Goal: Information Seeking & Learning: Learn about a topic

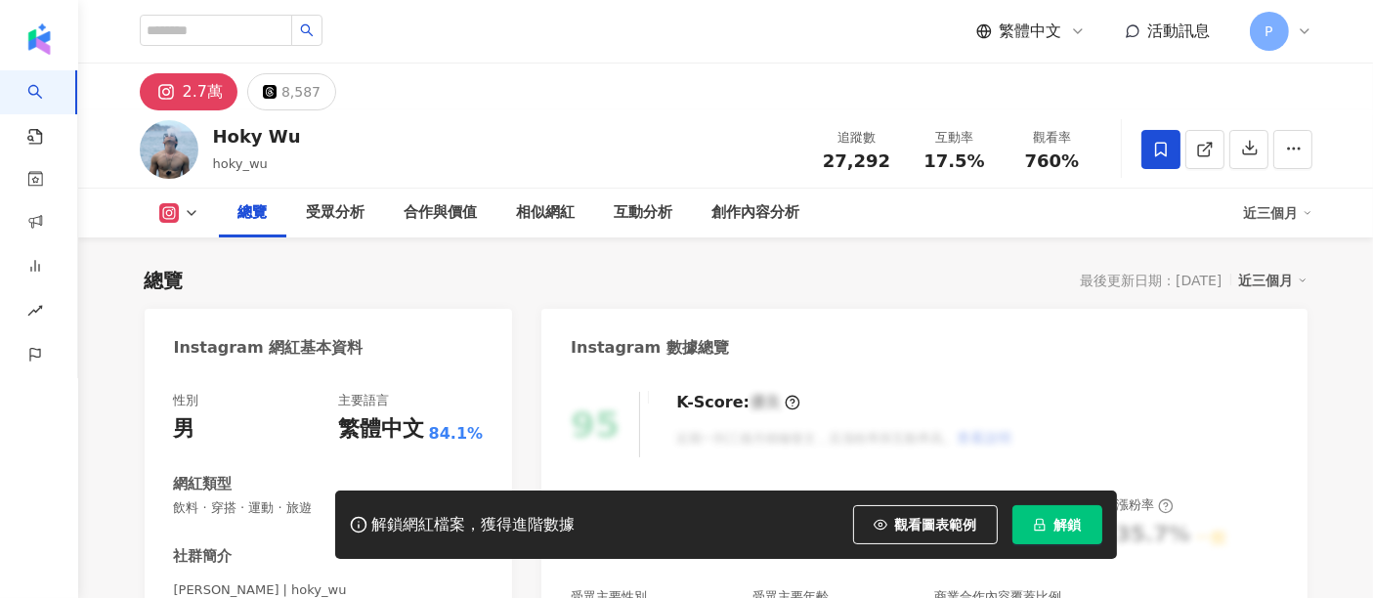
click at [1069, 528] on span "解鎖" at bounding box center [1067, 525] width 27 height 16
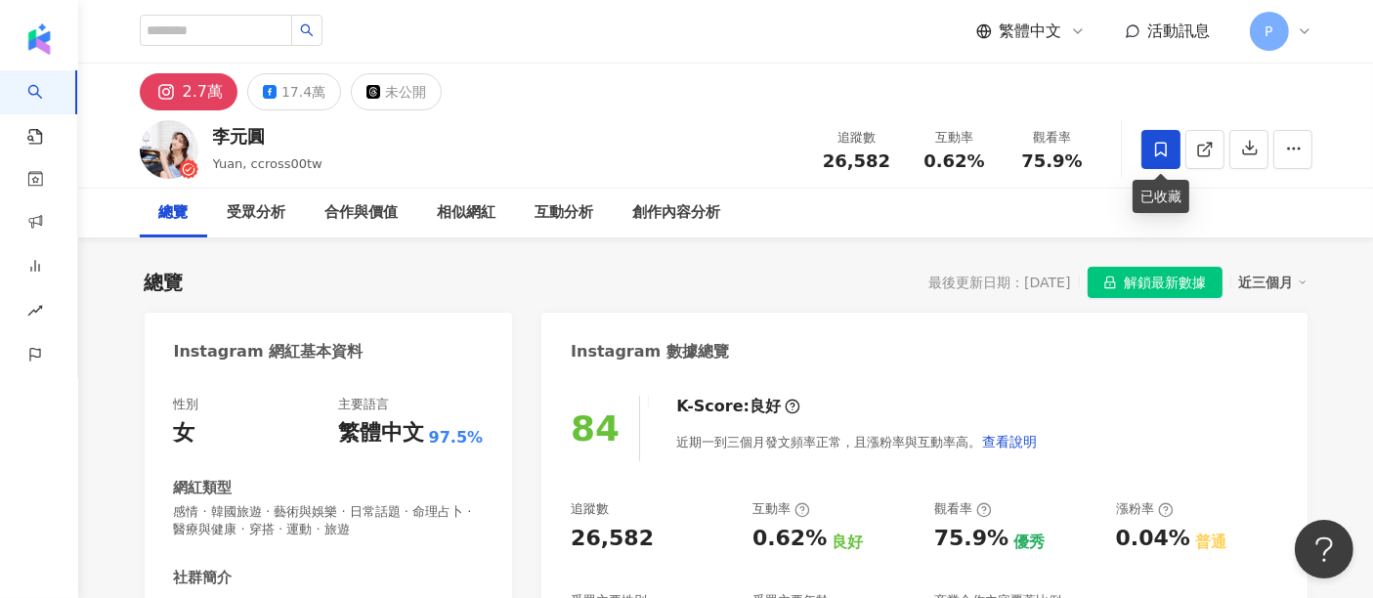
click at [1155, 148] on icon at bounding box center [1161, 149] width 12 height 15
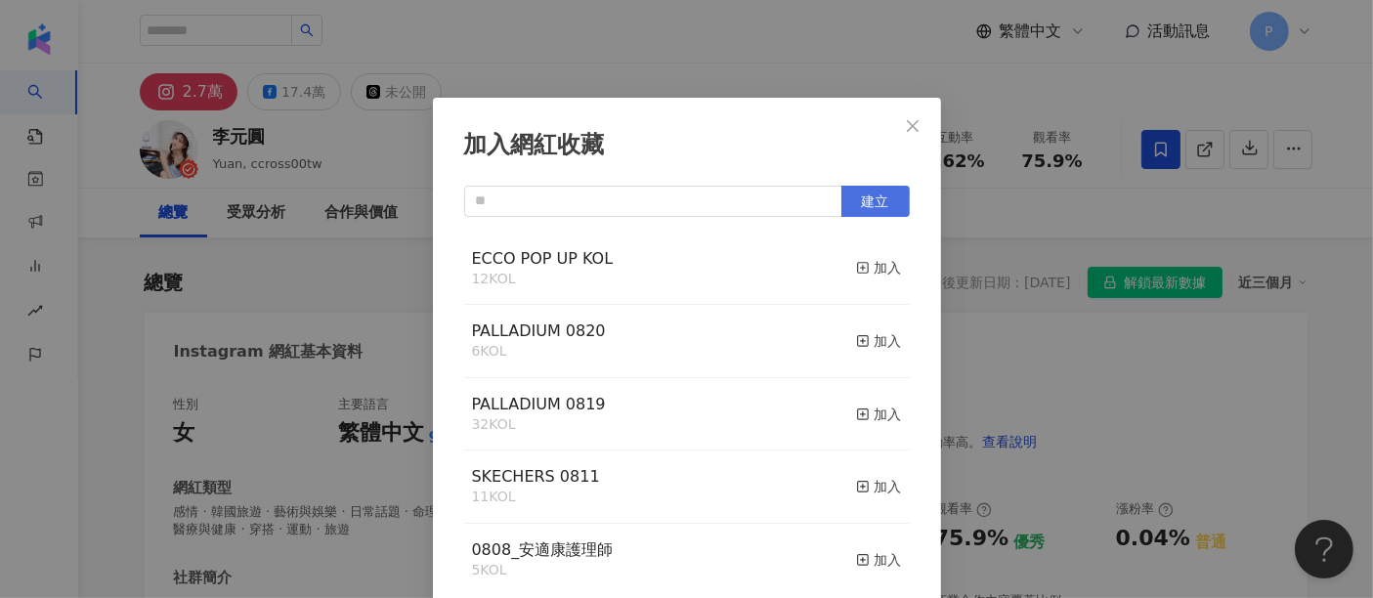
scroll to position [8, 0]
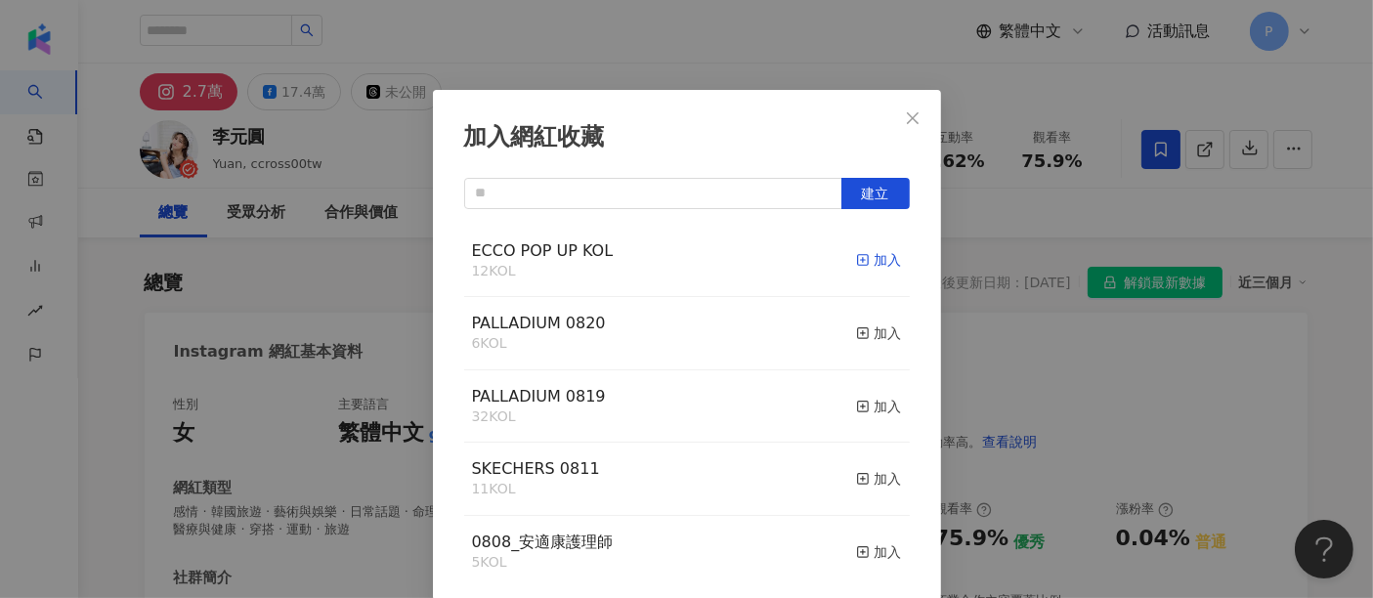
click at [857, 261] on rect "button" at bounding box center [862, 260] width 11 height 11
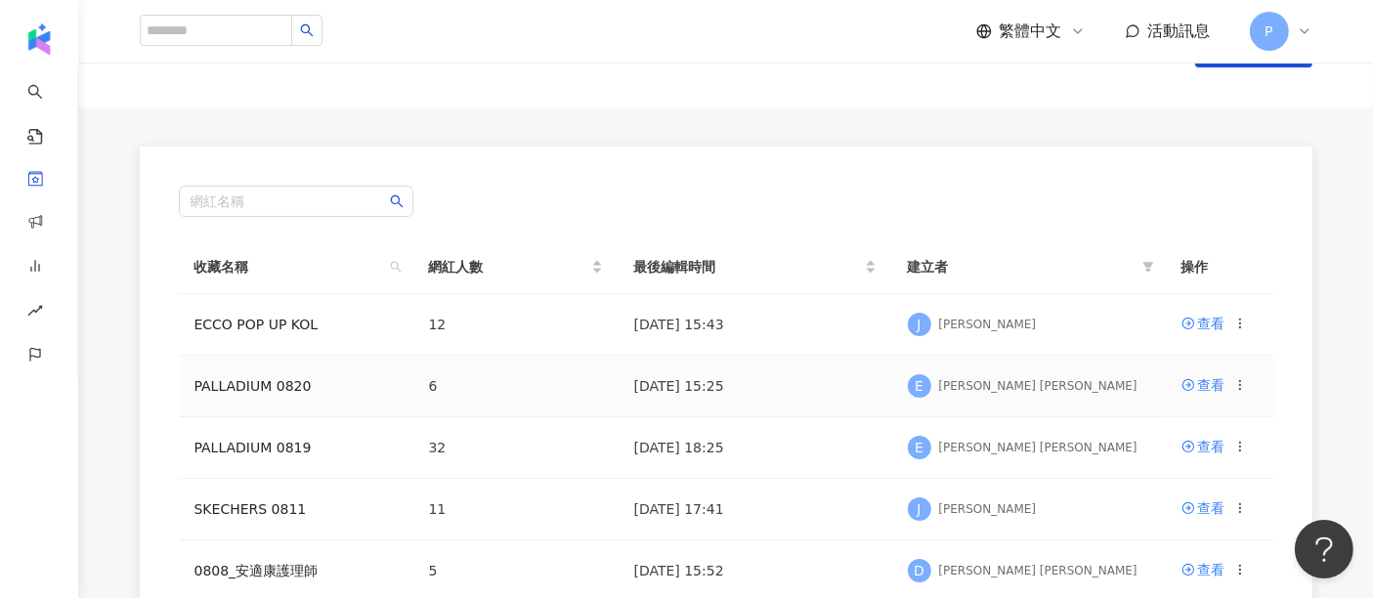
scroll to position [108, 0]
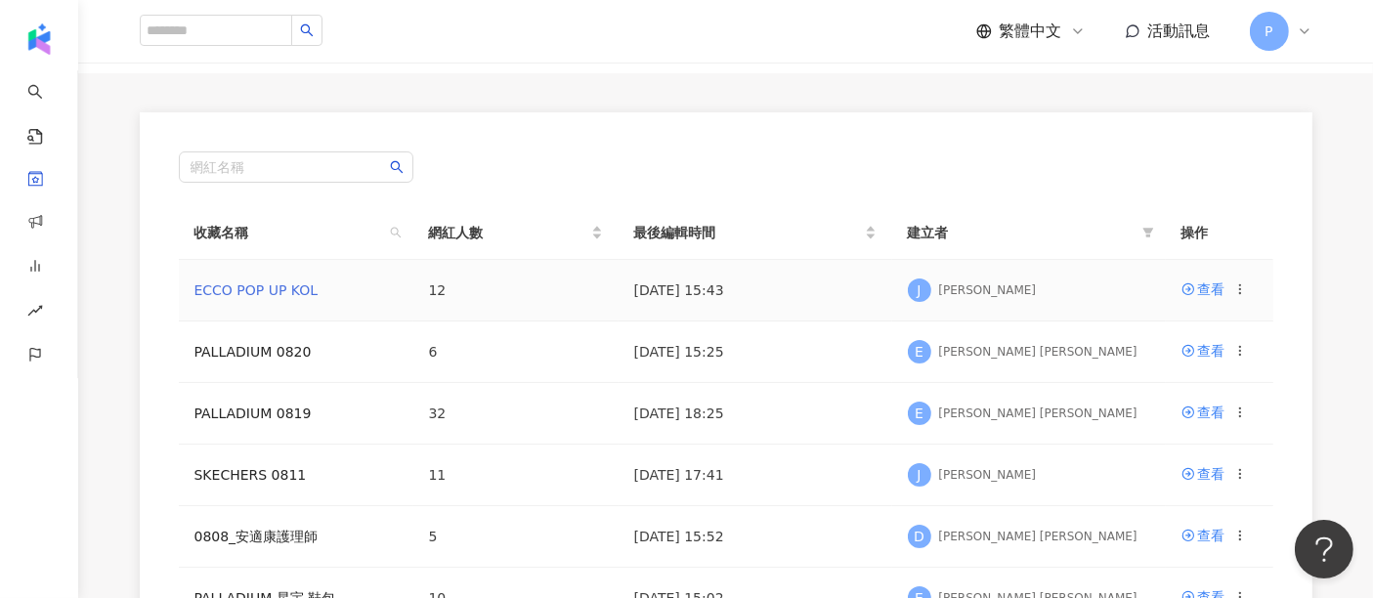
click at [273, 292] on link "ECCO POP UP KOL" at bounding box center [256, 290] width 124 height 16
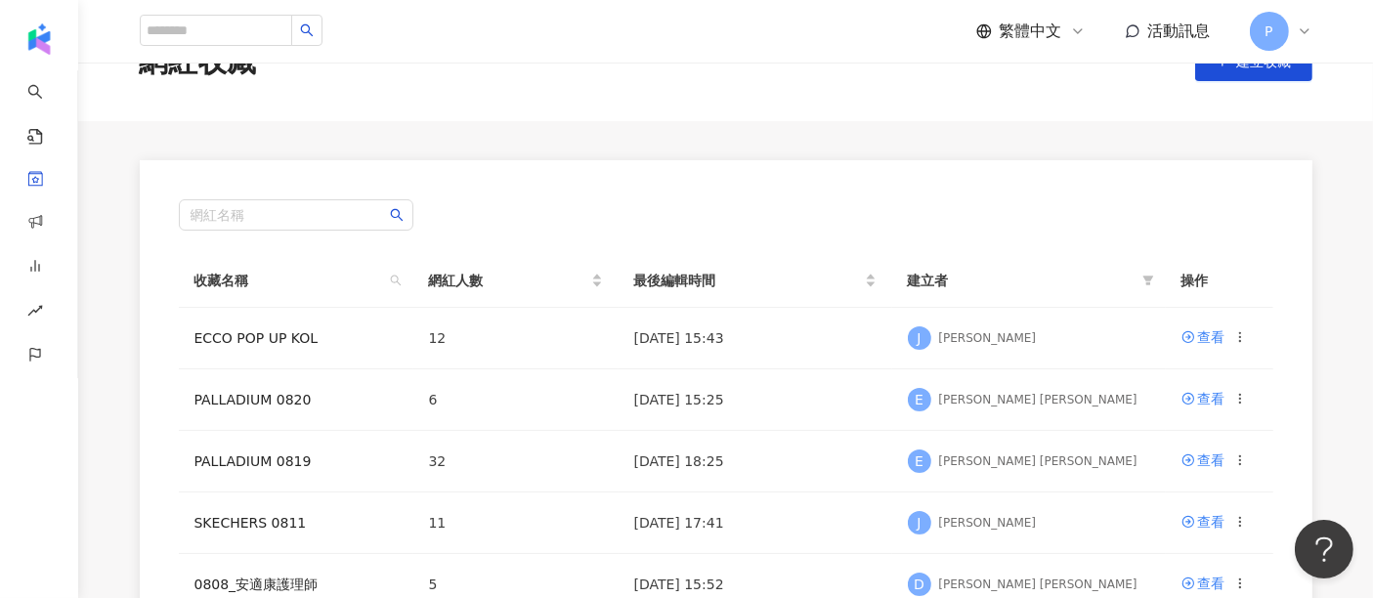
scroll to position [108, 0]
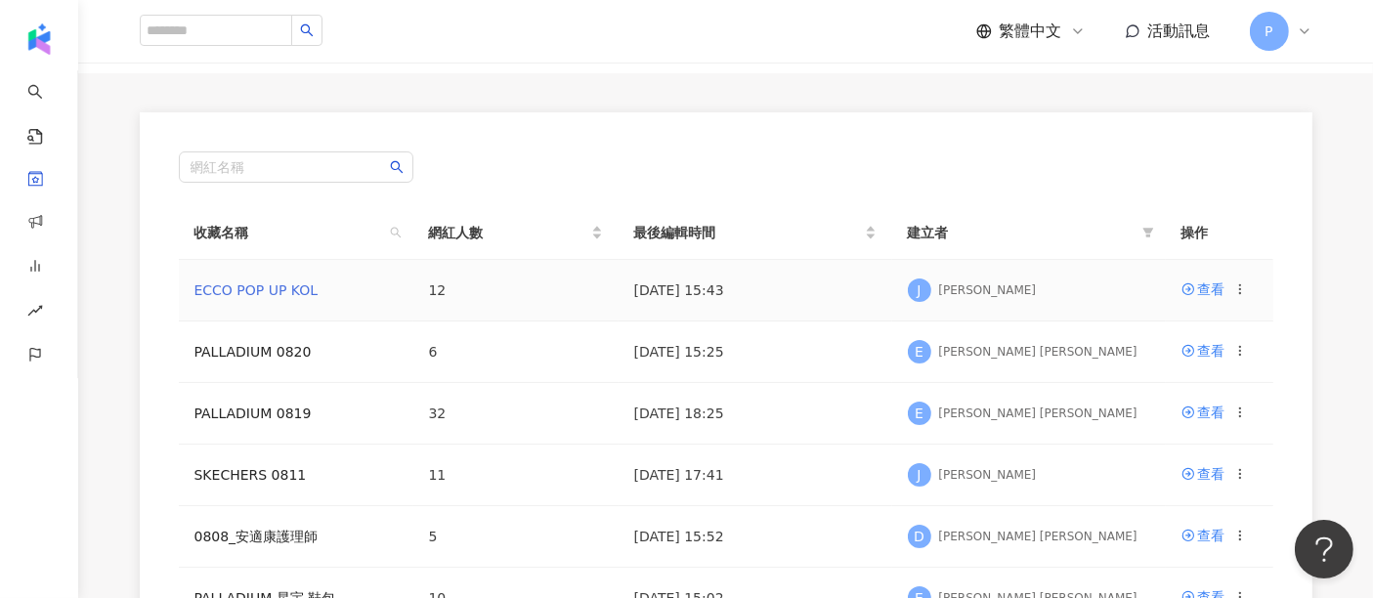
click at [251, 295] on link "ECCO POP UP KOL" at bounding box center [256, 290] width 124 height 16
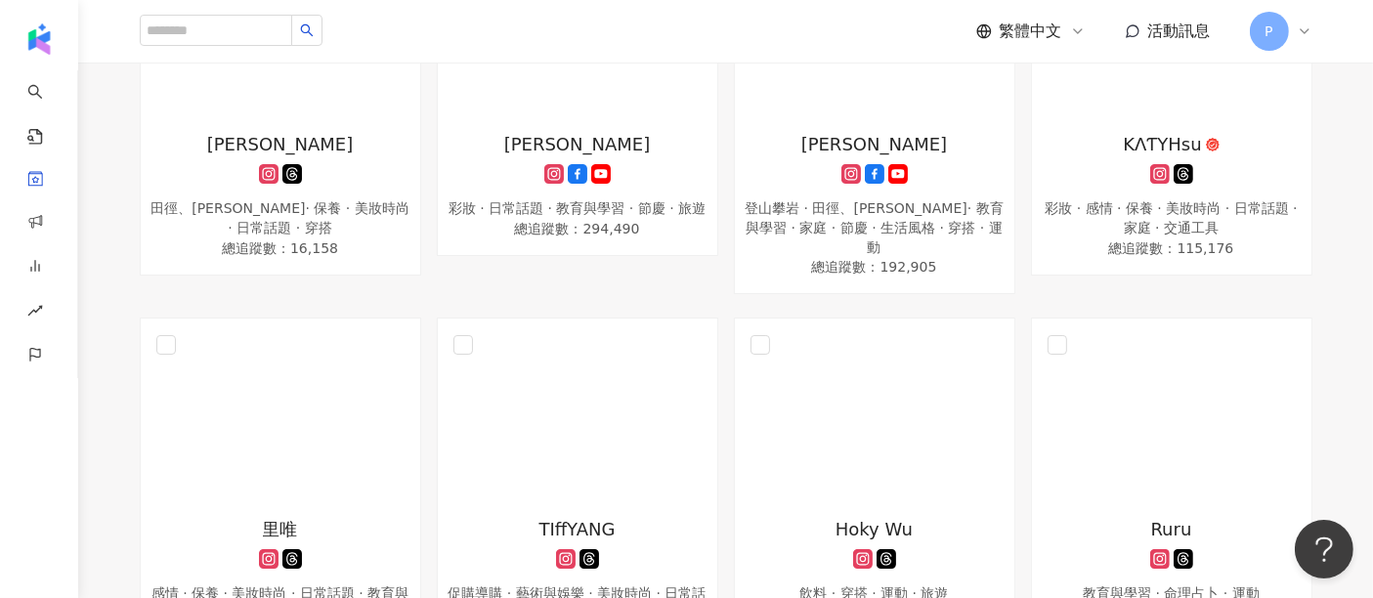
scroll to position [217, 0]
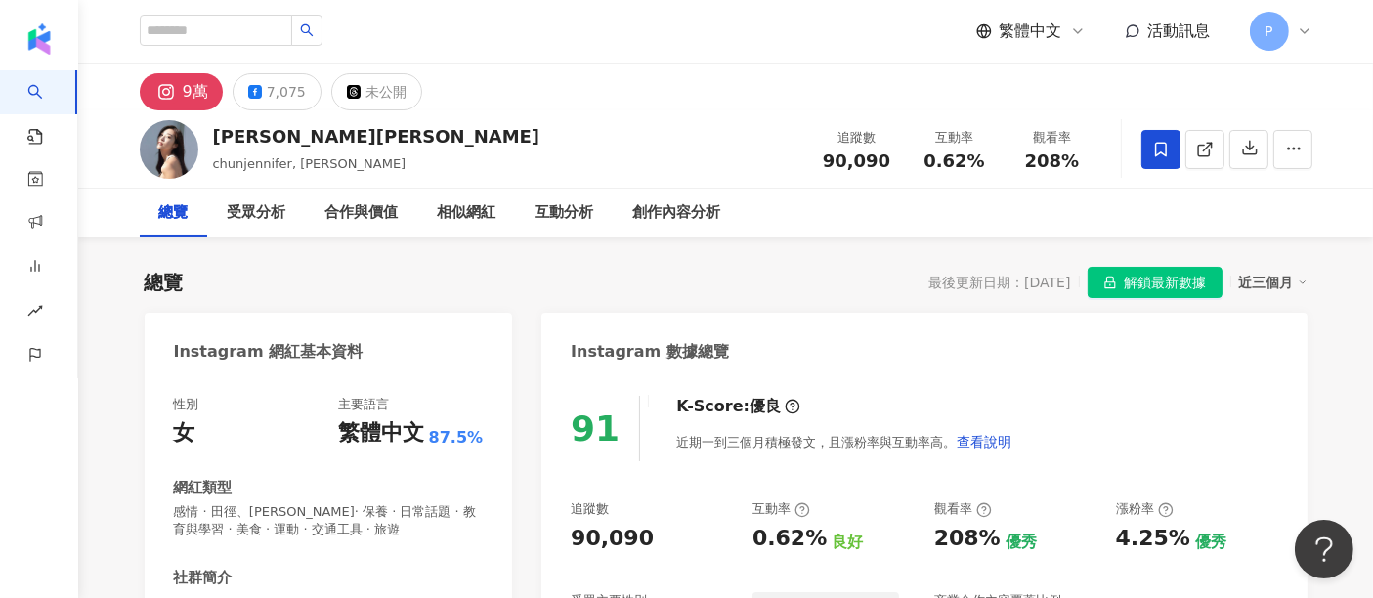
scroll to position [119, 0]
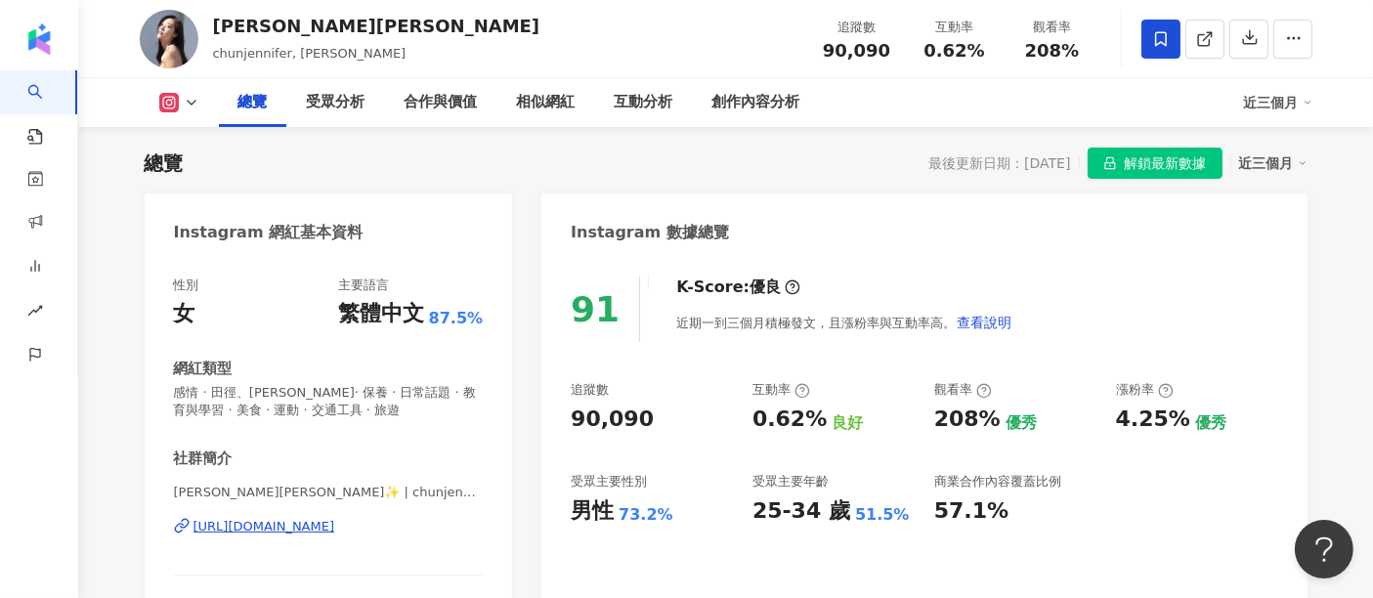
click at [1172, 43] on span at bounding box center [1160, 39] width 39 height 39
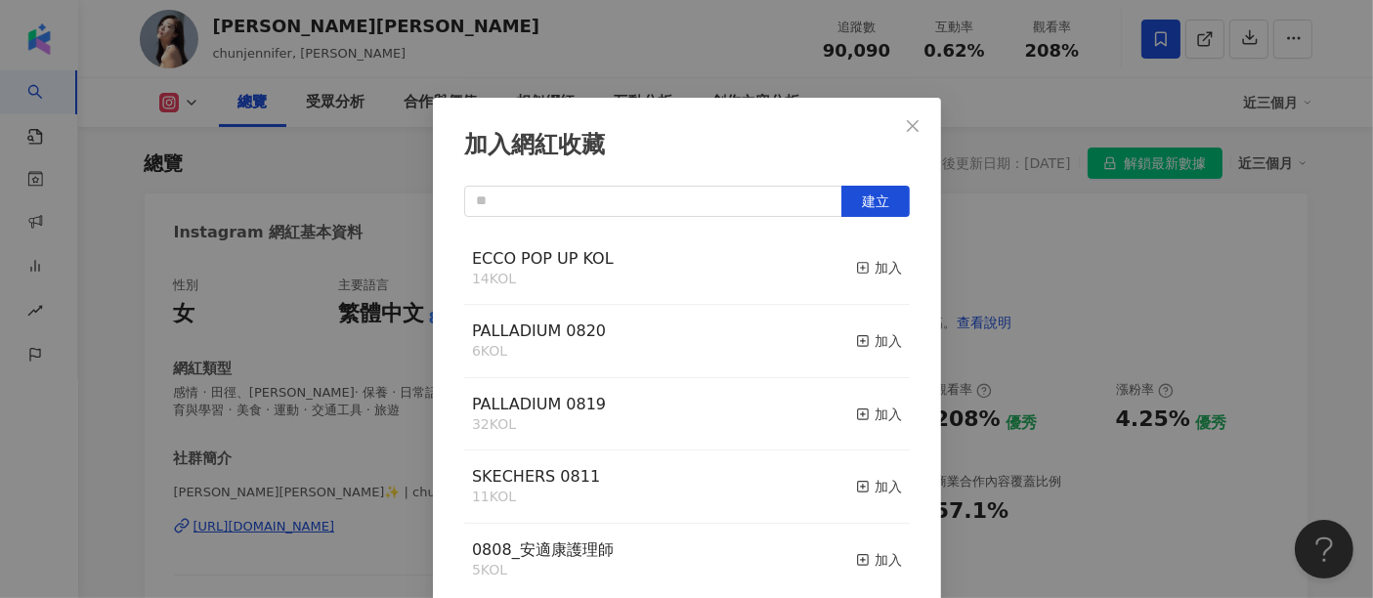
scroll to position [8, 0]
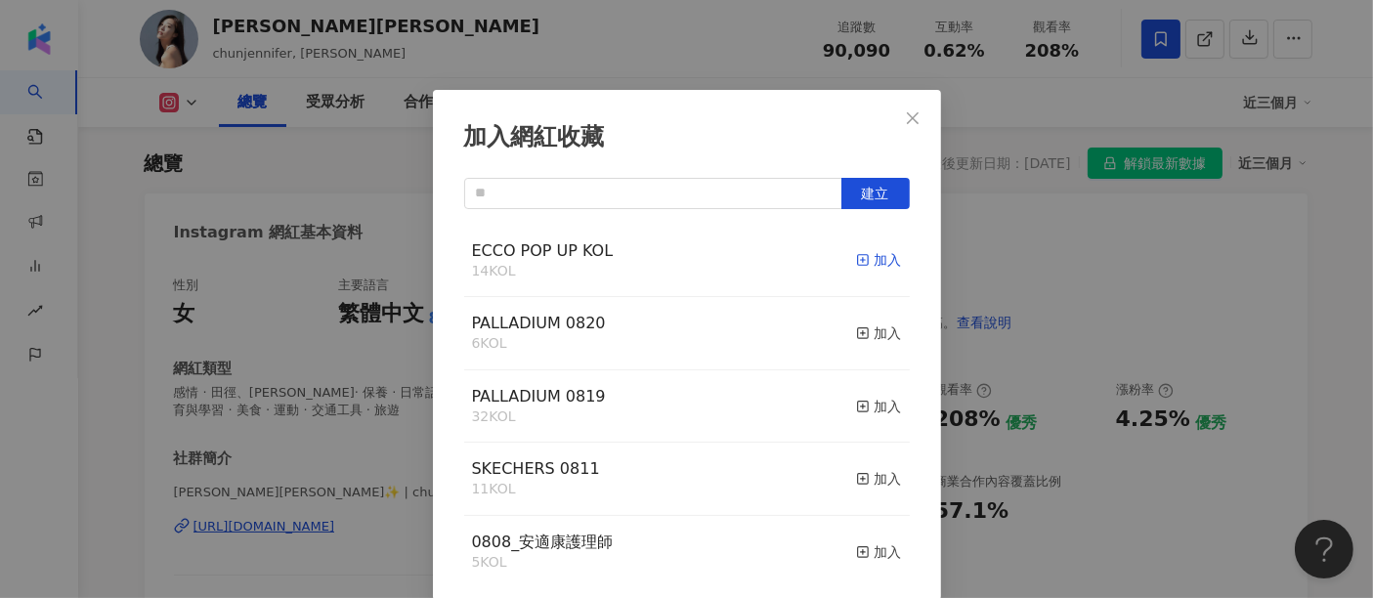
click at [865, 250] on div "加入" at bounding box center [879, 259] width 46 height 21
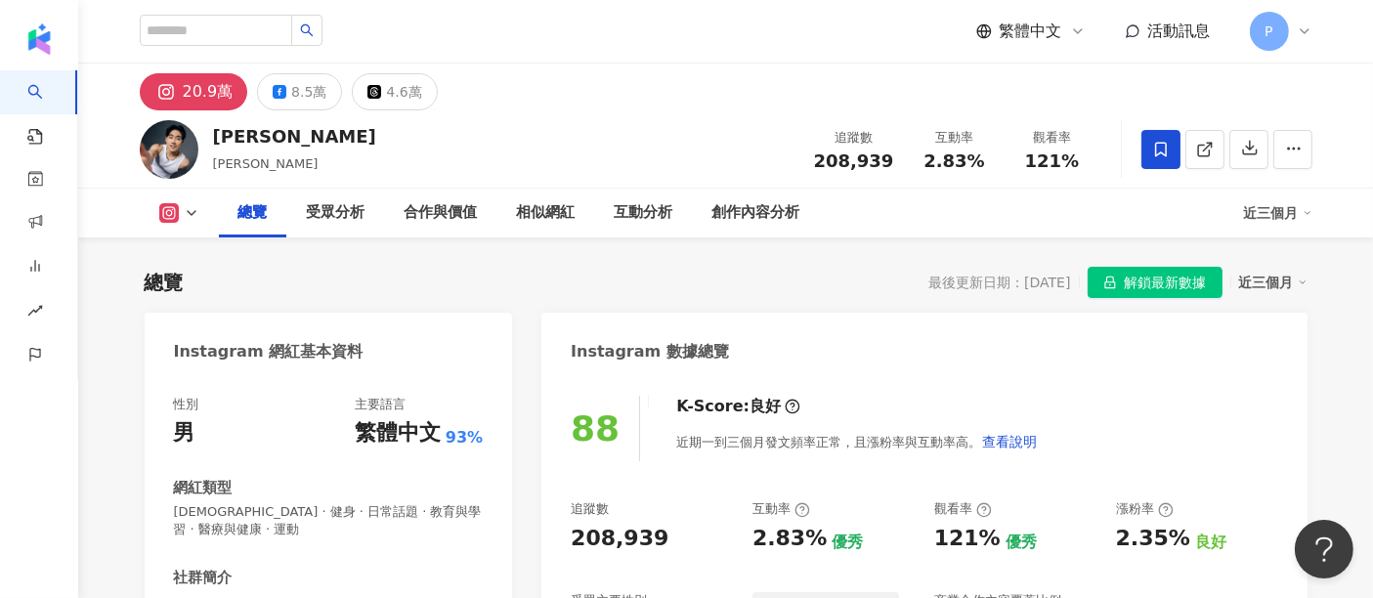
scroll to position [119, 0]
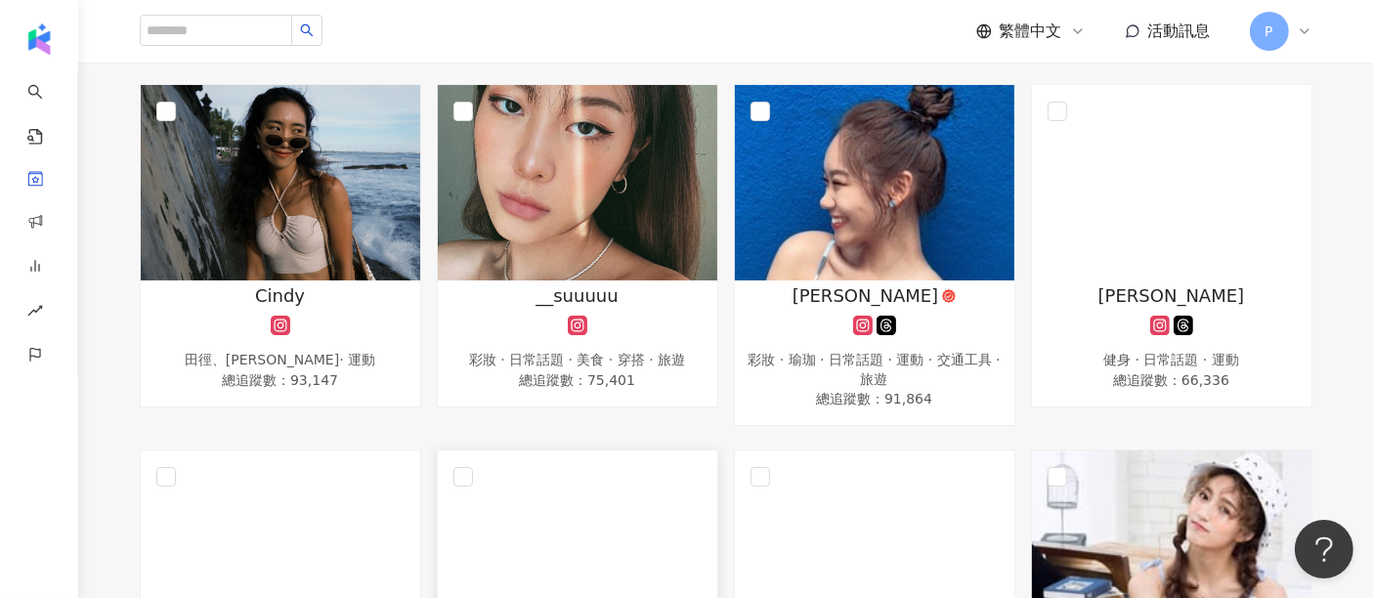
scroll to position [217, 0]
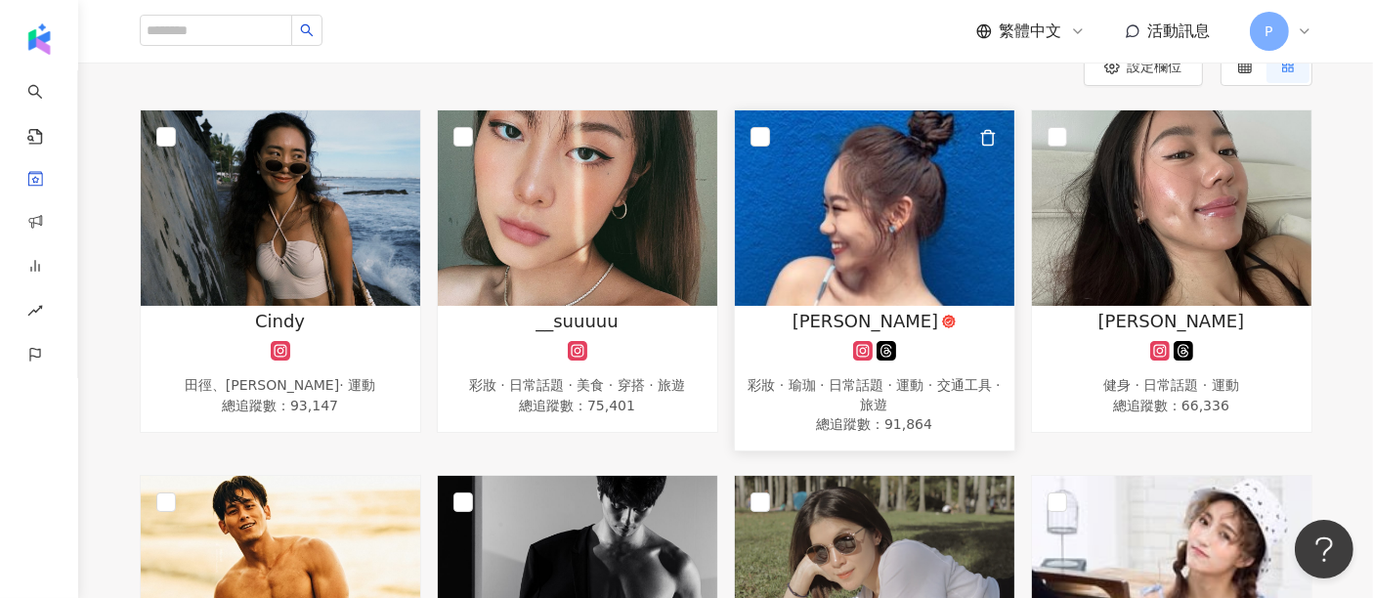
click at [912, 274] on img at bounding box center [874, 207] width 279 height 195
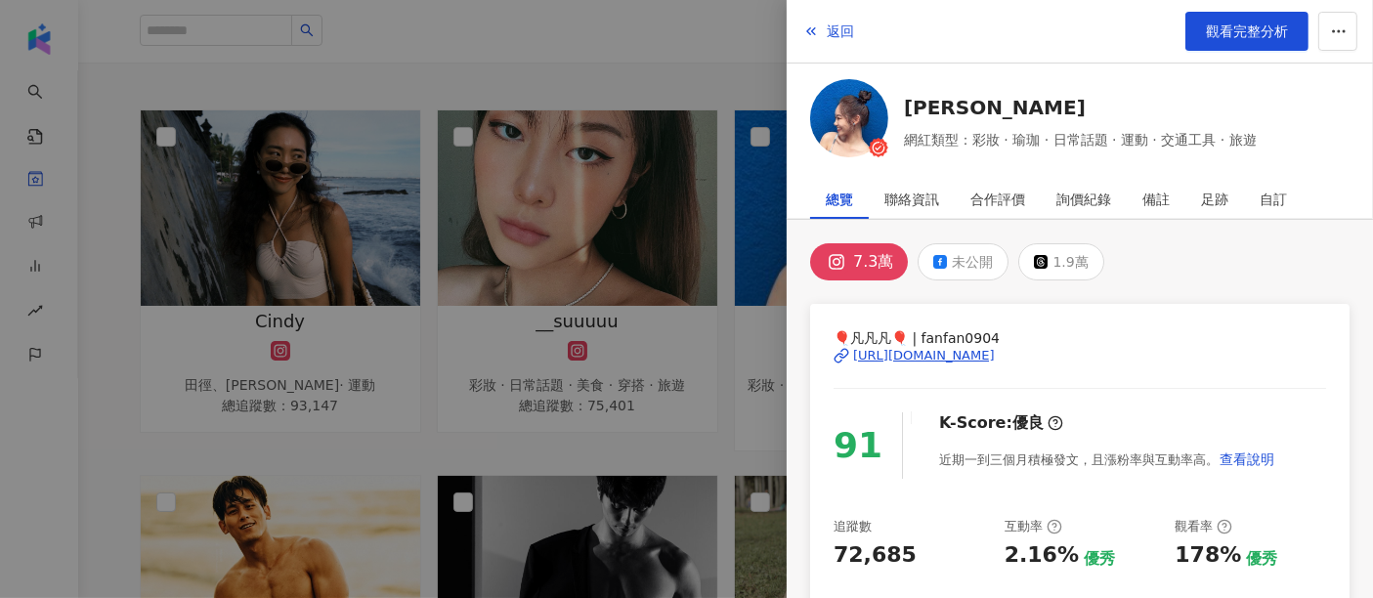
click at [586, 386] on div at bounding box center [686, 299] width 1373 height 598
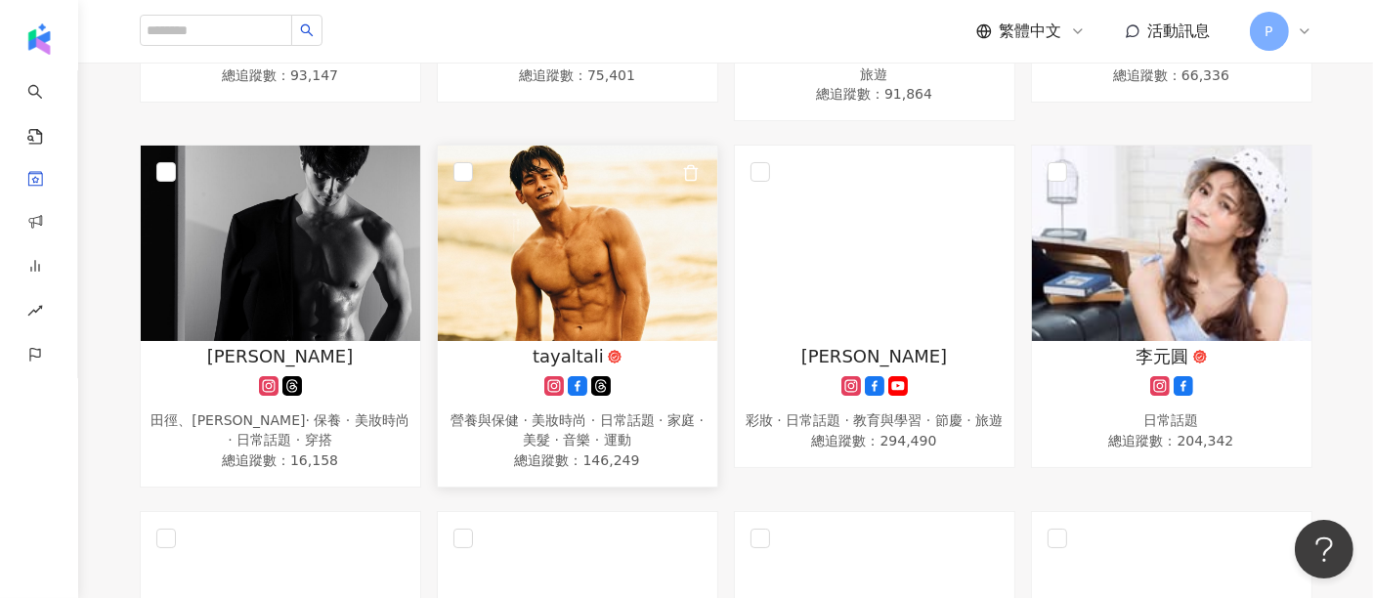
scroll to position [542, 0]
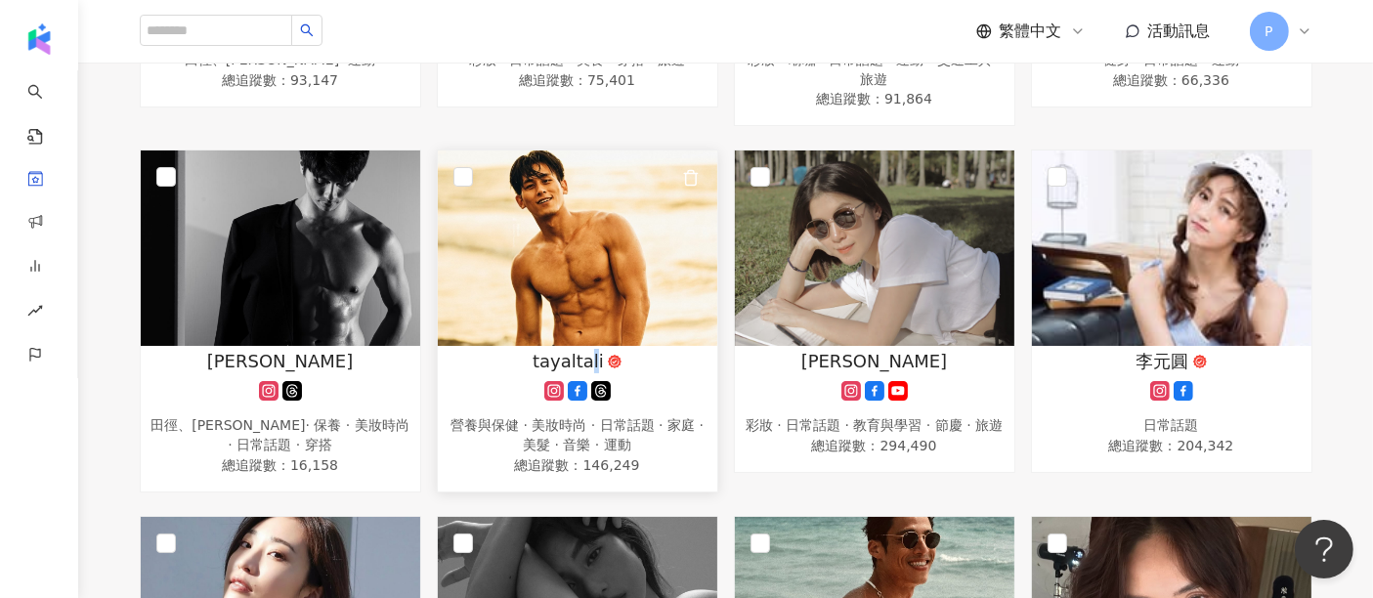
click at [591, 359] on span "tayaltali" at bounding box center [568, 361] width 71 height 24
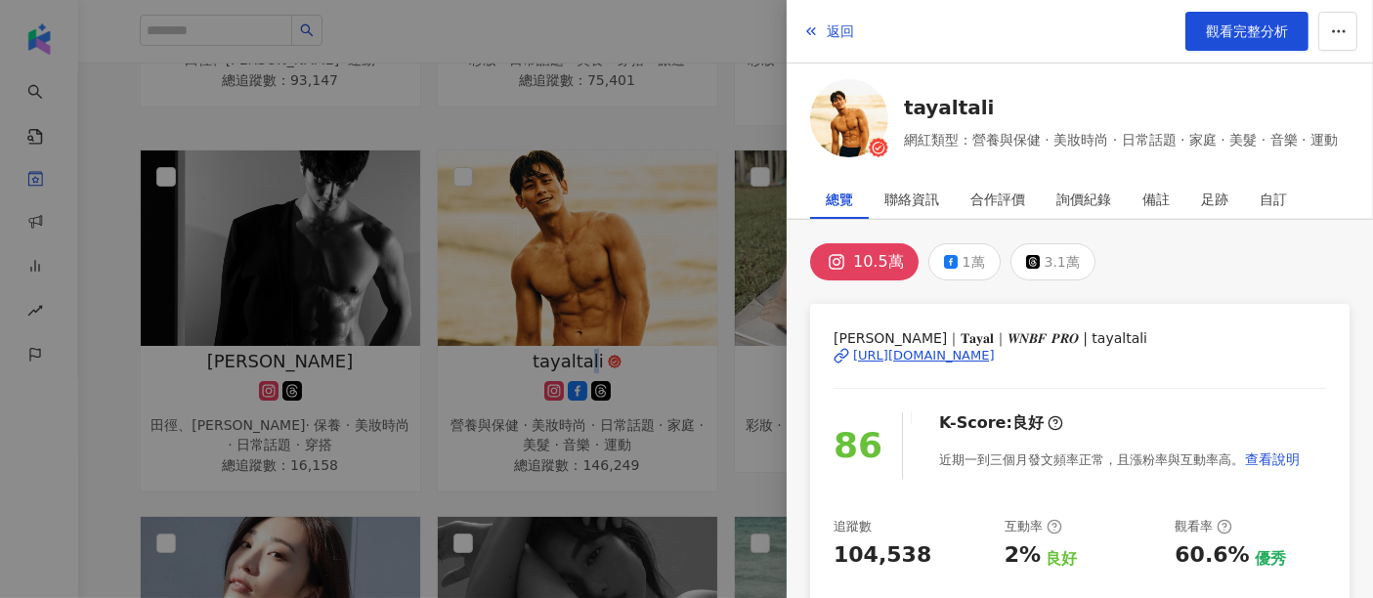
click at [946, 351] on div "https://www.instagram.com/tayaltali/" at bounding box center [924, 356] width 142 height 18
click at [538, 230] on div at bounding box center [686, 299] width 1373 height 598
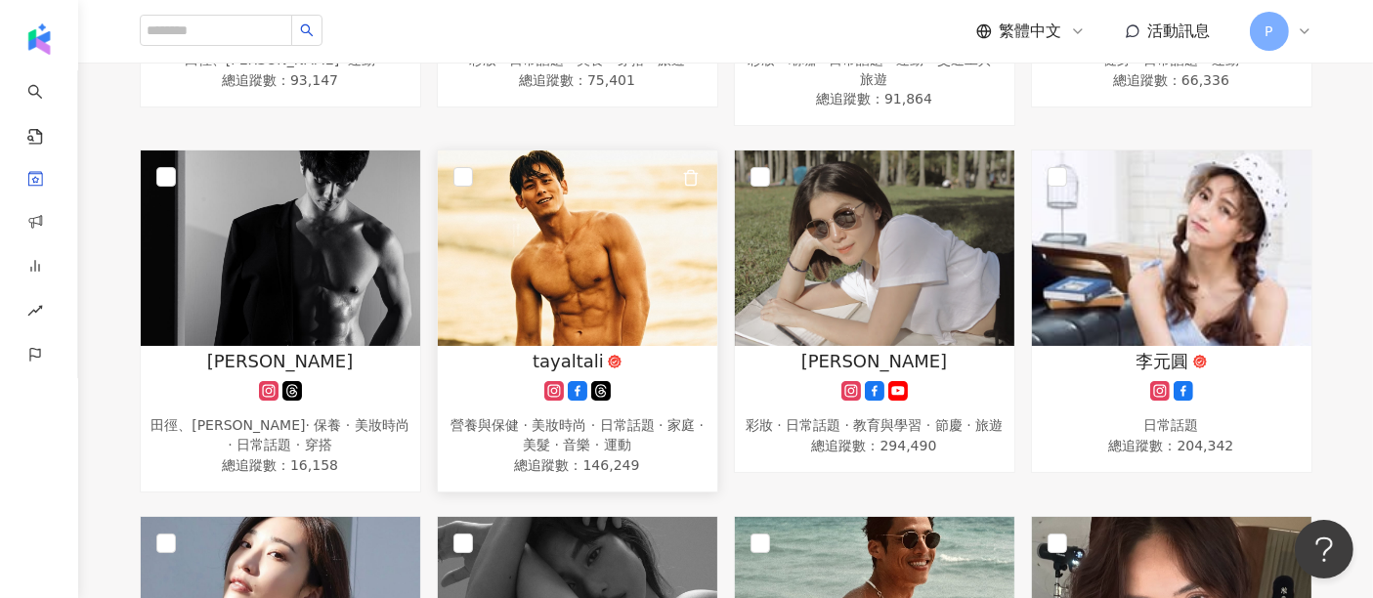
click at [647, 323] on img at bounding box center [577, 247] width 279 height 195
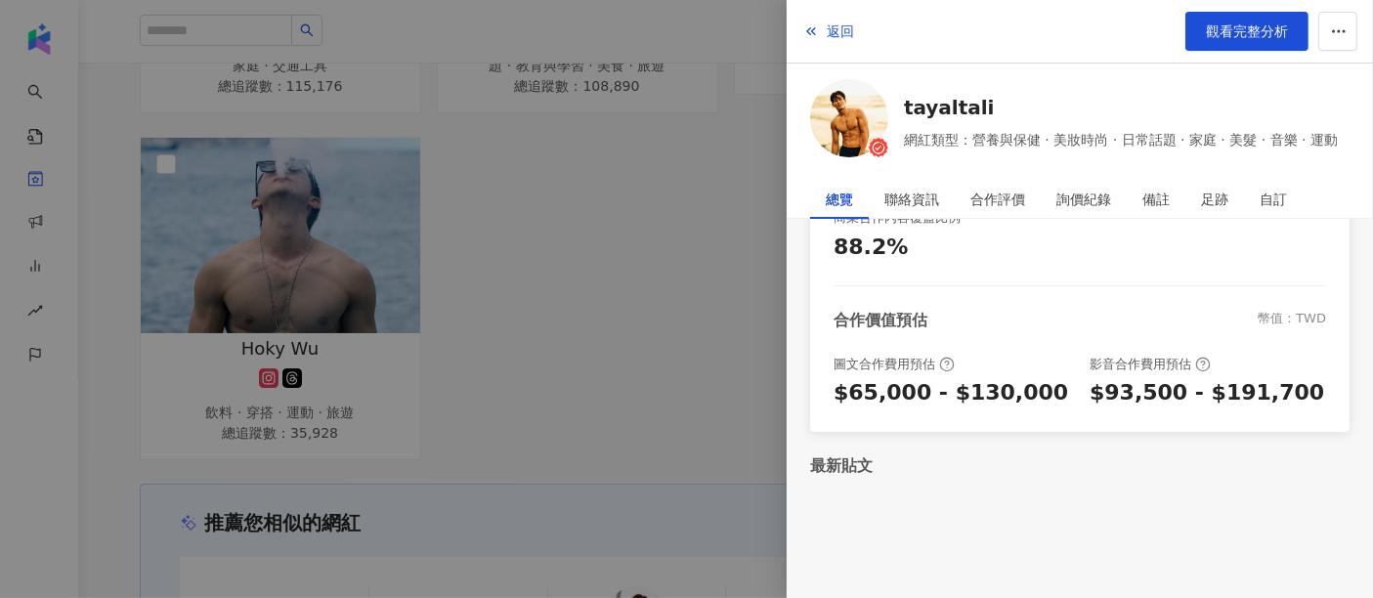
scroll to position [1601, 0]
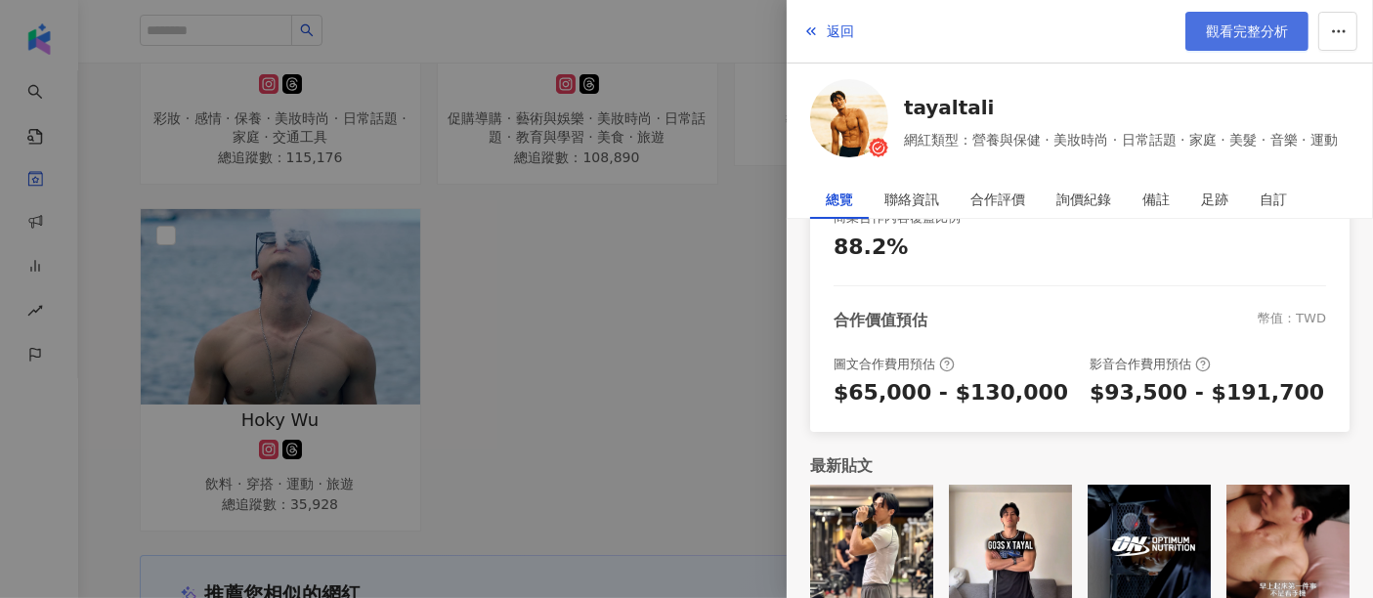
click at [1251, 23] on span "觀看完整分析" at bounding box center [1247, 31] width 82 height 16
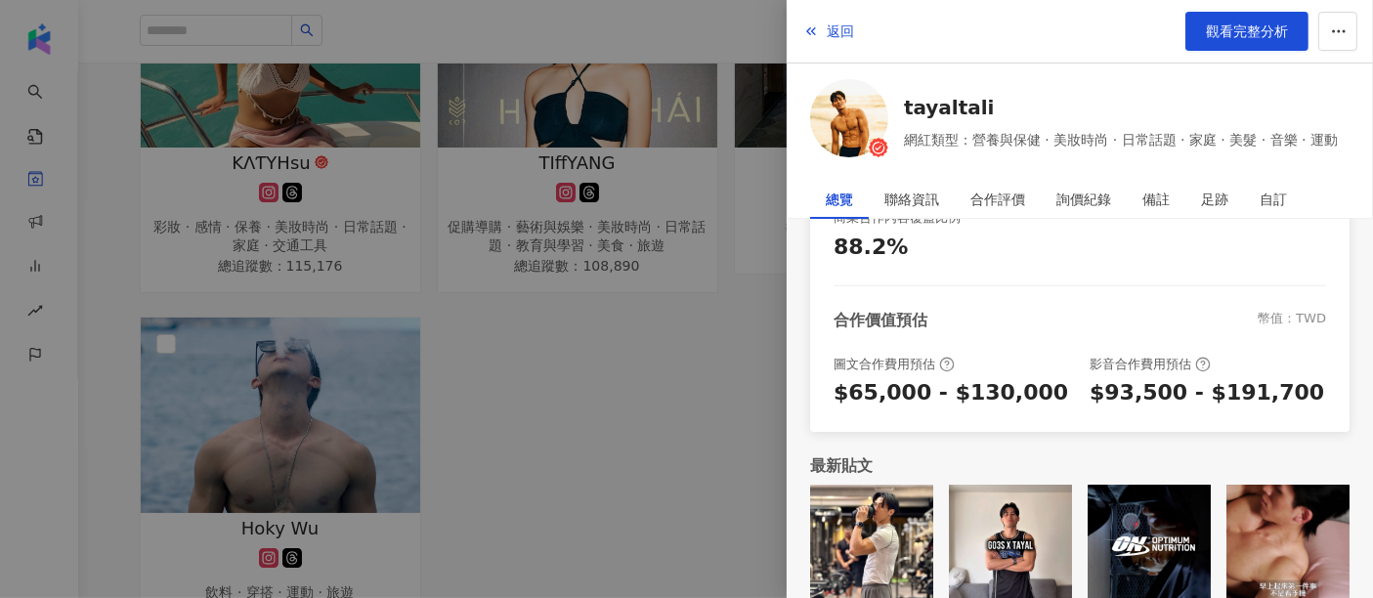
click at [477, 324] on div at bounding box center [686, 299] width 1373 height 598
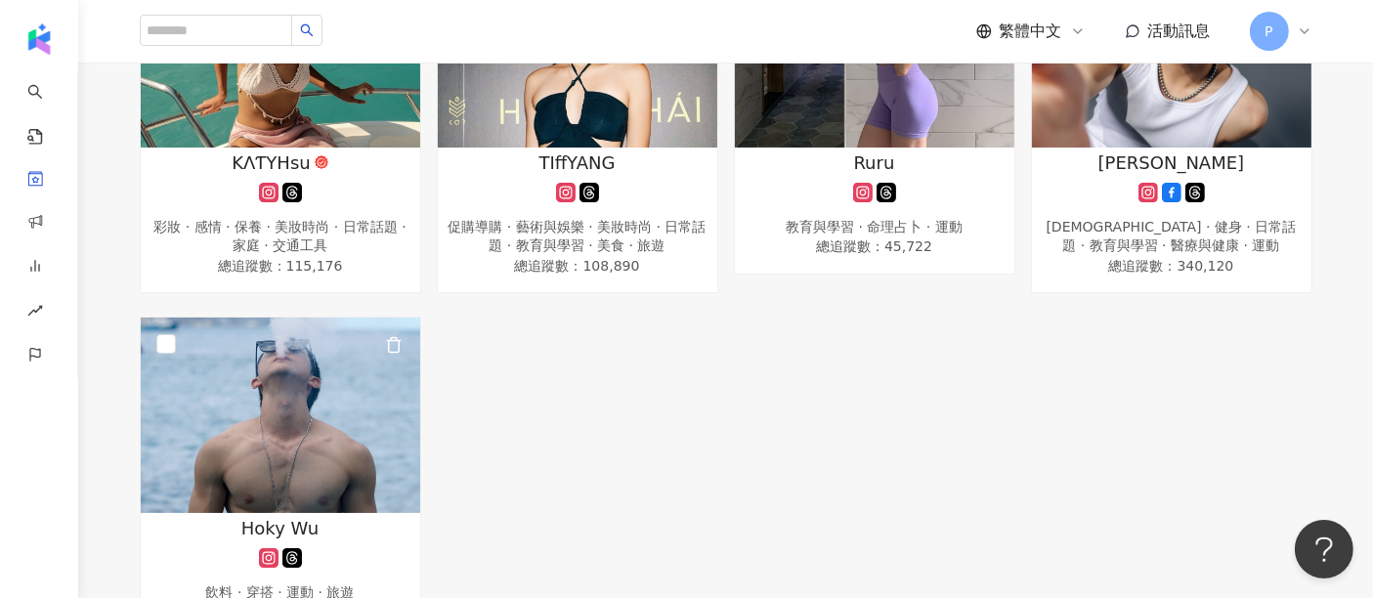
click at [319, 366] on img at bounding box center [280, 415] width 279 height 195
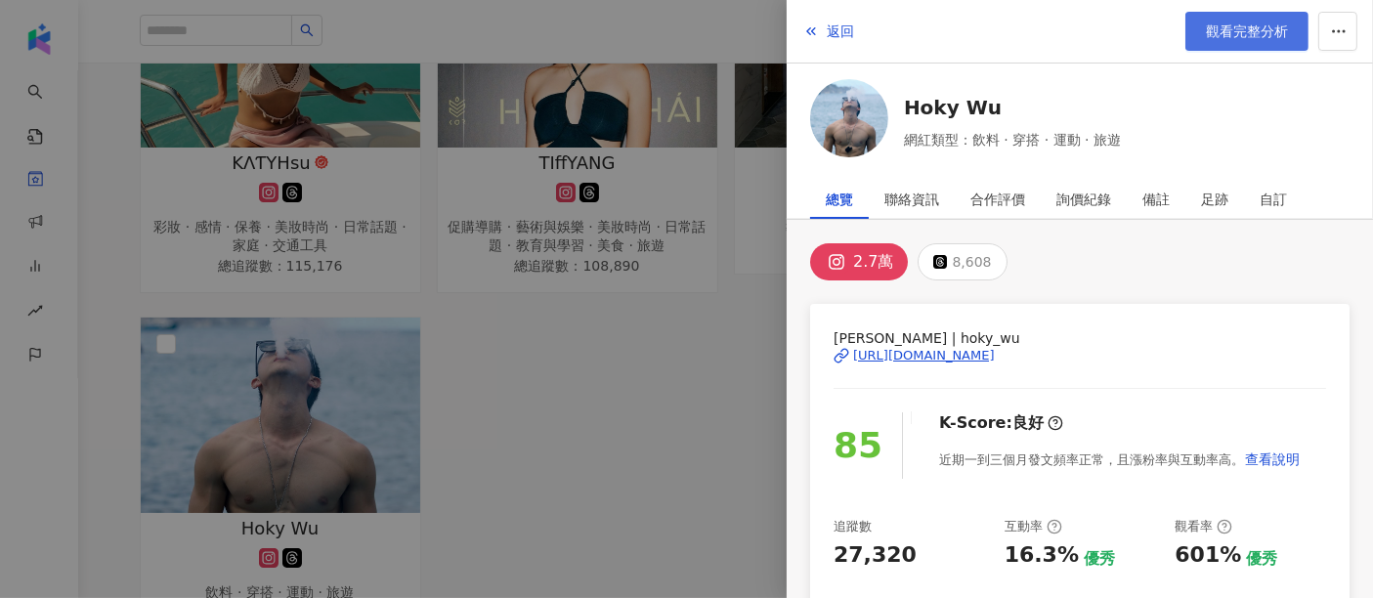
click at [1239, 39] on span "觀看完整分析" at bounding box center [1247, 31] width 82 height 16
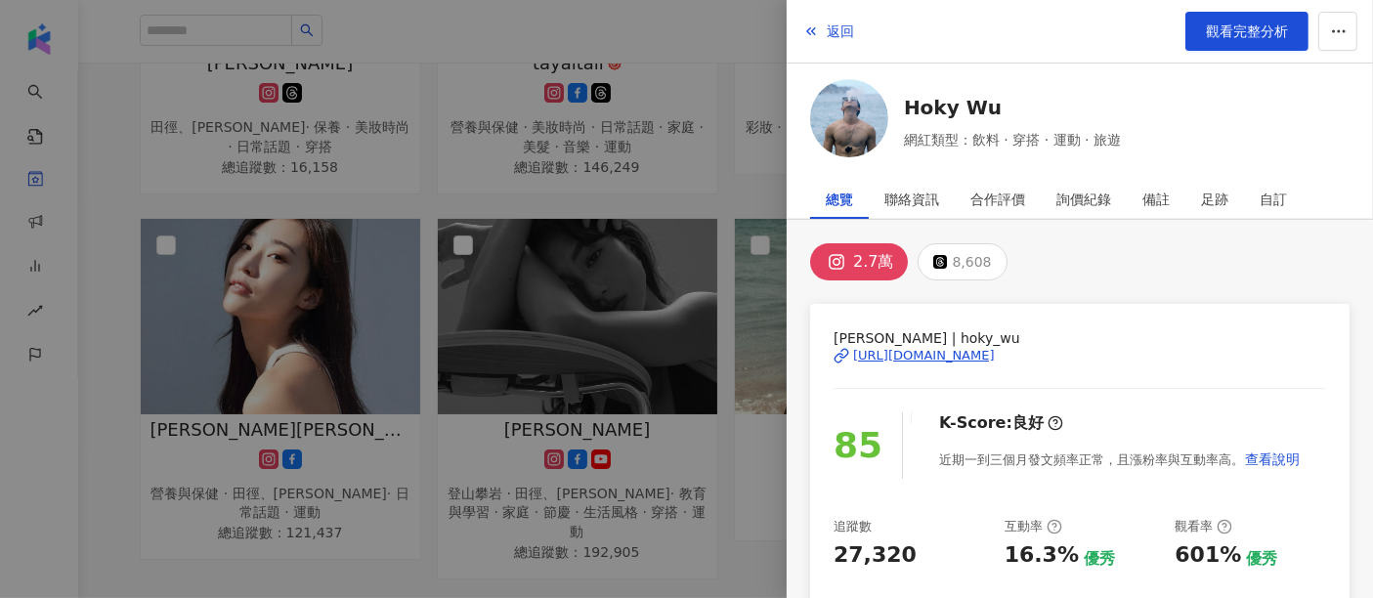
click at [405, 247] on div at bounding box center [686, 299] width 1373 height 598
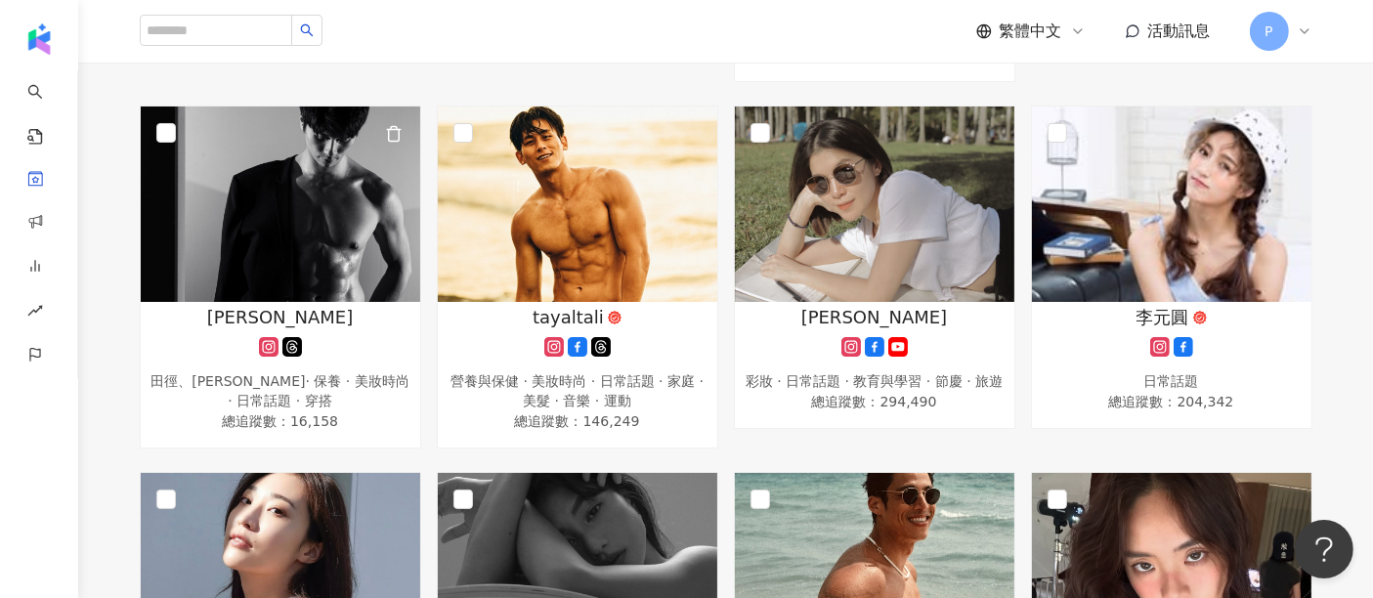
scroll to position [298, 0]
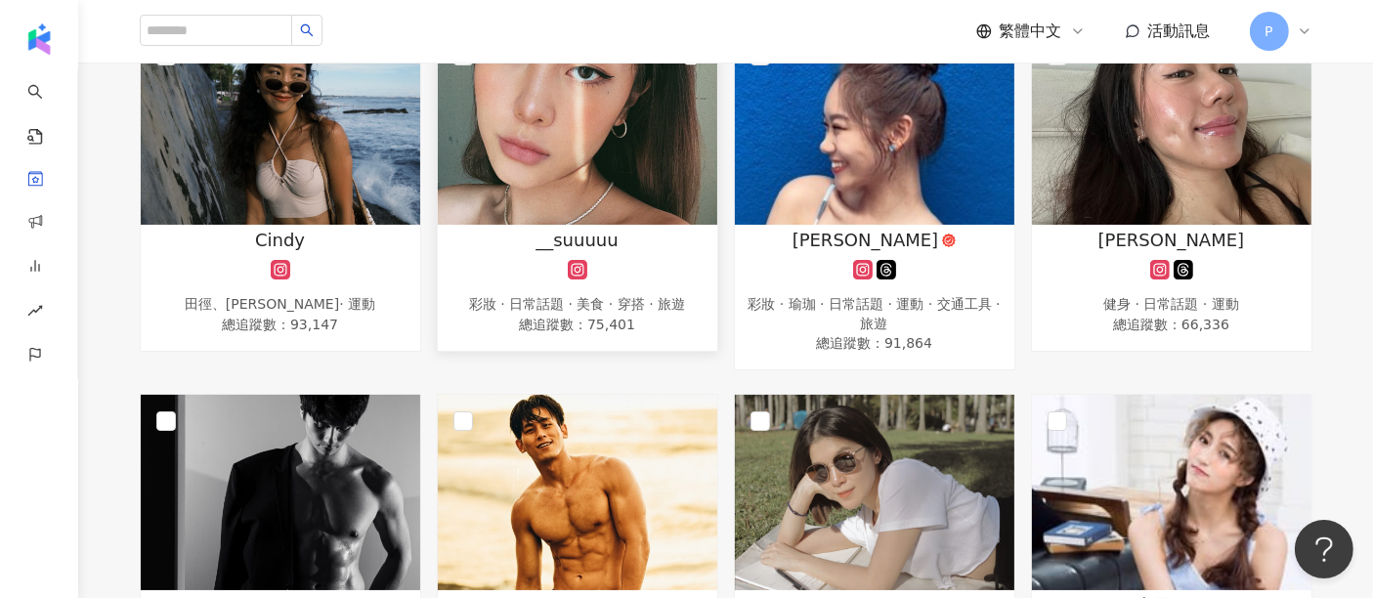
click at [607, 267] on div at bounding box center [578, 270] width 260 height 20
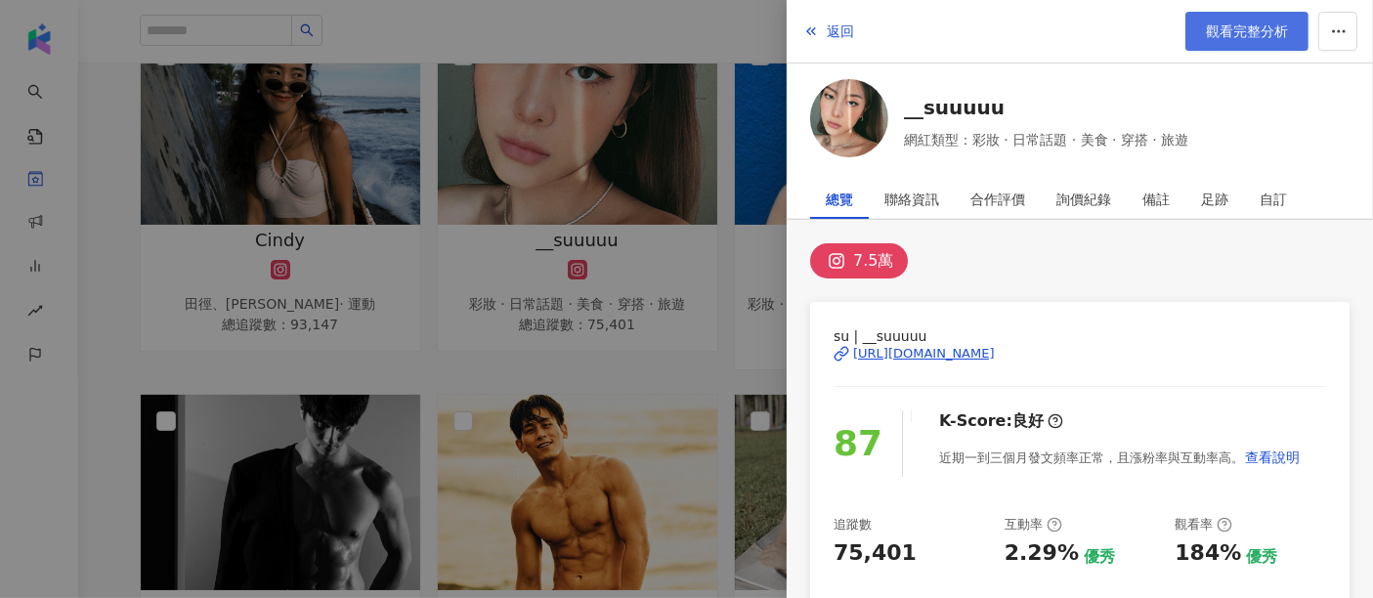
click at [1256, 29] on span "觀看完整分析" at bounding box center [1247, 31] width 82 height 16
click at [532, 164] on div at bounding box center [686, 299] width 1373 height 598
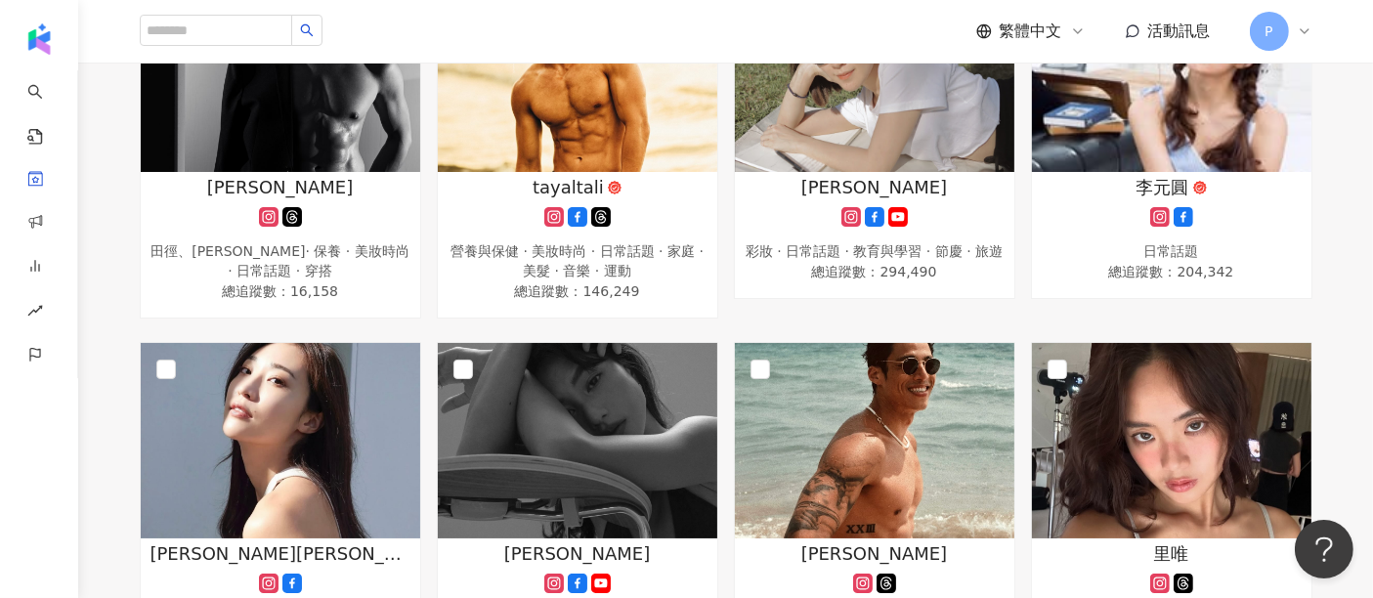
scroll to position [949, 0]
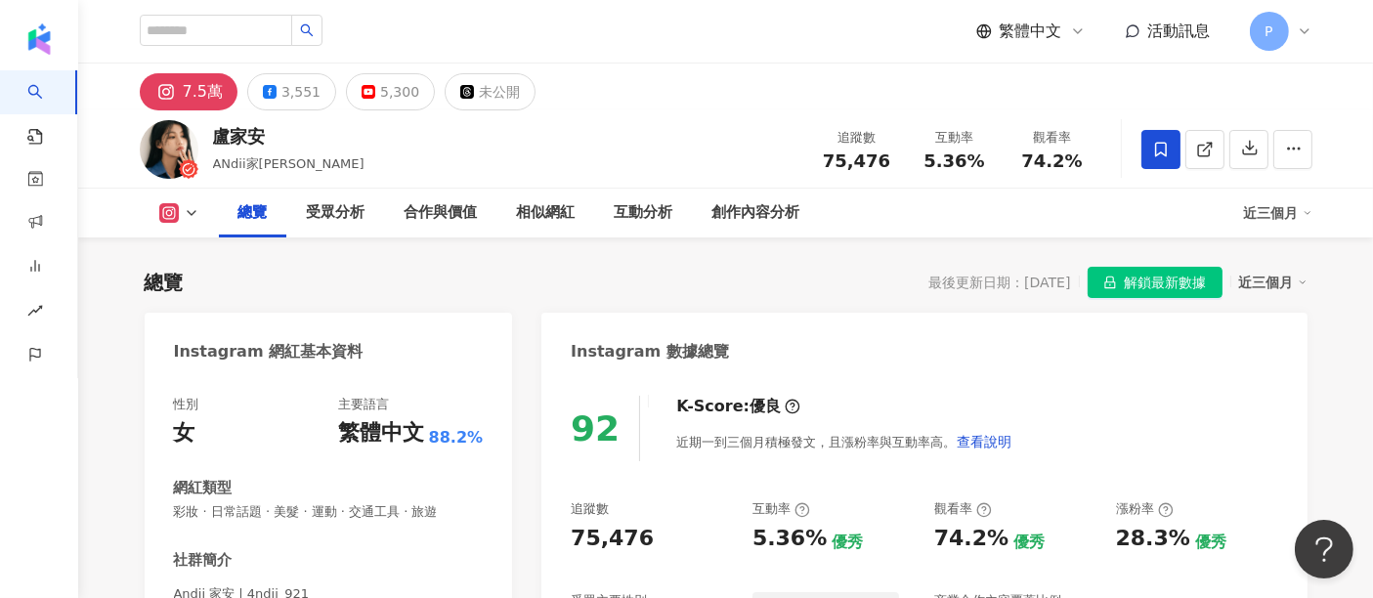
scroll to position [119, 0]
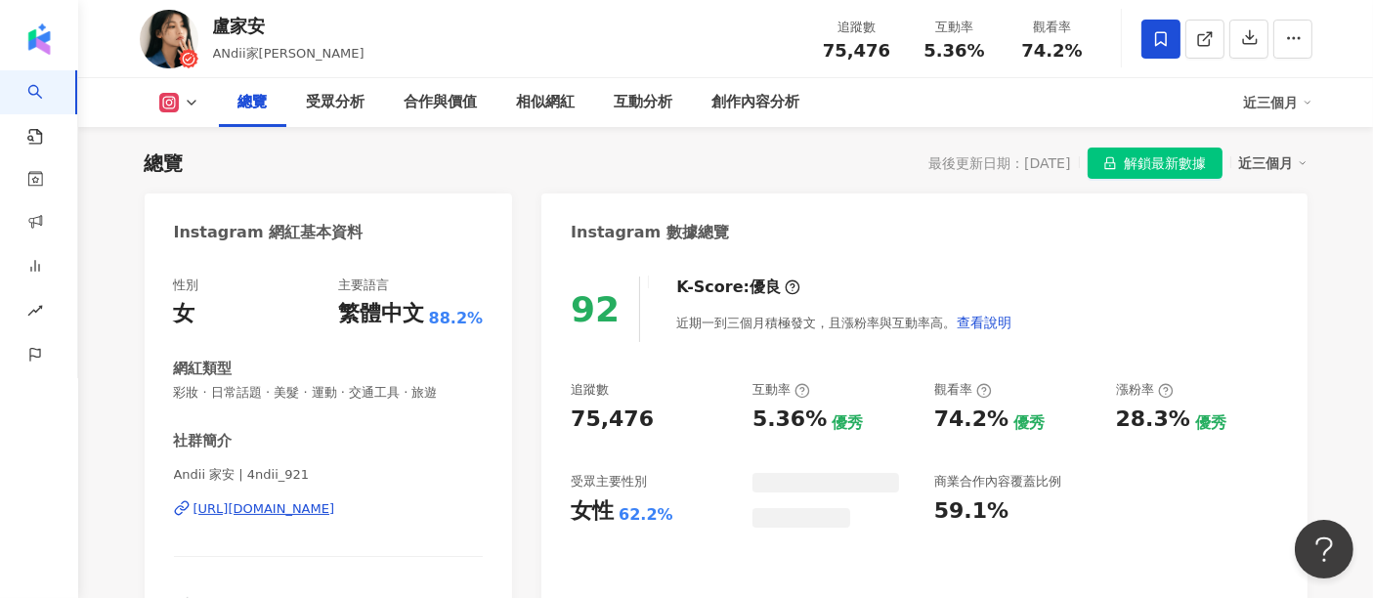
click at [1157, 44] on icon at bounding box center [1161, 38] width 12 height 15
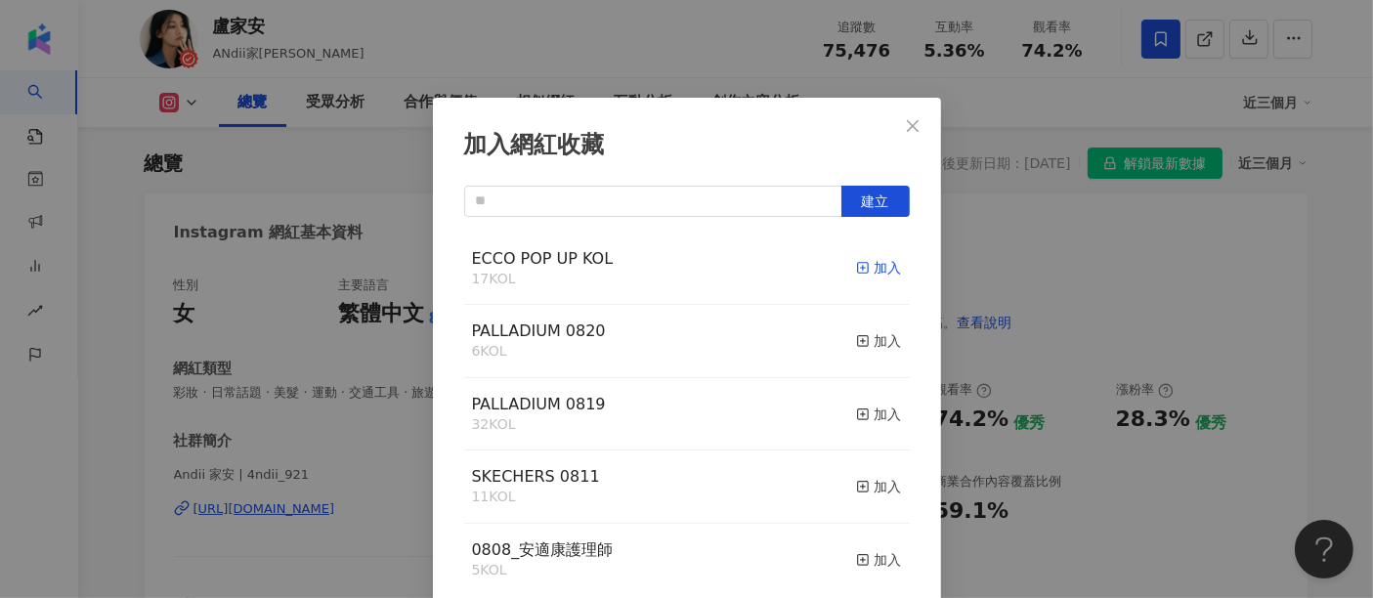
scroll to position [8, 0]
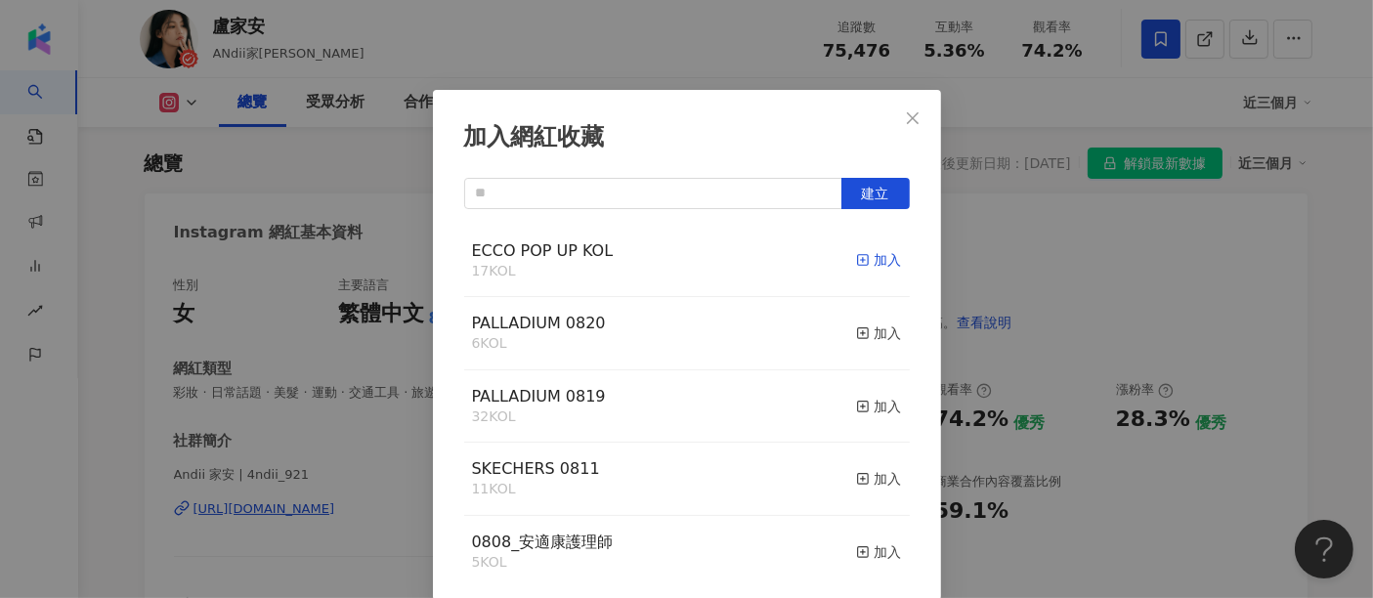
click at [856, 259] on icon "button" at bounding box center [863, 260] width 14 height 14
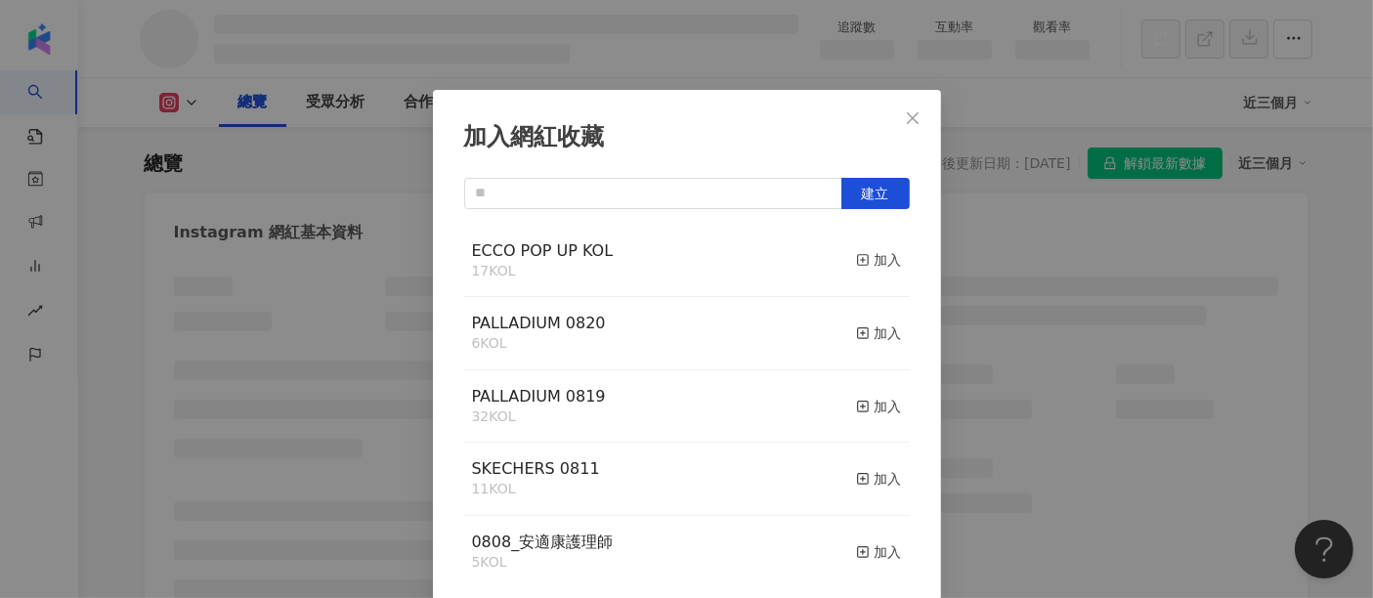
click at [1014, 211] on div "加入網紅收藏 建立 ECCO POP UP KOL 17 KOL 加入 PALLADIUM 0820 6 KOL 加入 PALLADIUM 0819 32 K…" at bounding box center [686, 299] width 1373 height 598
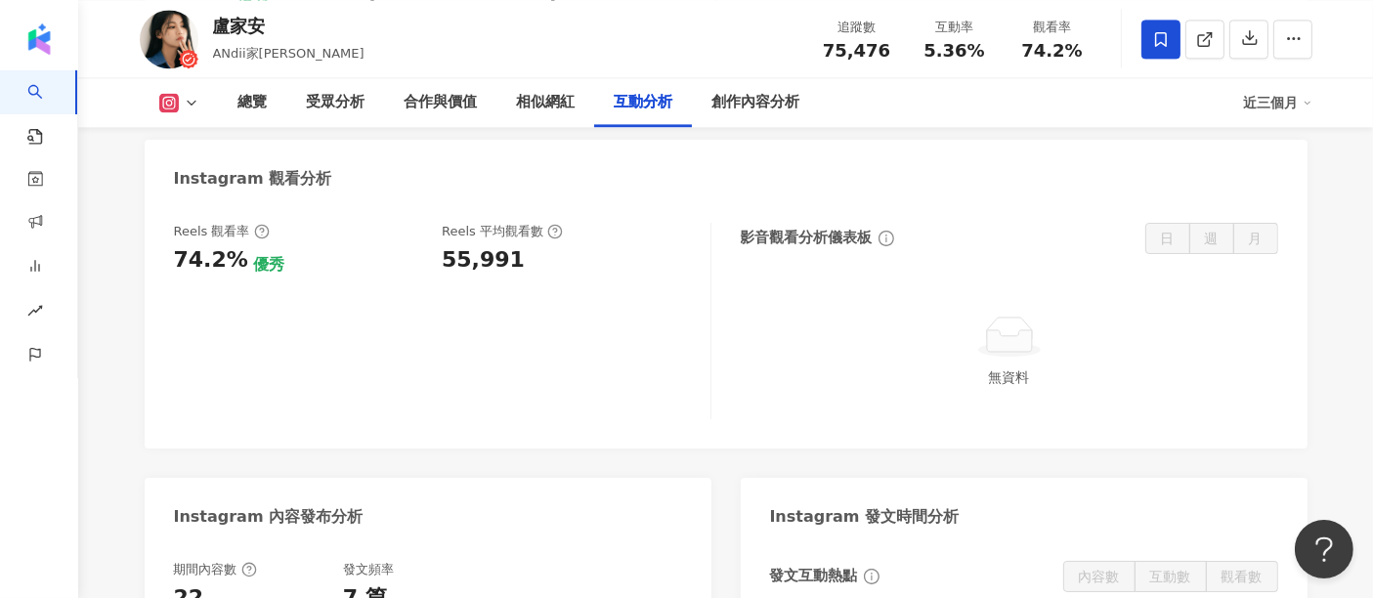
scroll to position [4355, 0]
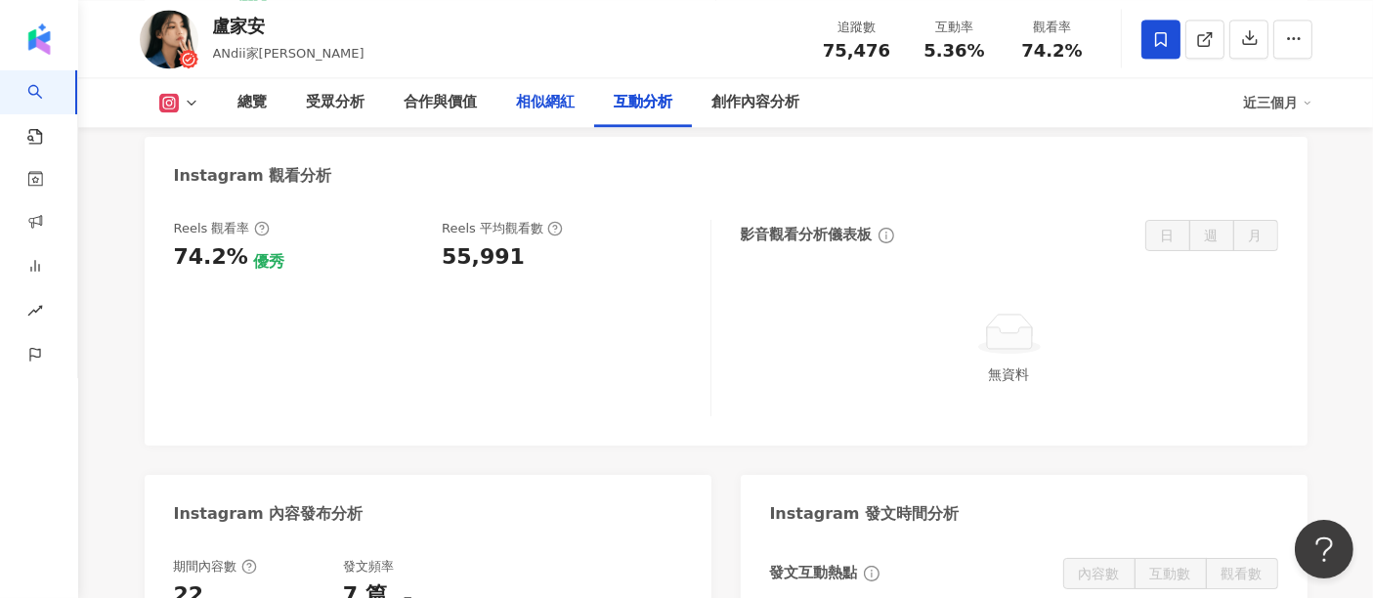
click at [538, 112] on div "相似網紅" at bounding box center [546, 102] width 59 height 23
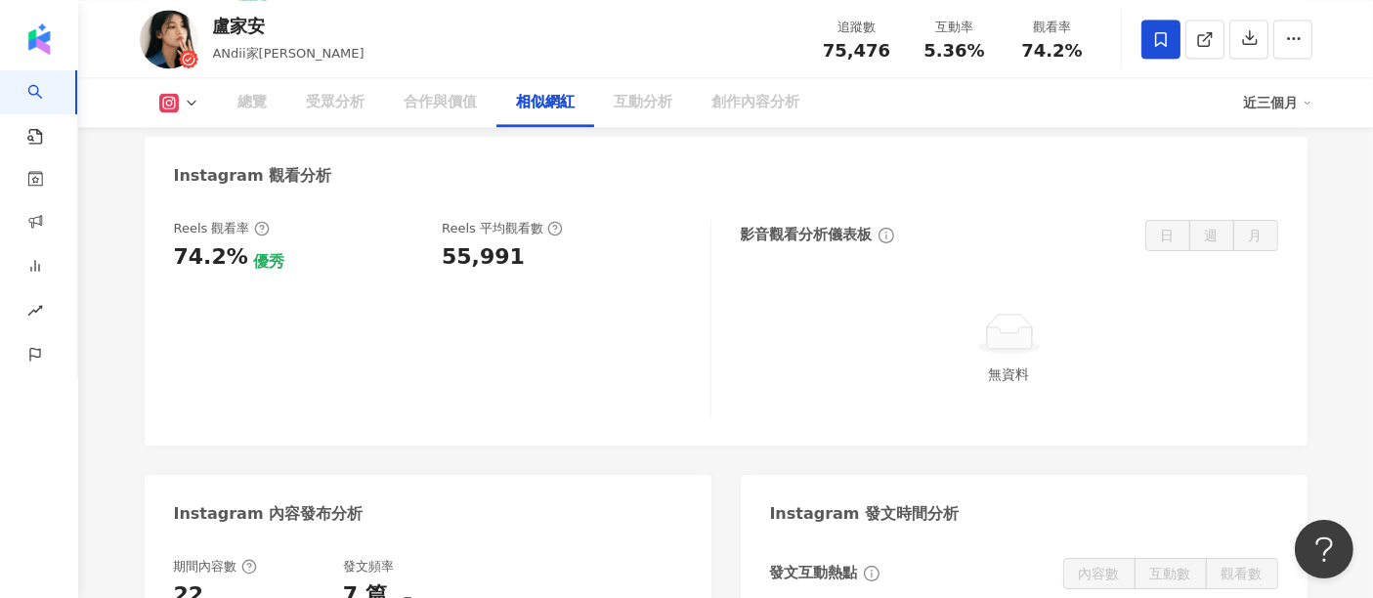
scroll to position [3082, 0]
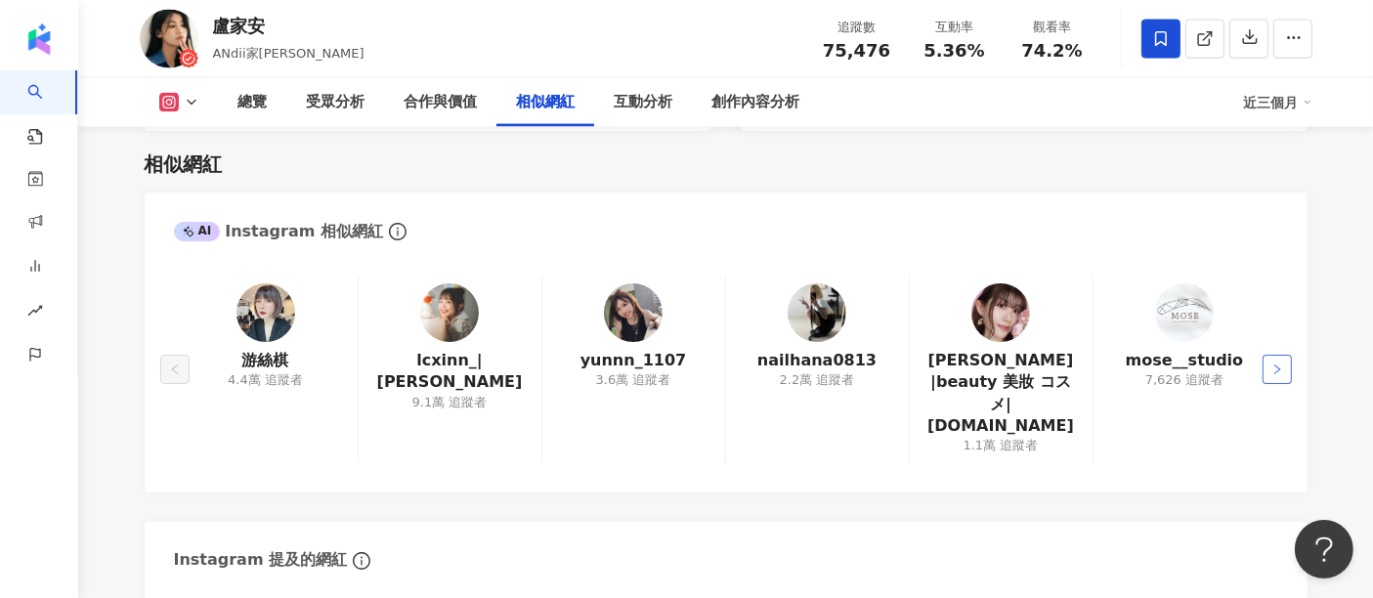
click at [1271, 366] on icon "right" at bounding box center [1277, 370] width 12 height 12
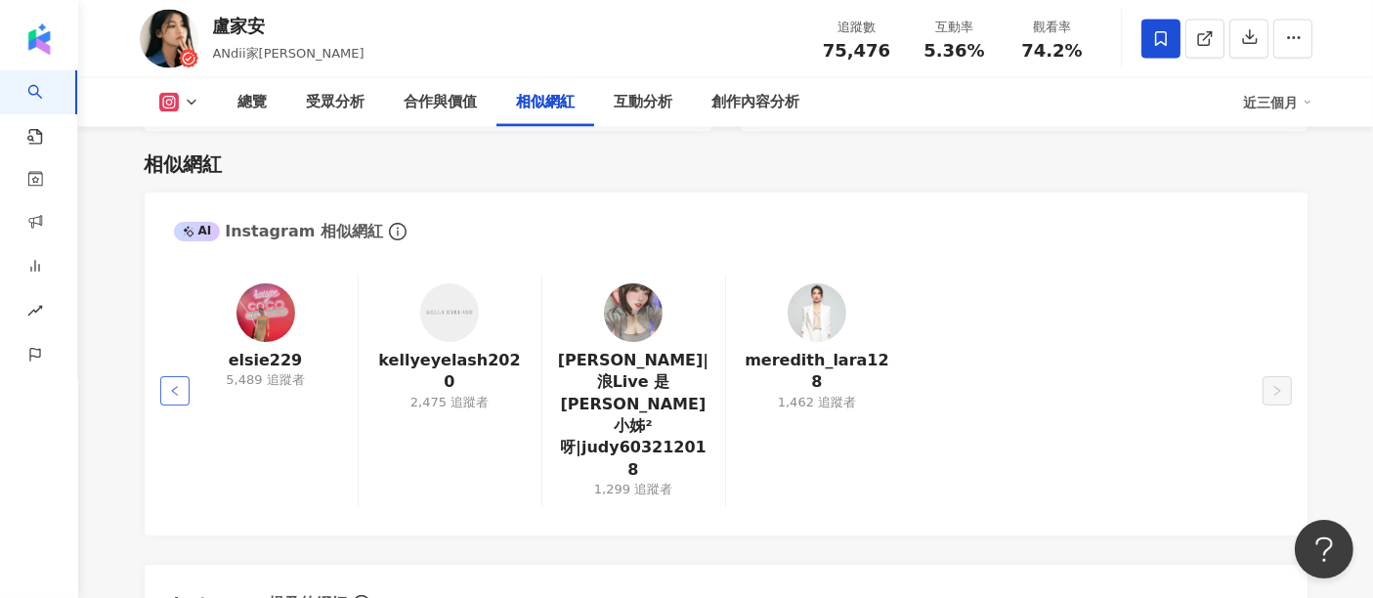
click at [187, 376] on button "button" at bounding box center [174, 390] width 29 height 29
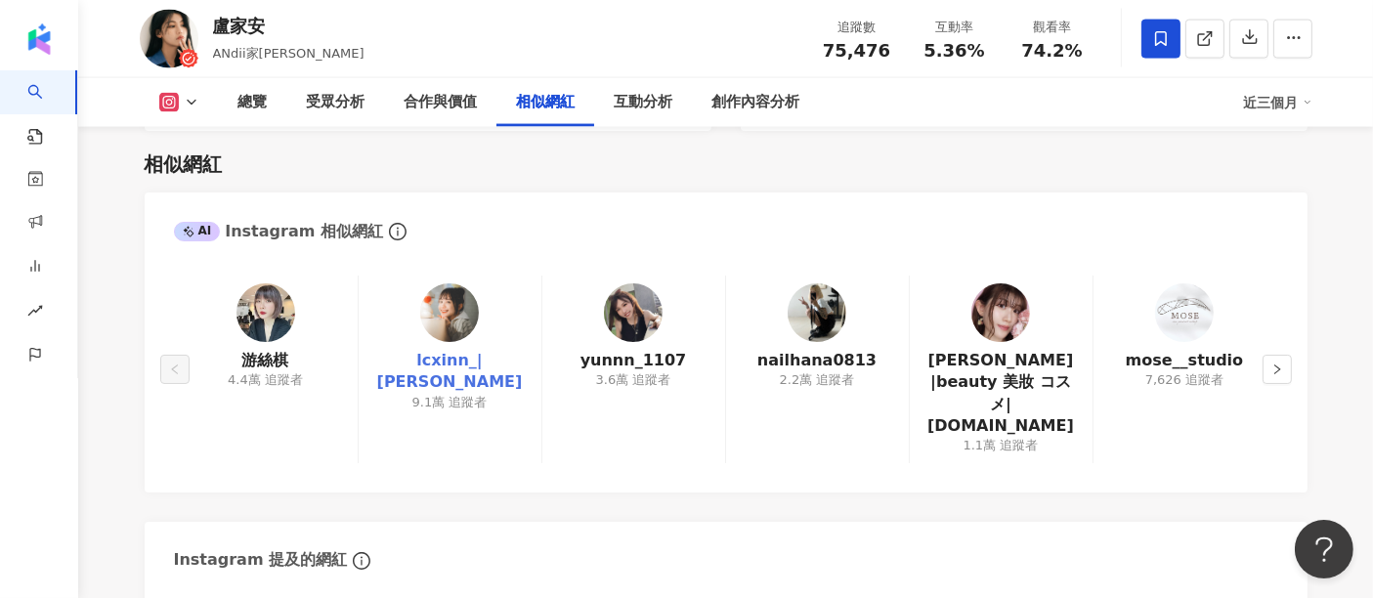
click at [466, 360] on link "lcxinn_|林采欣" at bounding box center [449, 372] width 151 height 44
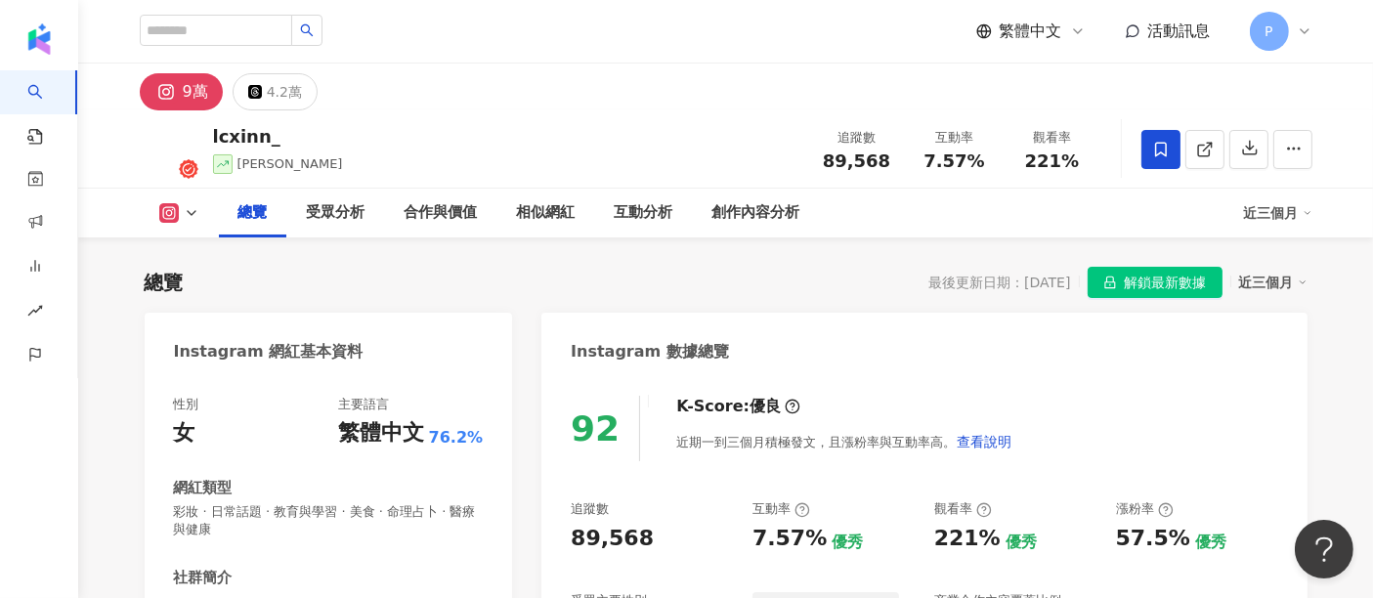
scroll to position [434, 0]
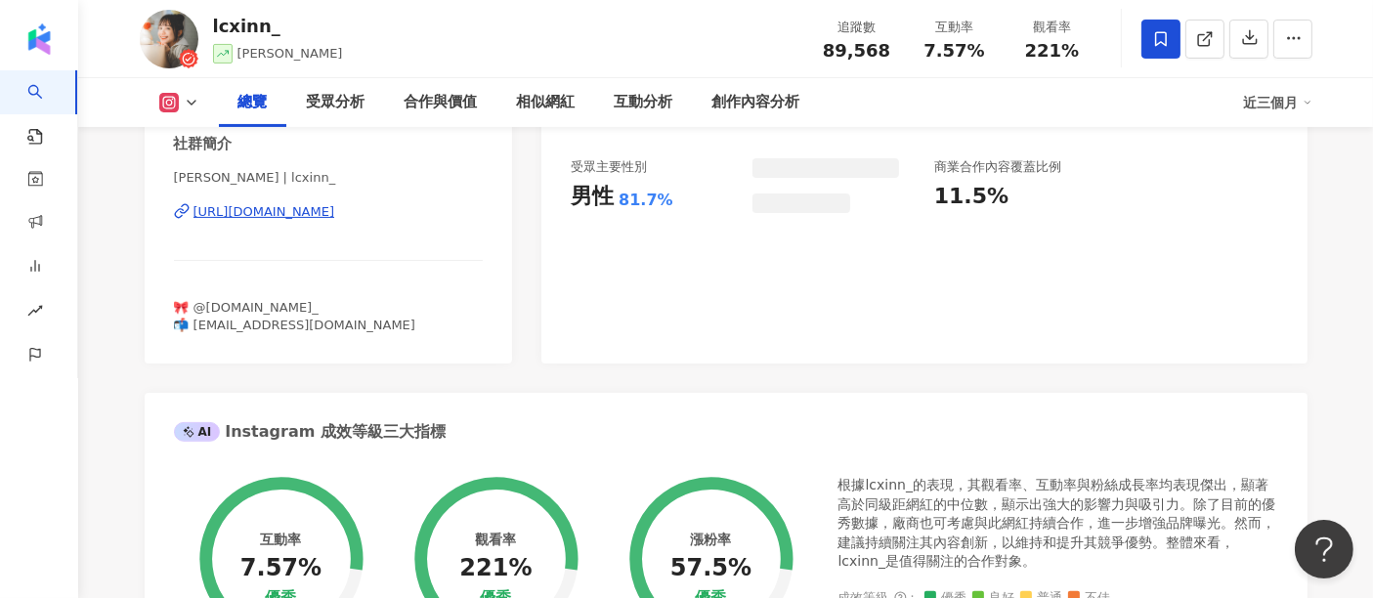
click at [315, 207] on div "[URL][DOMAIN_NAME]" at bounding box center [264, 212] width 142 height 18
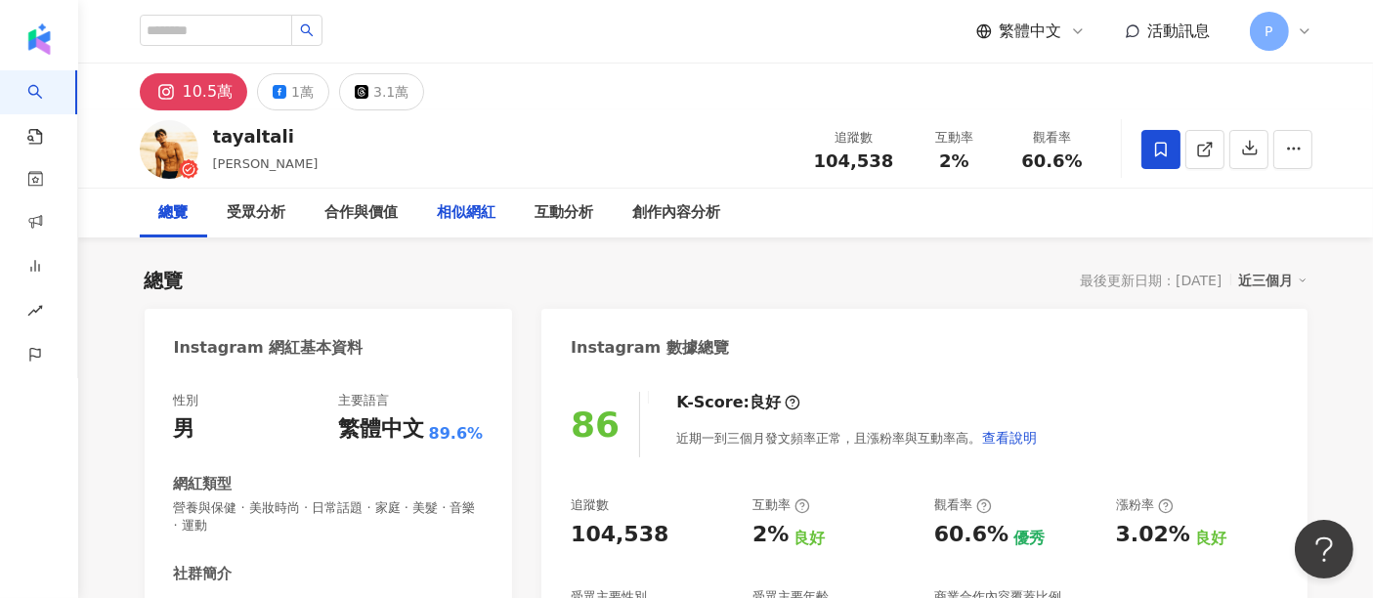
click at [455, 217] on div "相似網紅" at bounding box center [467, 212] width 59 height 23
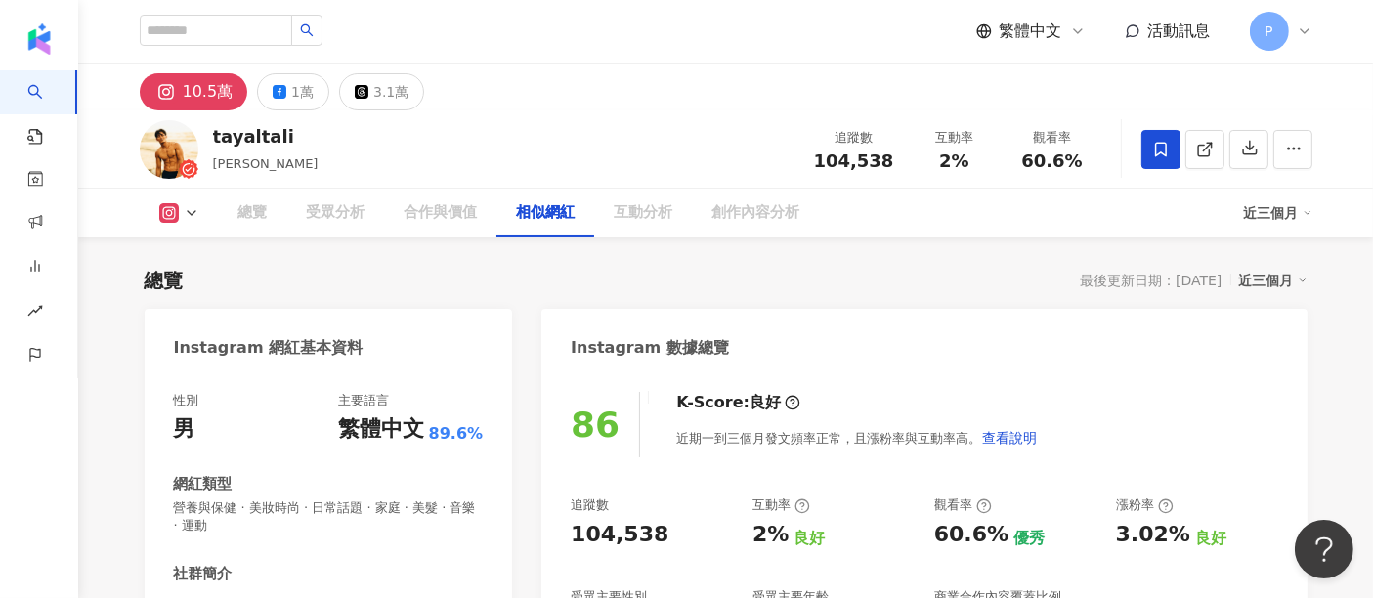
scroll to position [3216, 0]
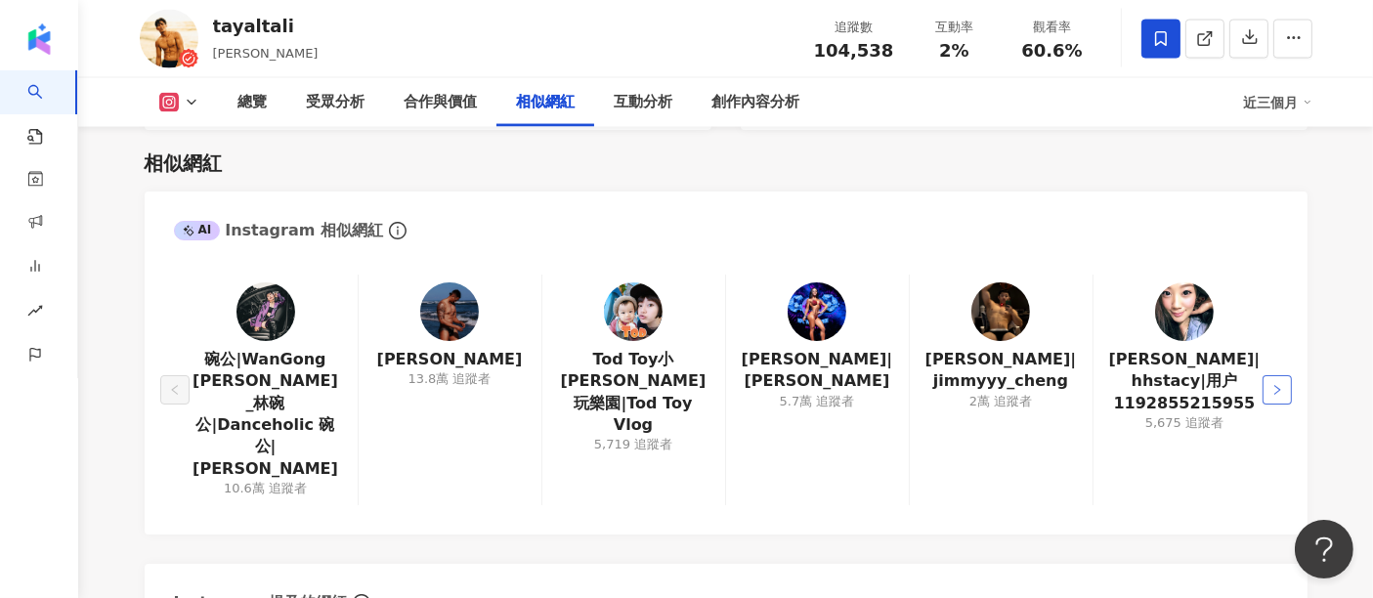
click at [1264, 375] on button "button" at bounding box center [1277, 389] width 29 height 29
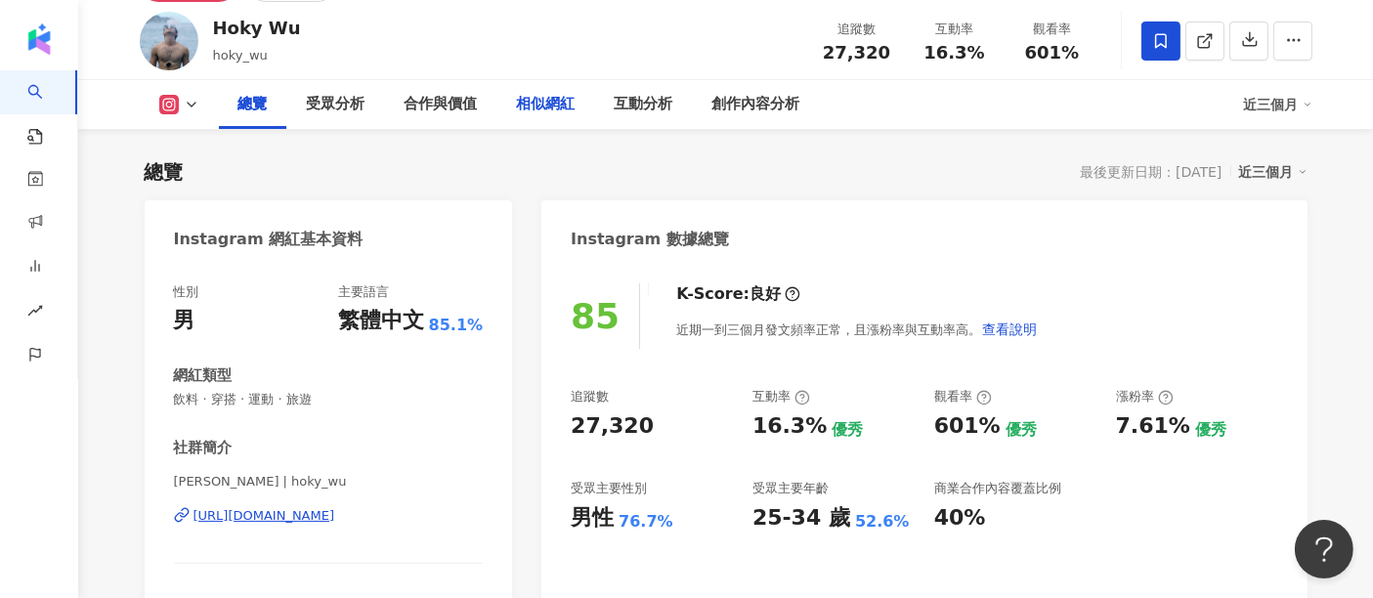
click at [564, 80] on div "相似網紅" at bounding box center [546, 104] width 98 height 49
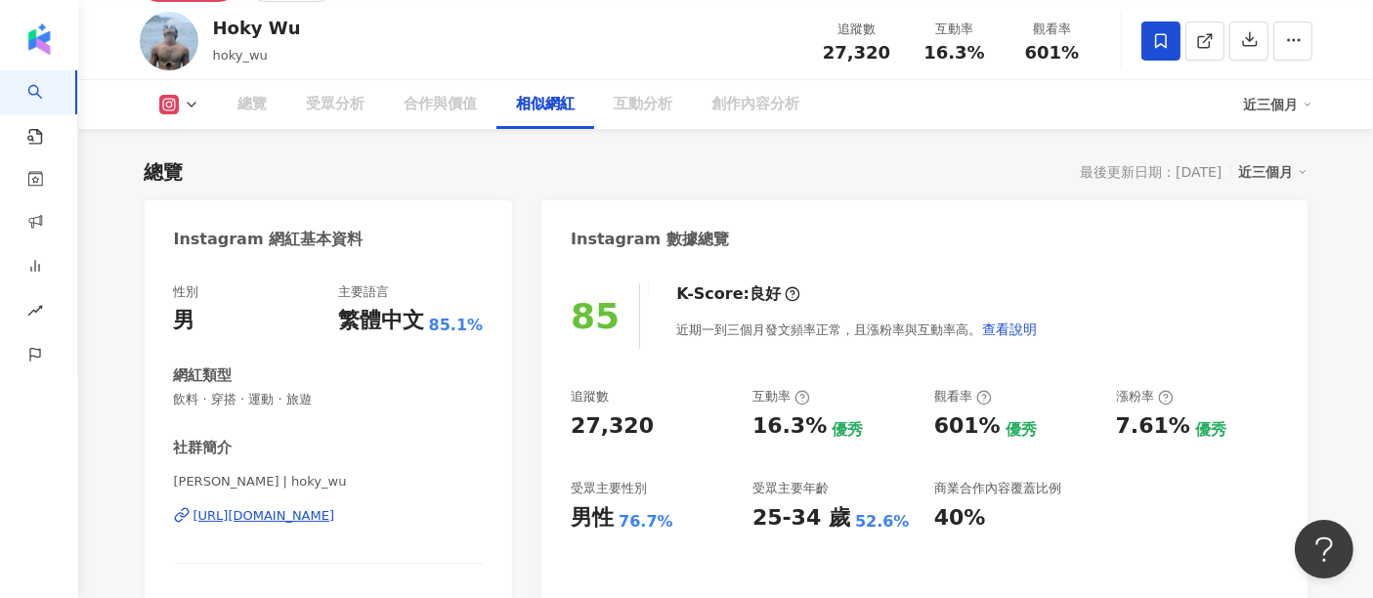
scroll to position [3199, 0]
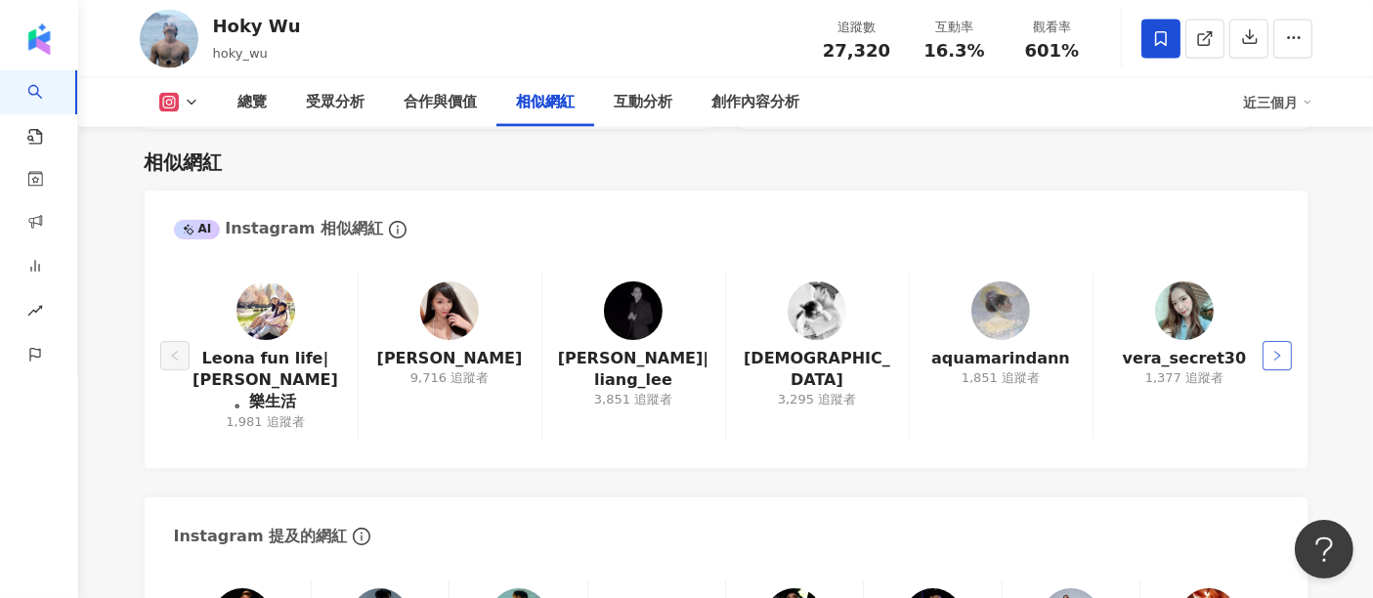
click at [1289, 341] on button "button" at bounding box center [1277, 355] width 29 height 29
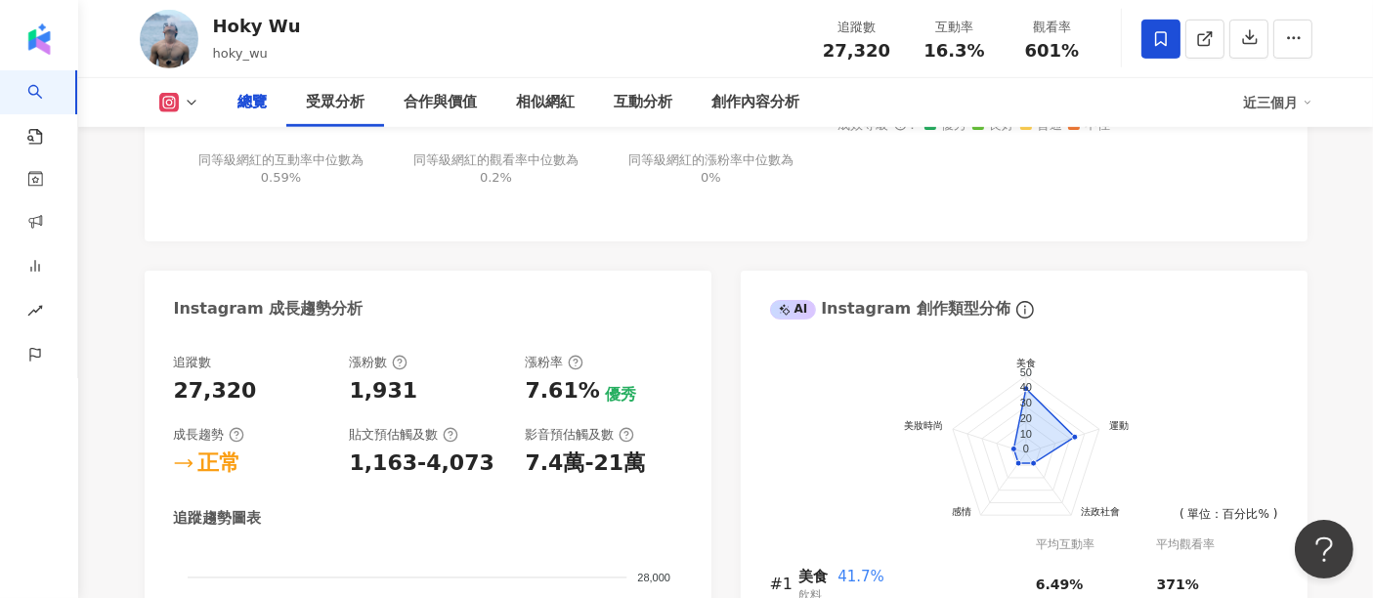
scroll to position [810, 0]
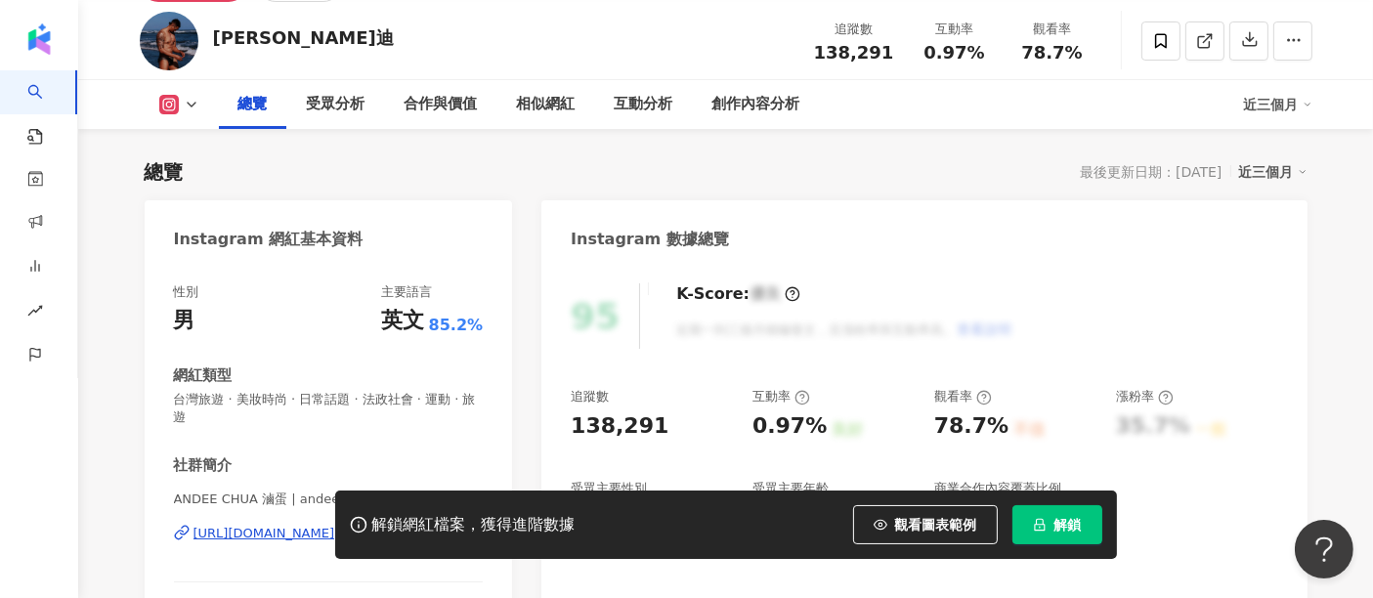
scroll to position [325, 0]
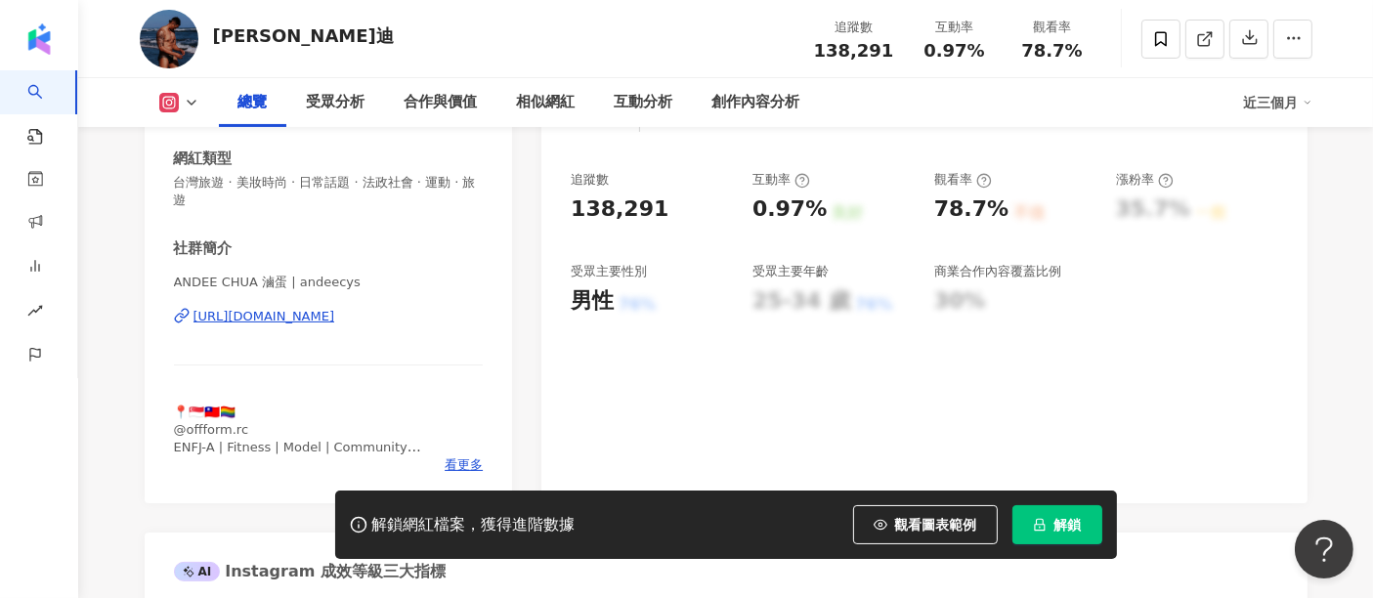
click at [300, 322] on div "https://www.instagram.com/andeecys/" at bounding box center [264, 317] width 142 height 18
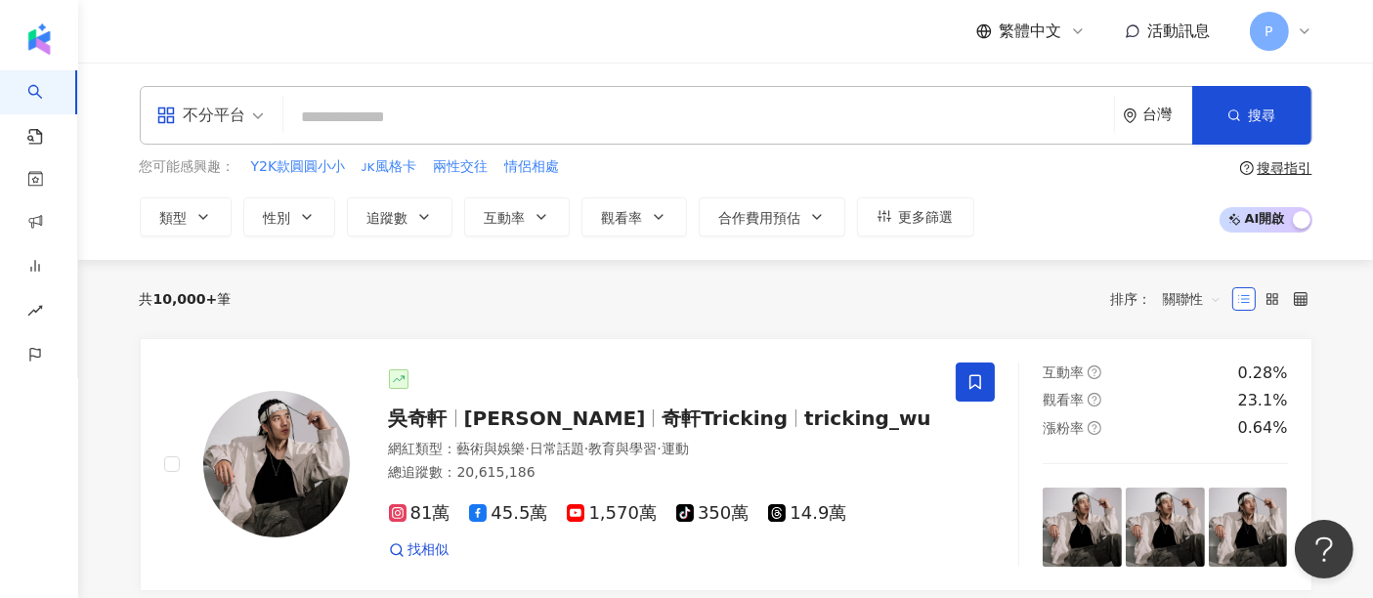
click at [766, 330] on div "共 10,000+ 筆 排序： 關聯性" at bounding box center [726, 299] width 1173 height 78
click at [262, 132] on span at bounding box center [209, 115] width 107 height 57
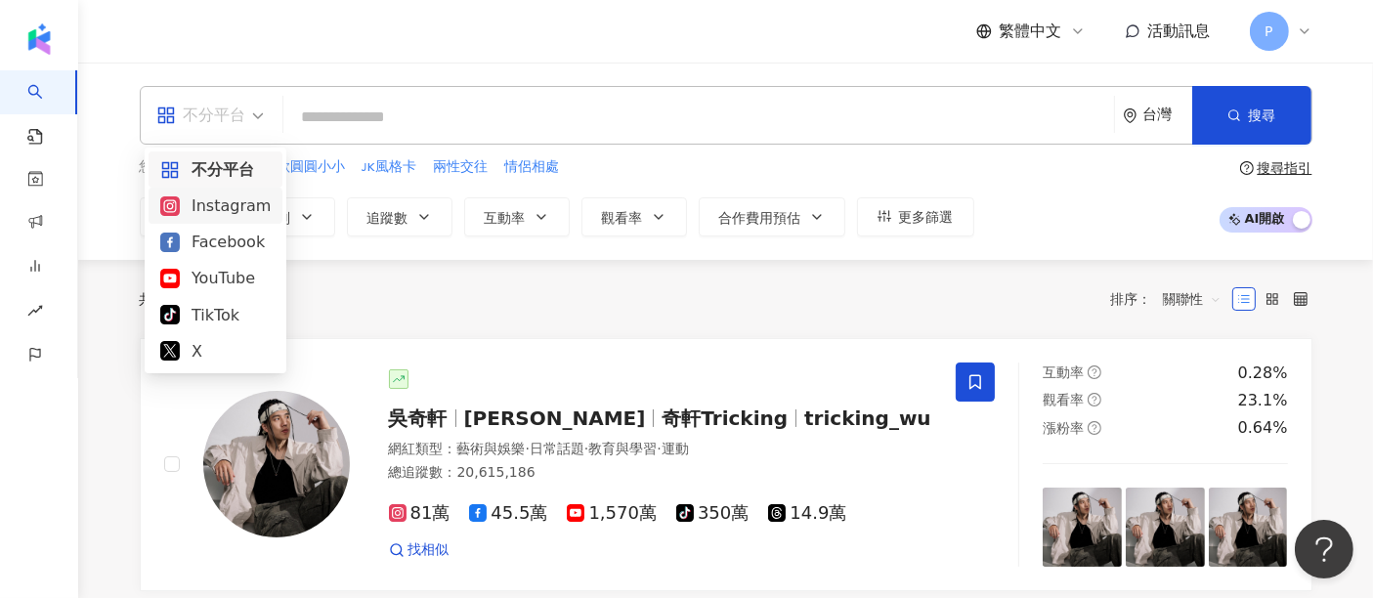
click at [256, 201] on div "Instagram" at bounding box center [215, 205] width 110 height 24
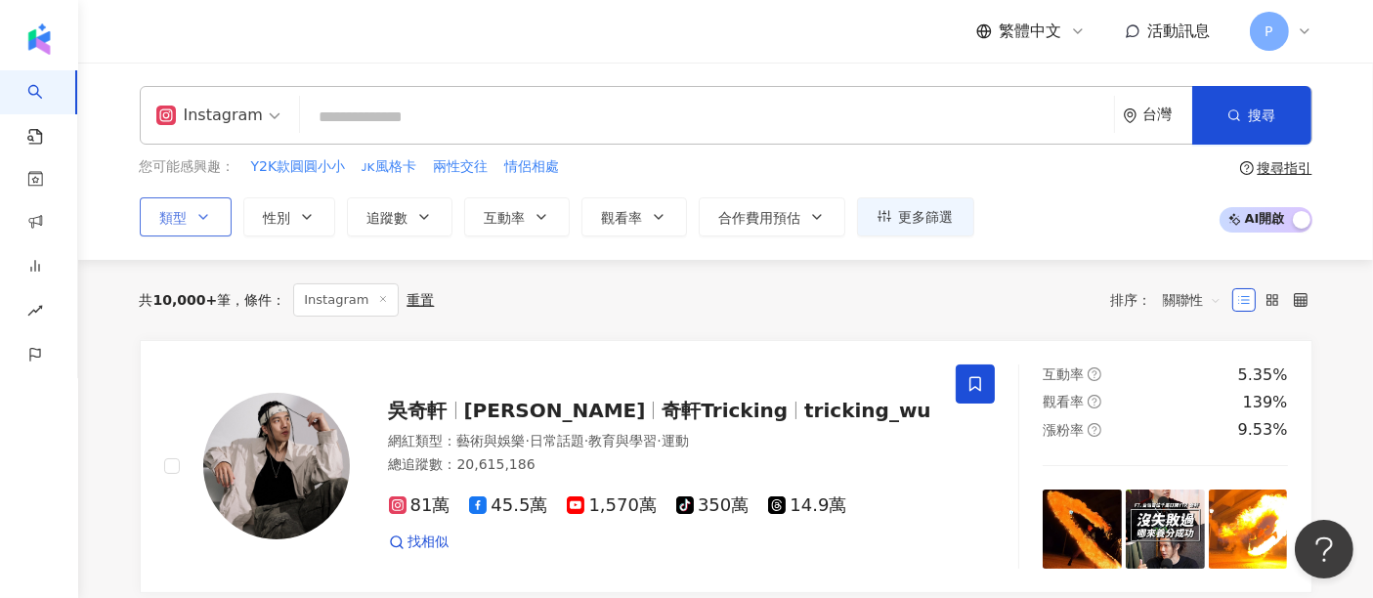
click at [200, 216] on icon "button" at bounding box center [203, 217] width 8 height 4
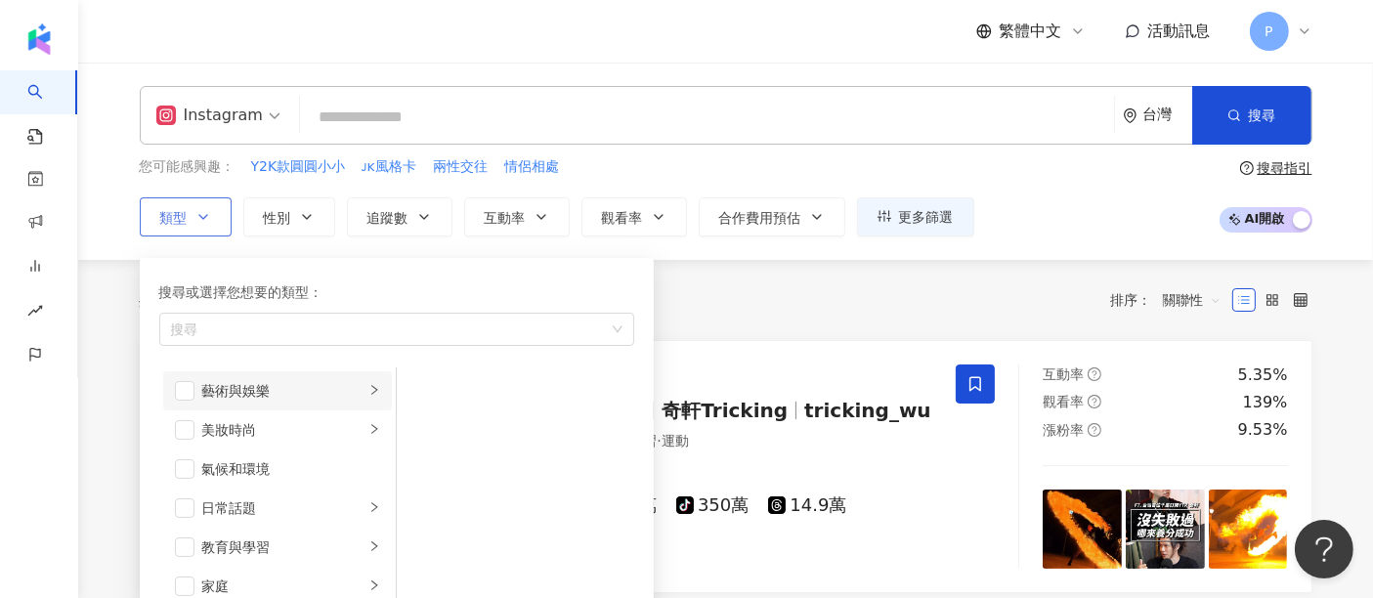
click at [311, 389] on div "藝術與娛樂" at bounding box center [283, 390] width 162 height 21
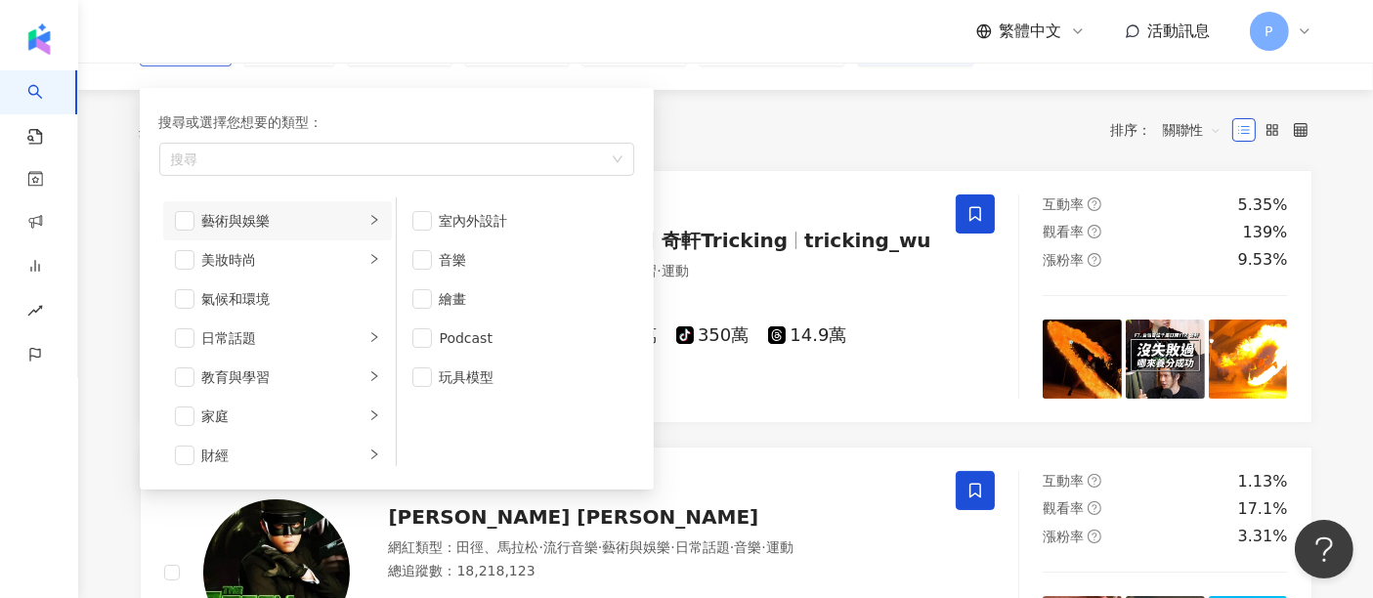
scroll to position [217, 0]
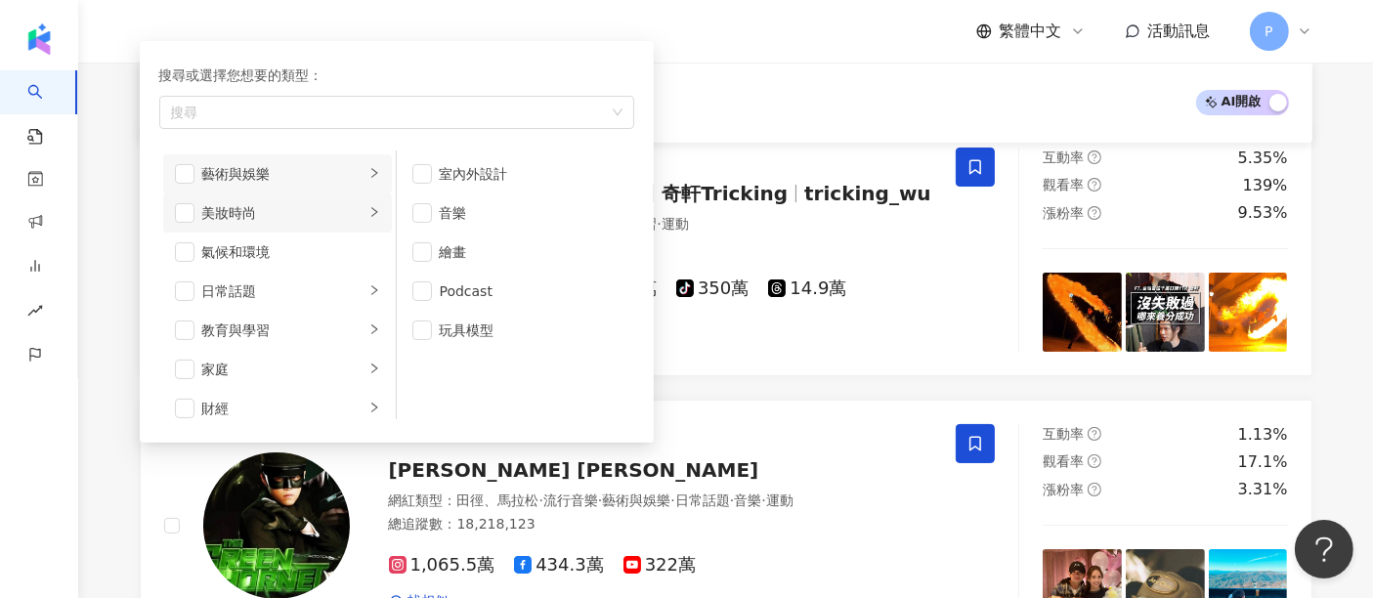
click at [294, 215] on div "美妝時尚" at bounding box center [283, 212] width 162 height 21
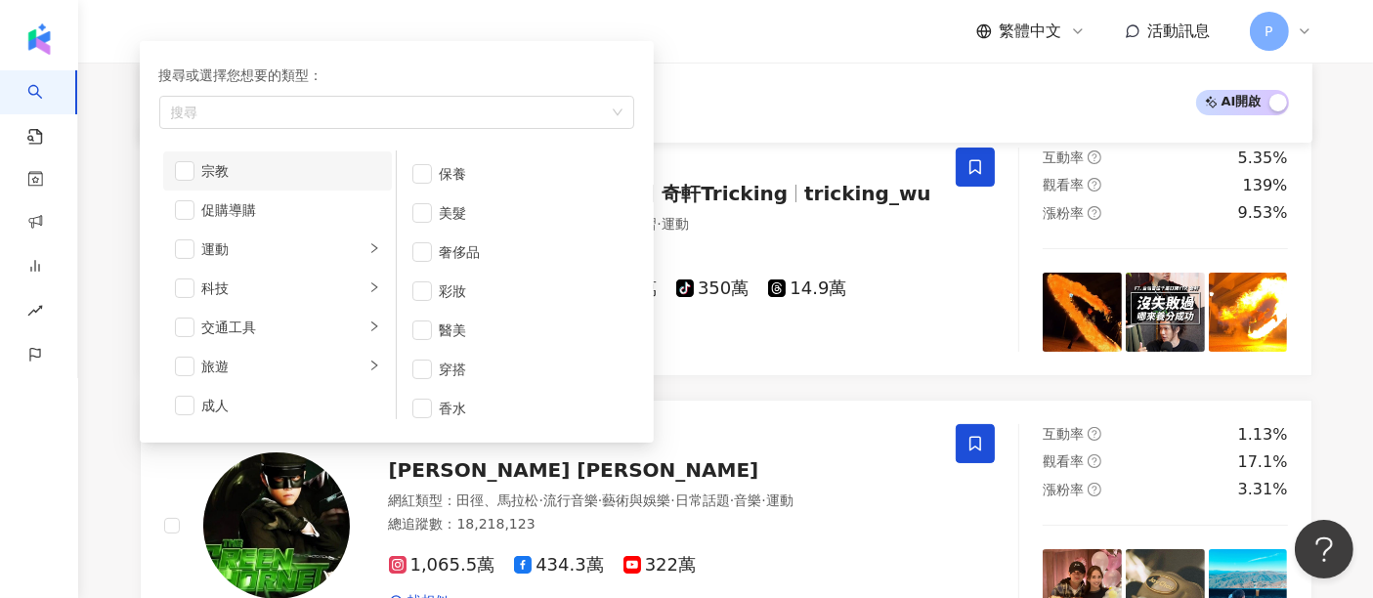
scroll to position [676, 0]
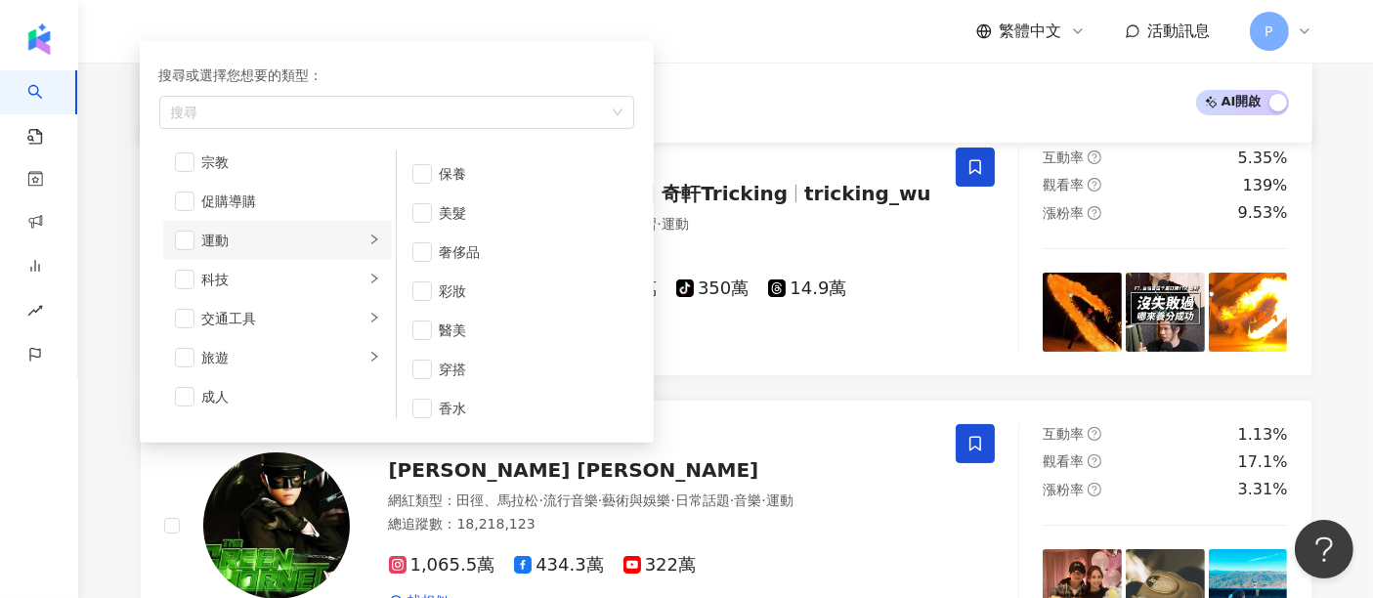
click at [313, 242] on div "運動" at bounding box center [283, 240] width 162 height 21
click at [507, 265] on div "健身" at bounding box center [529, 260] width 179 height 21
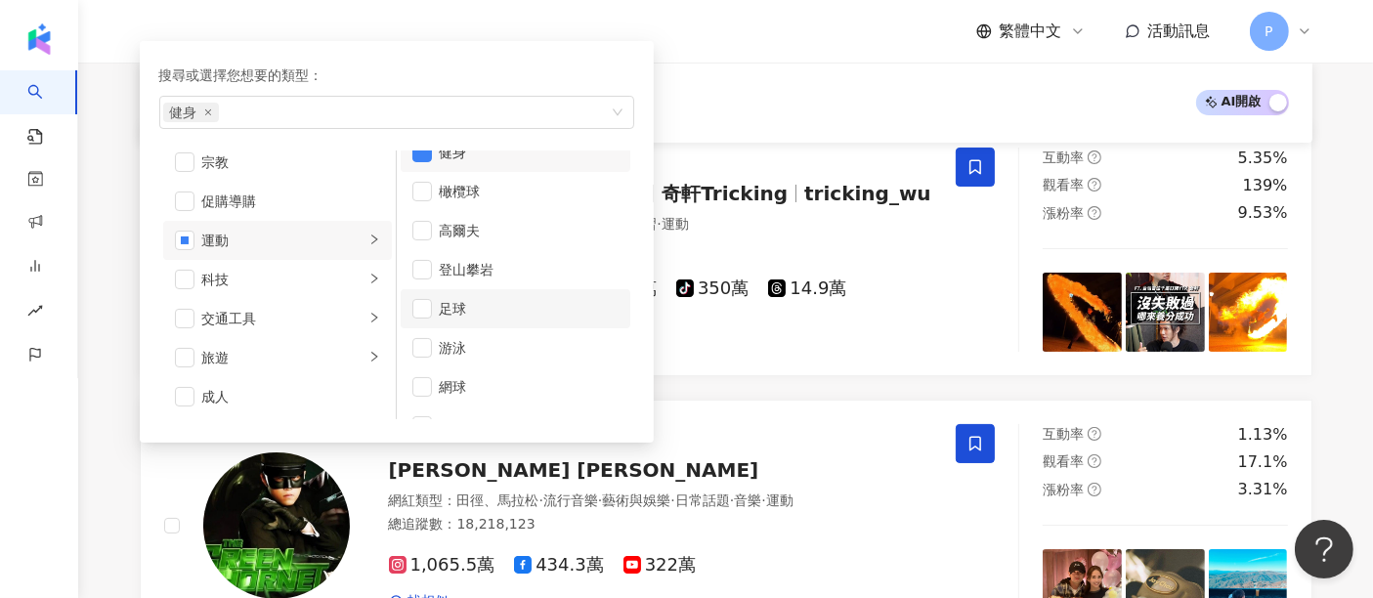
scroll to position [0, 0]
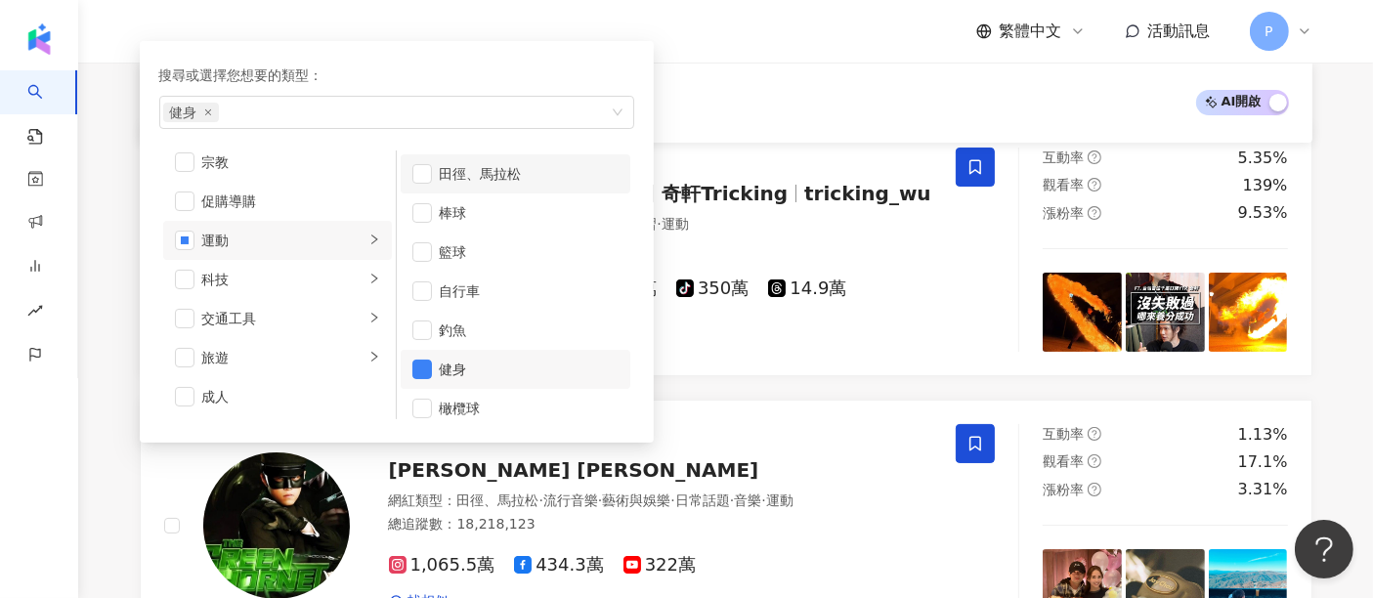
click at [499, 177] on div "田徑、馬拉松" at bounding box center [529, 173] width 179 height 21
click at [507, 283] on div "自行車" at bounding box center [529, 290] width 179 height 21
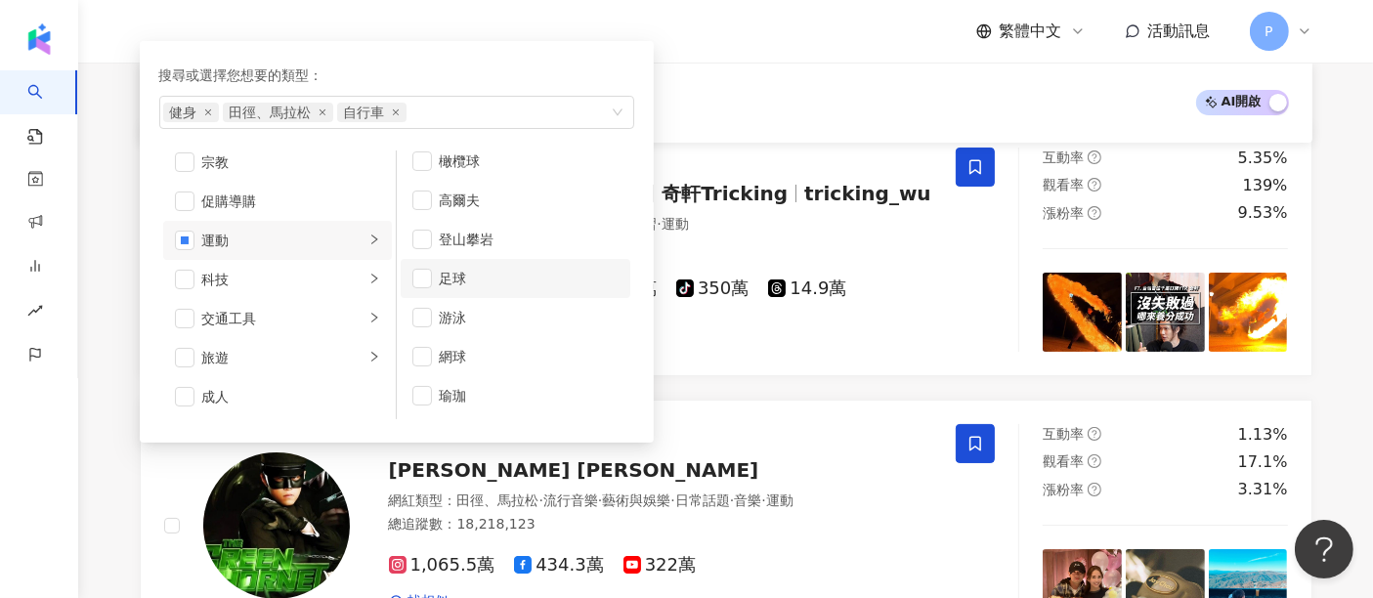
scroll to position [325, 0]
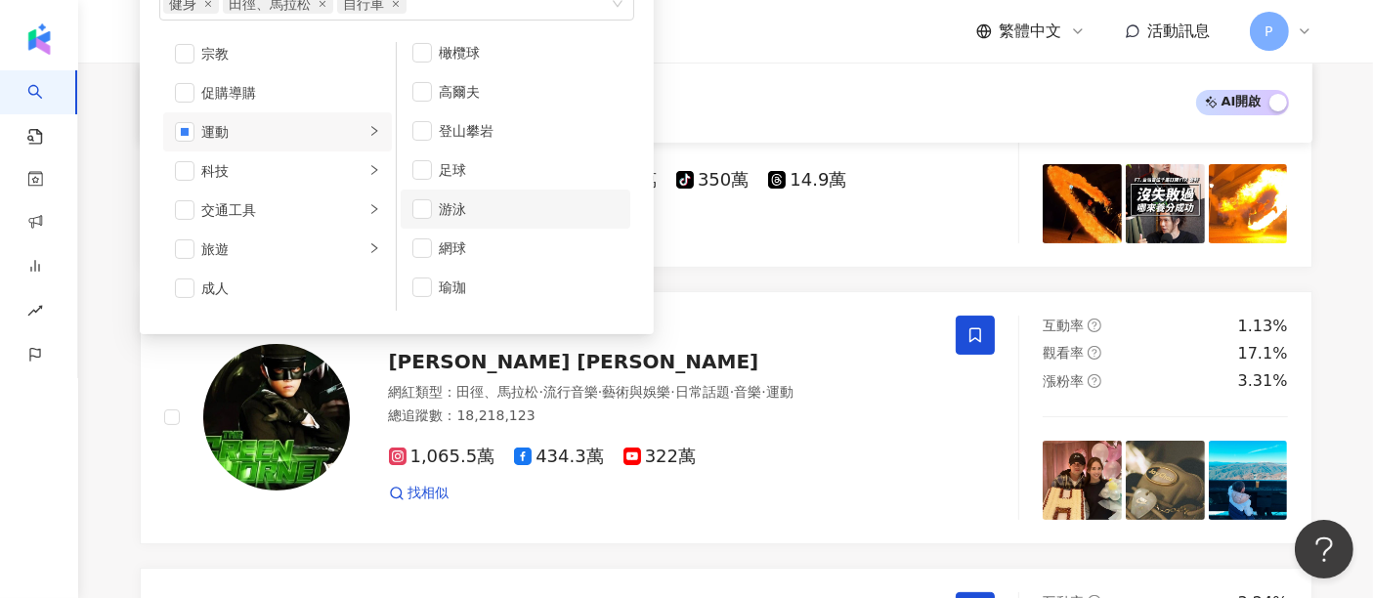
click at [510, 198] on div "游泳" at bounding box center [529, 208] width 179 height 21
click at [503, 281] on div "瑜珈" at bounding box center [529, 287] width 179 height 21
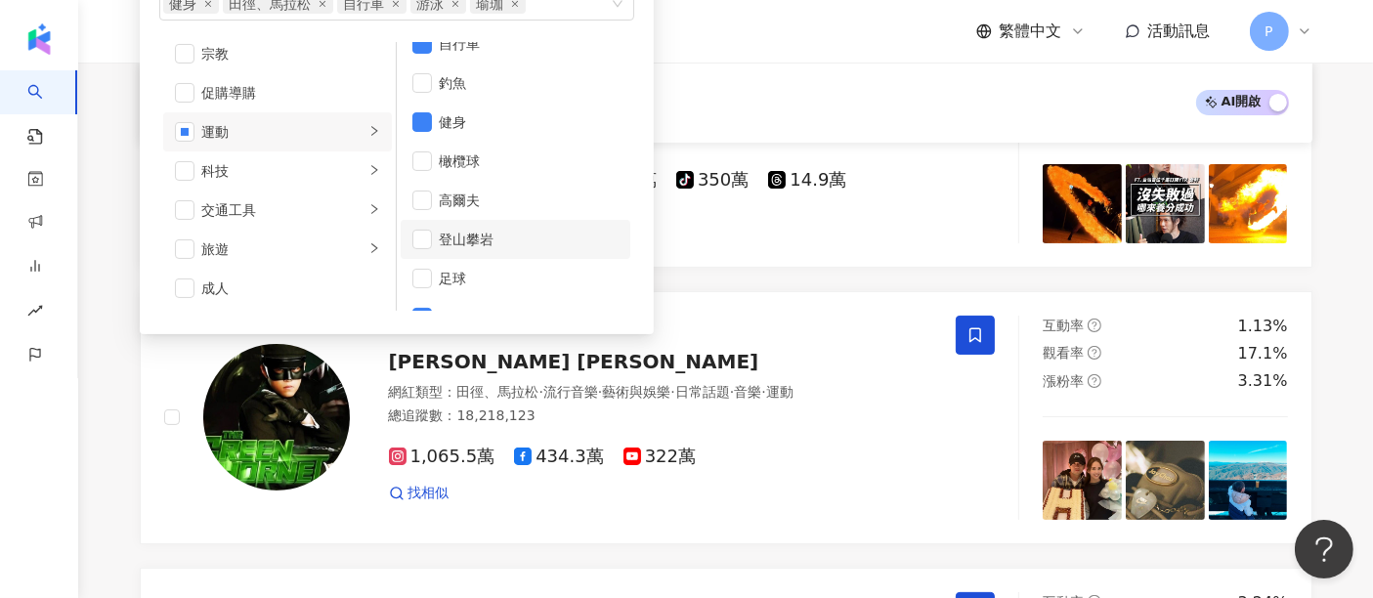
click at [519, 252] on li "登山攀岩" at bounding box center [516, 239] width 230 height 39
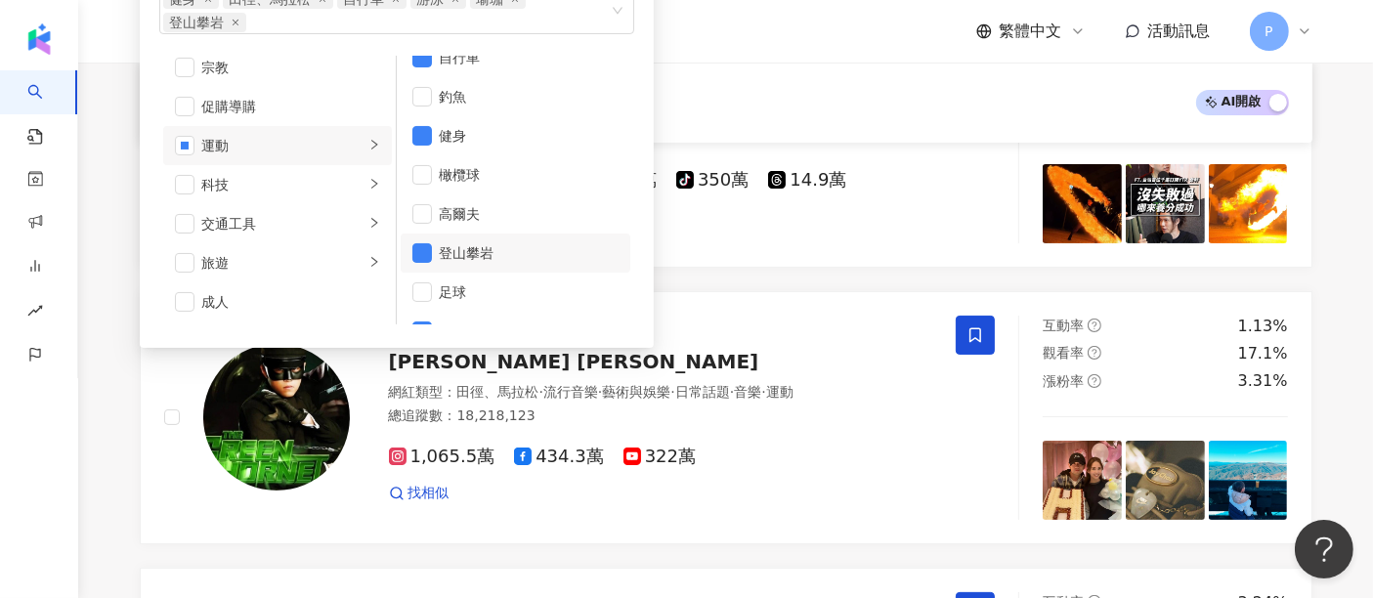
scroll to position [321, 0]
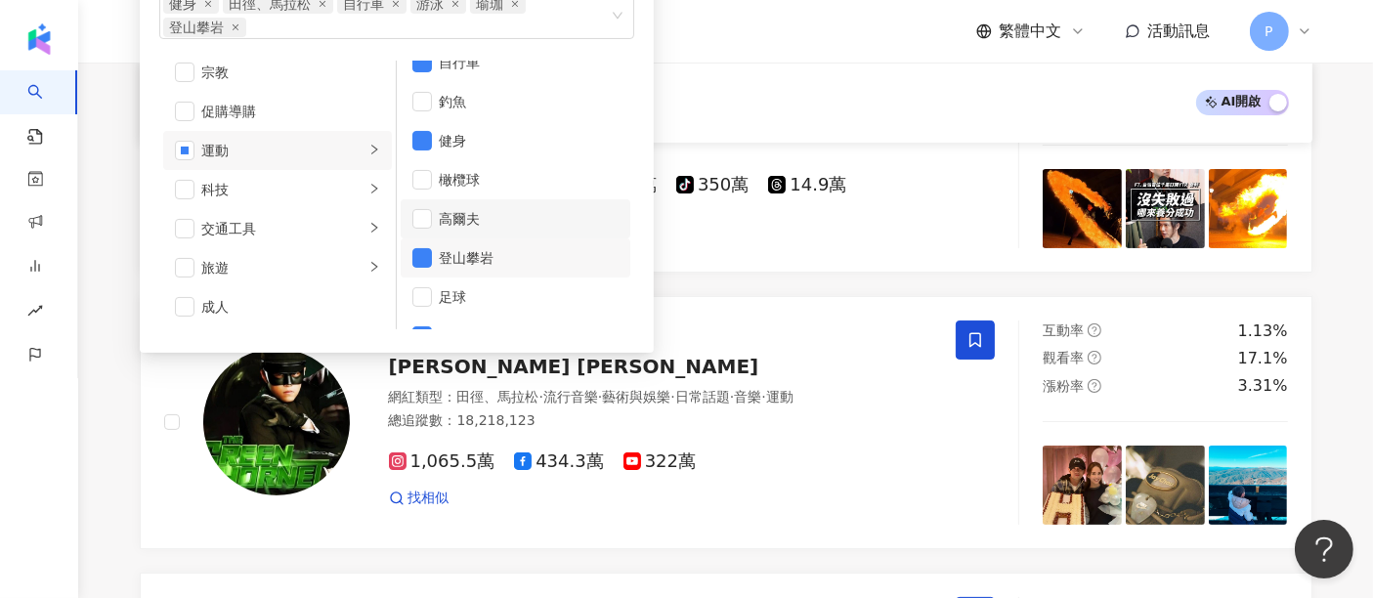
click at [517, 219] on div "高爾夫" at bounding box center [529, 218] width 179 height 21
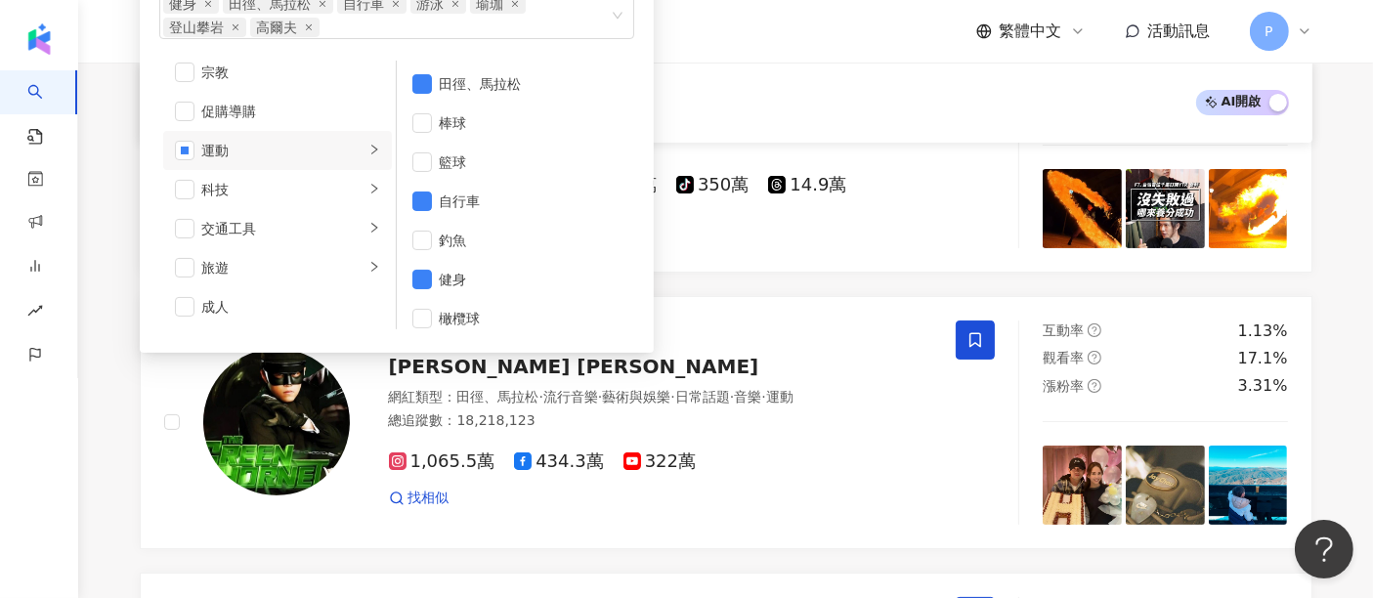
scroll to position [0, 0]
click at [850, 88] on div "正在搜尋 ： Instagram 重置 AI 開啟 AI 關閉" at bounding box center [726, 102] width 1126 height 33
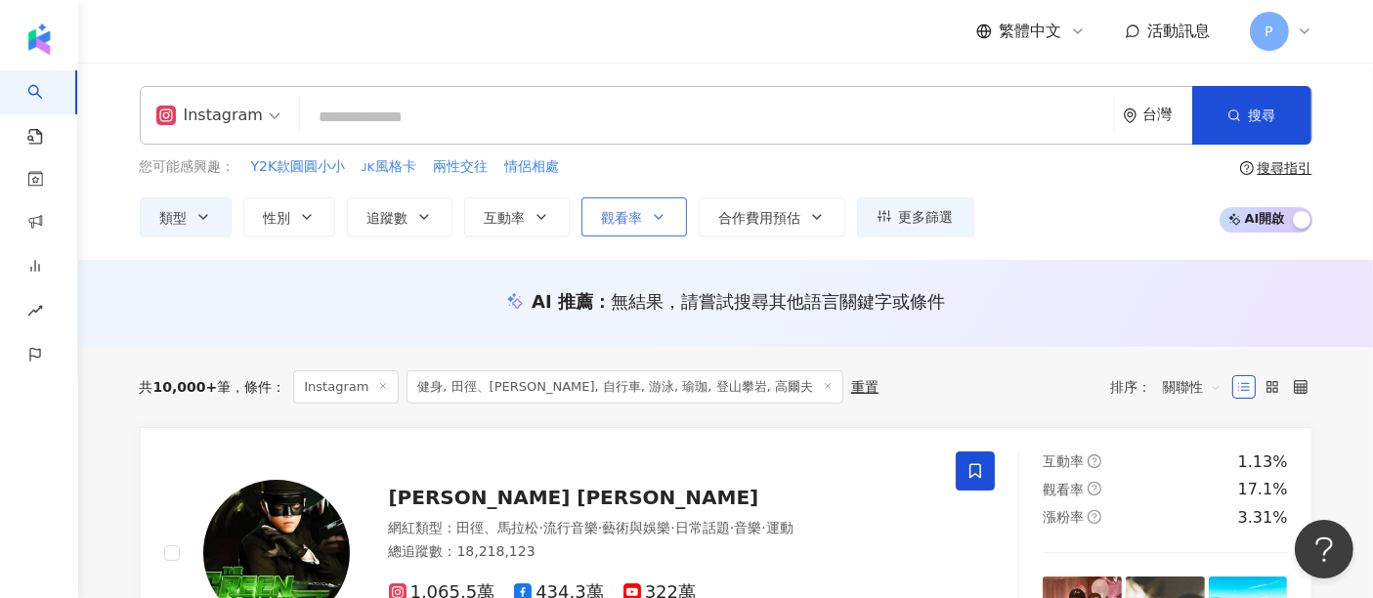
click at [666, 219] on button "觀看率" at bounding box center [634, 216] width 106 height 39
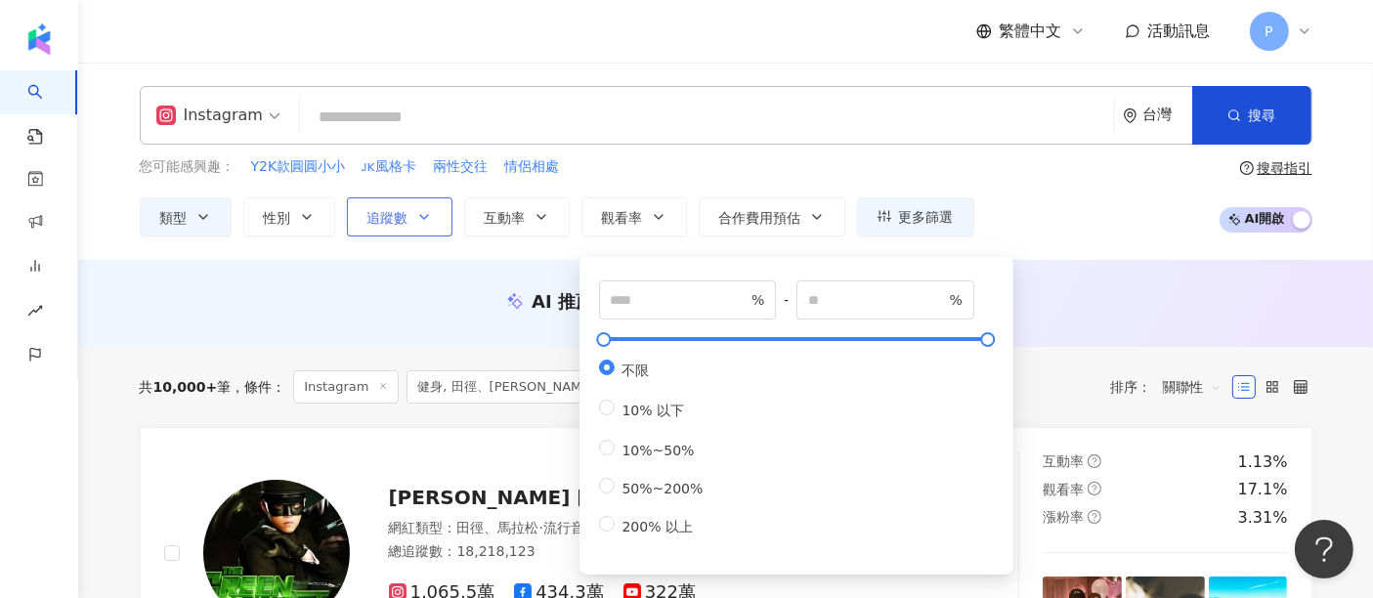
click at [431, 223] on button "追蹤數" at bounding box center [400, 216] width 106 height 39
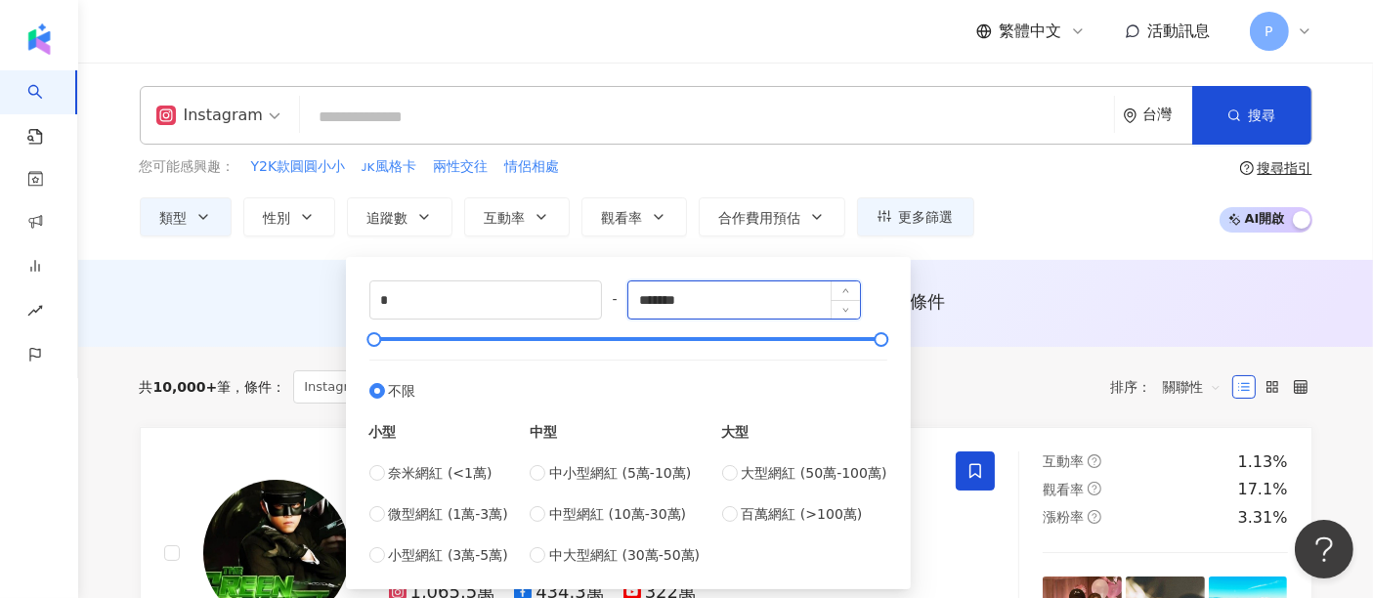
drag, startPoint x: 699, startPoint y: 296, endPoint x: 636, endPoint y: 307, distance: 63.5
click at [636, 307] on input "*******" at bounding box center [744, 299] width 232 height 37
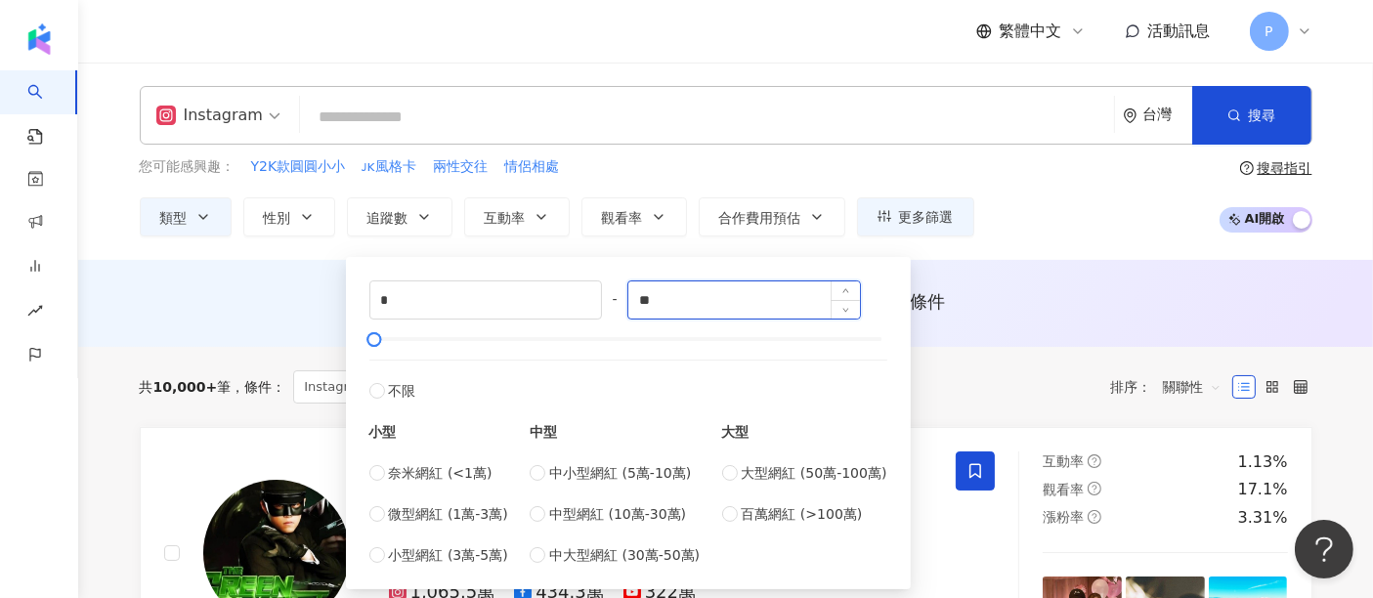
type input "*"
type input "******"
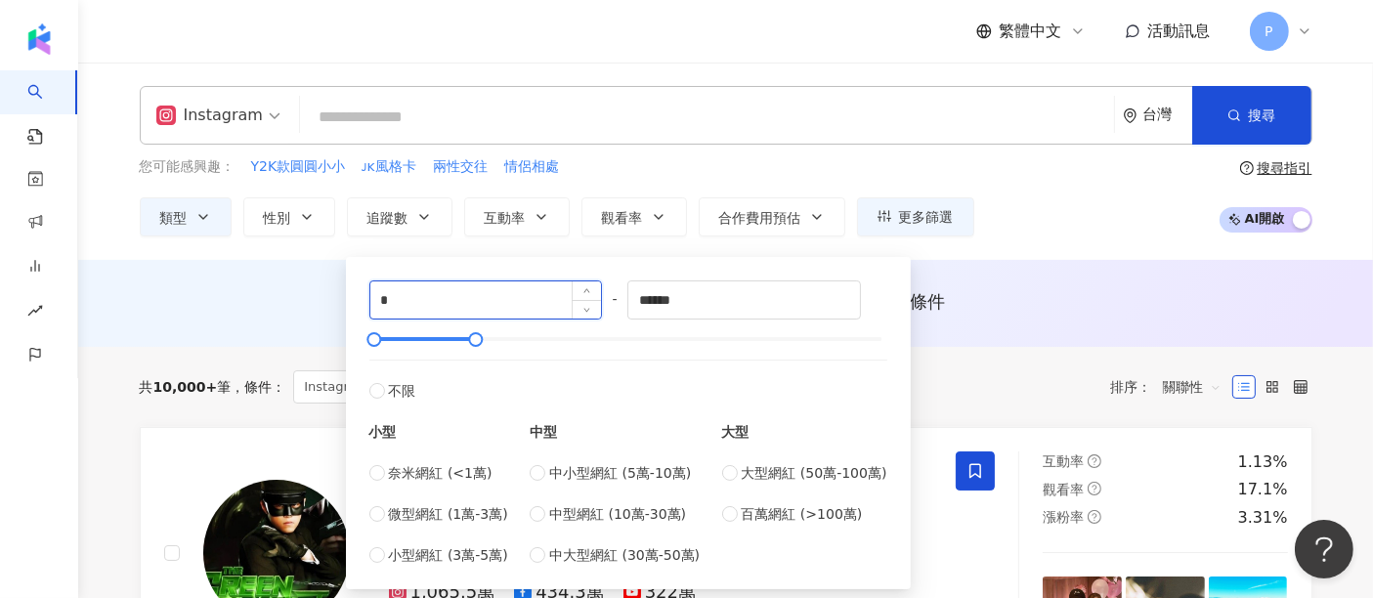
click at [519, 299] on input "*" at bounding box center [486, 299] width 232 height 37
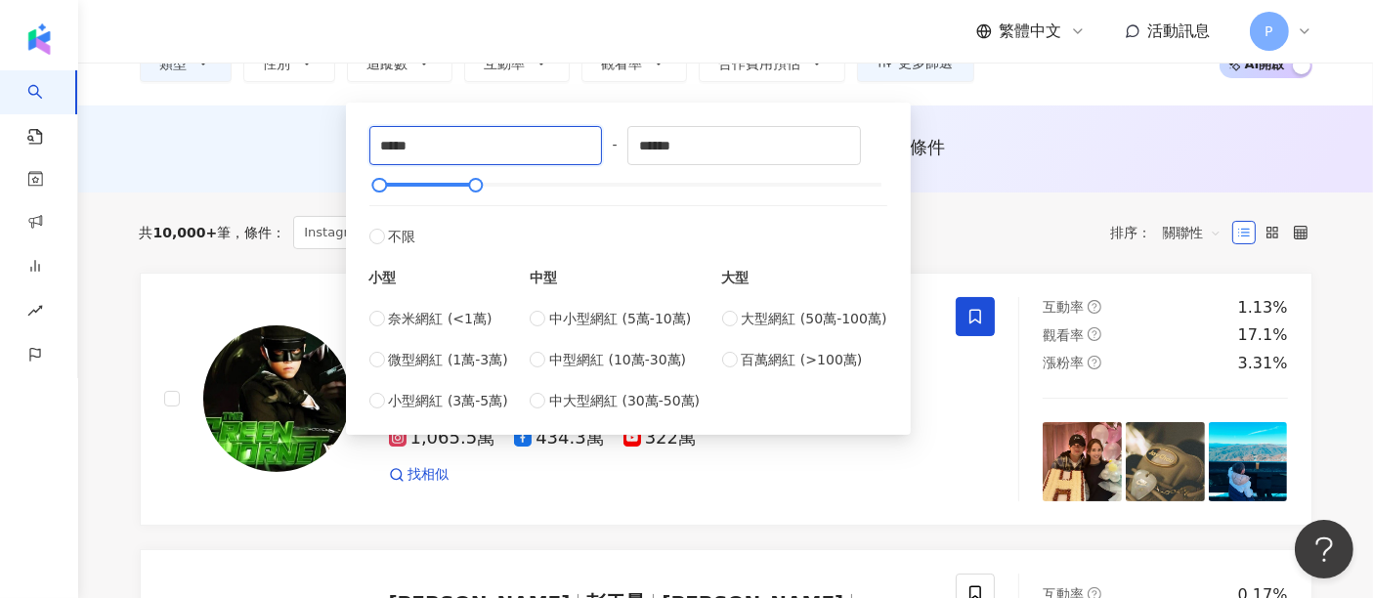
scroll to position [217, 0]
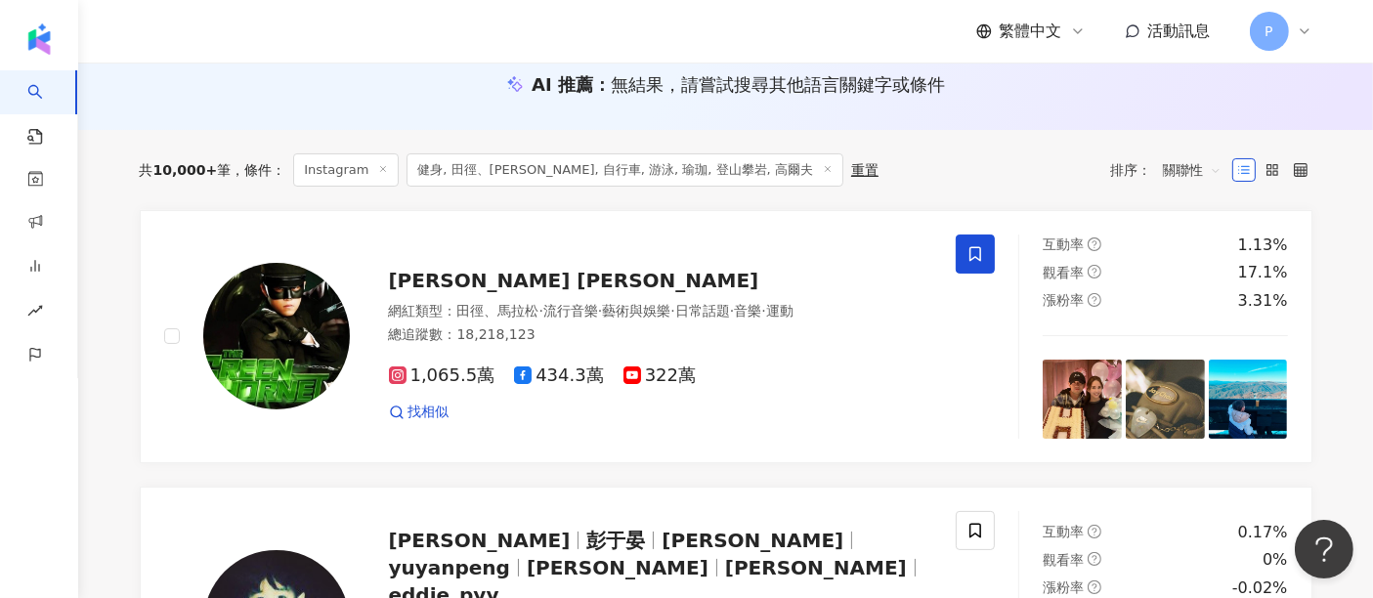
click at [951, 188] on div "共 10,000+ 筆 條件 ： Instagram 健身, 田徑、馬拉松, 自行車, 游泳, 瑜珈, 登山攀岩, 高爾夫 重置 排序： 關聯性" at bounding box center [726, 170] width 1173 height 80
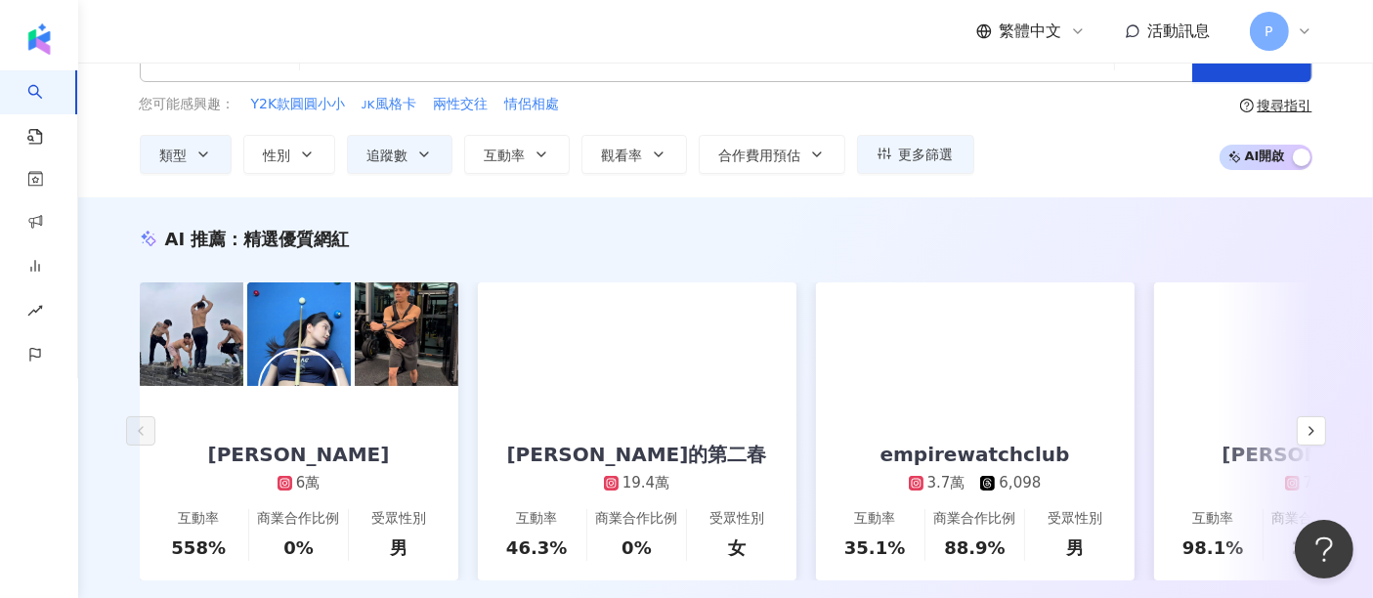
scroll to position [108, 0]
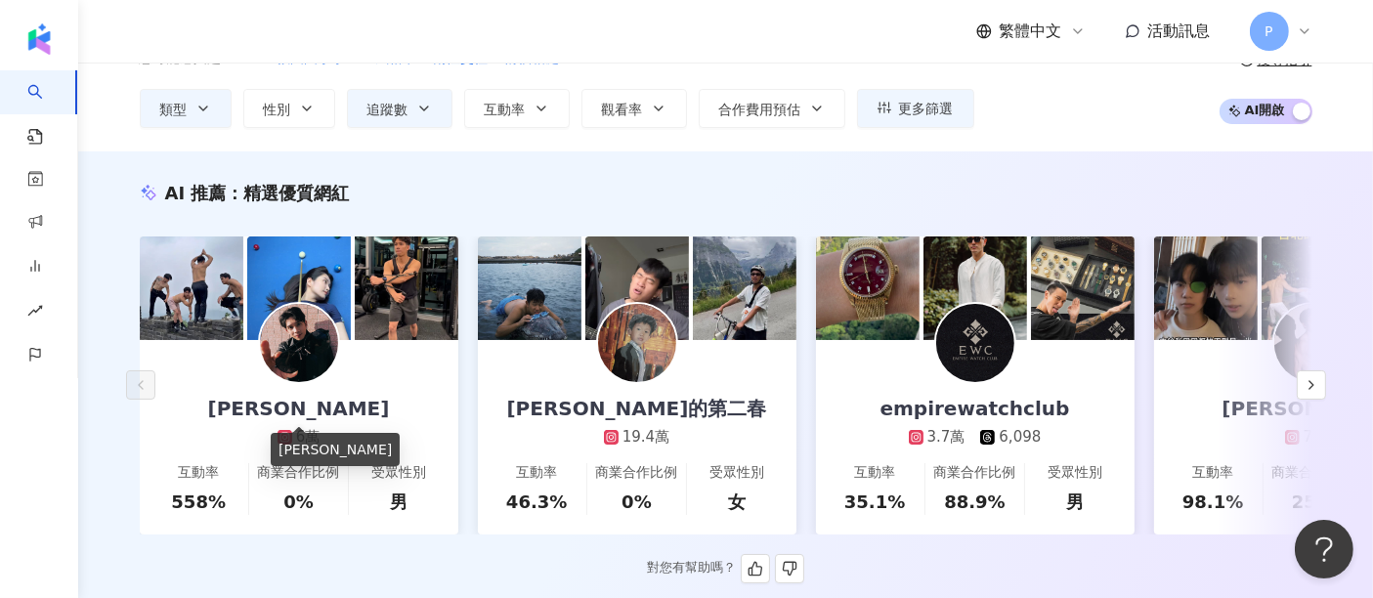
click at [337, 411] on div "楊峻毅" at bounding box center [299, 408] width 221 height 27
click at [1311, 386] on icon "button" at bounding box center [1312, 385] width 16 height 16
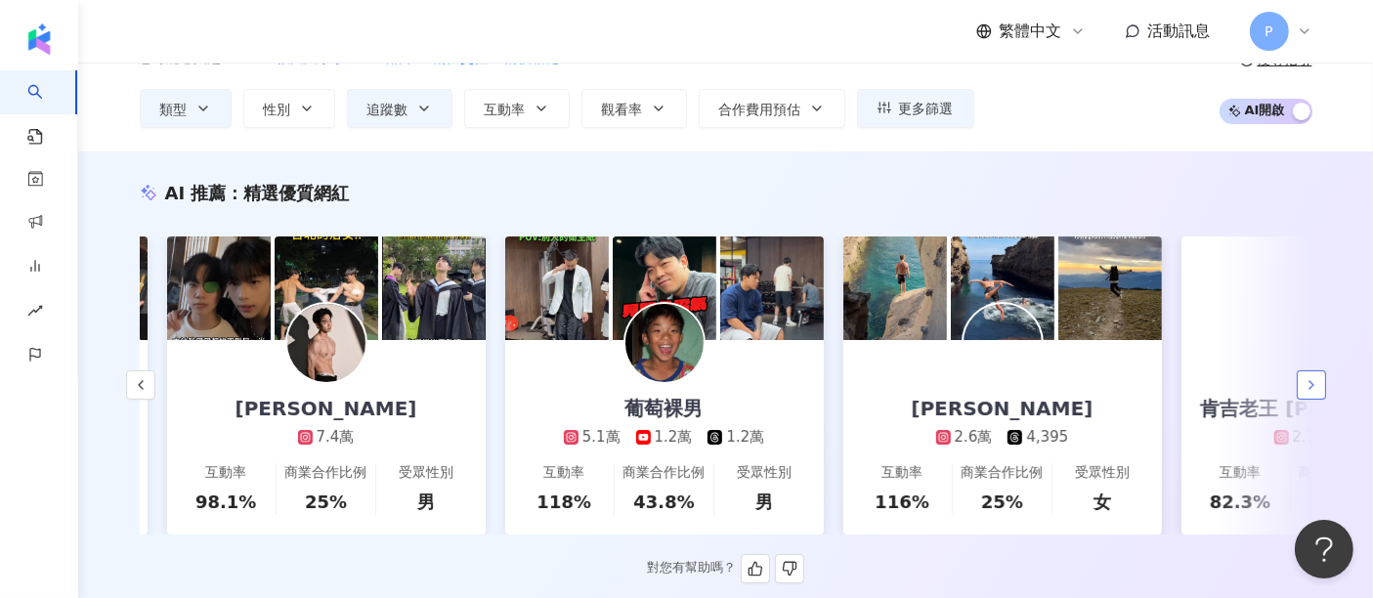
scroll to position [0, 1013]
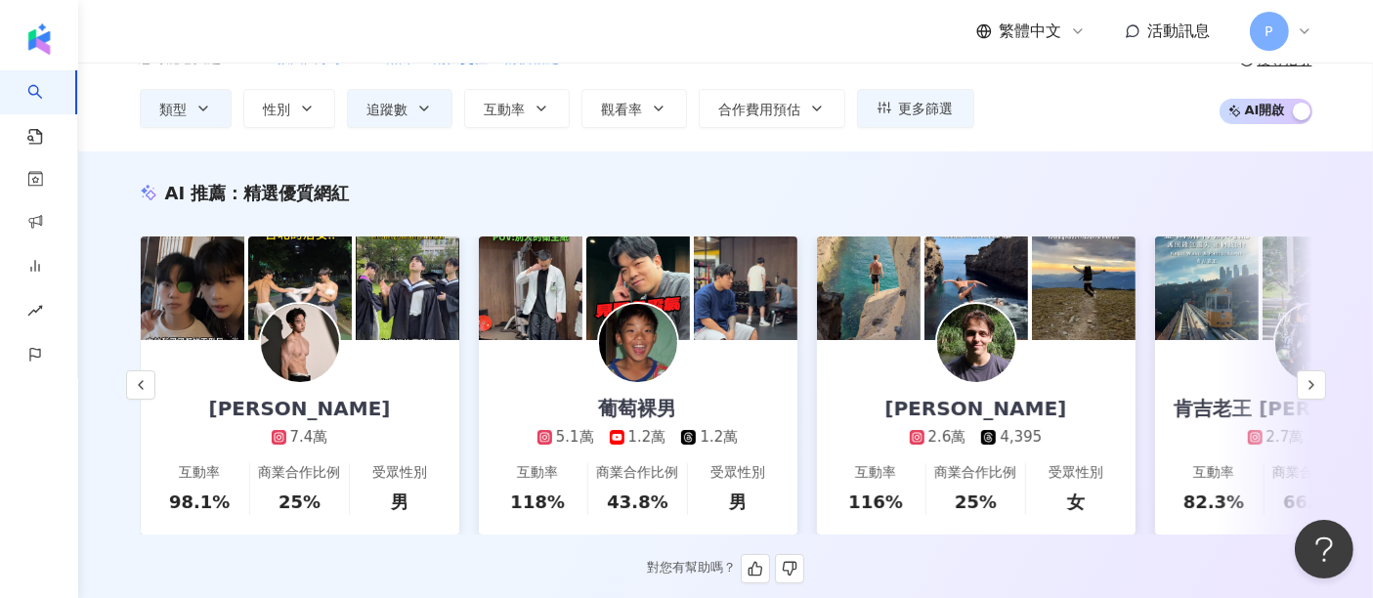
click at [363, 393] on link "陳昱嘉 7.4萬 互動率 98.1% 商業合作比例 25% 受眾性別 男" at bounding box center [300, 437] width 319 height 194
click at [1307, 388] on icon "button" at bounding box center [1312, 385] width 16 height 16
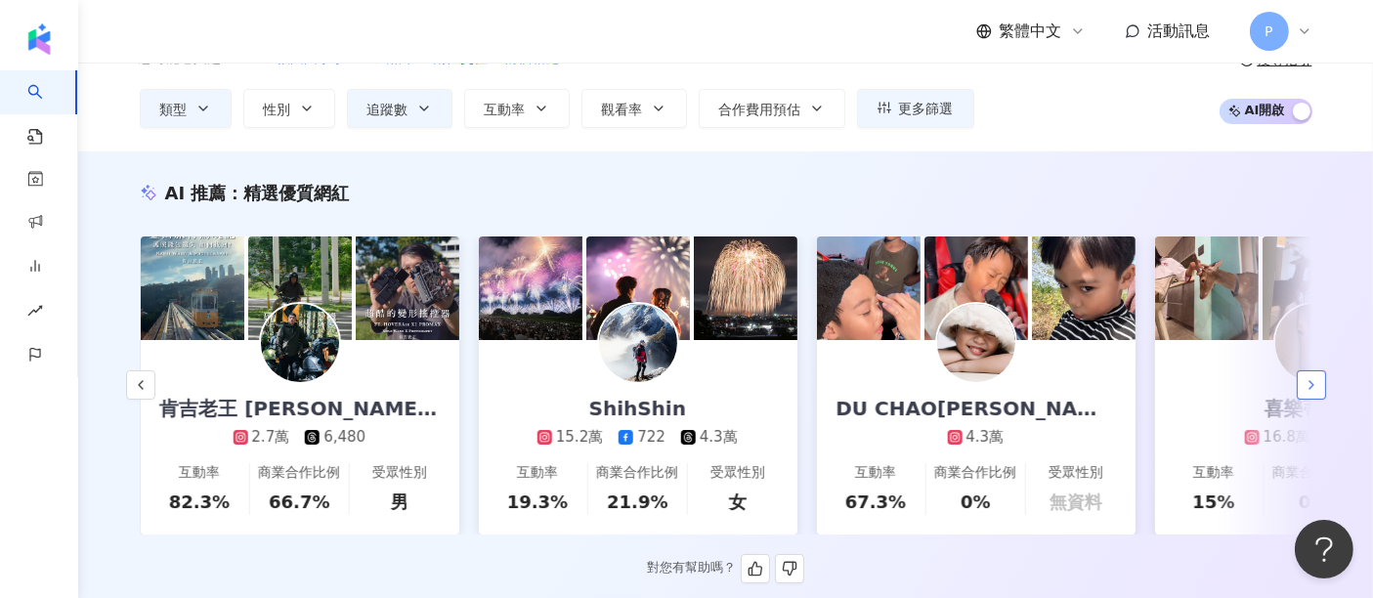
click at [1307, 388] on icon "button" at bounding box center [1312, 385] width 16 height 16
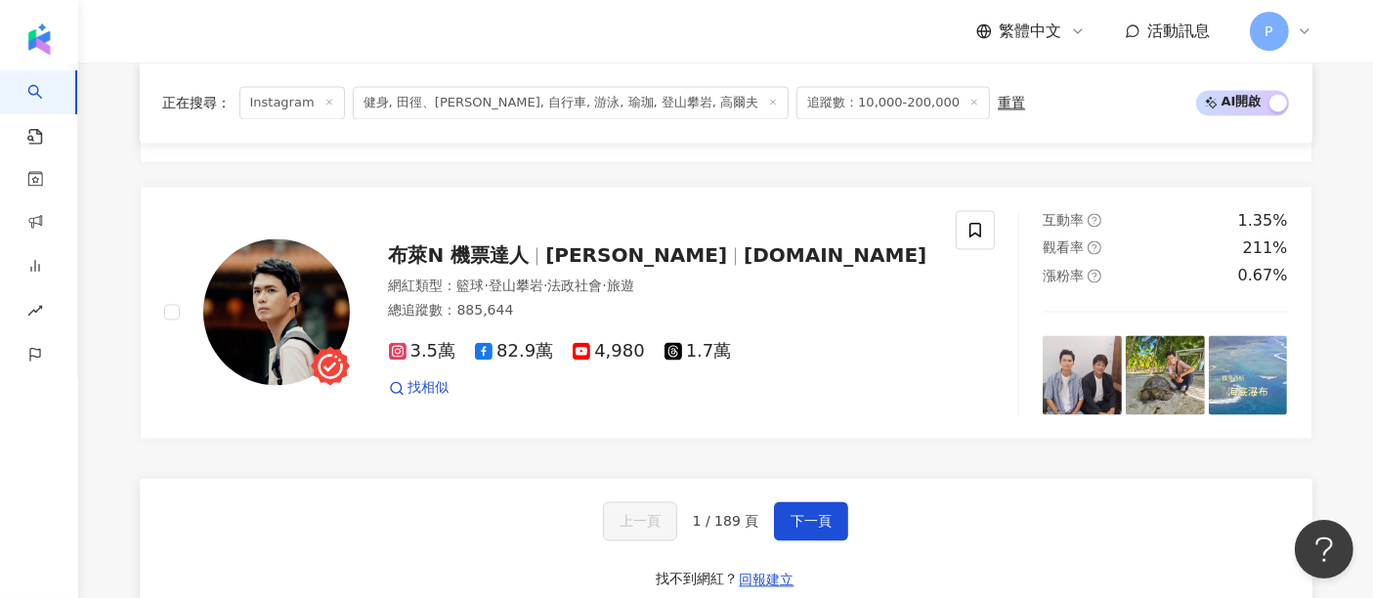
scroll to position [3691, 0]
click at [789, 511] on button "下一頁" at bounding box center [811, 521] width 74 height 39
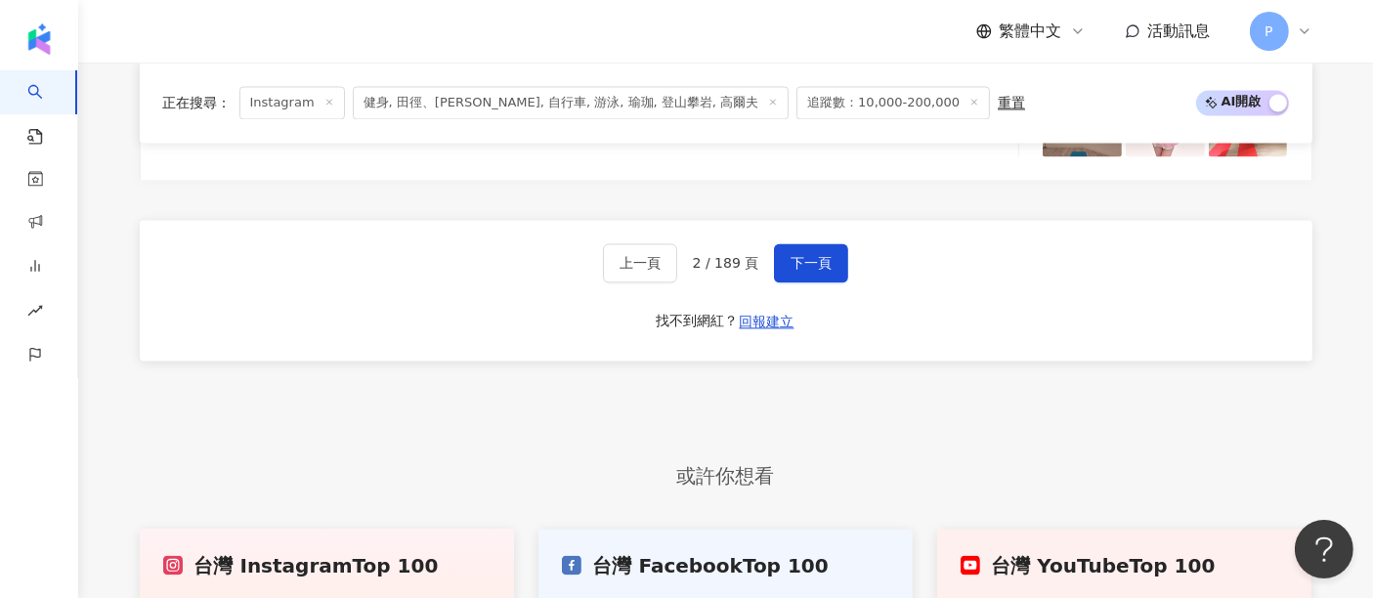
scroll to position [3887, 0]
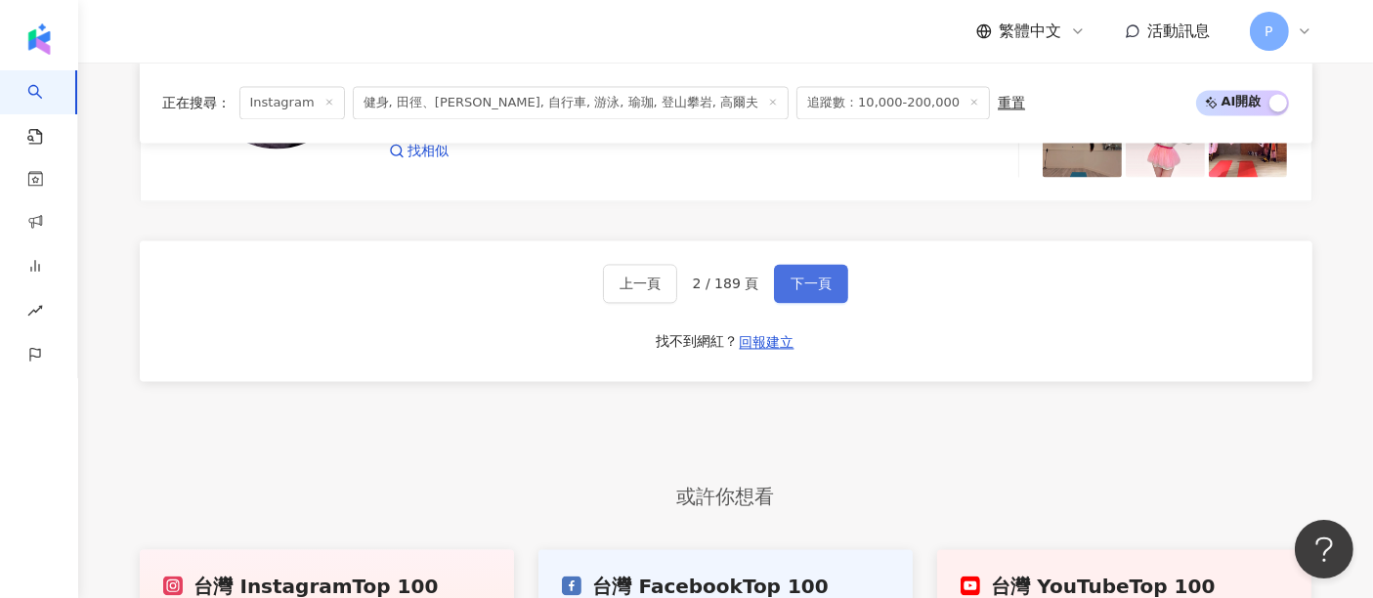
click at [823, 272] on button "下一頁" at bounding box center [811, 283] width 74 height 39
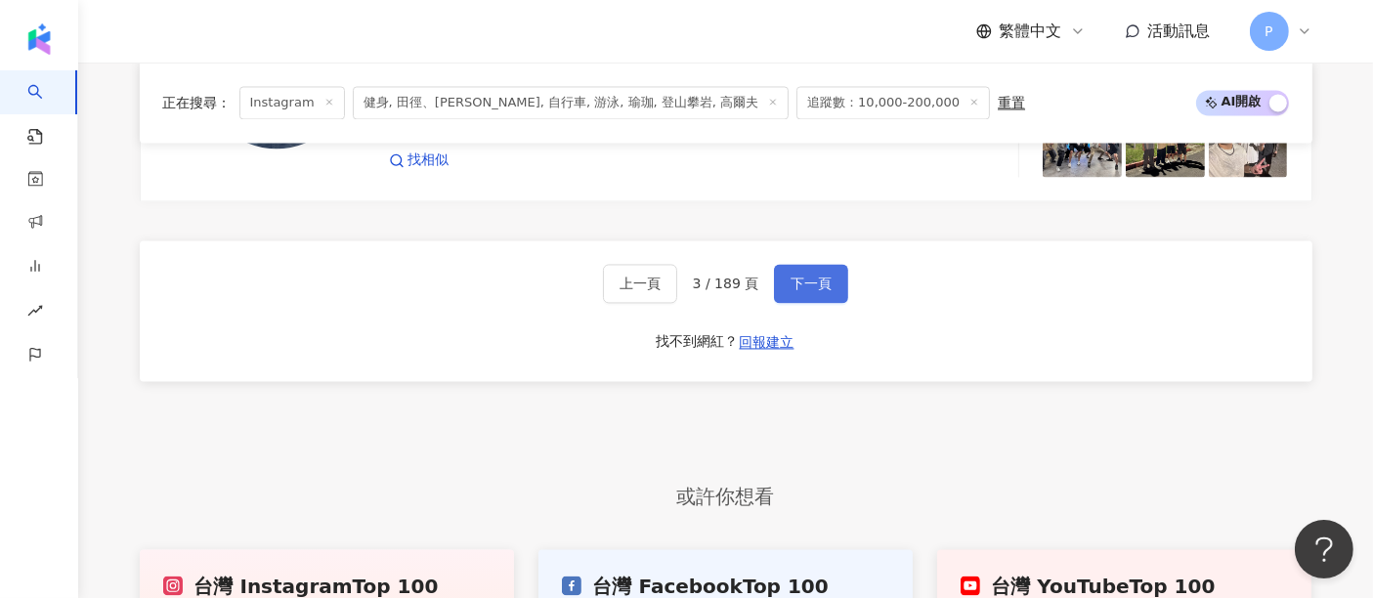
click at [803, 279] on span "下一頁" at bounding box center [811, 284] width 41 height 16
click at [815, 291] on span "下一頁" at bounding box center [811, 284] width 41 height 16
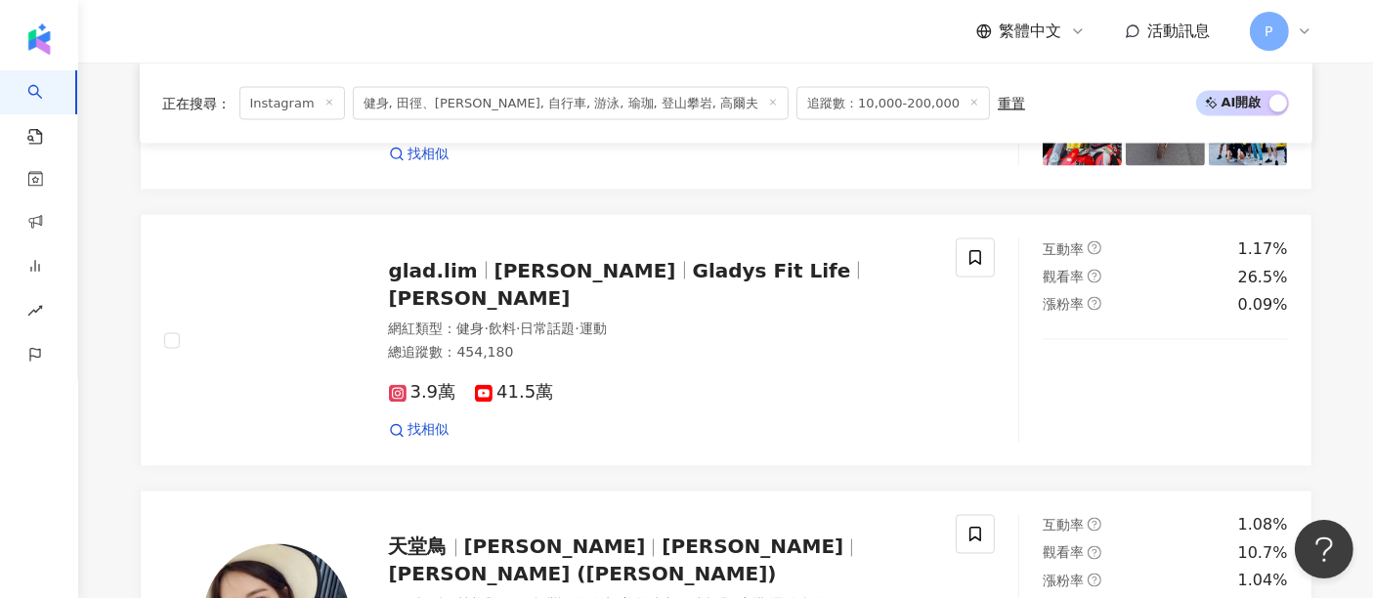
scroll to position [3715, 0]
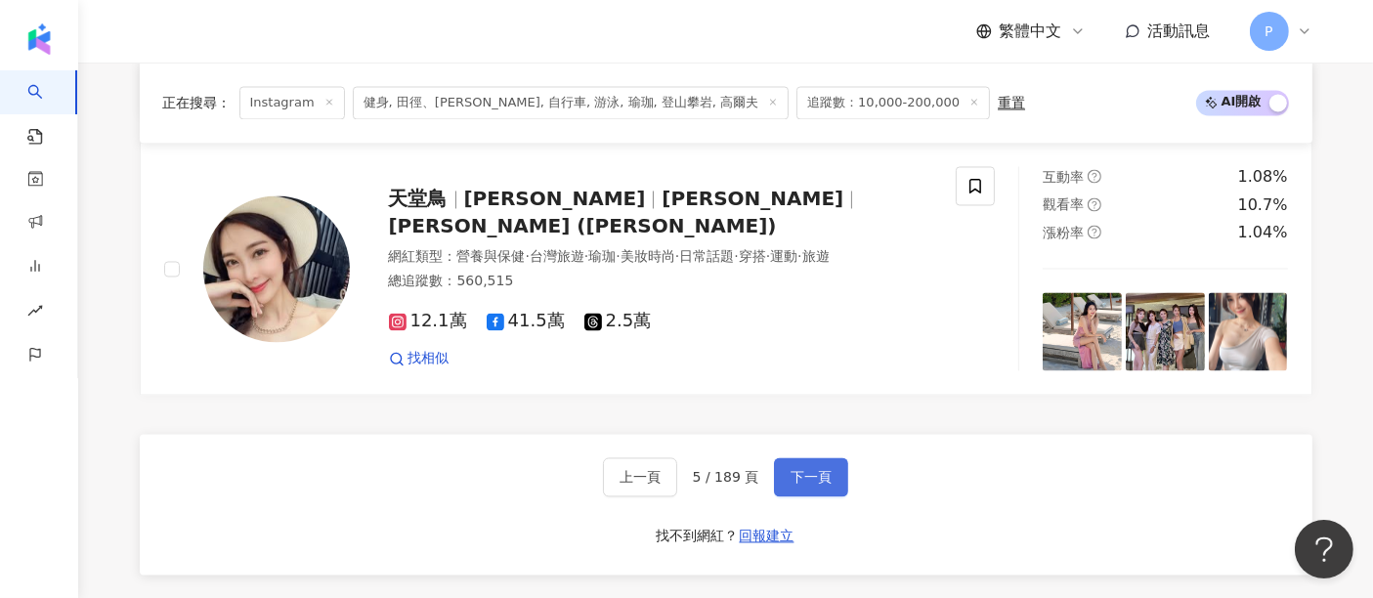
click at [803, 469] on span "下一頁" at bounding box center [811, 477] width 41 height 16
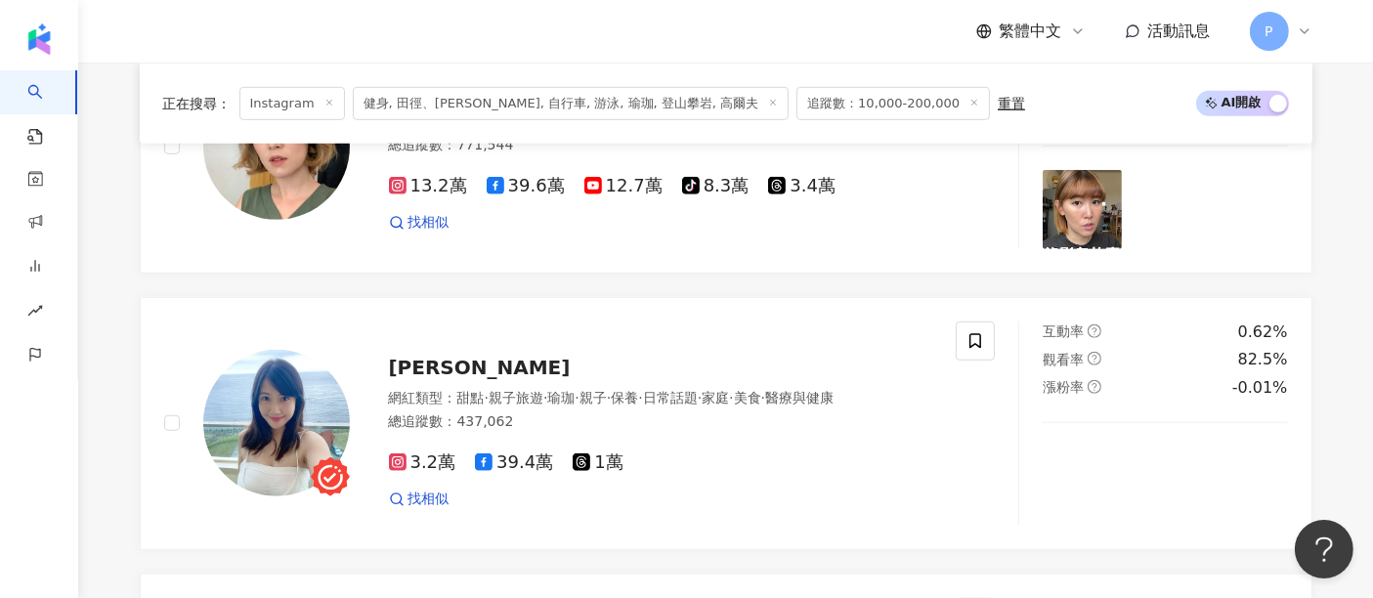
scroll to position [0, 0]
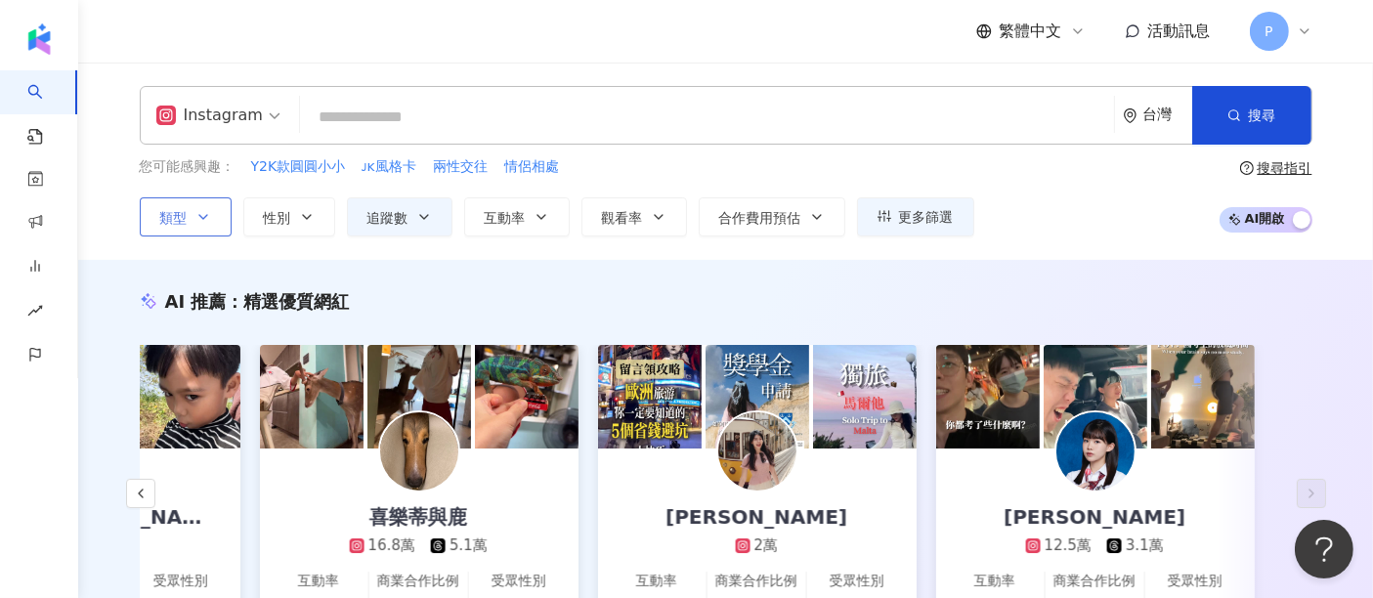
click at [197, 229] on button "類型" at bounding box center [186, 216] width 92 height 39
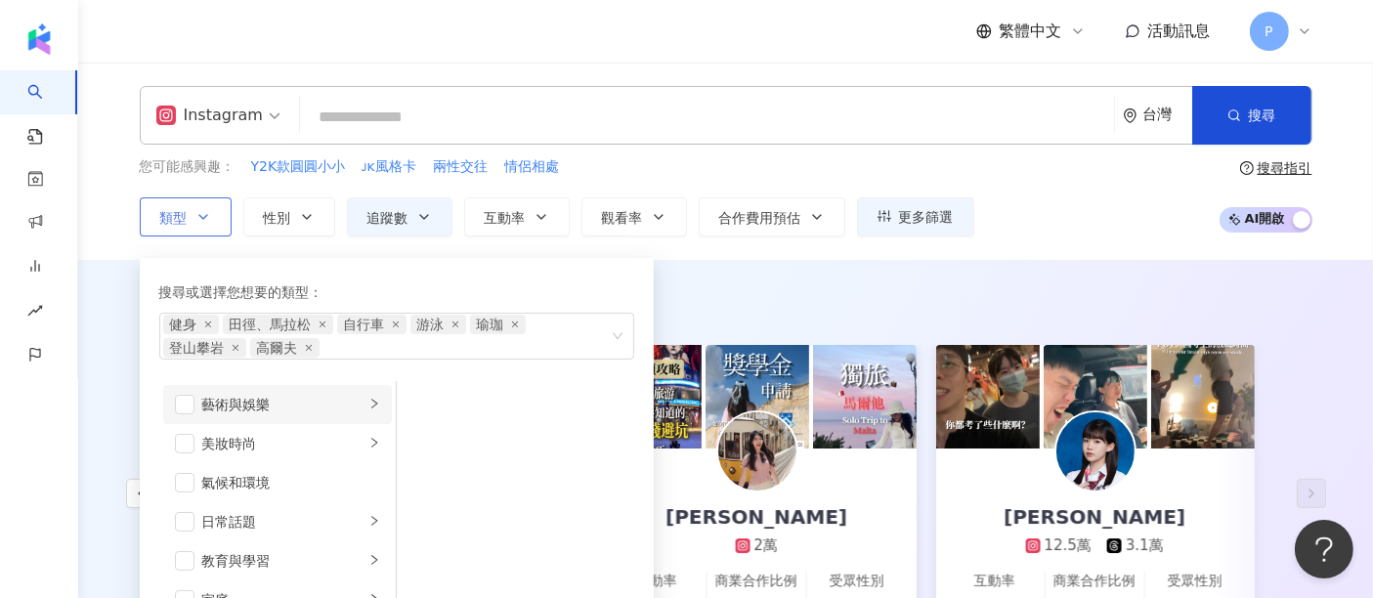
click at [280, 407] on div "藝術與娛樂" at bounding box center [283, 404] width 162 height 21
click at [295, 439] on div "美妝時尚" at bounding box center [283, 443] width 162 height 21
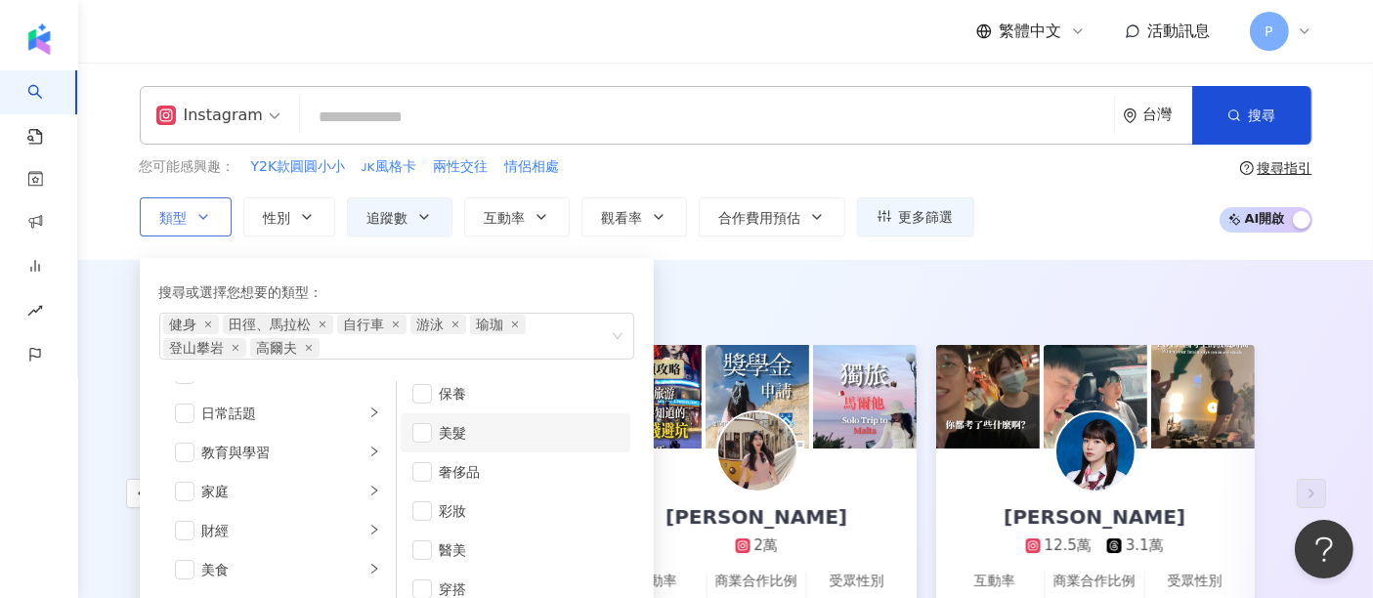
scroll to position [13, 0]
click at [504, 580] on div "穿搭" at bounding box center [529, 587] width 179 height 21
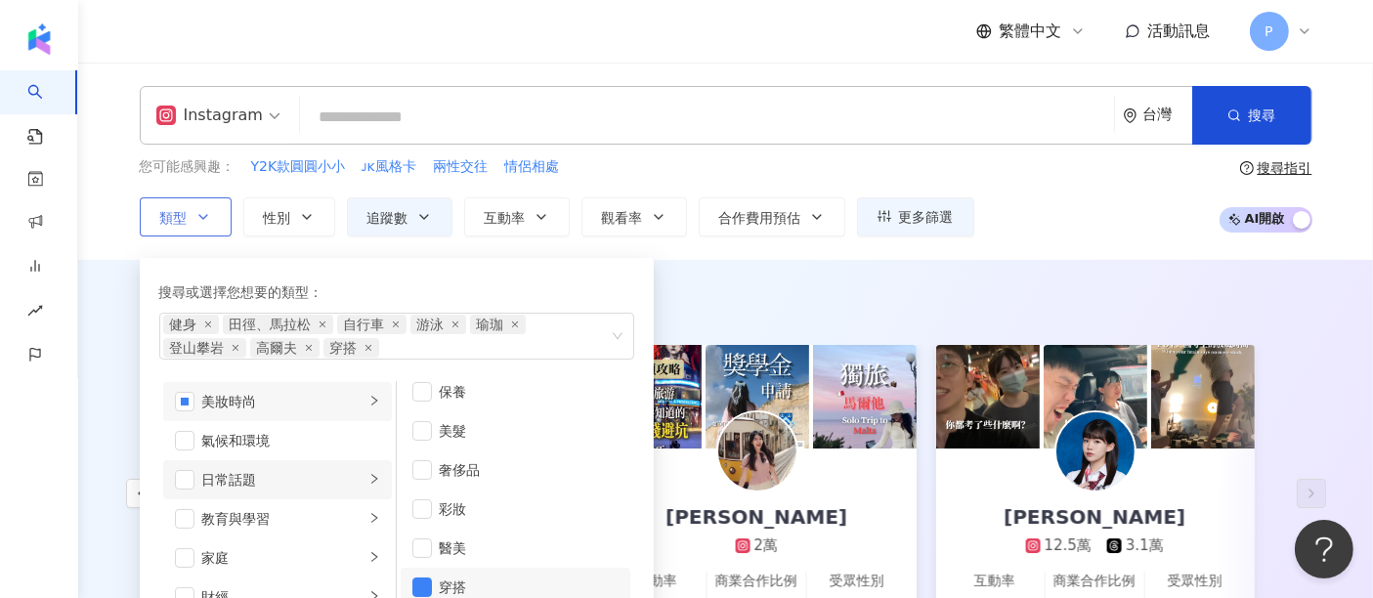
click at [247, 484] on div "日常話題" at bounding box center [283, 479] width 162 height 21
click at [178, 481] on span "button" at bounding box center [185, 480] width 20 height 20
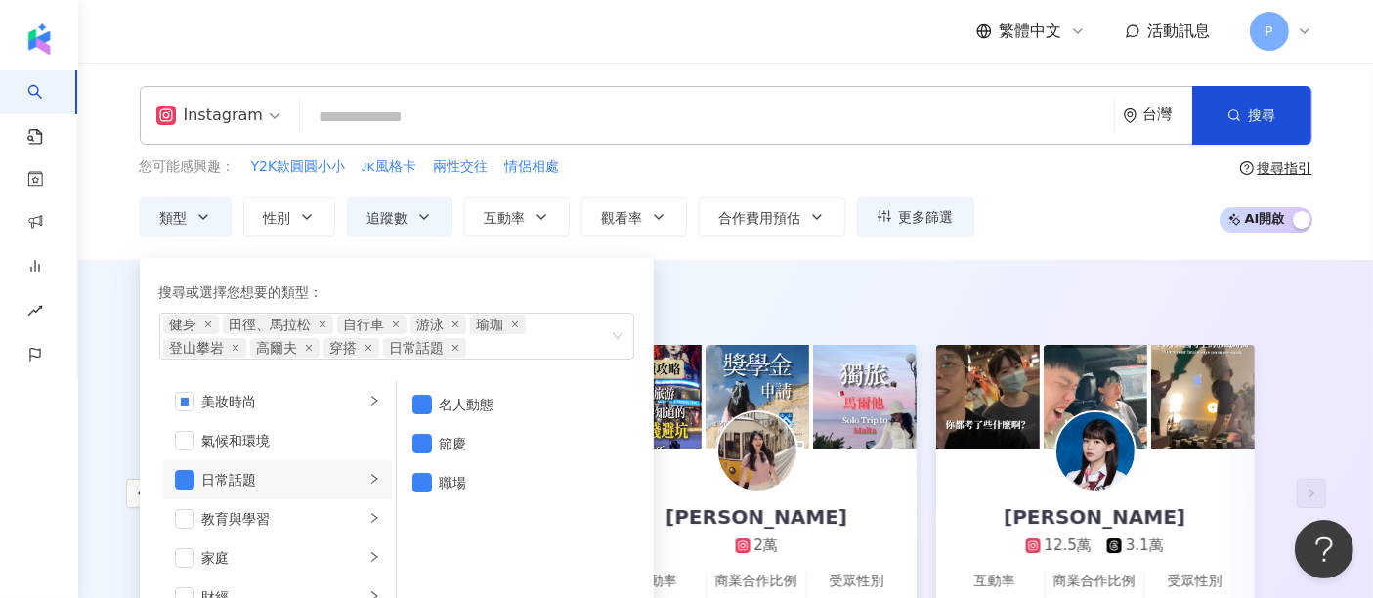
click at [822, 267] on div "AI 推薦 ： 精選優質網紅 楊峻毅 6萬 互動率 558% 商業合作比例 0% 受眾性別 男 李弘毅的第二春 19.4萬 互動率 46.3% 商業合作比例 …" at bounding box center [725, 486] width 1295 height 453
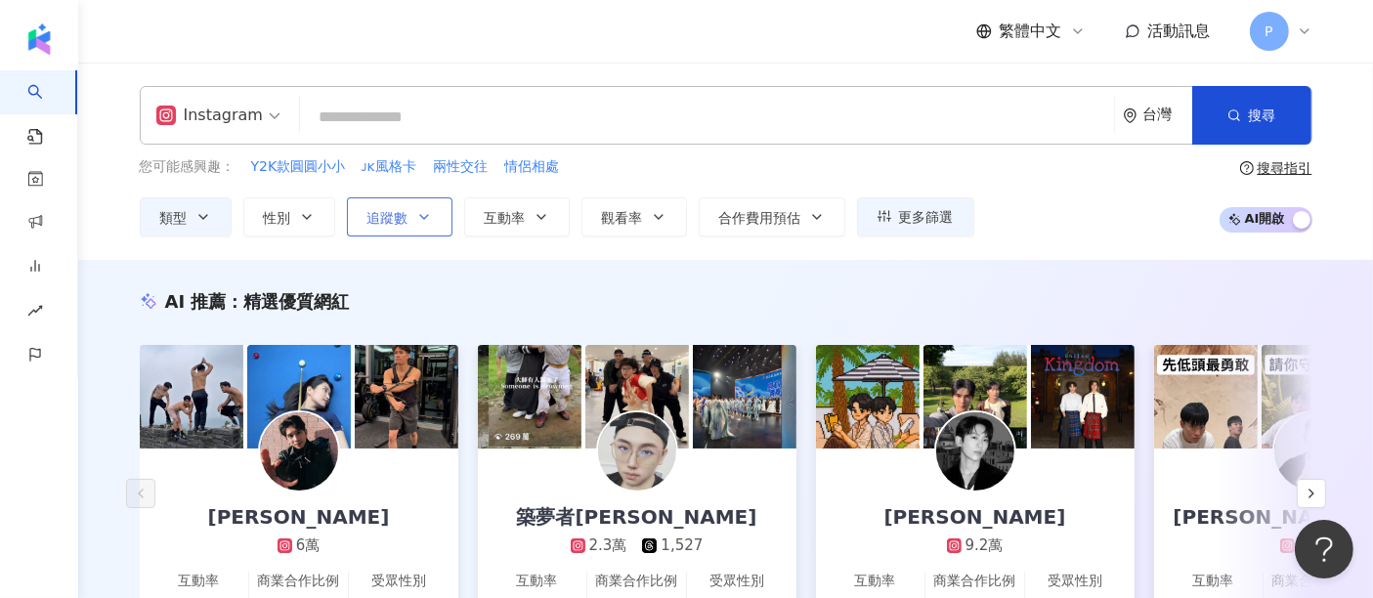
click at [423, 206] on button "追蹤數" at bounding box center [400, 216] width 106 height 39
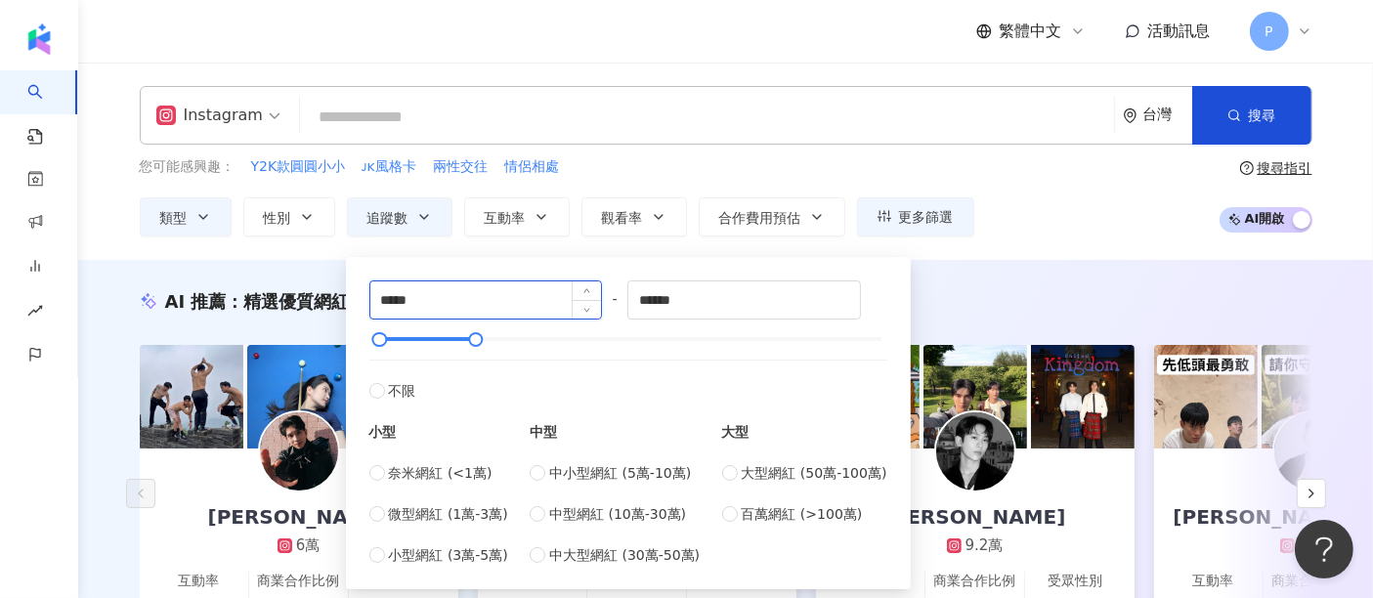
click at [415, 303] on input "*****" at bounding box center [486, 299] width 232 height 37
type input "*"
type input "*****"
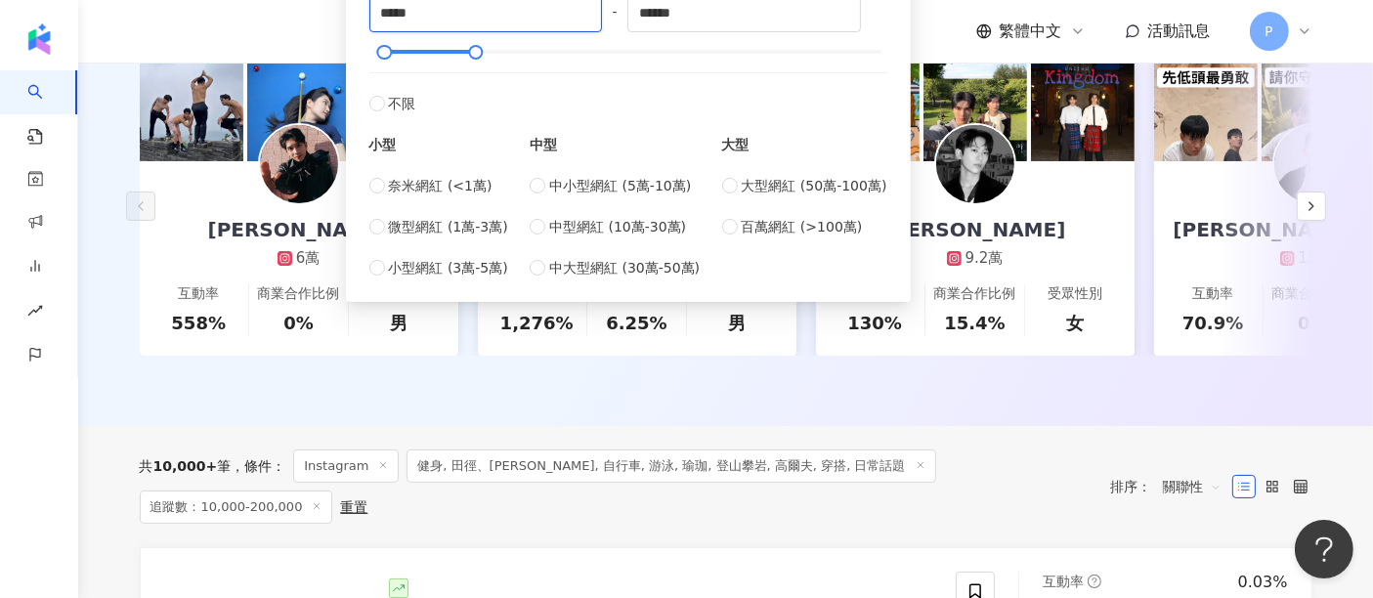
scroll to position [325, 0]
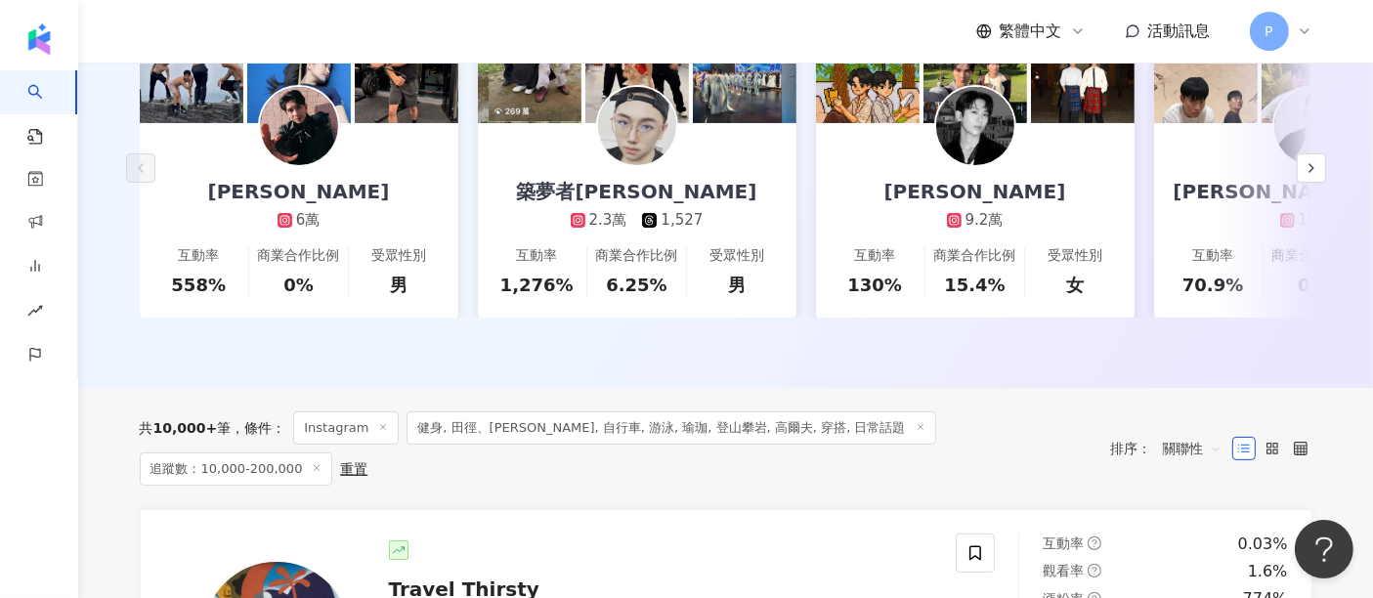
click at [657, 388] on div "AI 推薦 ： 精選優質網紅 楊峻毅 6萬 互動率 558% 商業合作比例 0% 受眾性別 男 築夢者杰哥 2.3萬 1,527 互動率 1,276% 商業合…" at bounding box center [725, 161] width 1295 height 453
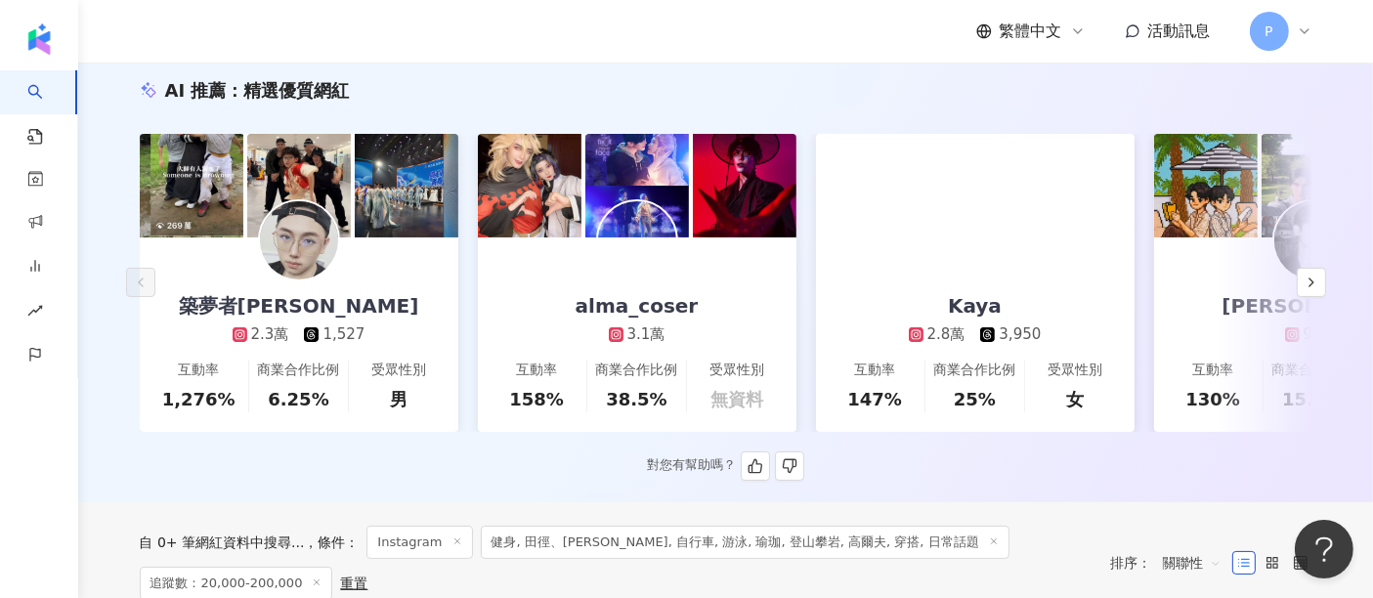
scroll to position [217, 0]
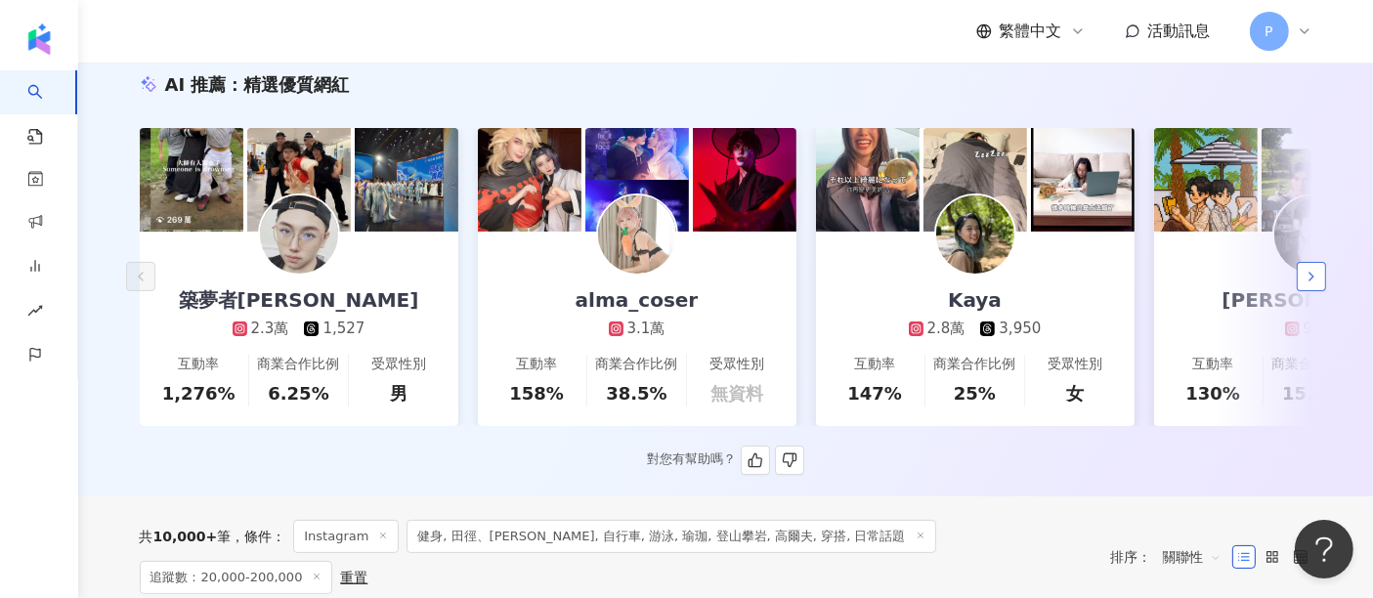
click at [1309, 283] on icon "button" at bounding box center [1312, 277] width 16 height 16
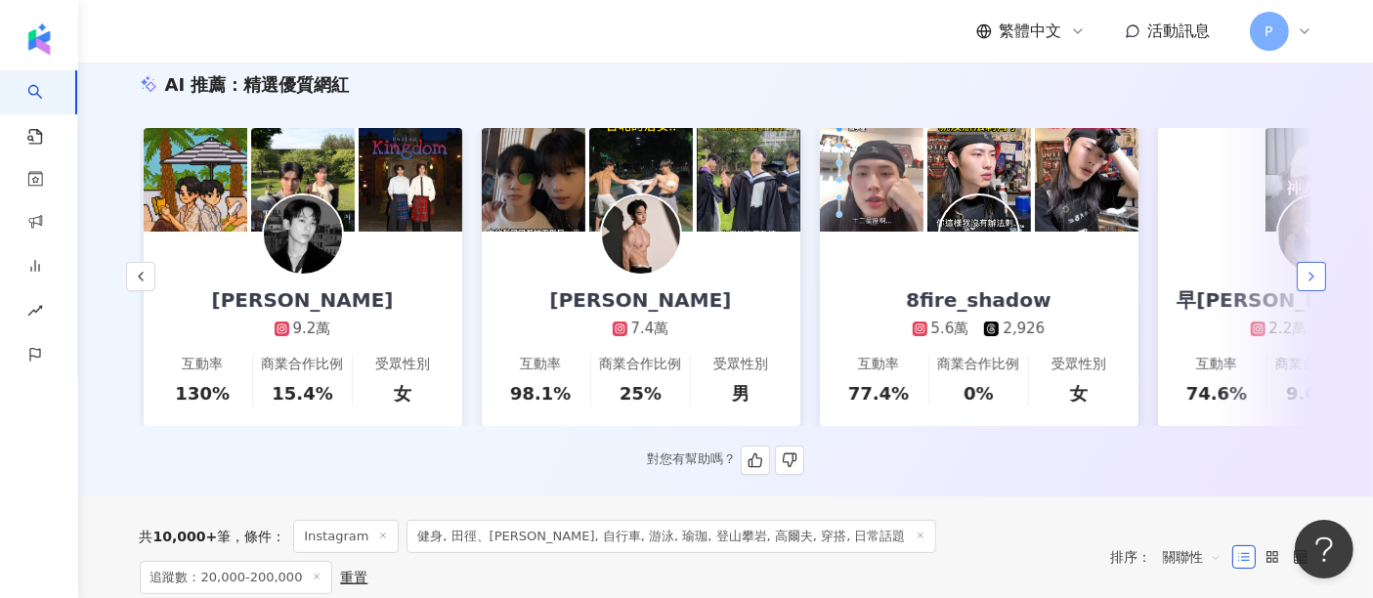
scroll to position [0, 1013]
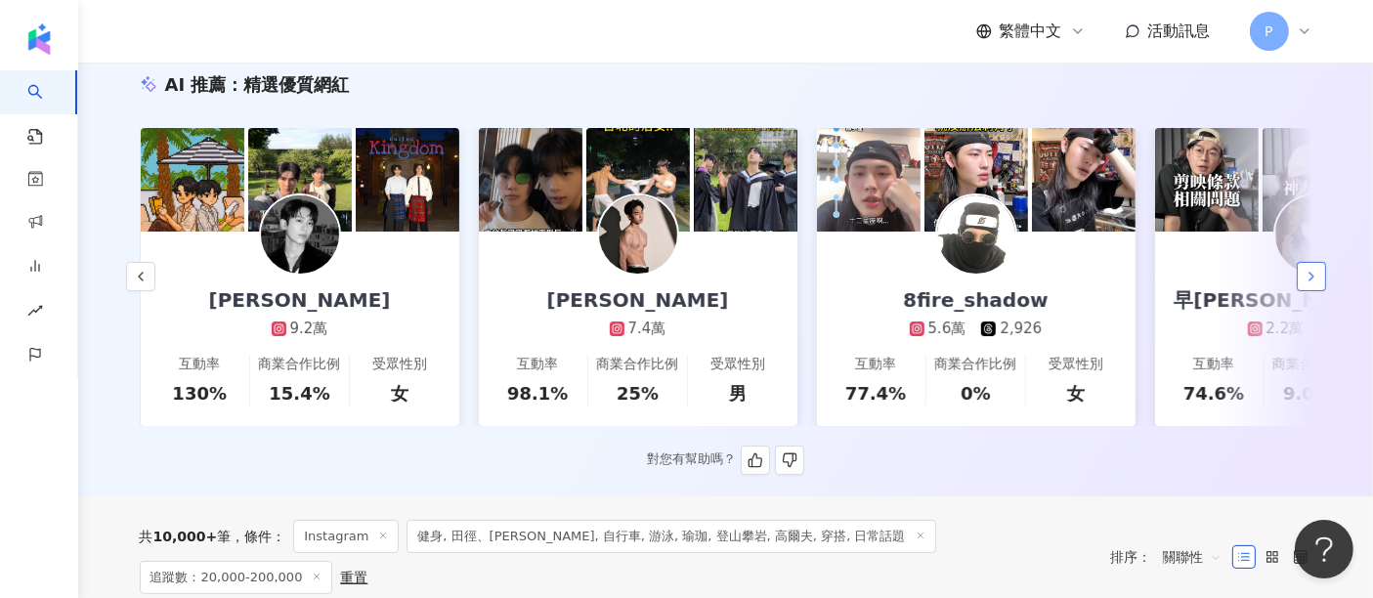
click at [1309, 283] on icon "button" at bounding box center [1312, 277] width 16 height 16
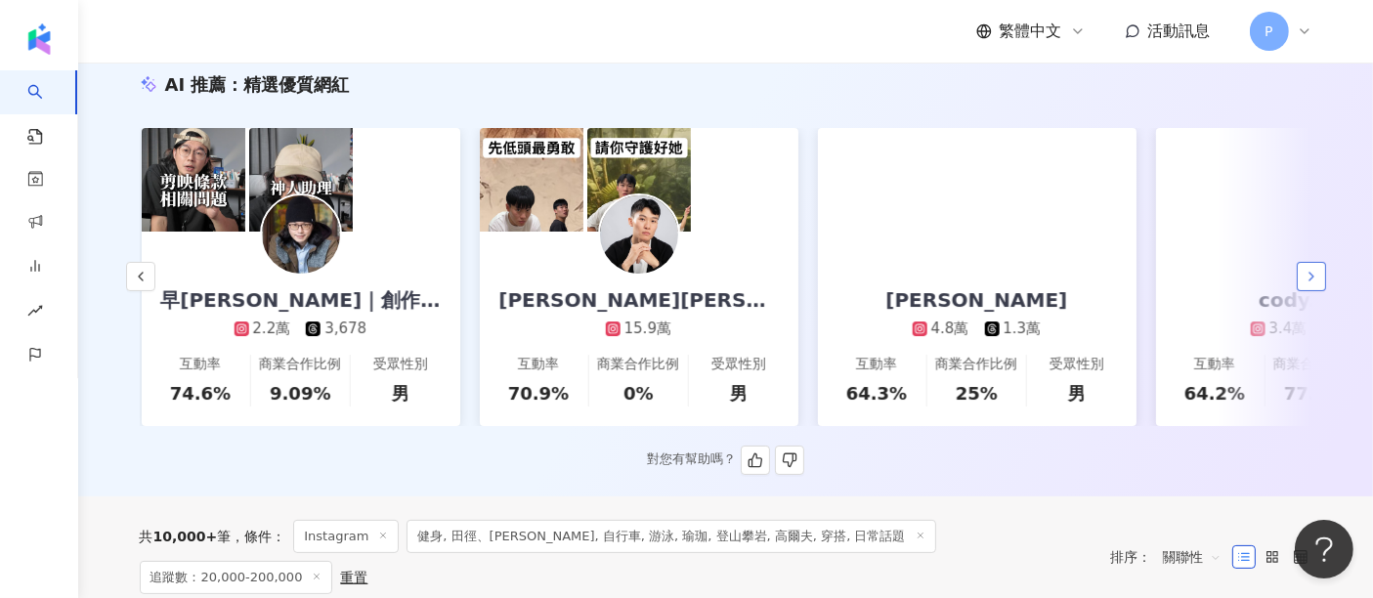
scroll to position [0, 2028]
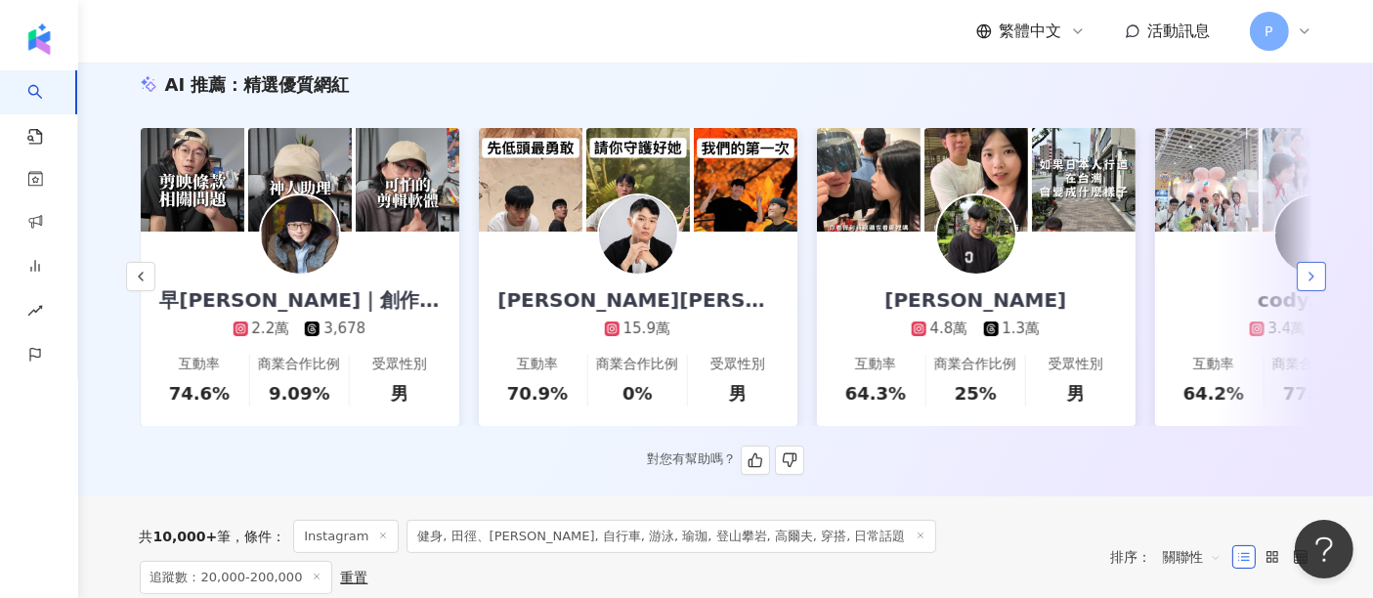
click at [1309, 283] on icon "button" at bounding box center [1312, 277] width 16 height 16
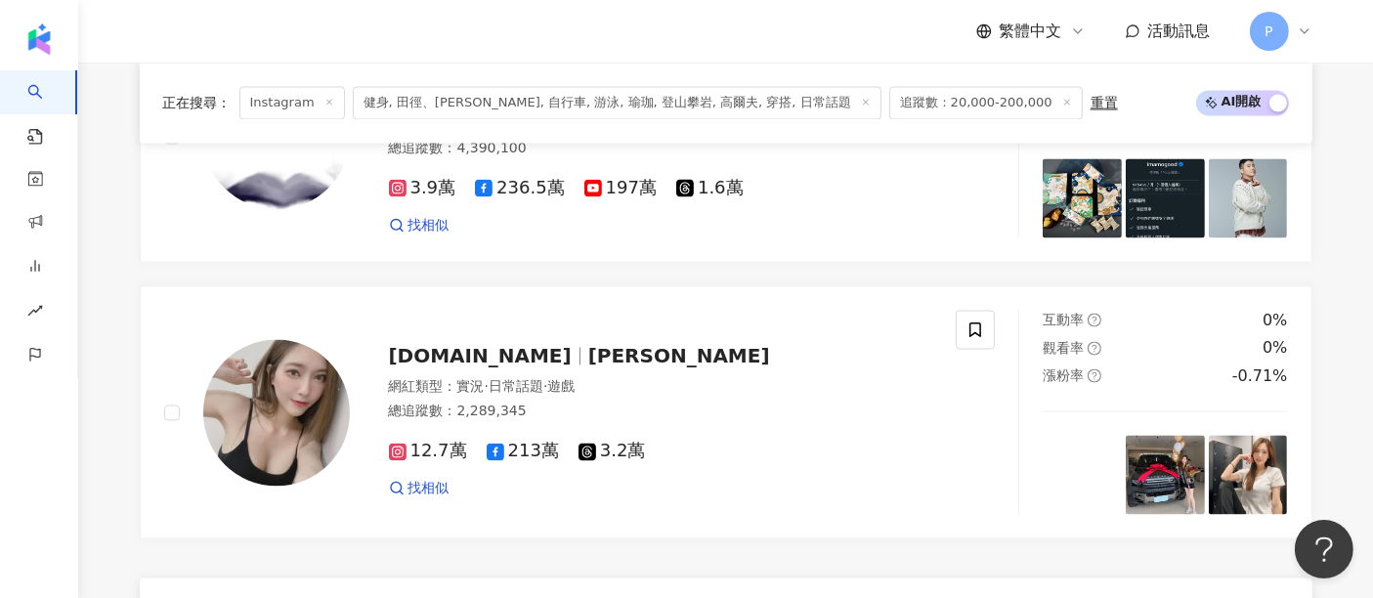
scroll to position [3799, 0]
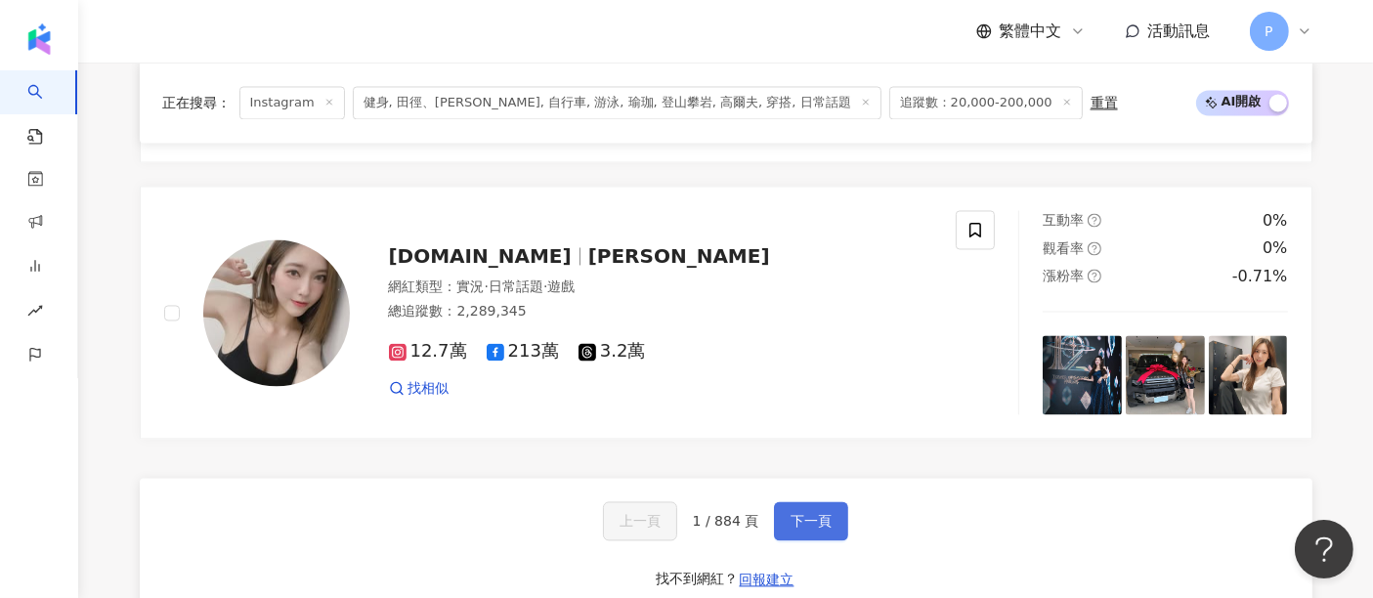
click at [812, 501] on button "下一頁" at bounding box center [811, 520] width 74 height 39
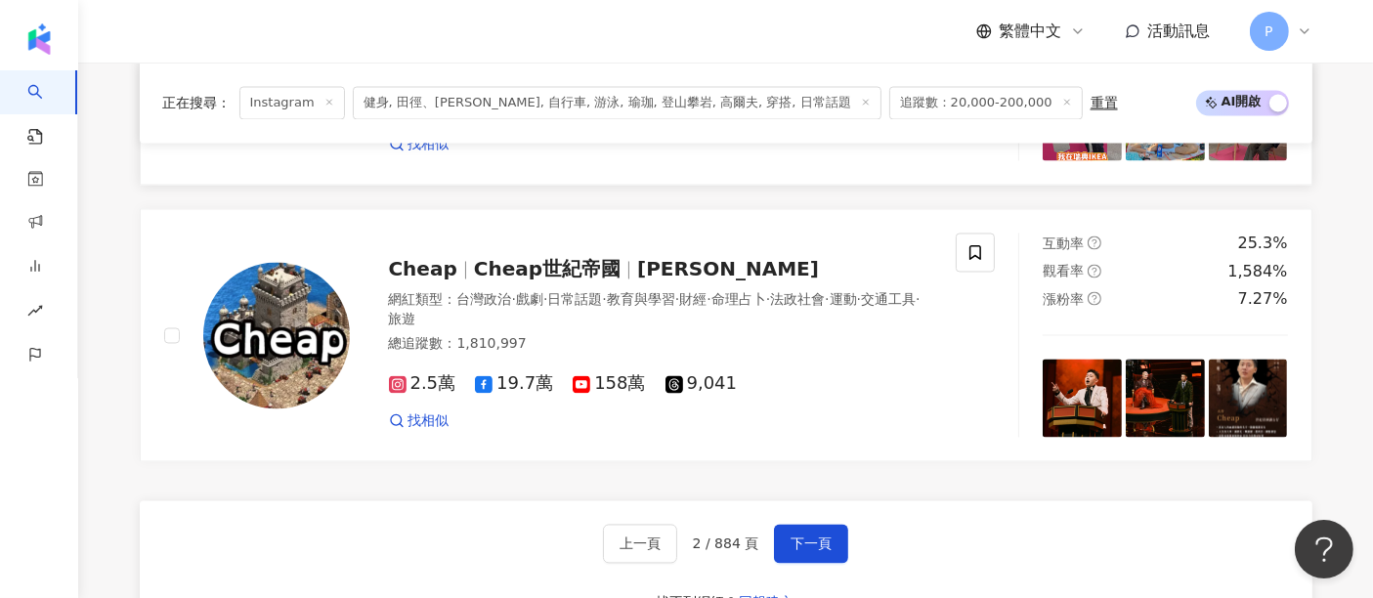
scroll to position [3852, 0]
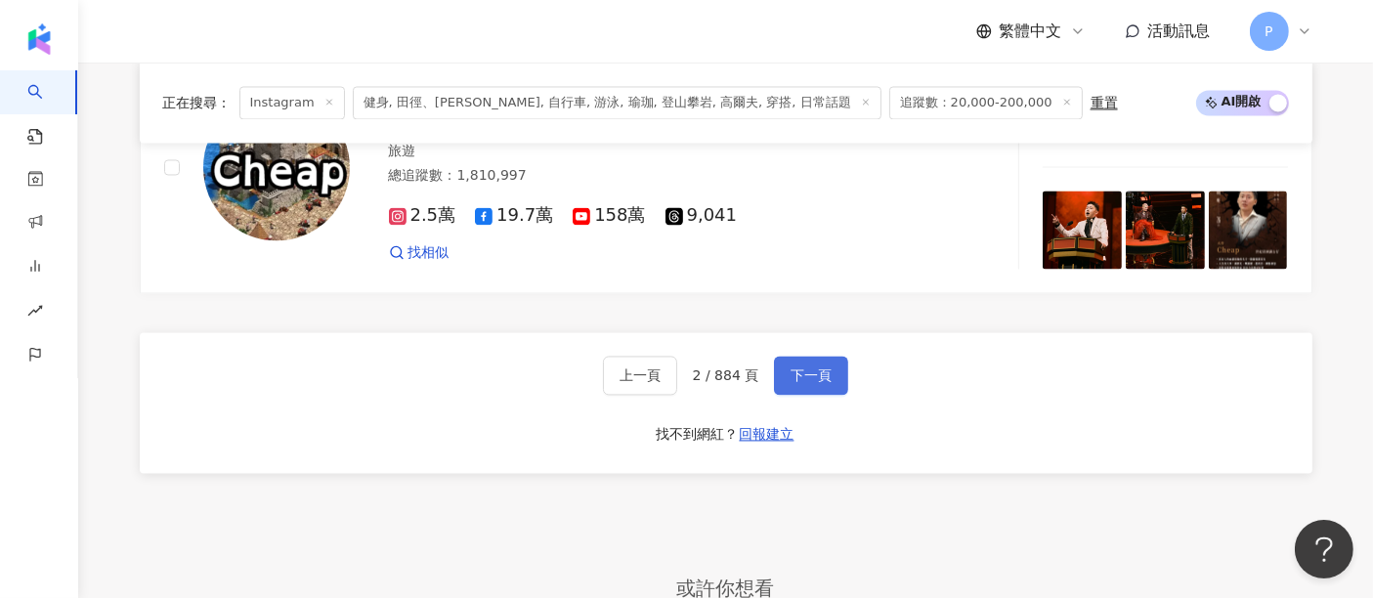
click at [793, 383] on span "下一頁" at bounding box center [811, 375] width 41 height 16
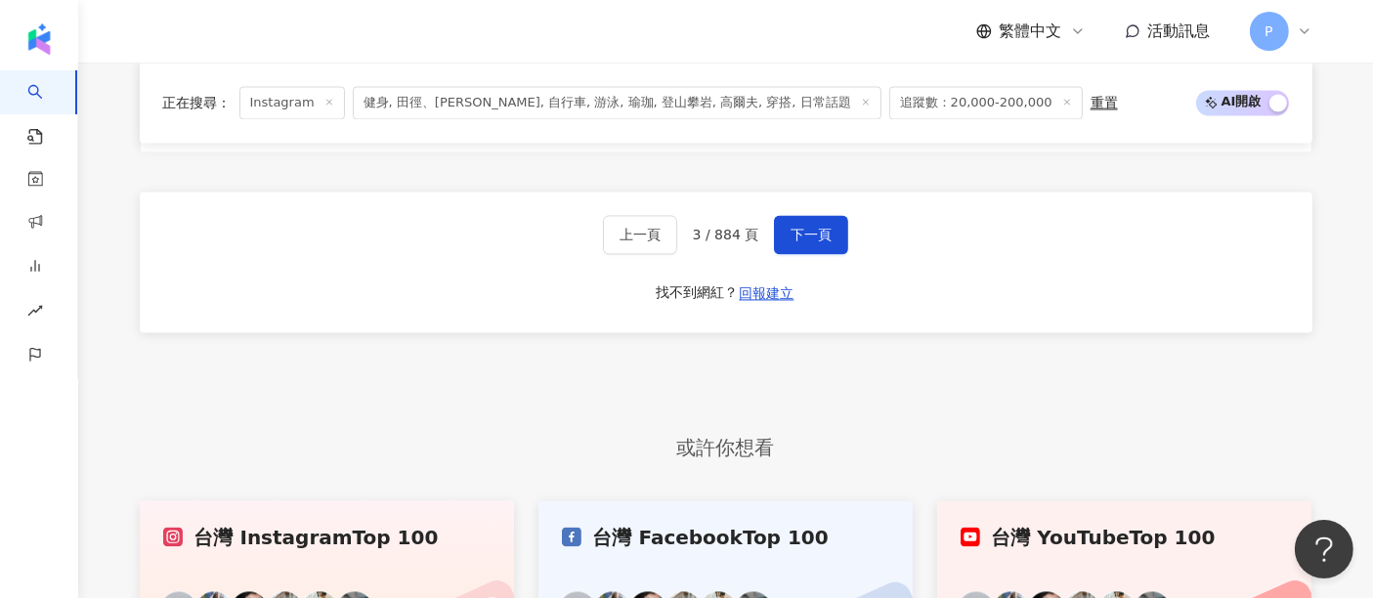
scroll to position [3903, 0]
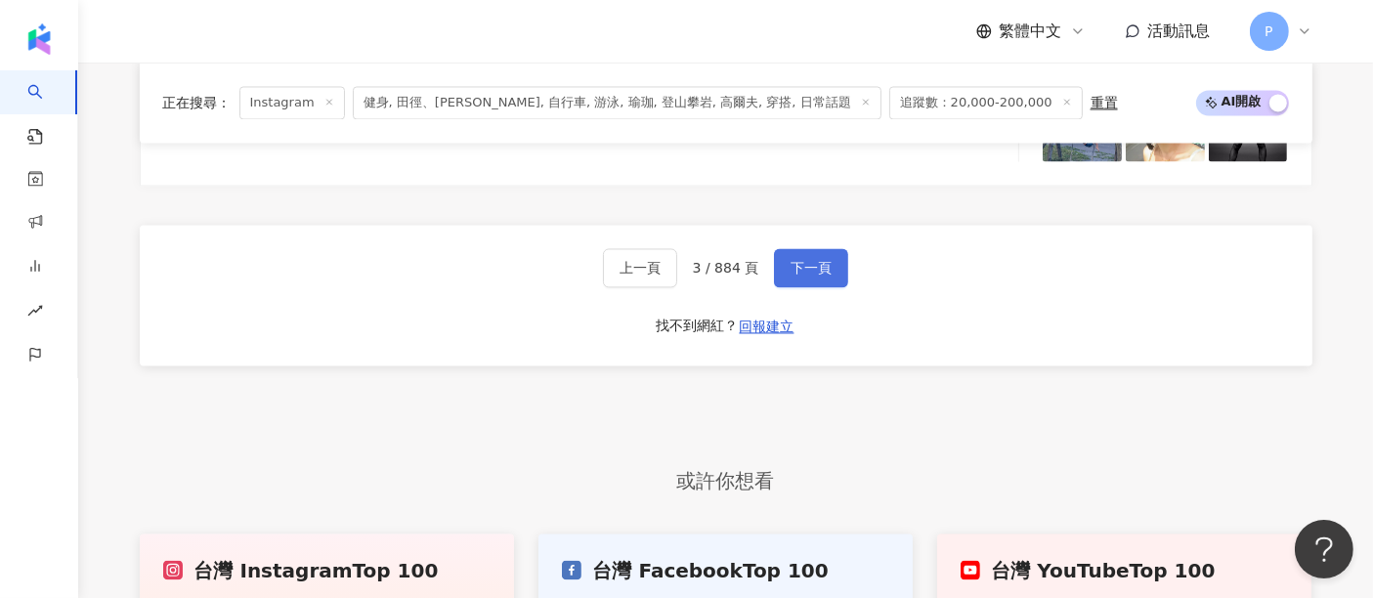
click at [794, 258] on div "上一頁 3 / 884 頁 下一頁 找不到網紅？ 回報建立" at bounding box center [726, 295] width 1173 height 141
click at [794, 261] on button "下一頁" at bounding box center [811, 267] width 74 height 39
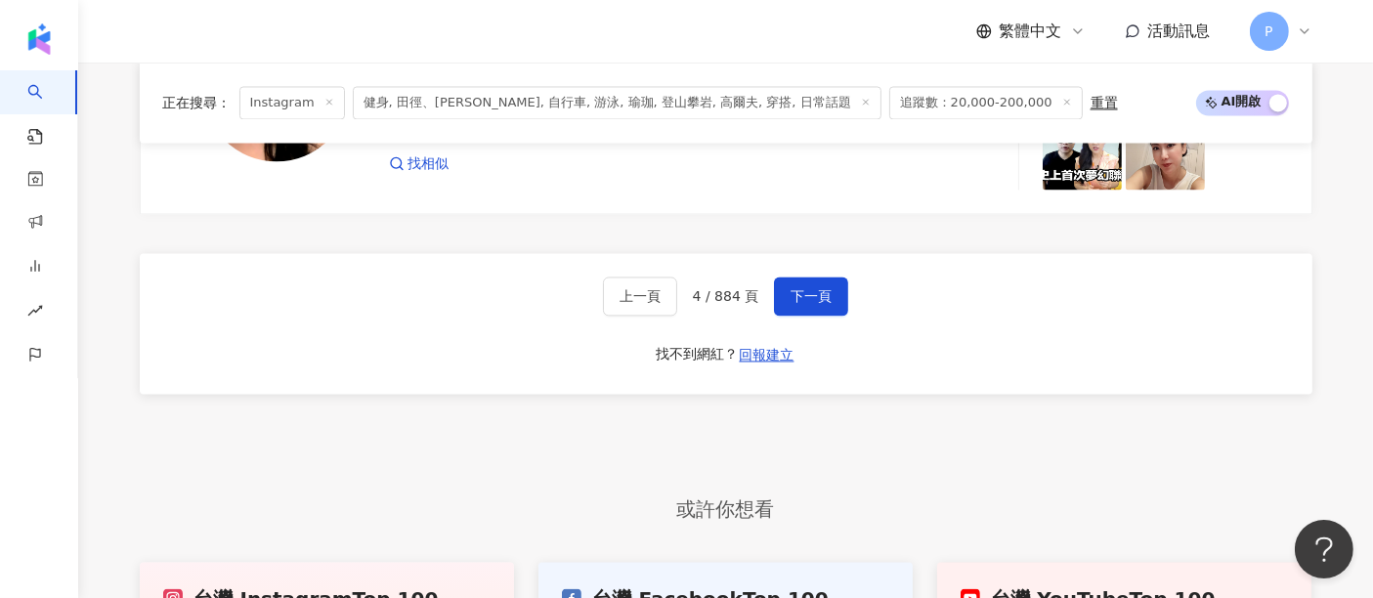
scroll to position [3779, 0]
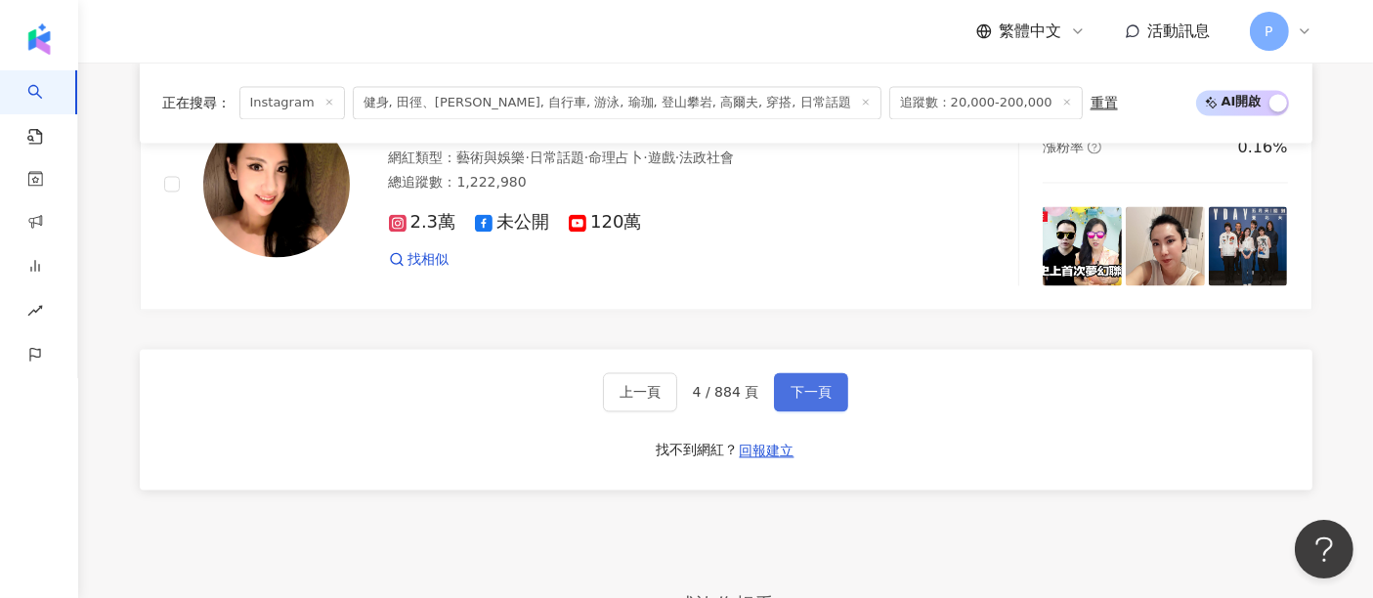
click at [793, 383] on button "下一頁" at bounding box center [811, 391] width 74 height 39
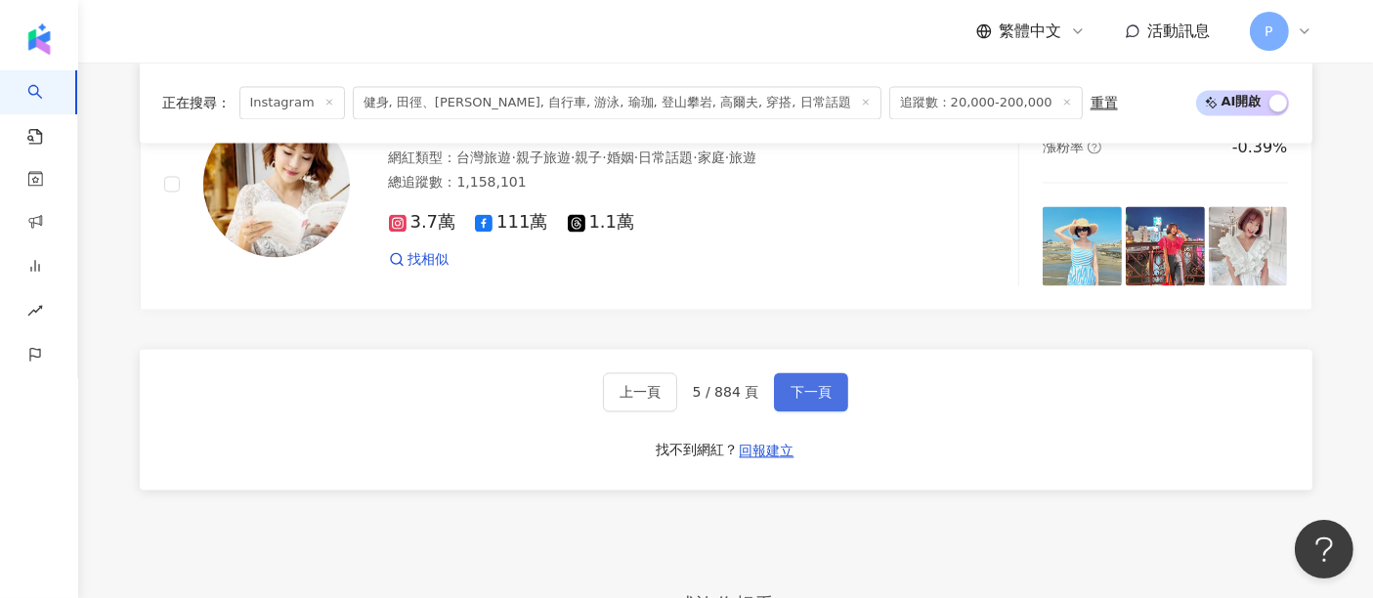
drag, startPoint x: 825, startPoint y: 408, endPoint x: 812, endPoint y: 416, distance: 14.9
click at [812, 411] on button "下一頁" at bounding box center [811, 391] width 74 height 39
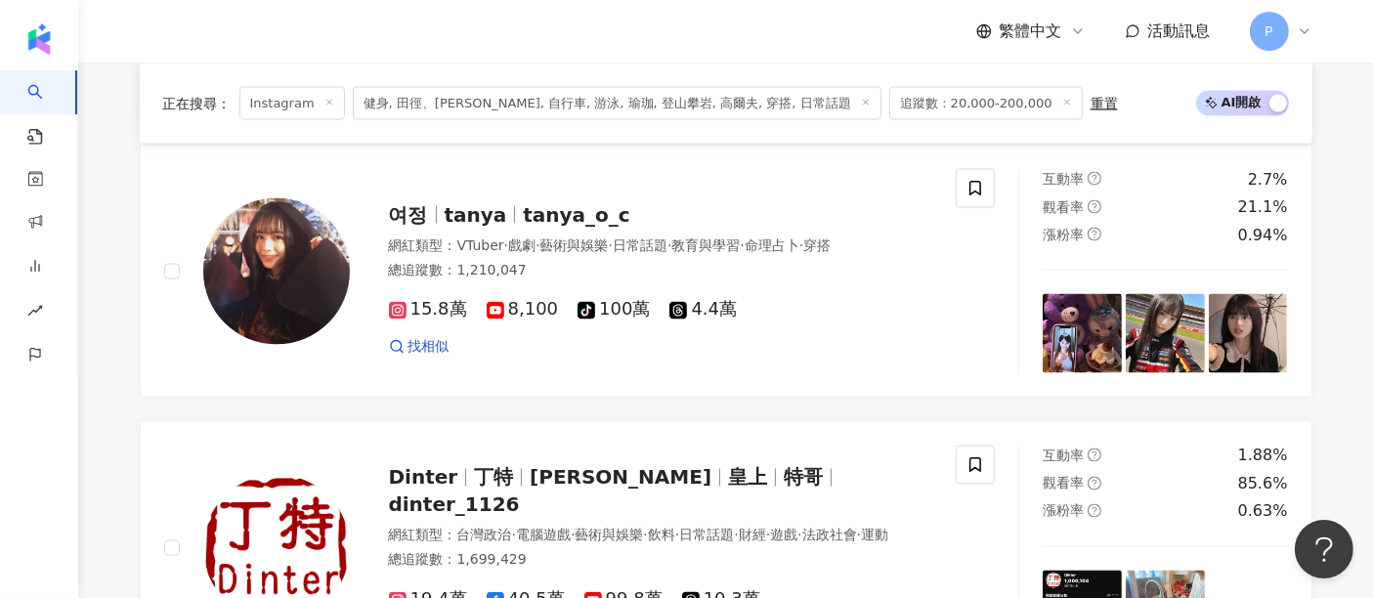
scroll to position [3670, 0]
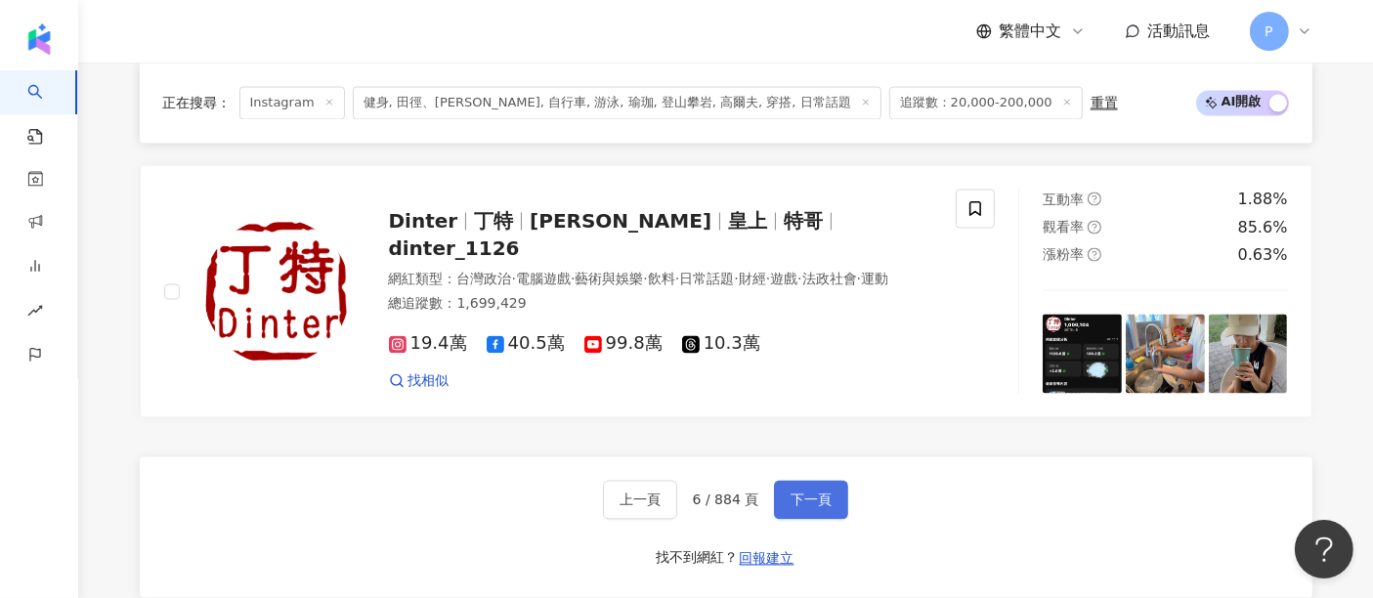
click at [792, 508] on span "下一頁" at bounding box center [811, 501] width 41 height 16
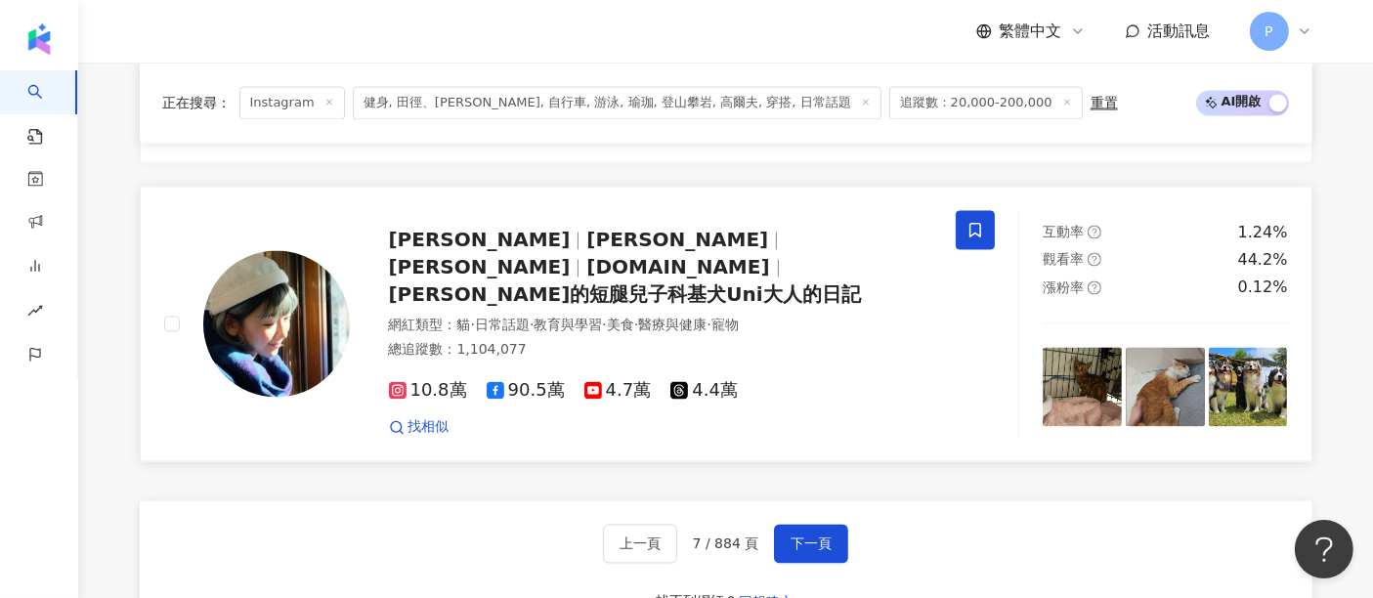
scroll to position [3836, 0]
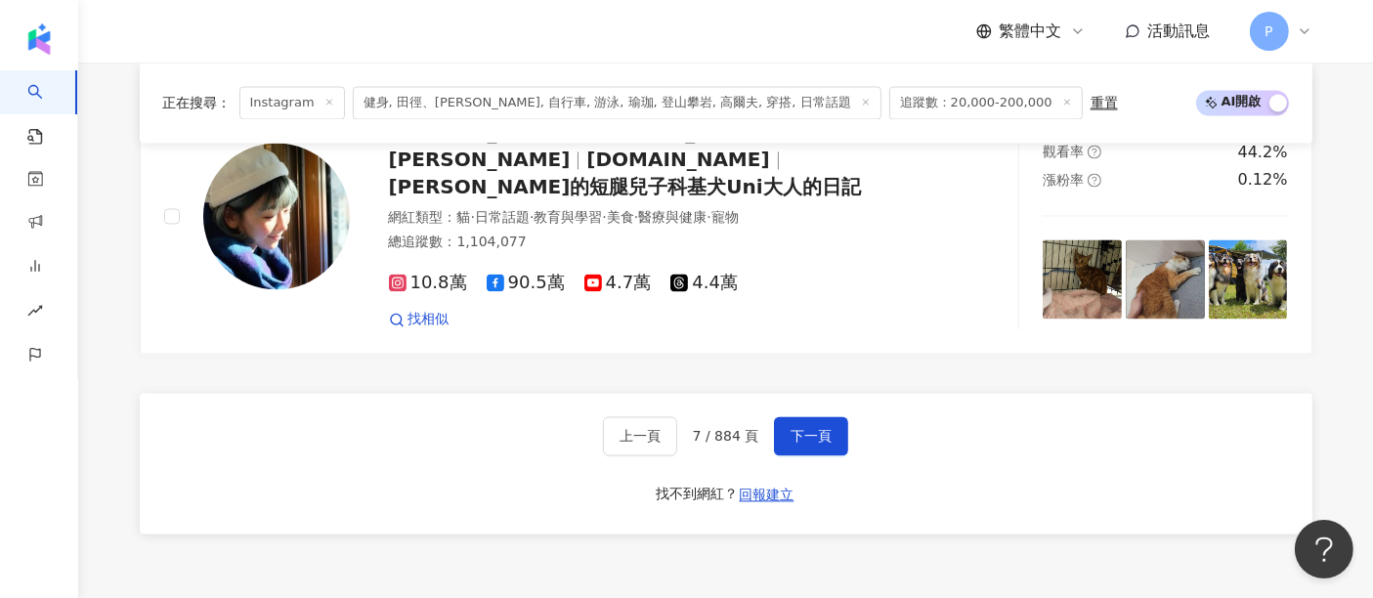
click at [803, 393] on div "上一頁 7 / 884 頁 下一頁 找不到網紅？ 回報建立" at bounding box center [726, 463] width 1173 height 141
click at [803, 416] on button "下一頁" at bounding box center [811, 435] width 74 height 39
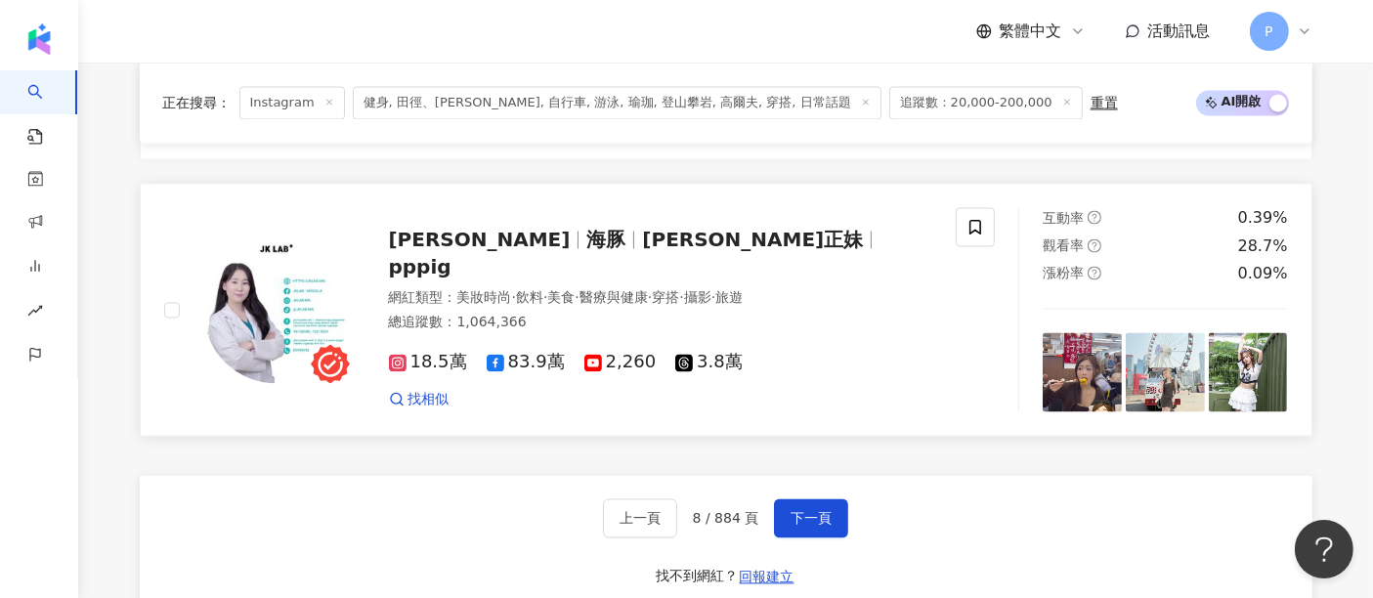
scroll to position [3887, 0]
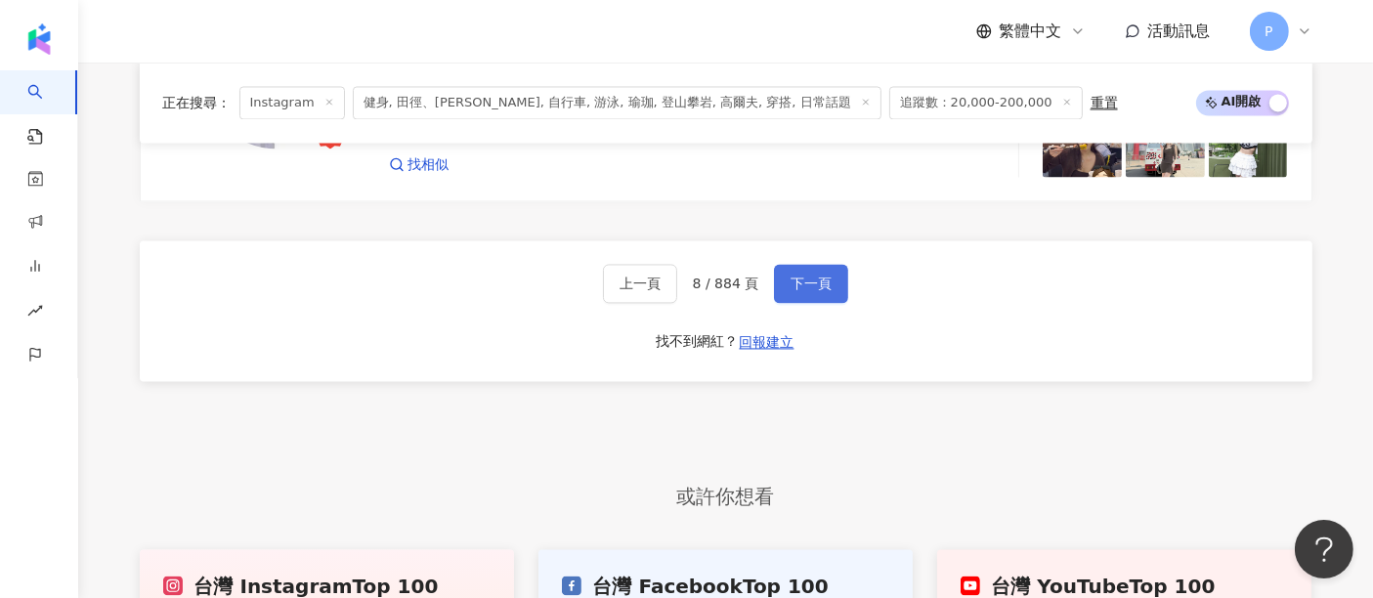
click at [808, 279] on button "下一頁" at bounding box center [811, 283] width 74 height 39
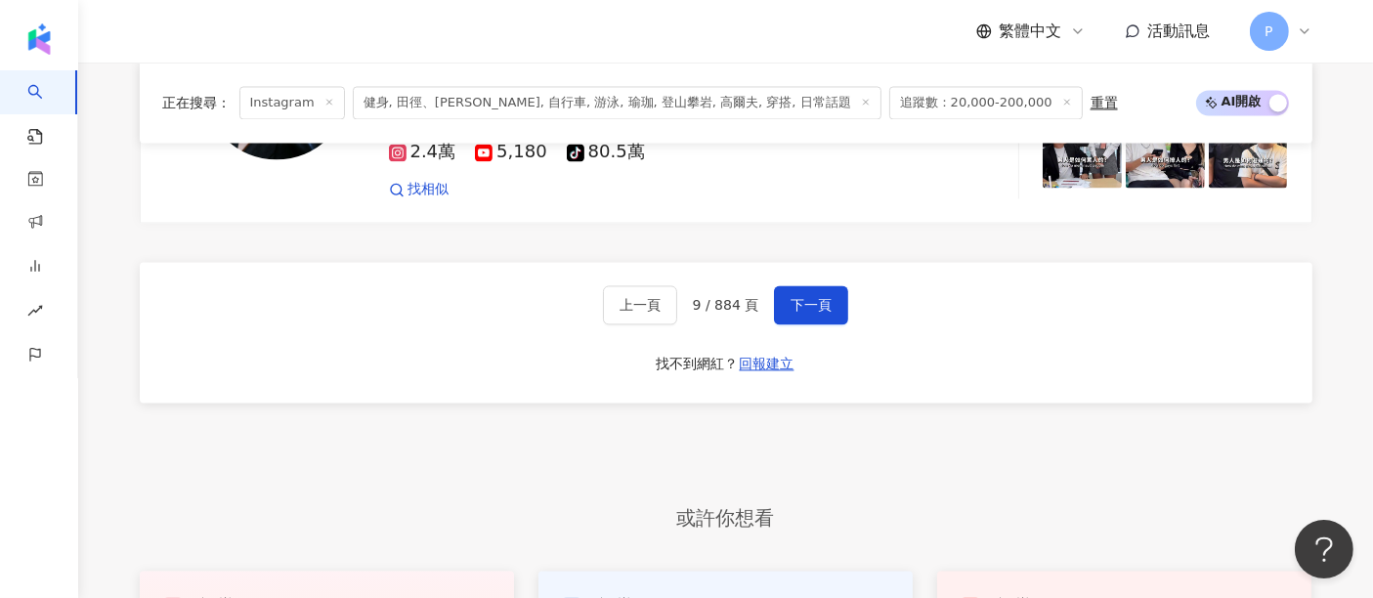
click at [1016, 491] on div "或許你想看" at bounding box center [726, 519] width 1173 height 56
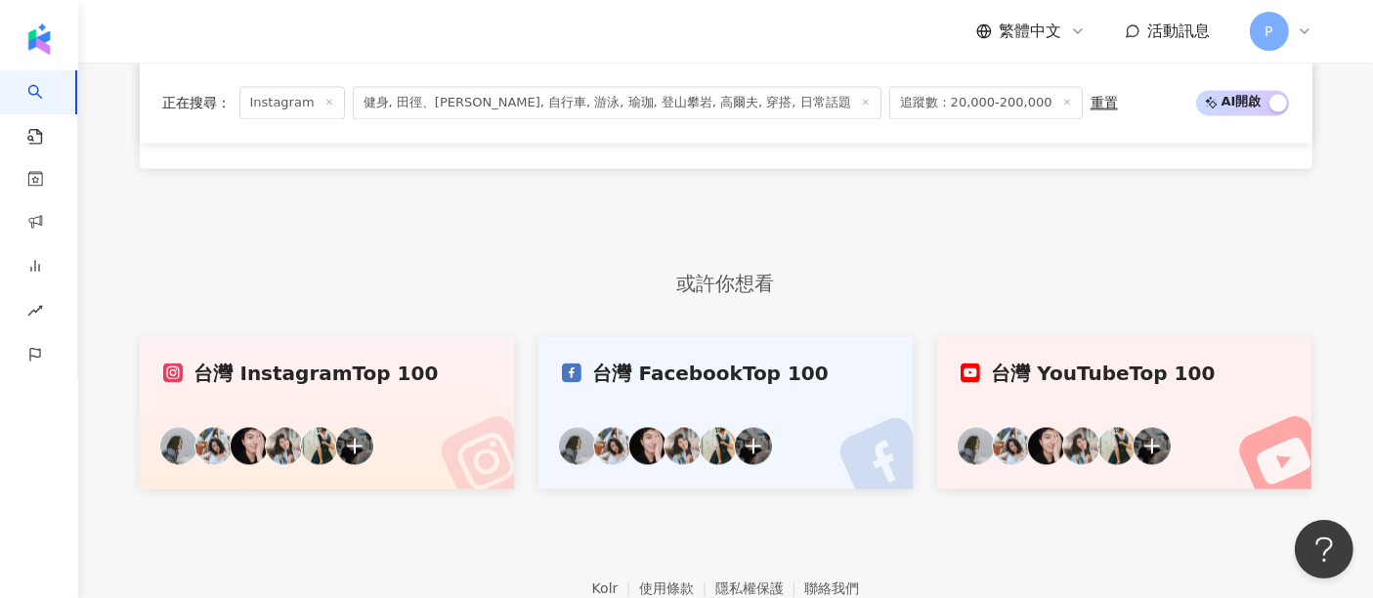
scroll to position [3996, 0]
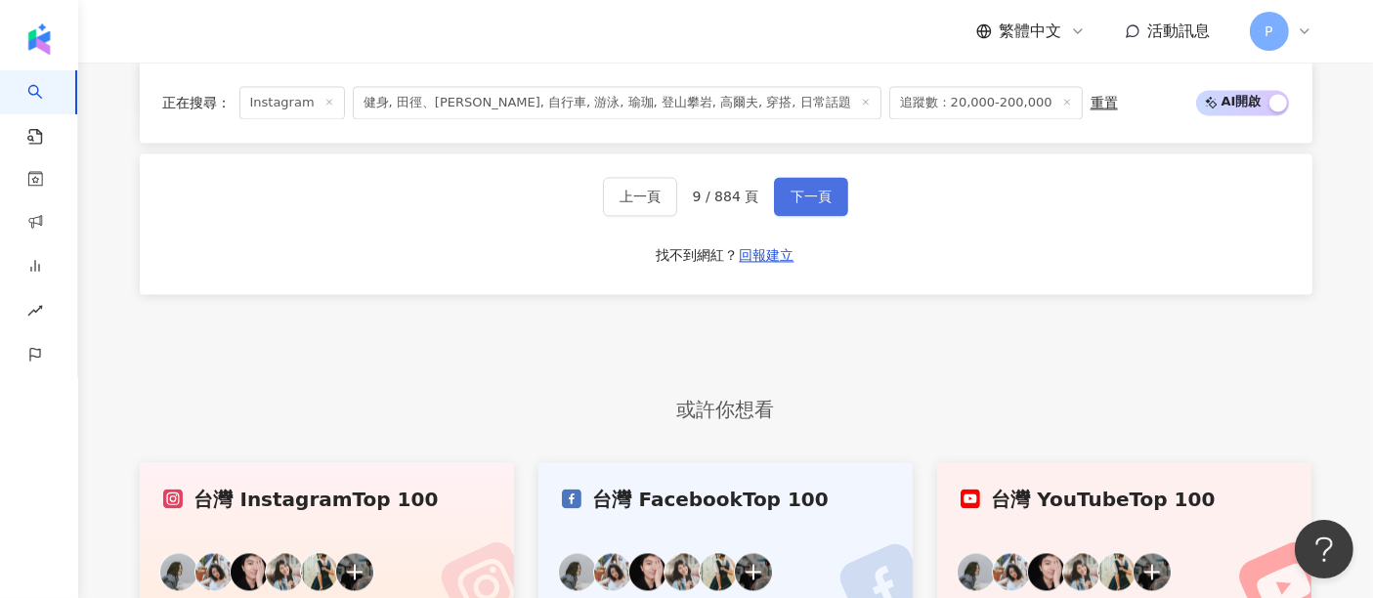
click at [810, 193] on button "下一頁" at bounding box center [811, 196] width 74 height 39
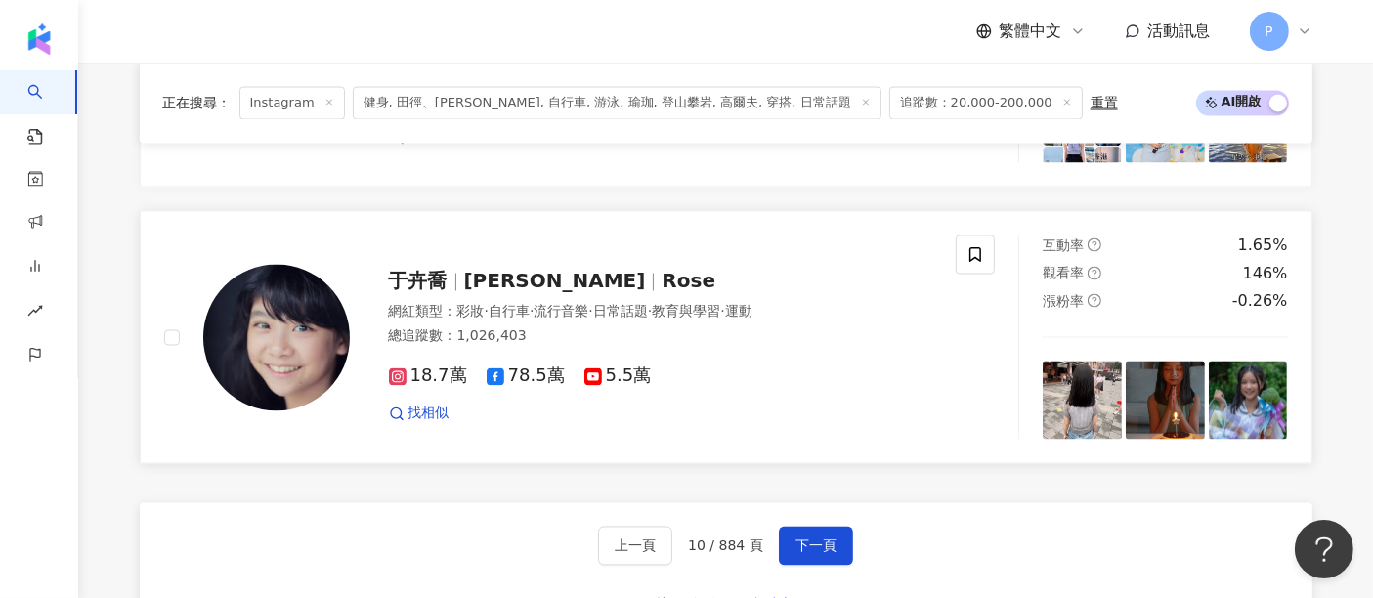
scroll to position [3779, 0]
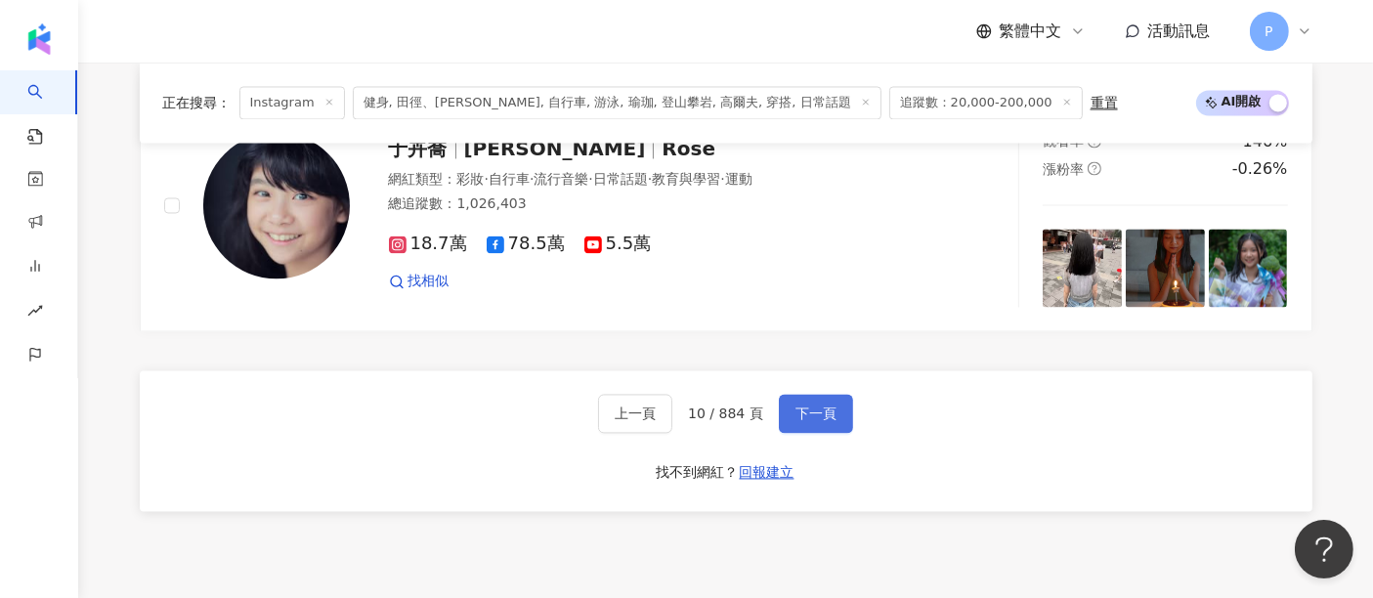
click at [795, 411] on button "下一頁" at bounding box center [816, 413] width 74 height 39
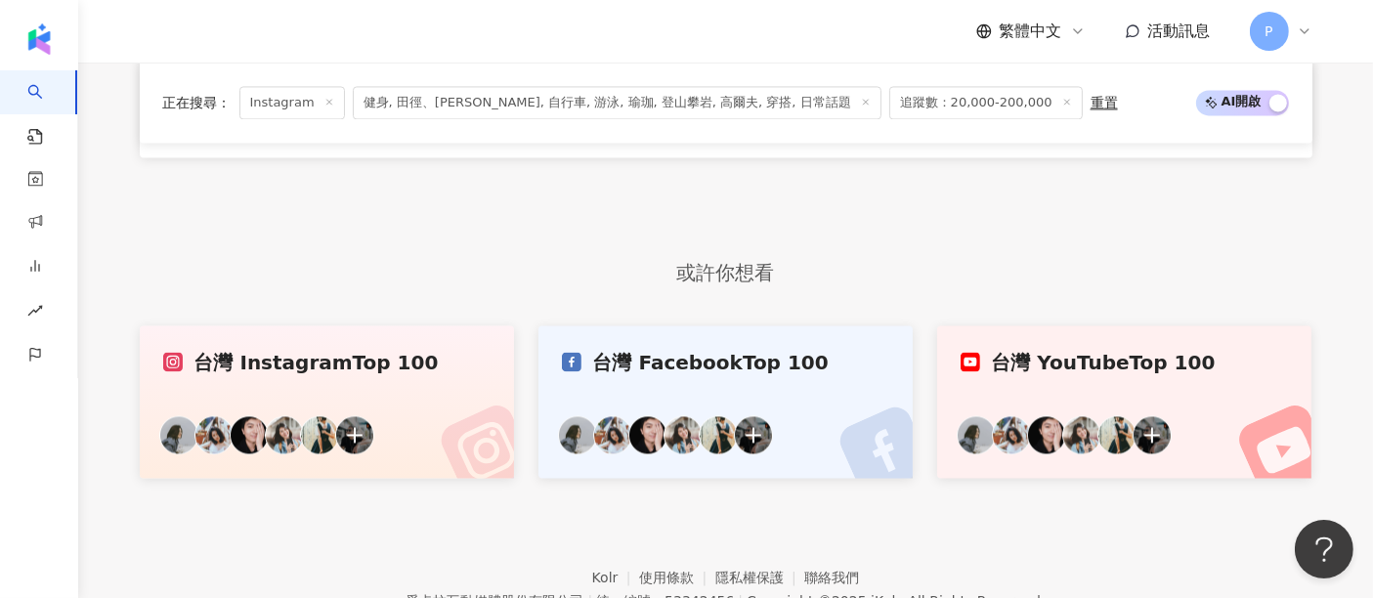
scroll to position [3996, 0]
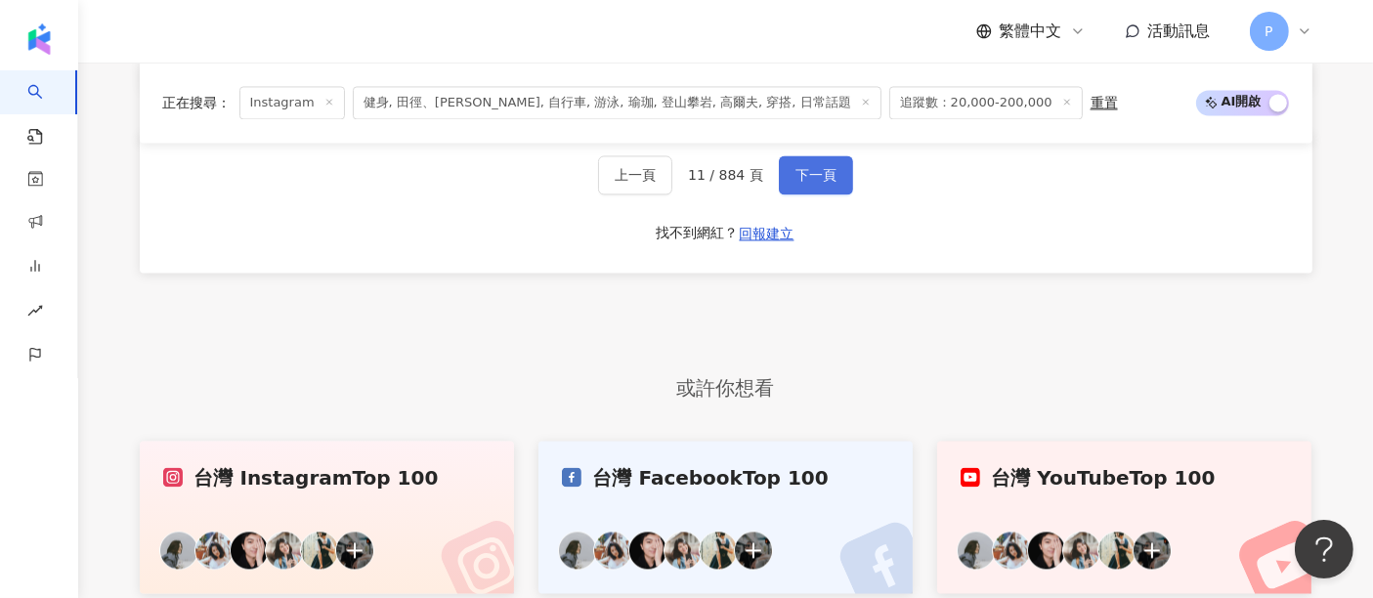
click at [811, 183] on span "下一頁" at bounding box center [815, 175] width 41 height 16
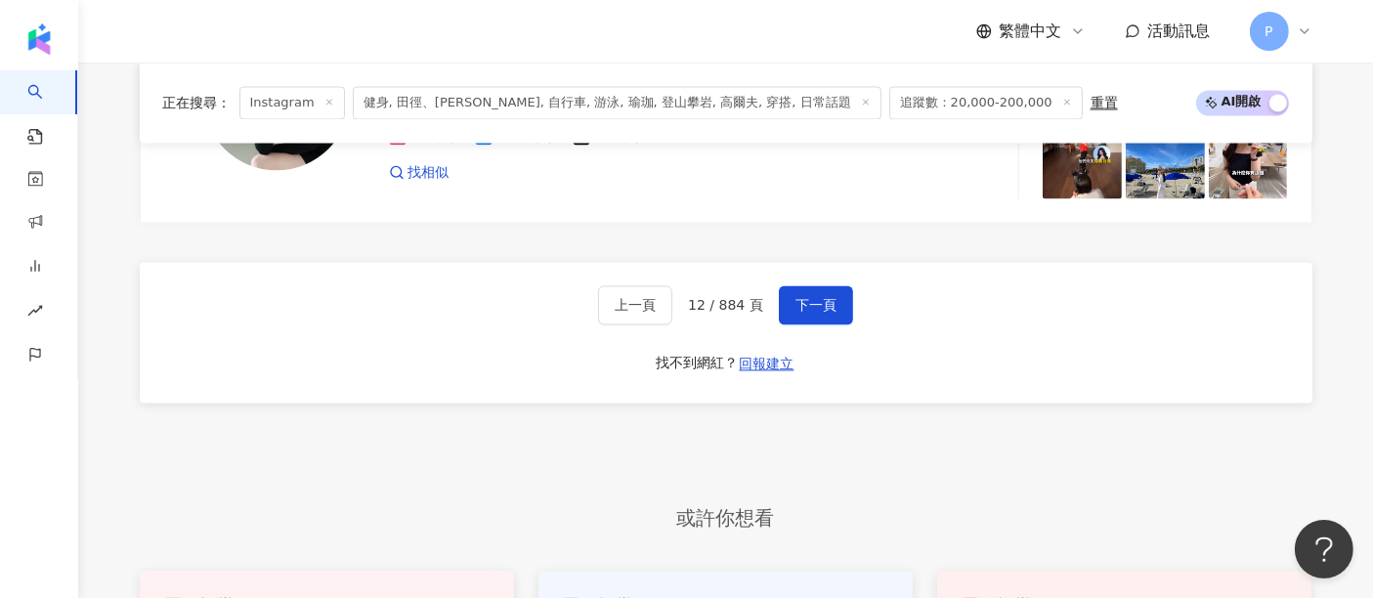
scroll to position [3887, 0]
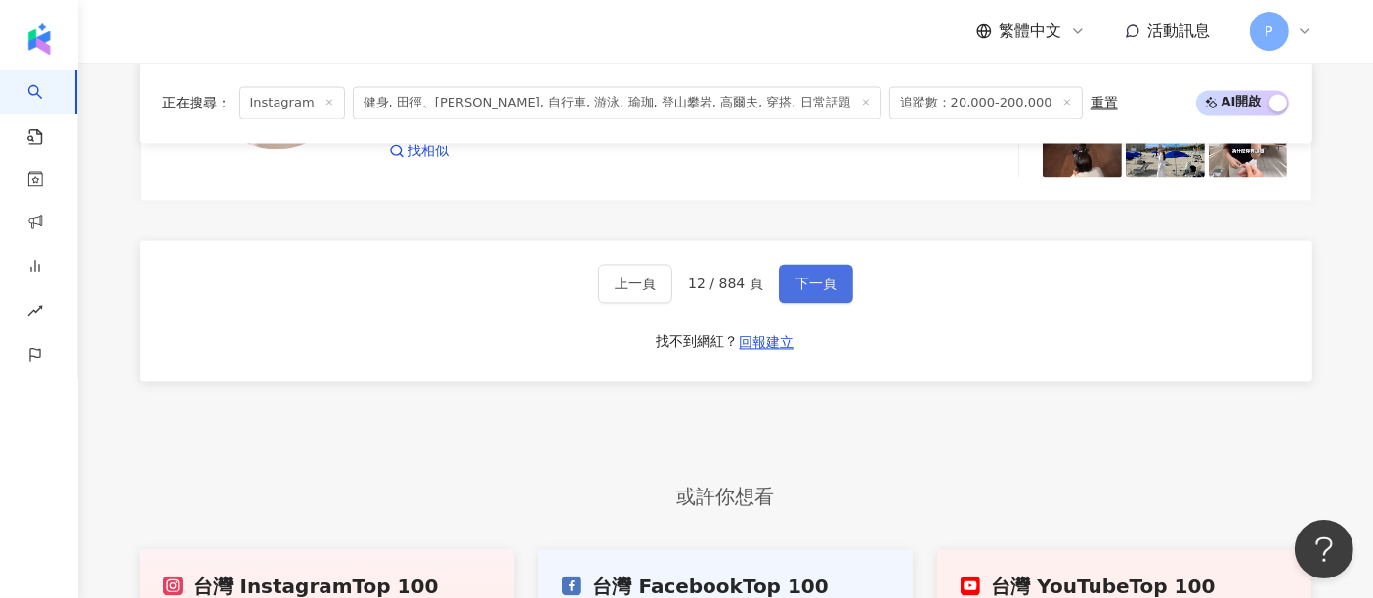
click at [804, 289] on span "下一頁" at bounding box center [815, 284] width 41 height 16
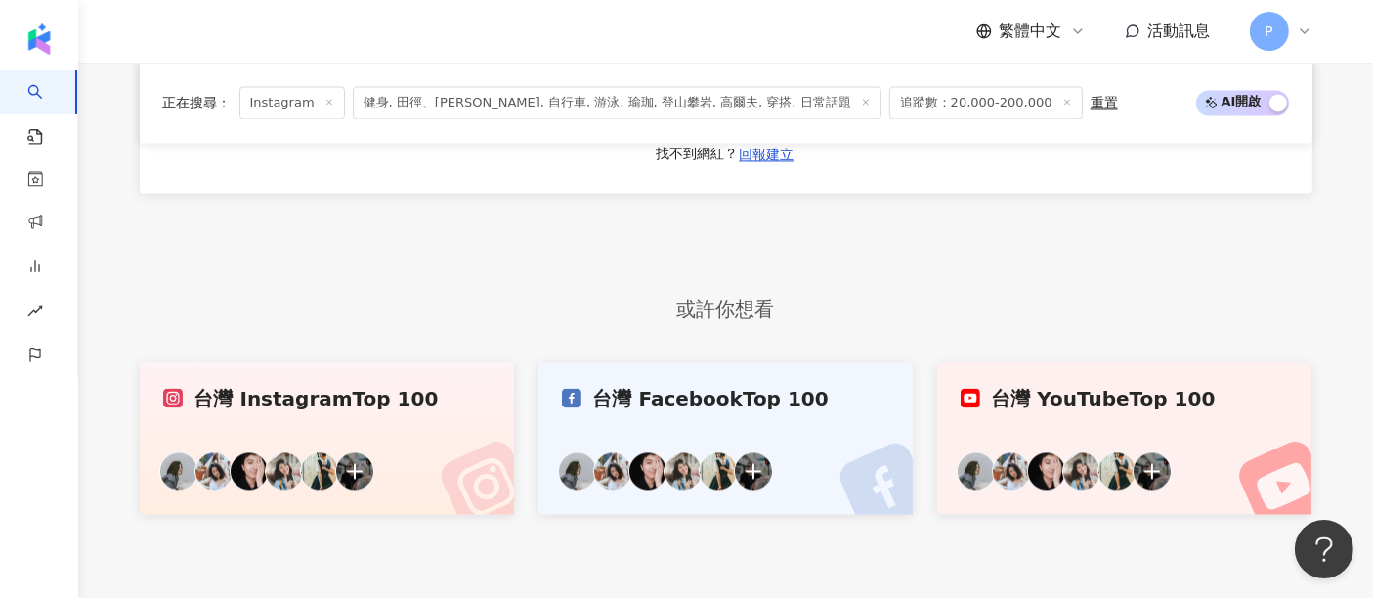
scroll to position [3996, 0]
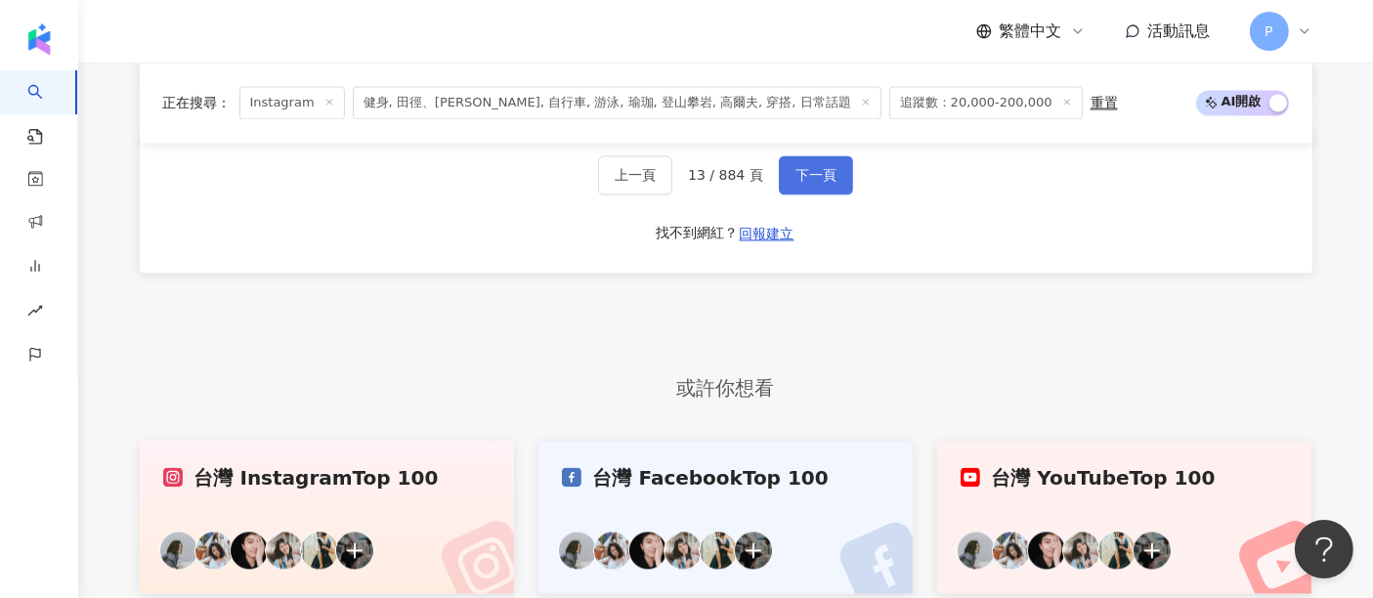
click at [801, 193] on button "下一頁" at bounding box center [816, 174] width 74 height 39
click at [835, 190] on button "下一頁" at bounding box center [816, 174] width 74 height 39
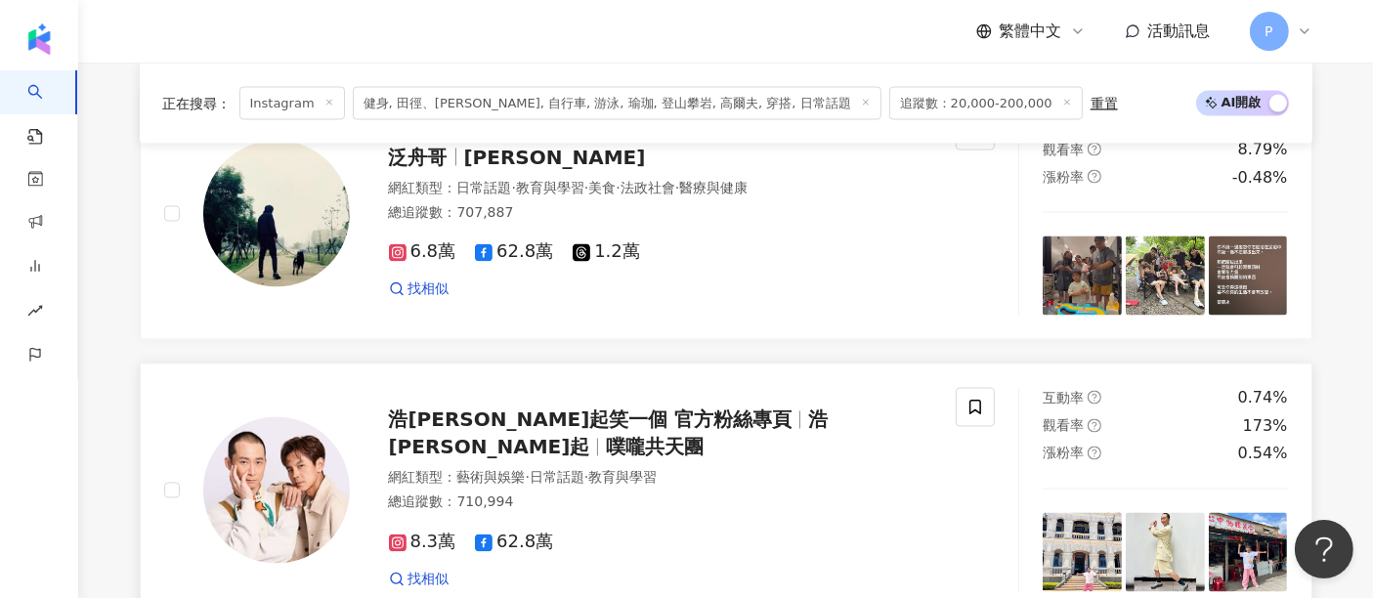
scroll to position [3779, 0]
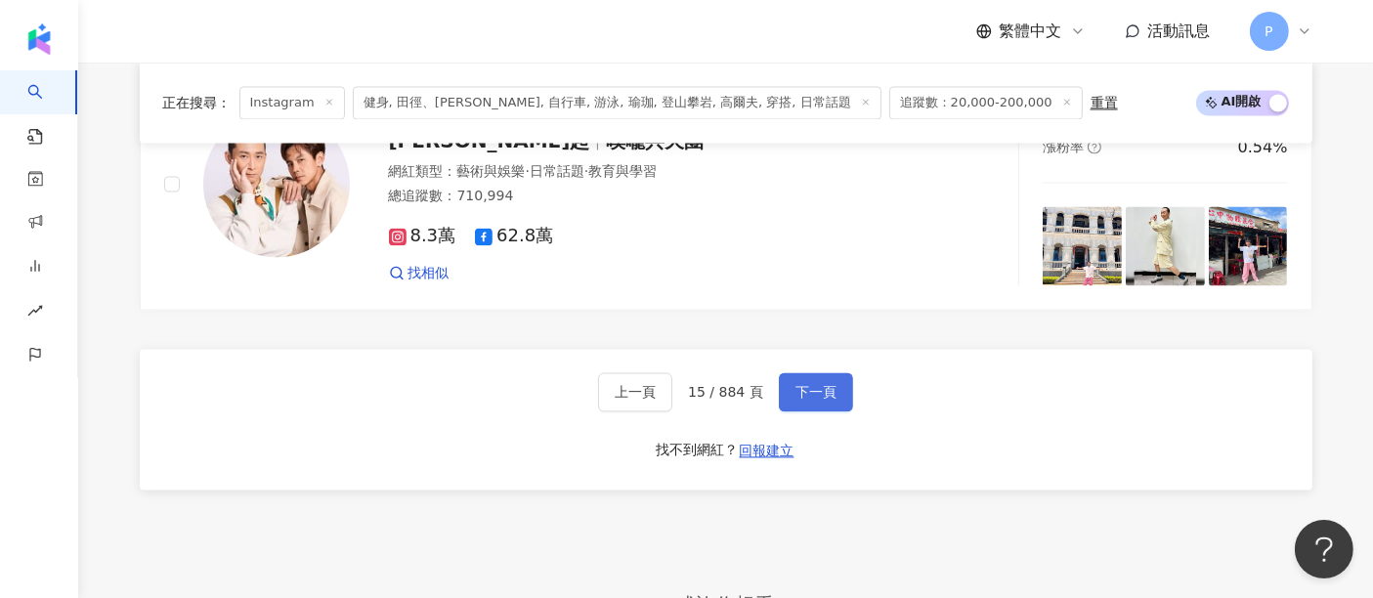
click at [825, 400] on span "下一頁" at bounding box center [815, 392] width 41 height 16
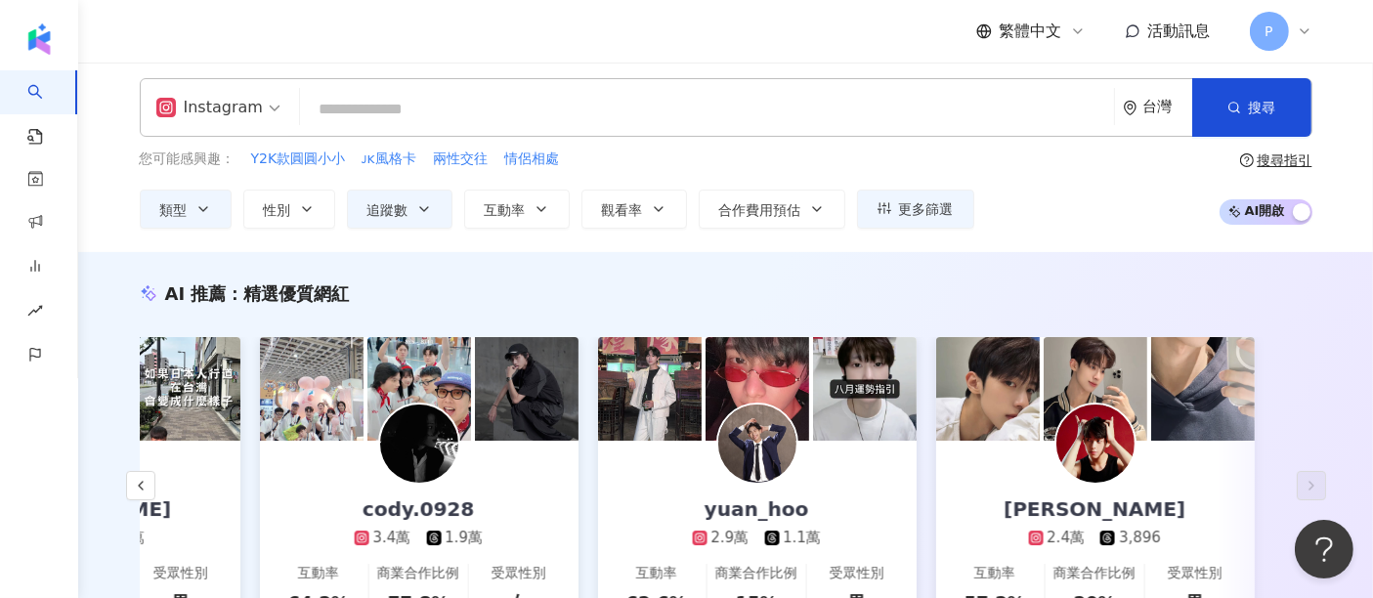
scroll to position [0, 0]
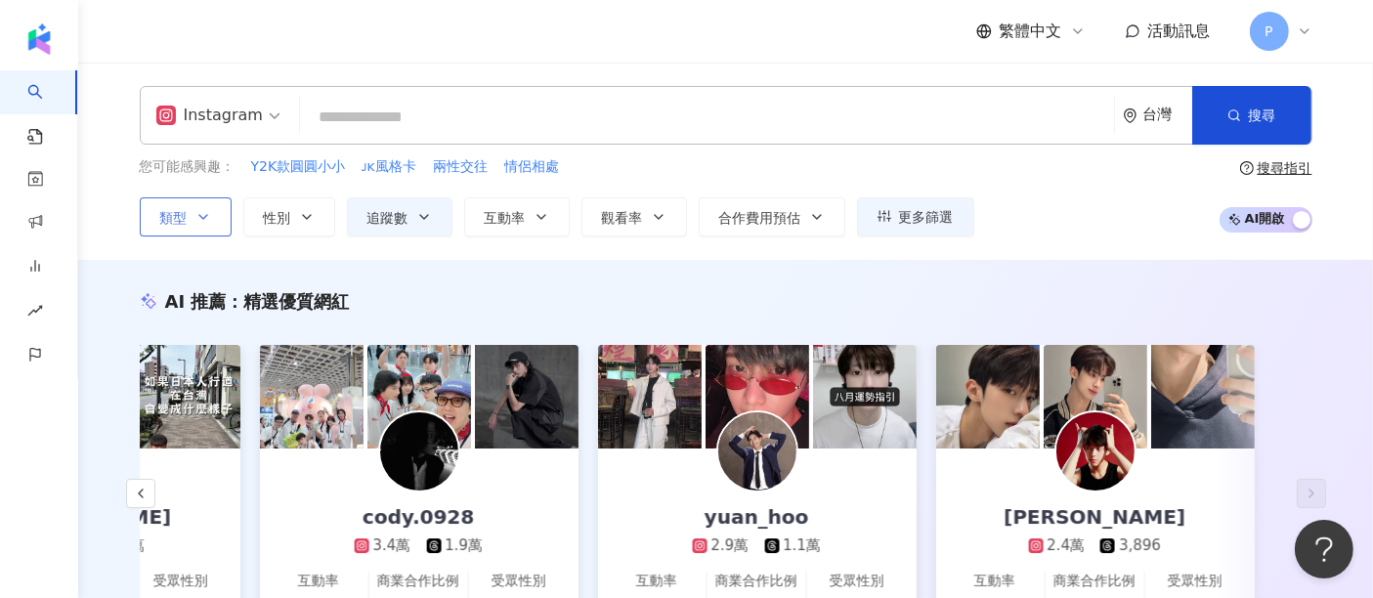
click at [217, 207] on button "類型" at bounding box center [186, 216] width 92 height 39
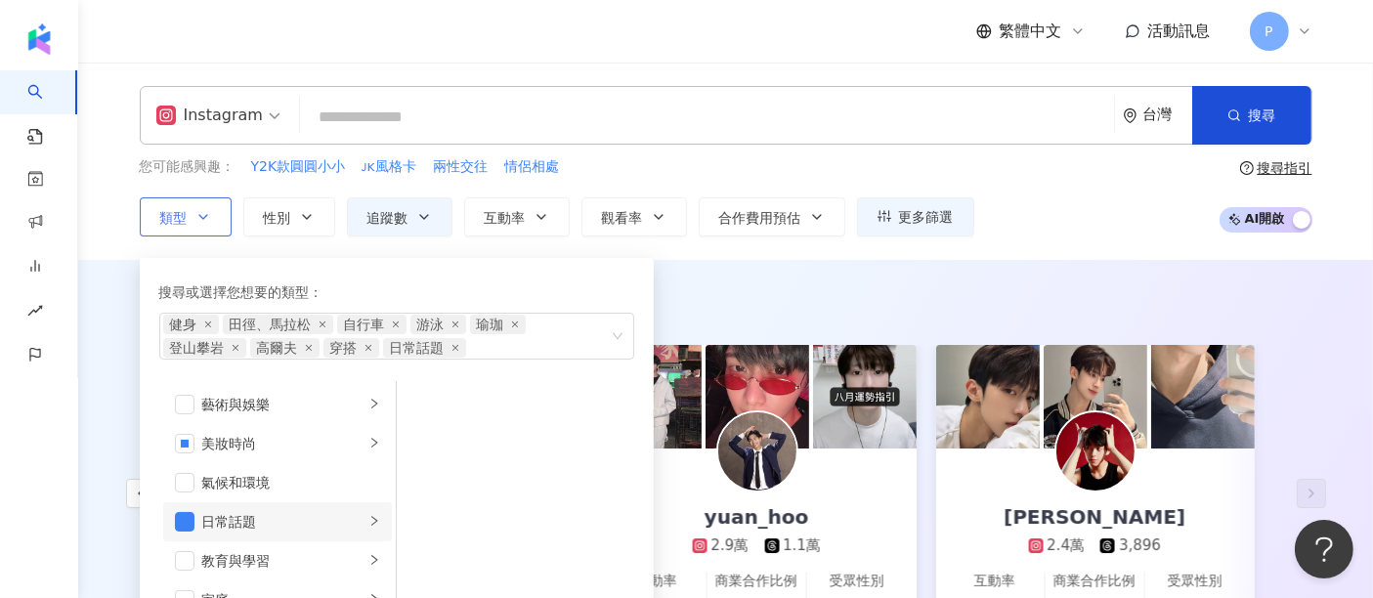
click at [272, 517] on div "日常話題" at bounding box center [283, 521] width 162 height 21
click at [192, 515] on span "button" at bounding box center [185, 522] width 20 height 20
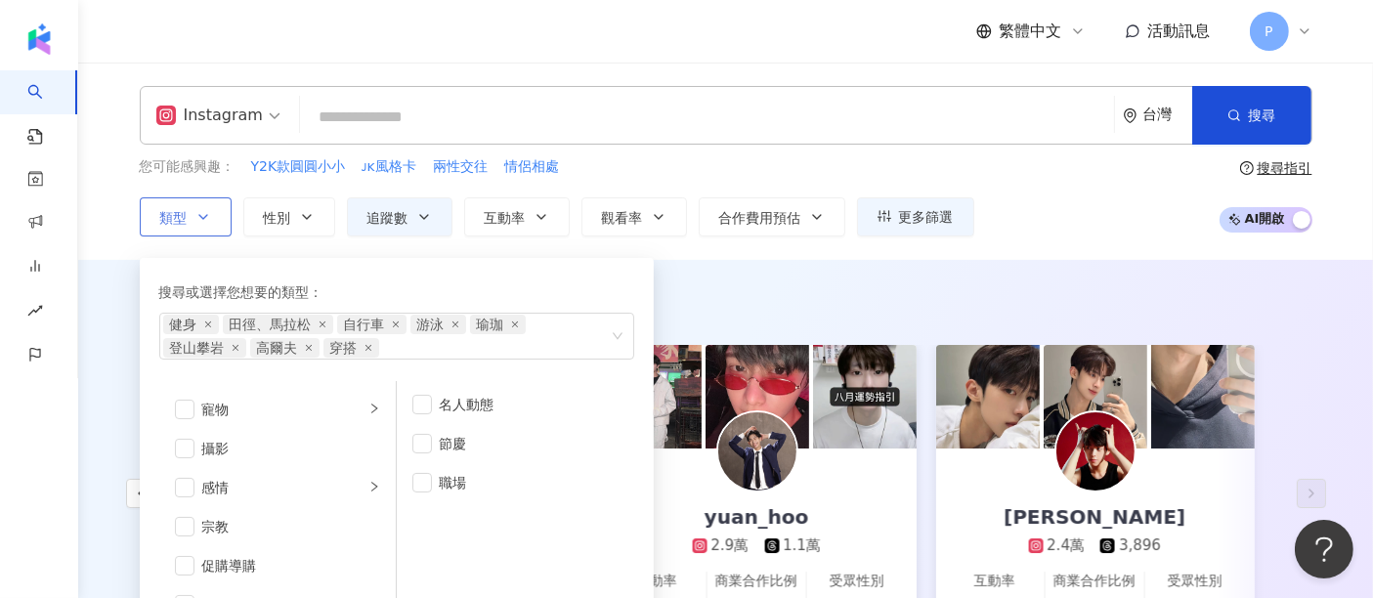
scroll to position [434, 0]
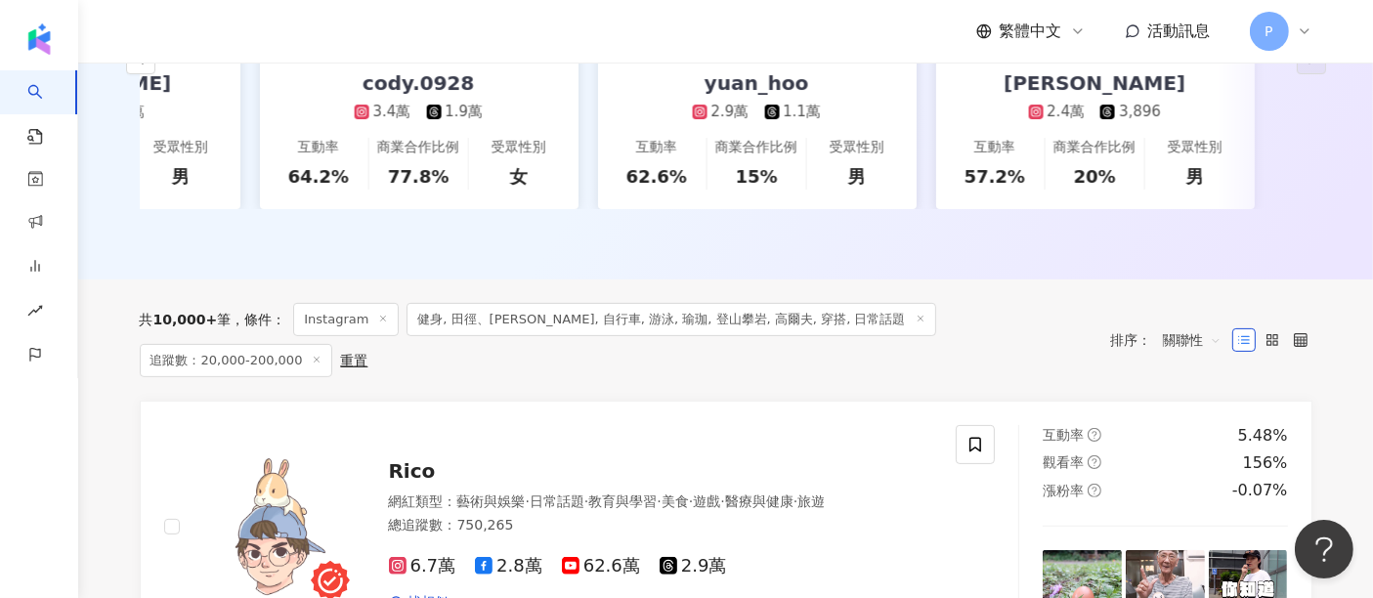
click at [485, 304] on div "共 10,000+ 筆 條件 ： Instagram 健身, 田徑、馬拉松, 自行車, 游泳, 瑜珈, 登山攀岩, 高爾夫, 穿搭, 日常話題 追蹤數：20,…" at bounding box center [726, 339] width 1173 height 121
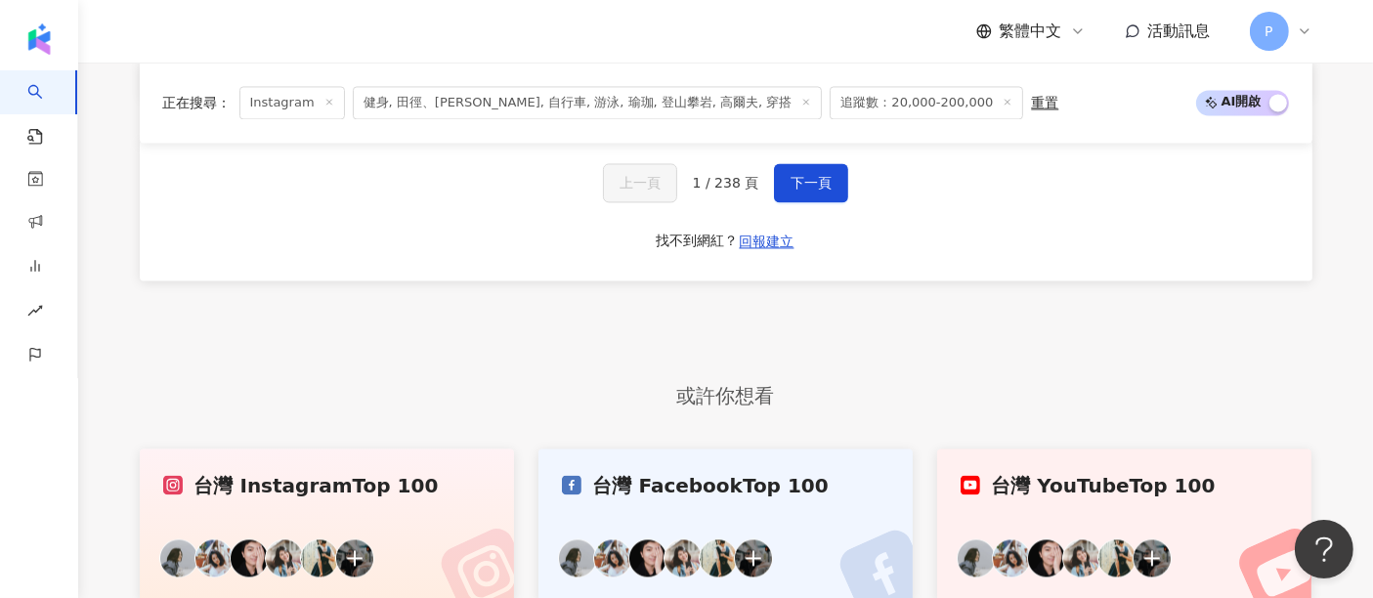
scroll to position [4017, 0]
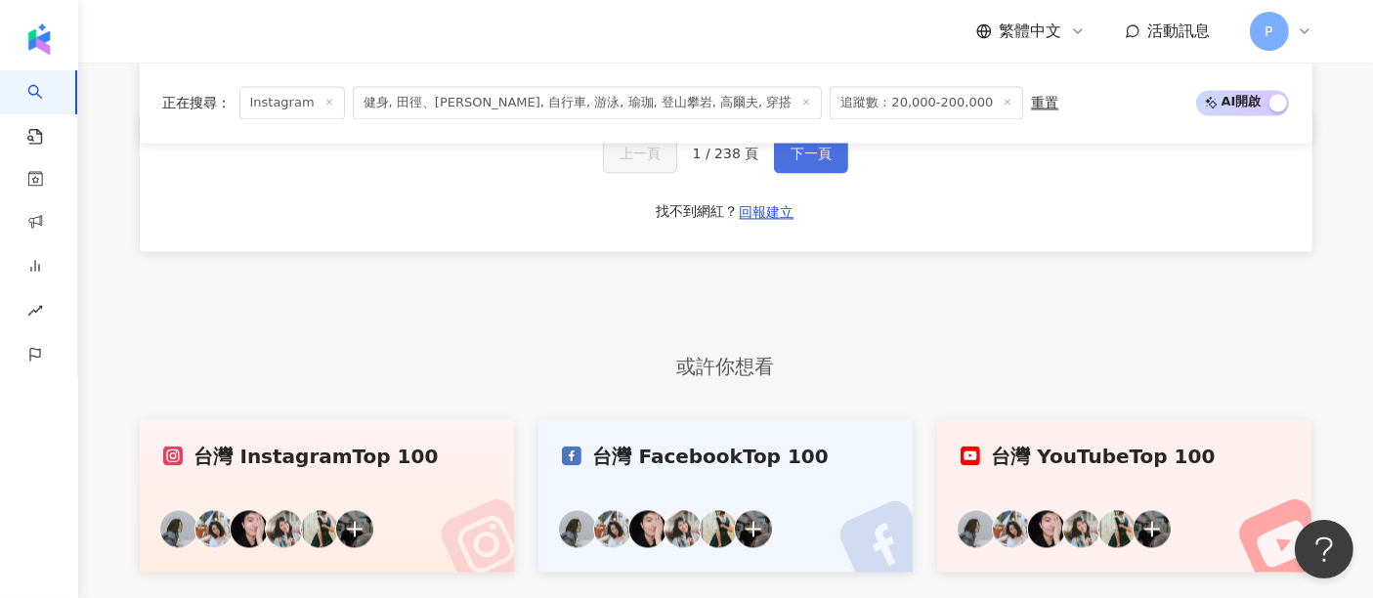
click at [807, 170] on button "下一頁" at bounding box center [811, 153] width 74 height 39
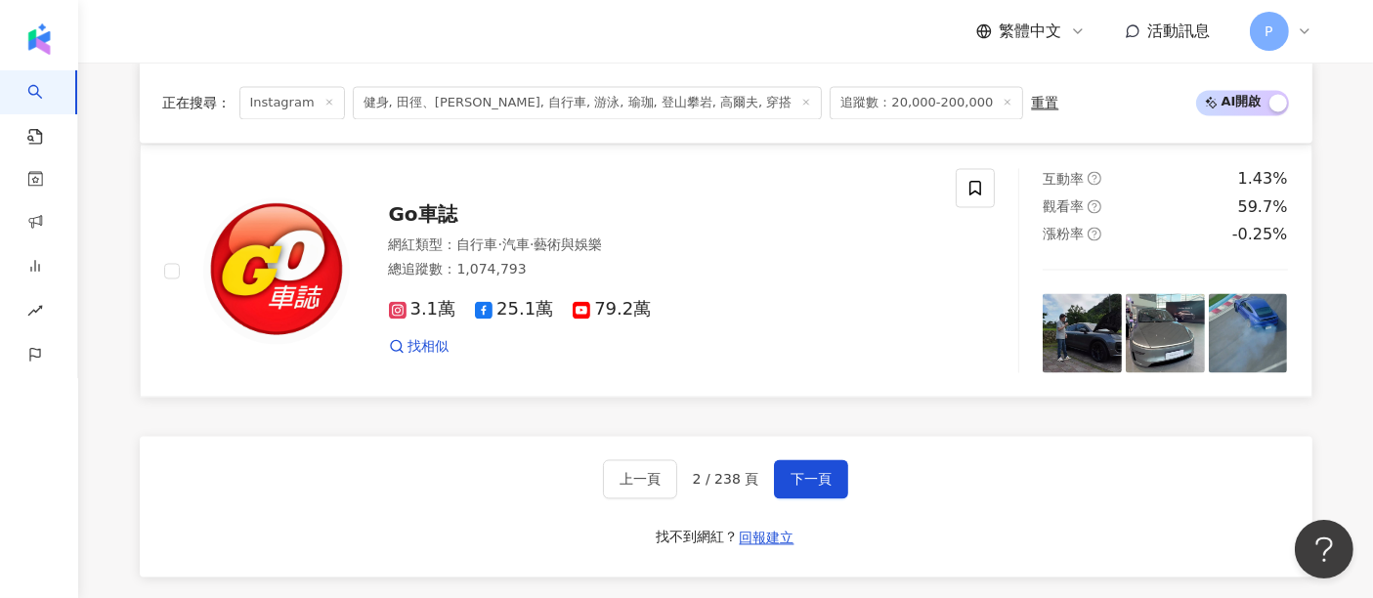
scroll to position [3691, 0]
click at [791, 488] on span "下一頁" at bounding box center [811, 480] width 41 height 16
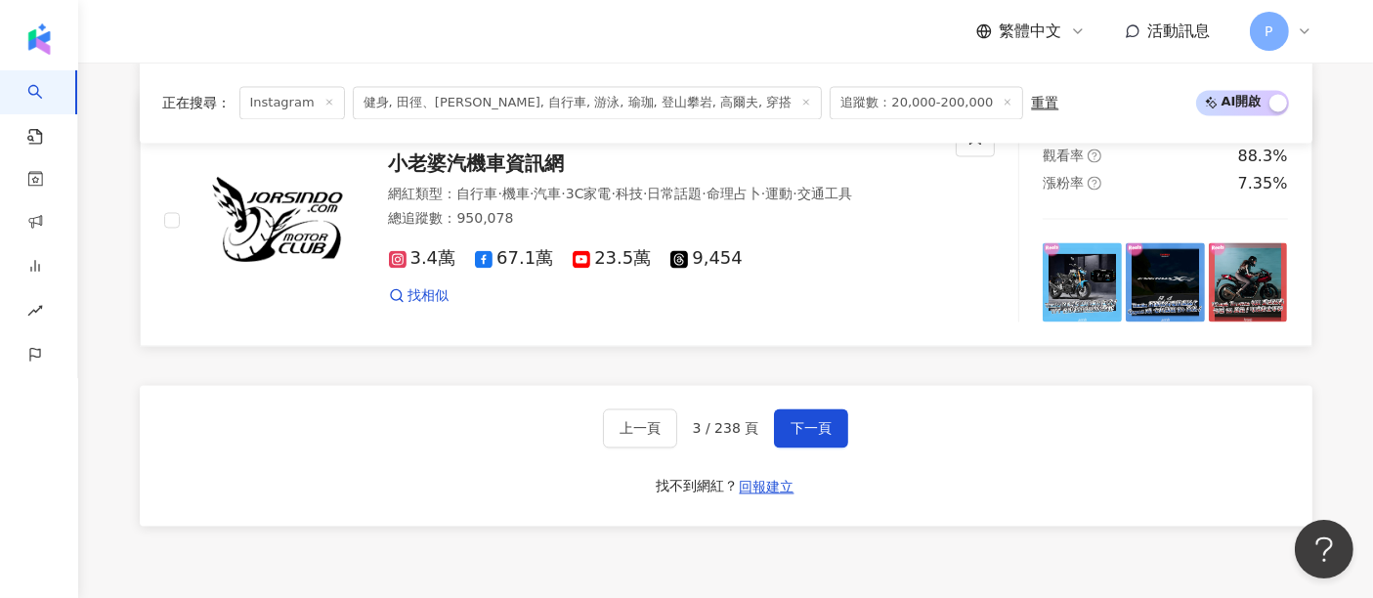
scroll to position [3670, 0]
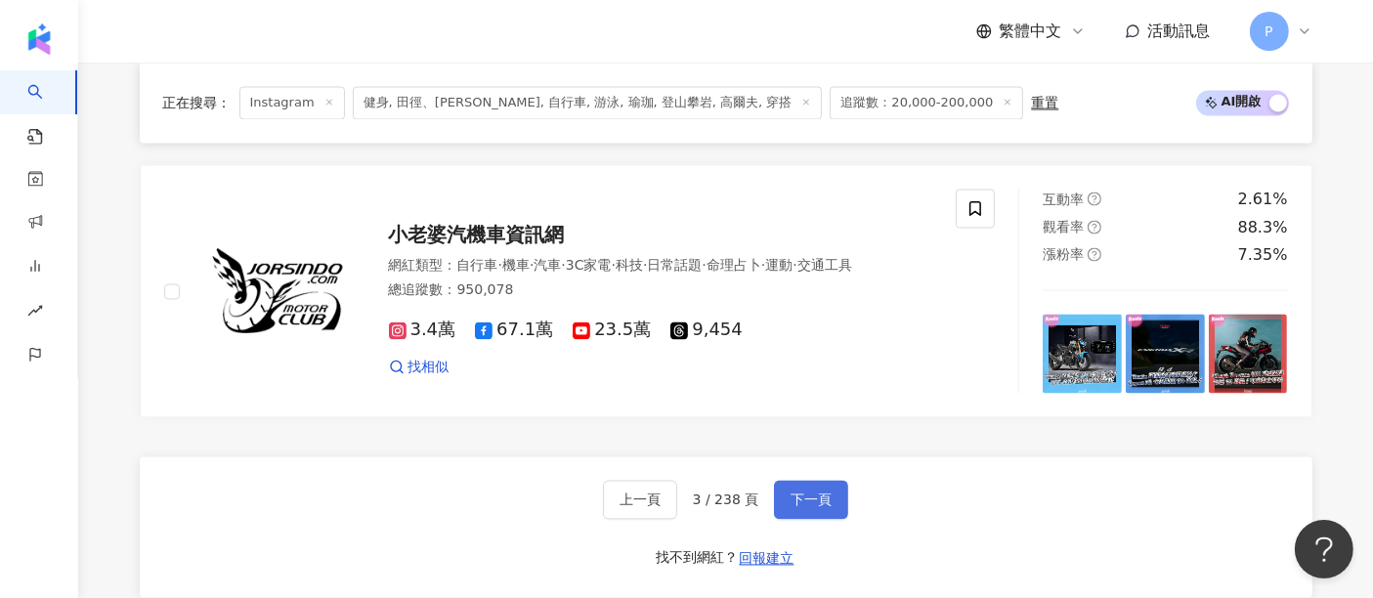
click at [799, 494] on button "下一頁" at bounding box center [811, 500] width 74 height 39
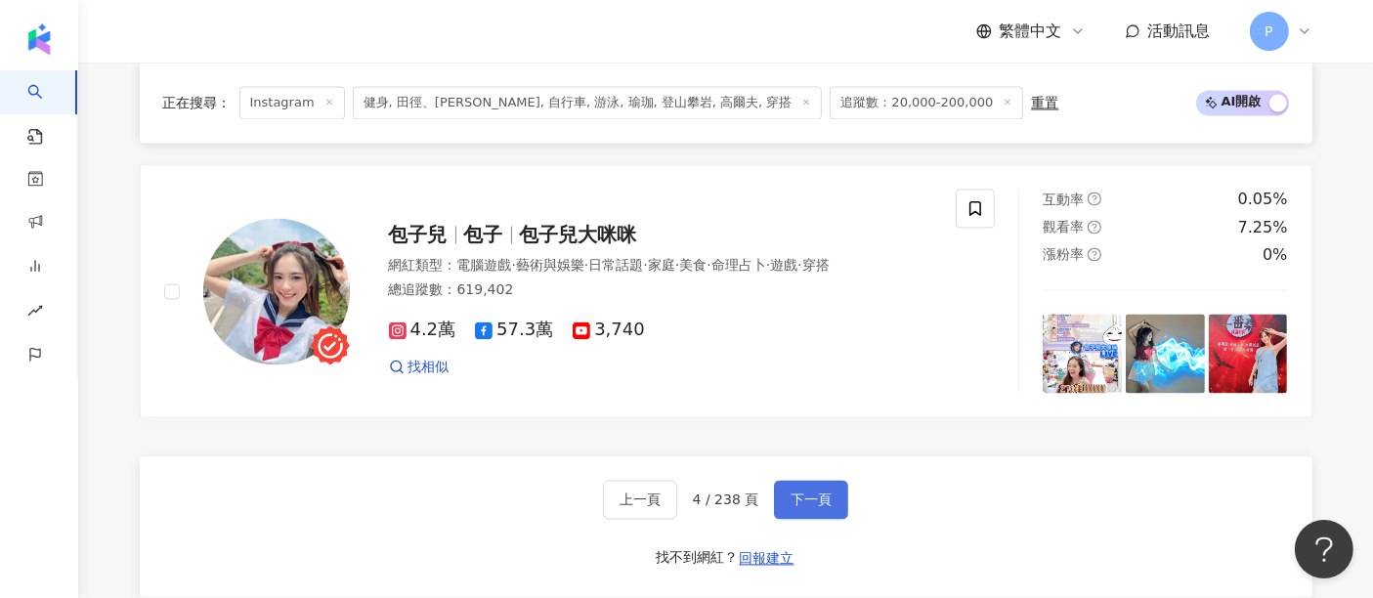
click at [799, 494] on button "下一頁" at bounding box center [811, 500] width 74 height 39
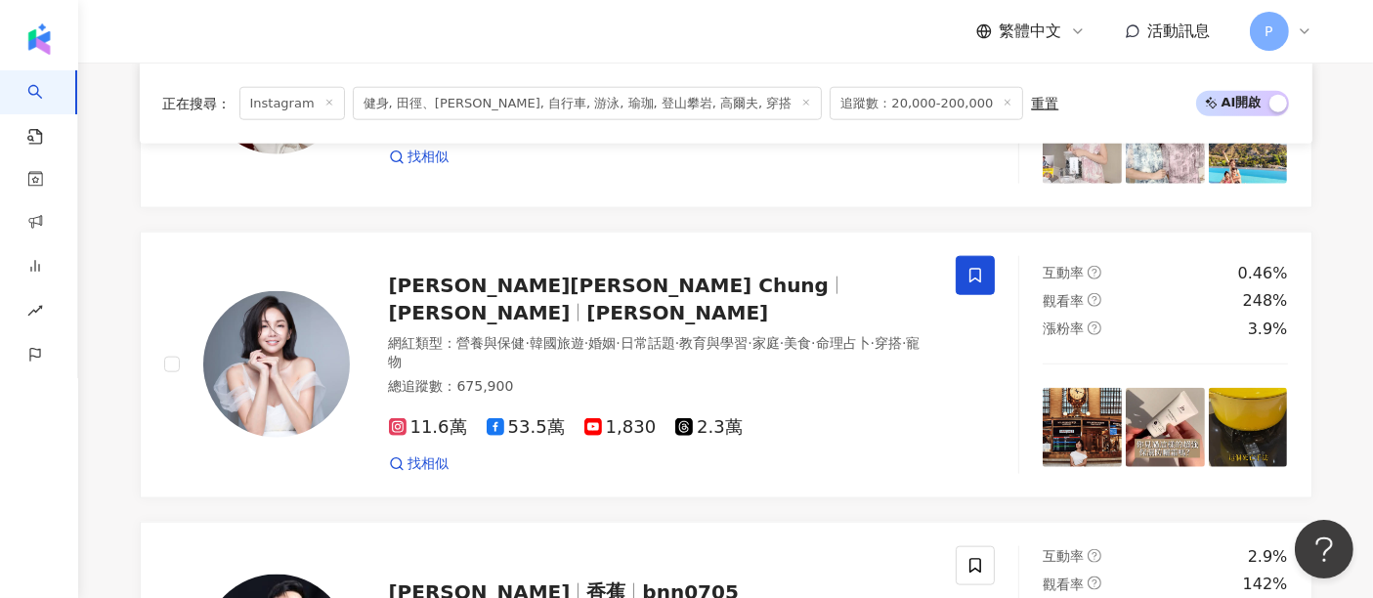
scroll to position [2041, 0]
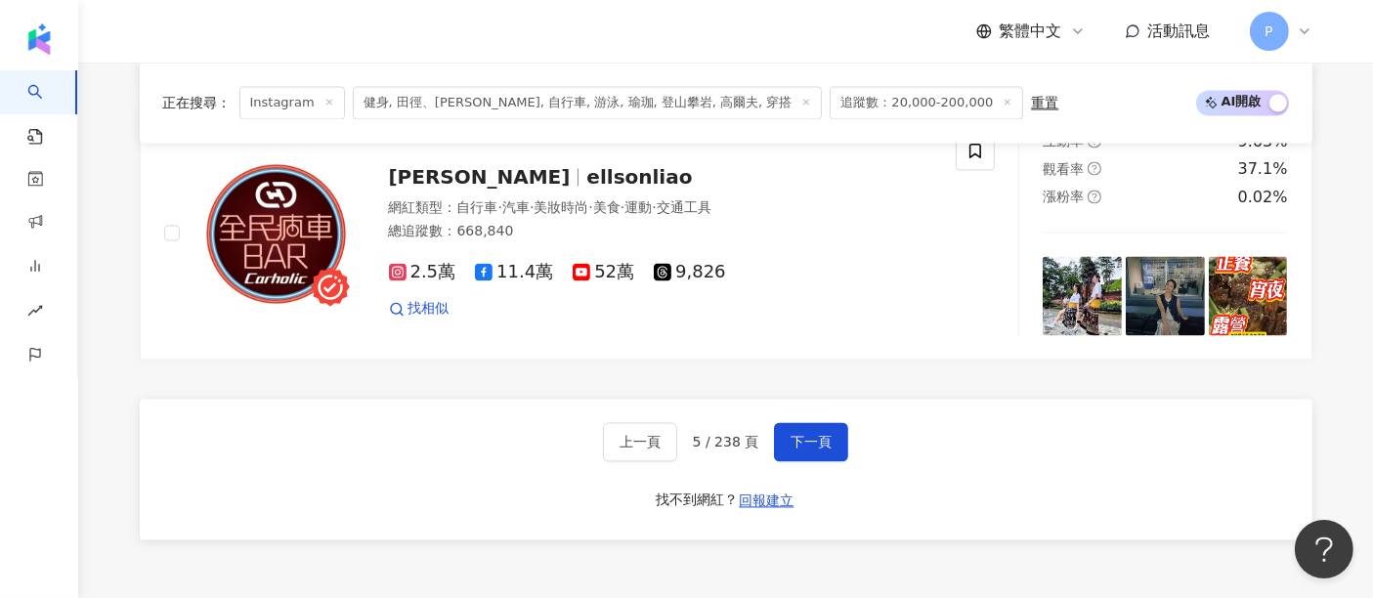
scroll to position [3887, 0]
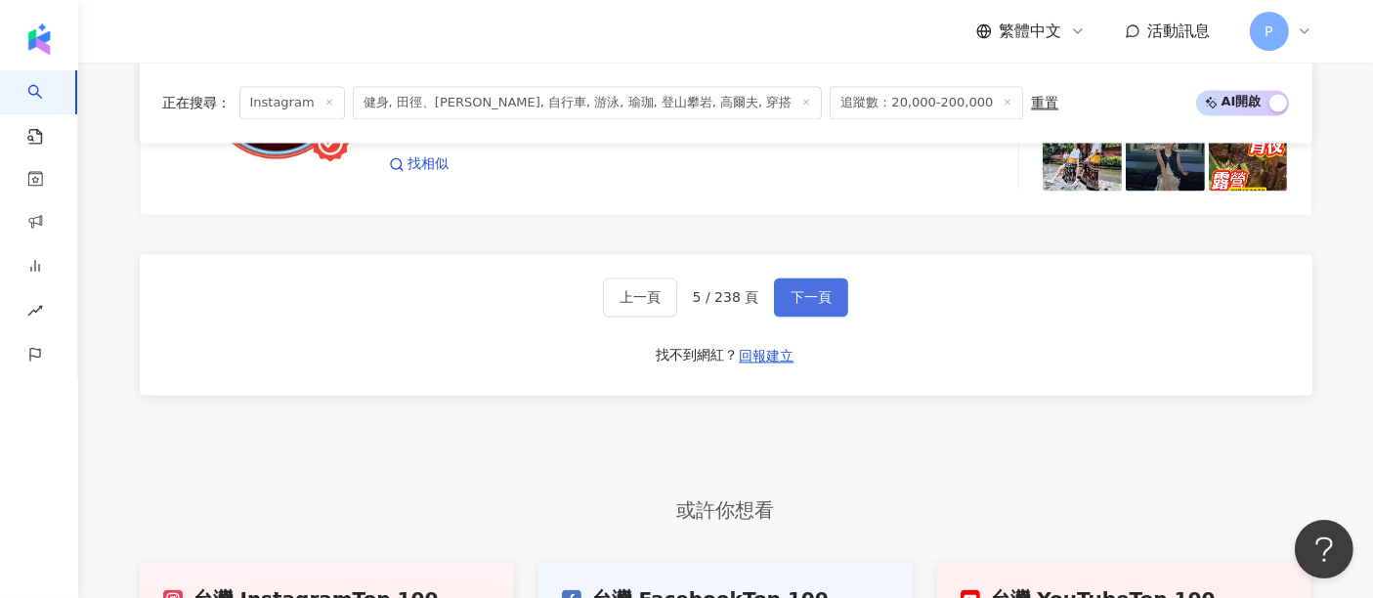
click at [793, 278] on button "下一頁" at bounding box center [811, 297] width 74 height 39
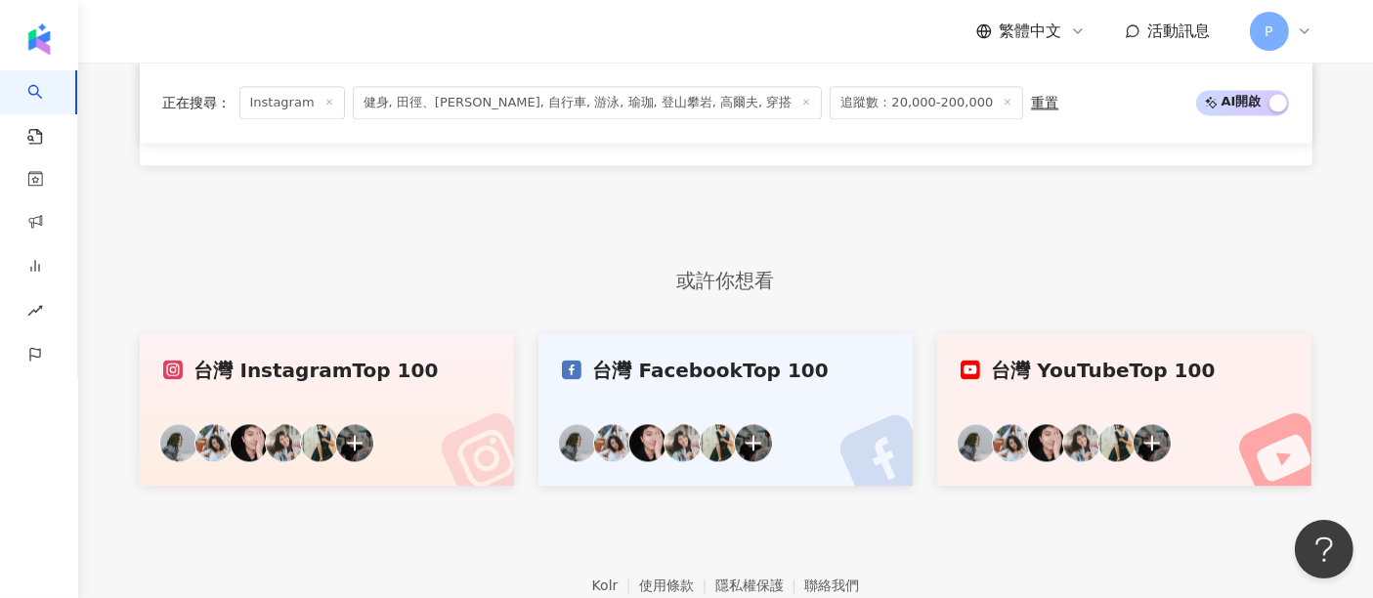
scroll to position [4054, 0]
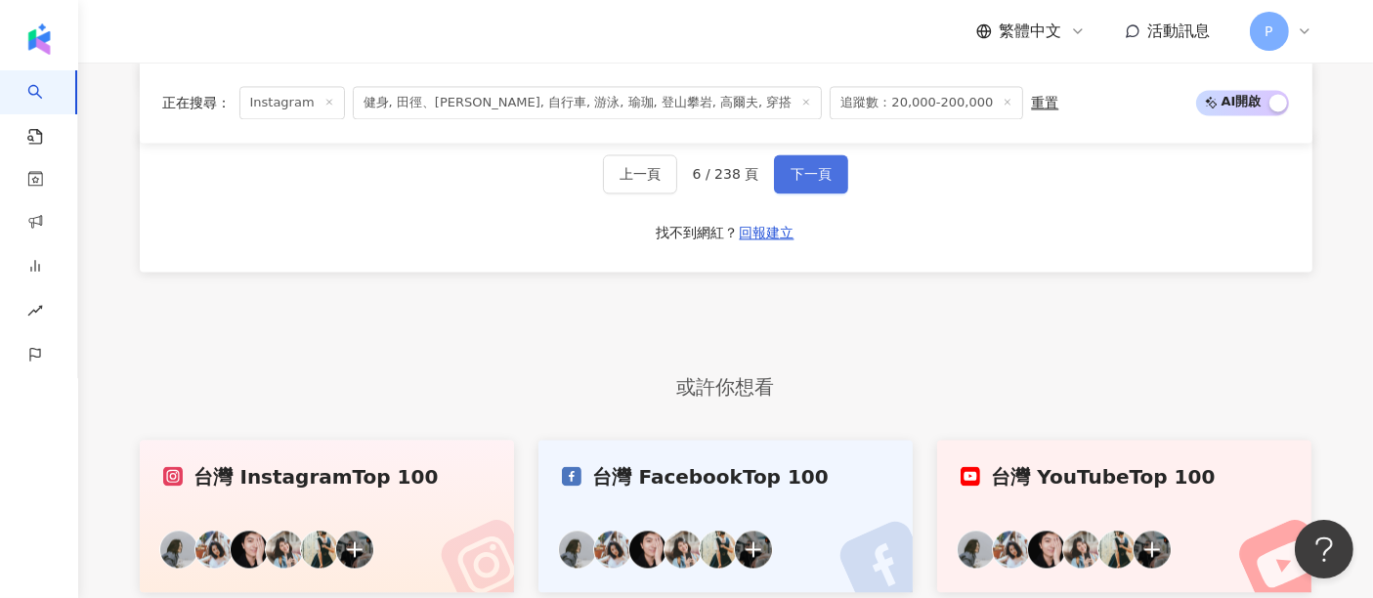
click at [829, 191] on button "下一頁" at bounding box center [811, 173] width 74 height 39
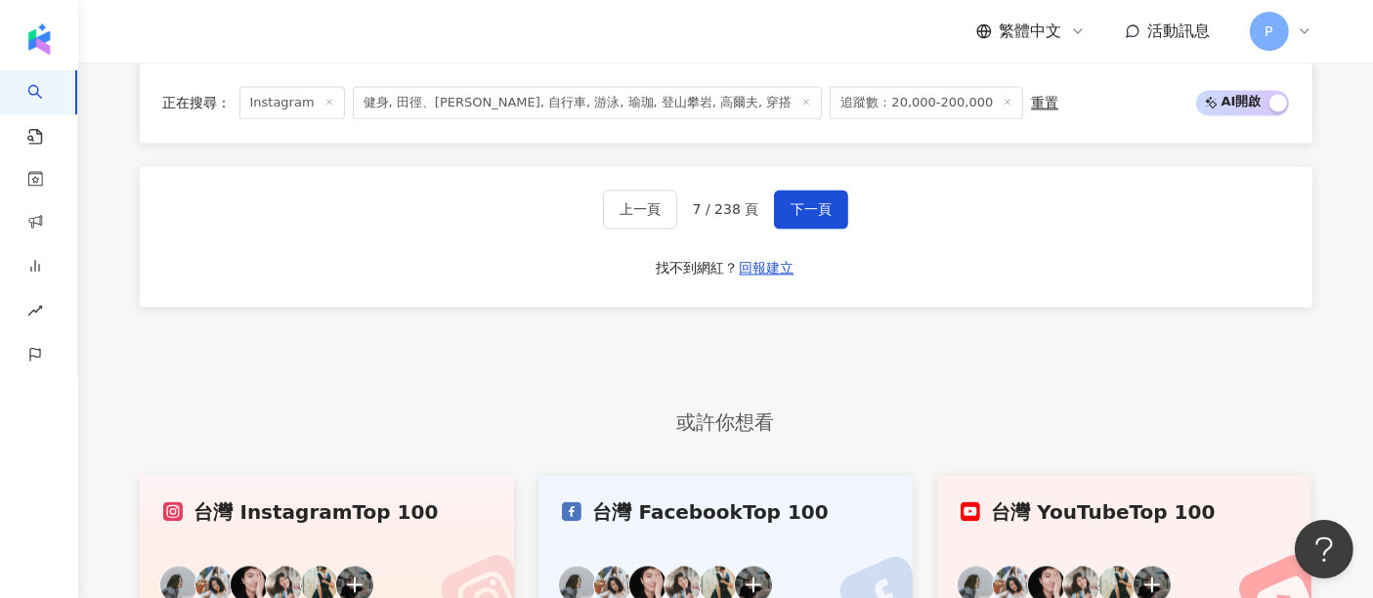
scroll to position [4001, 0]
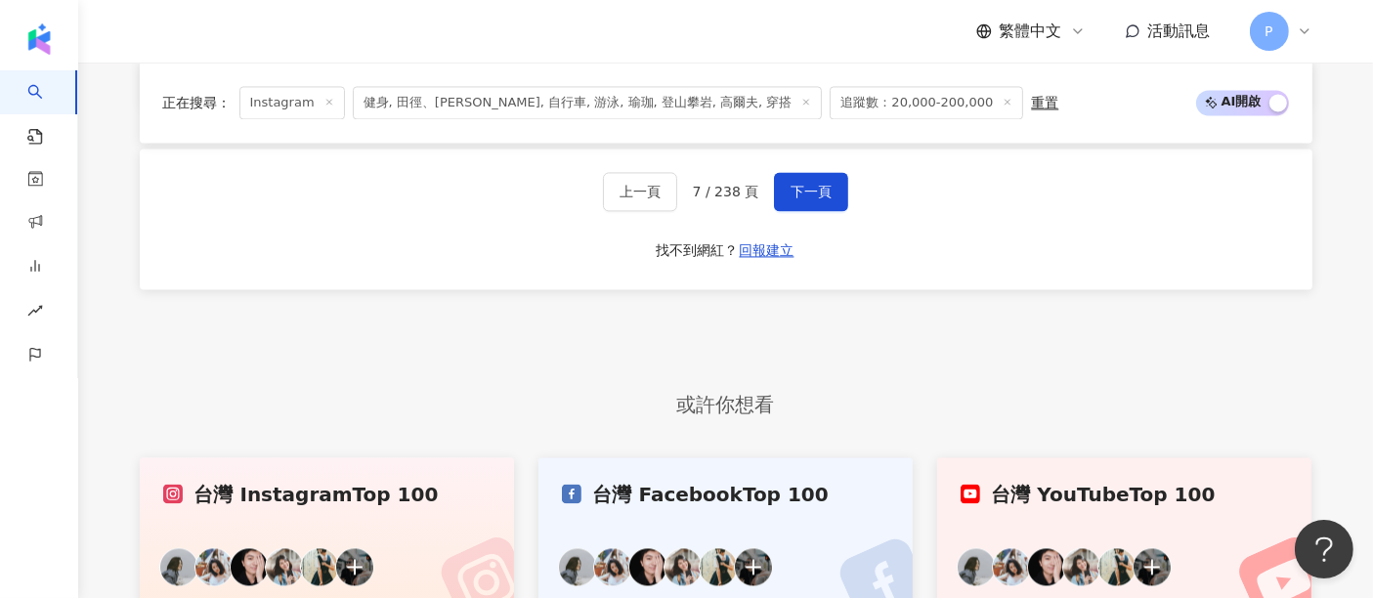
click at [851, 181] on div "上一頁 7 / 238 頁 下一頁 找不到網紅？ 回報建立" at bounding box center [726, 219] width 1173 height 141
click at [842, 183] on button "下一頁" at bounding box center [811, 191] width 74 height 39
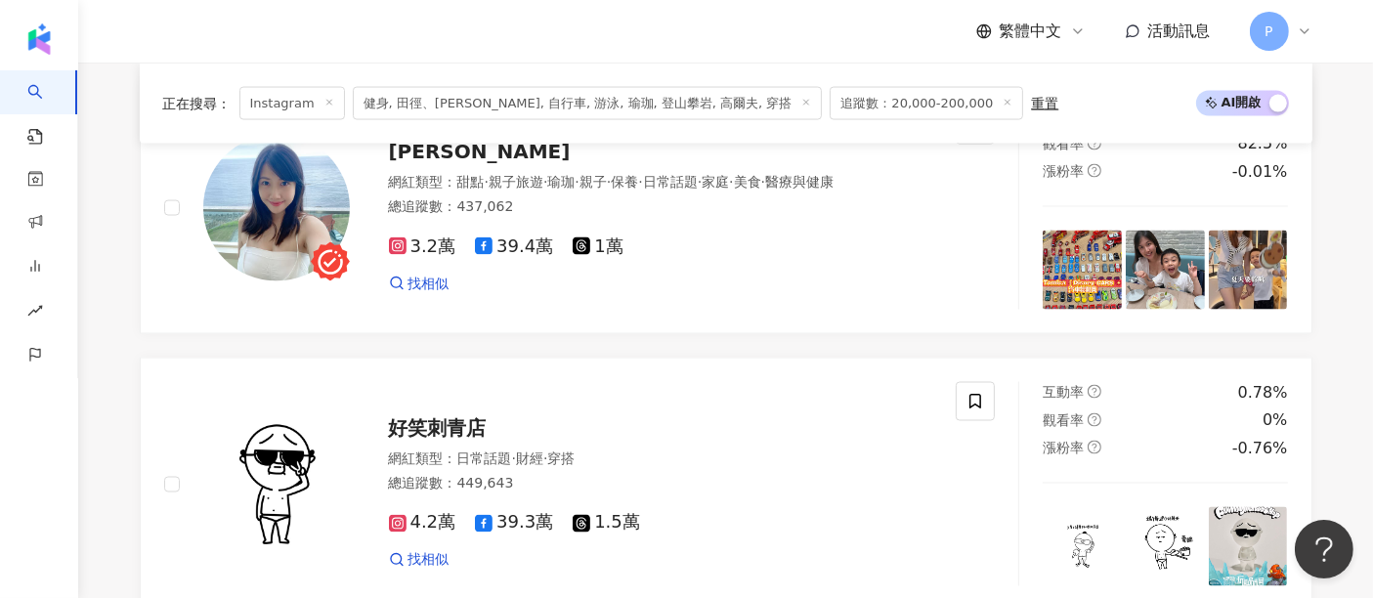
scroll to position [3236, 0]
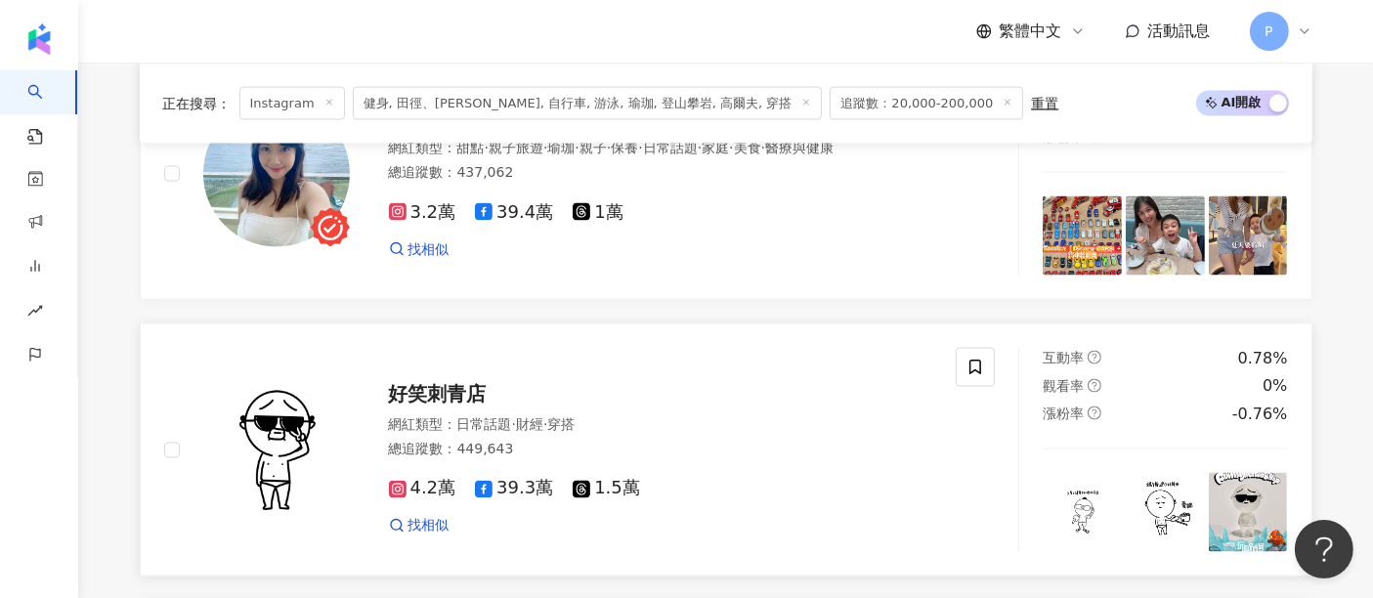
click at [713, 404] on div "好笑刺青店" at bounding box center [661, 393] width 544 height 27
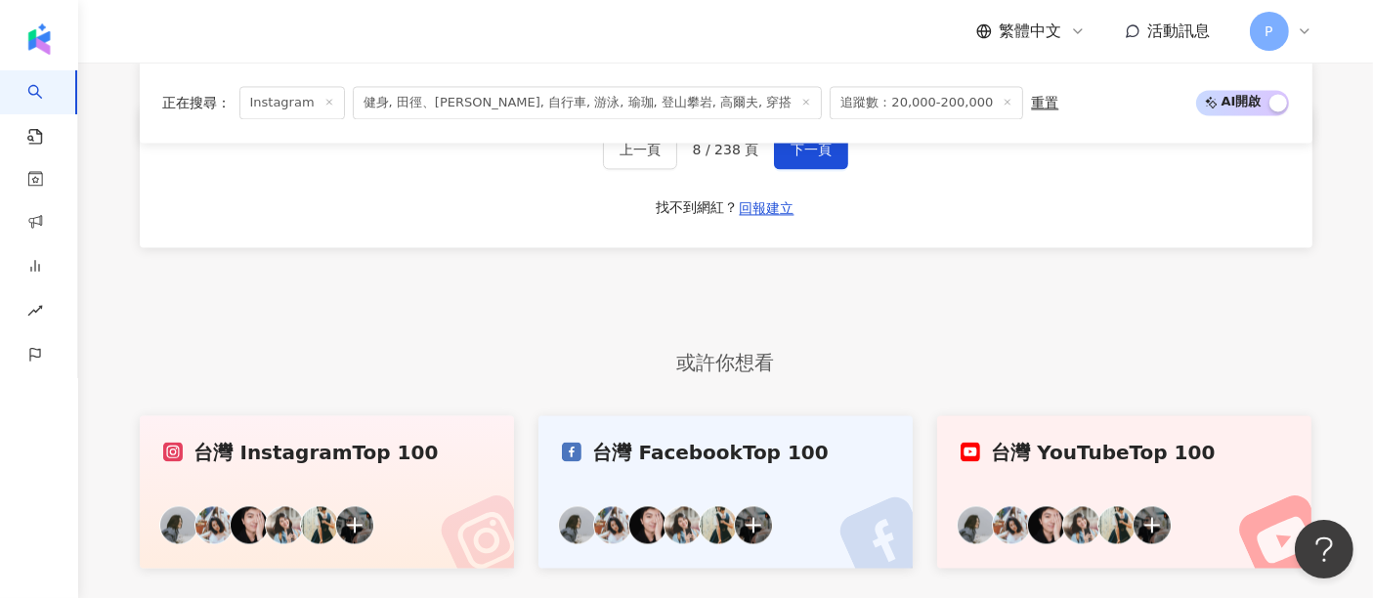
scroll to position [3887, 0]
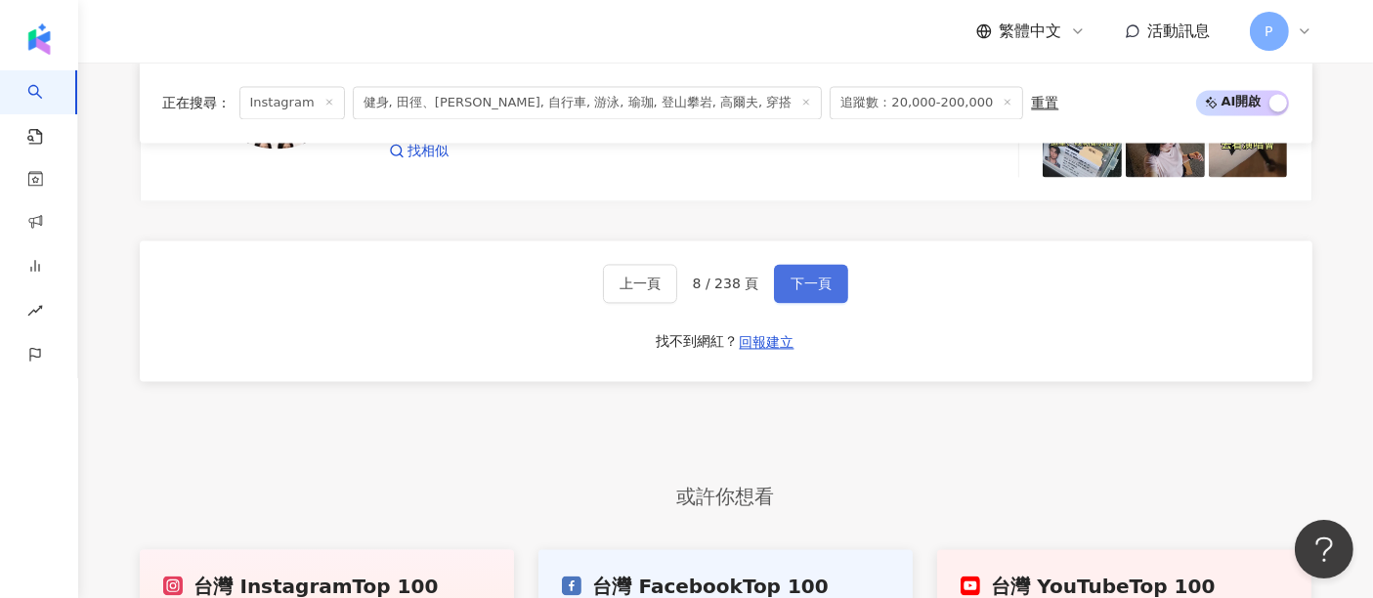
click at [782, 291] on button "下一頁" at bounding box center [811, 283] width 74 height 39
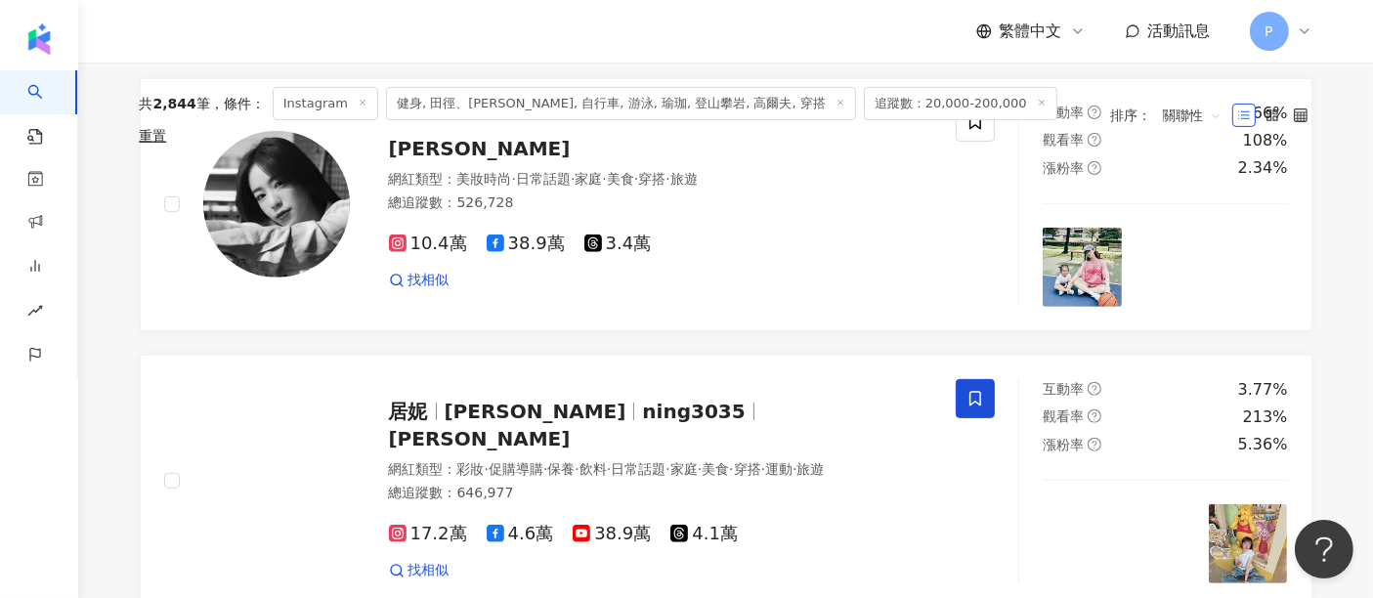
scroll to position [522, 0]
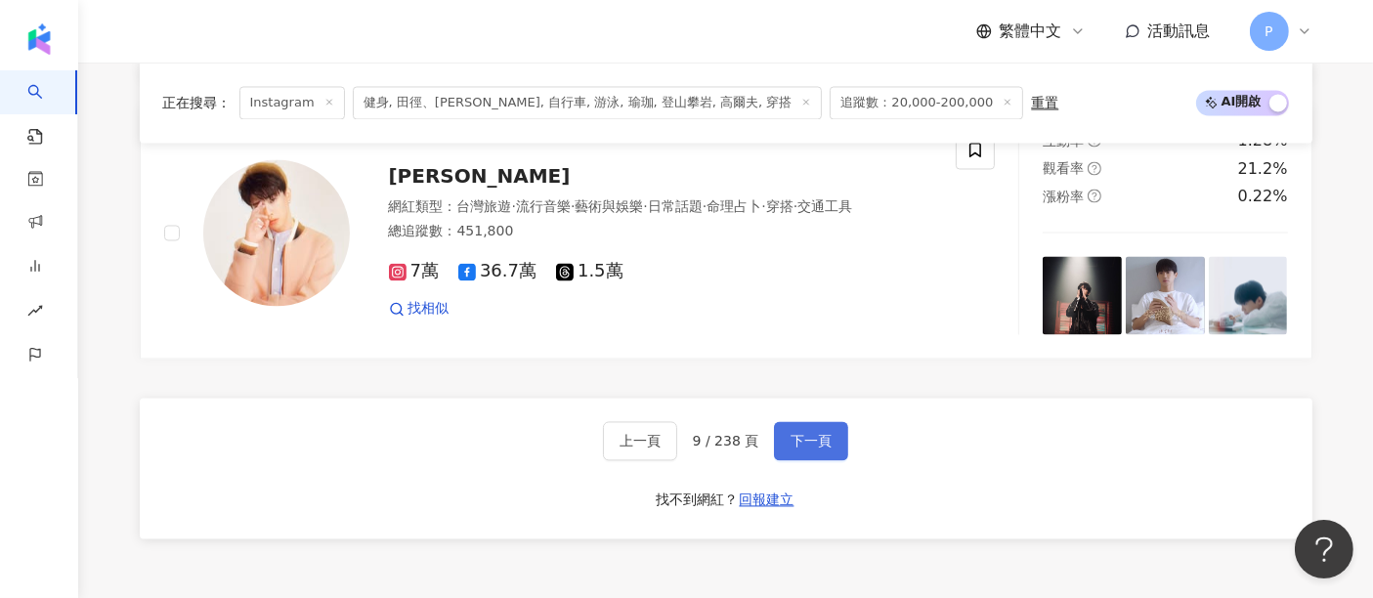
click at [794, 433] on span "下一頁" at bounding box center [811, 441] width 41 height 16
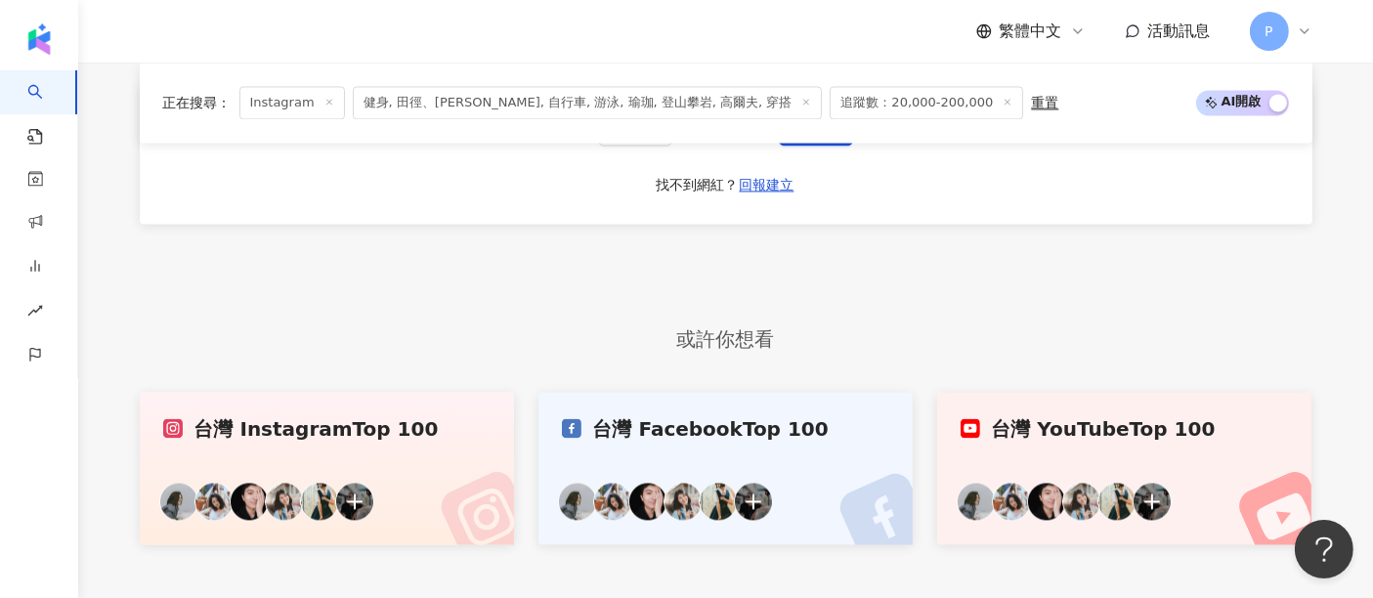
scroll to position [3887, 0]
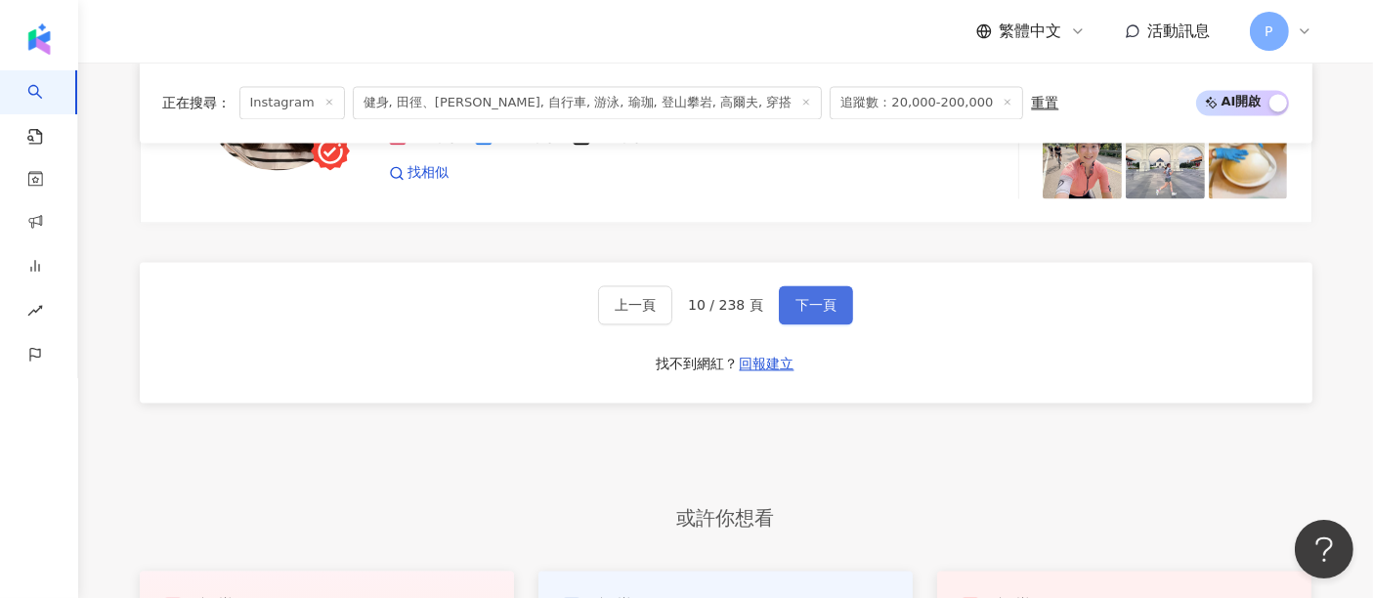
click at [781, 285] on button "下一頁" at bounding box center [816, 304] width 74 height 39
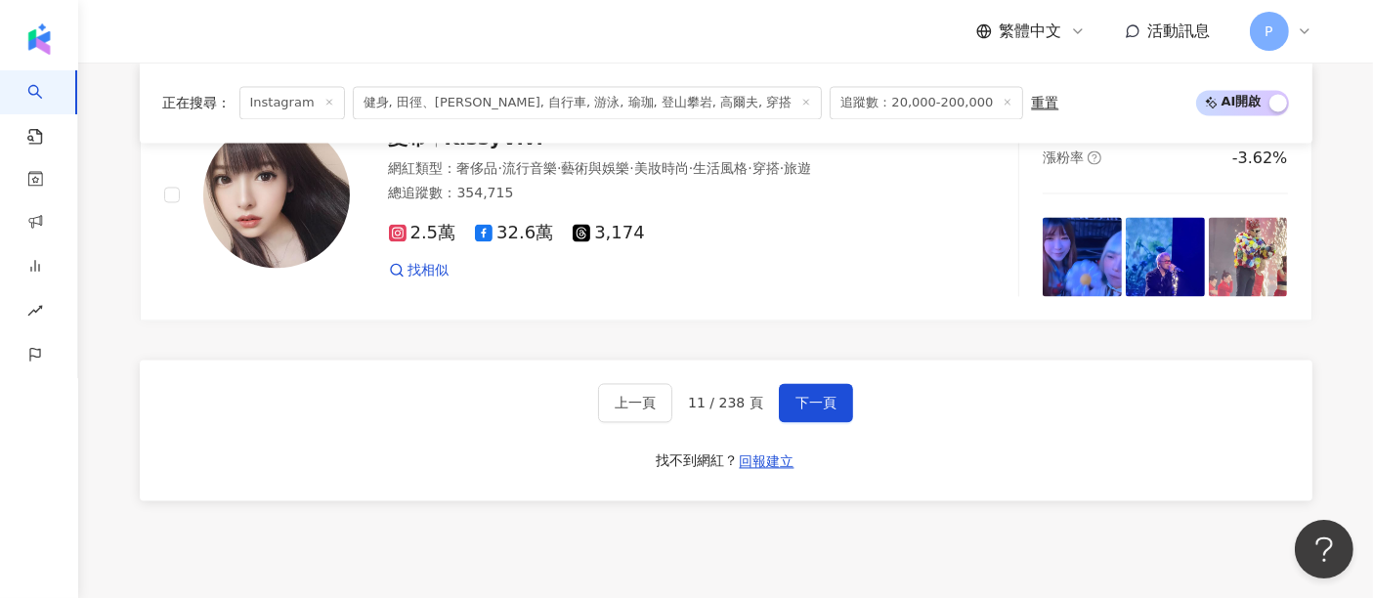
scroll to position [3831, 0]
click at [790, 391] on button "下一頁" at bounding box center [816, 402] width 74 height 39
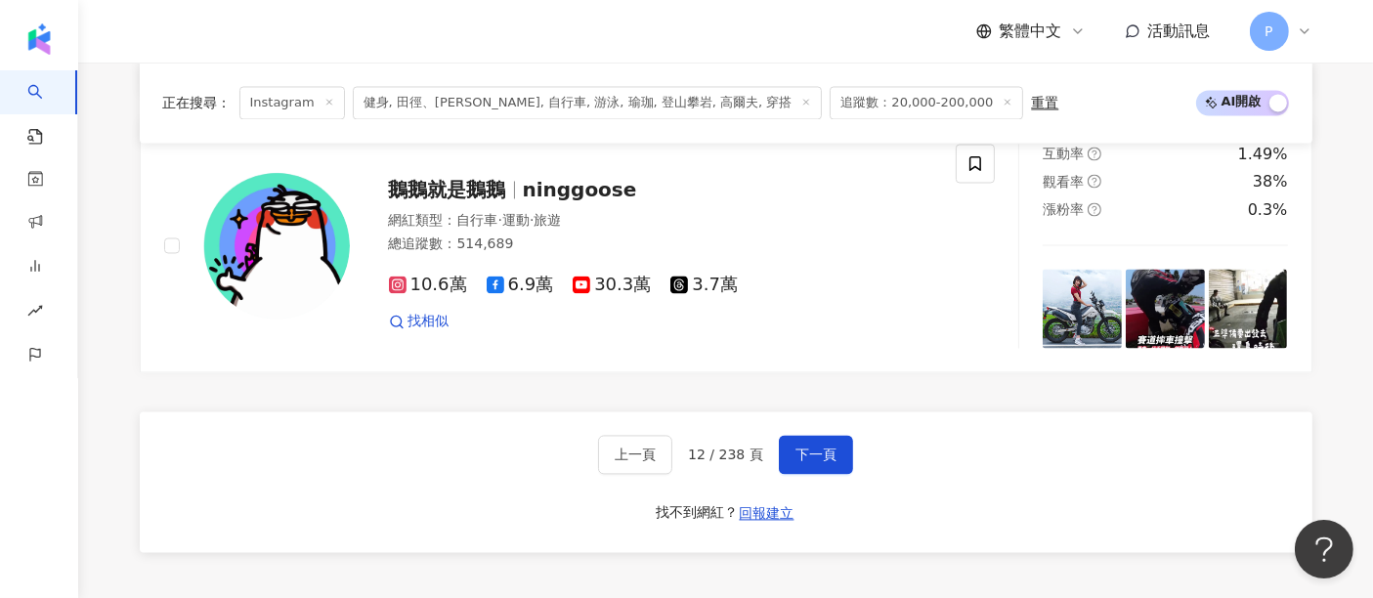
scroll to position [4001, 0]
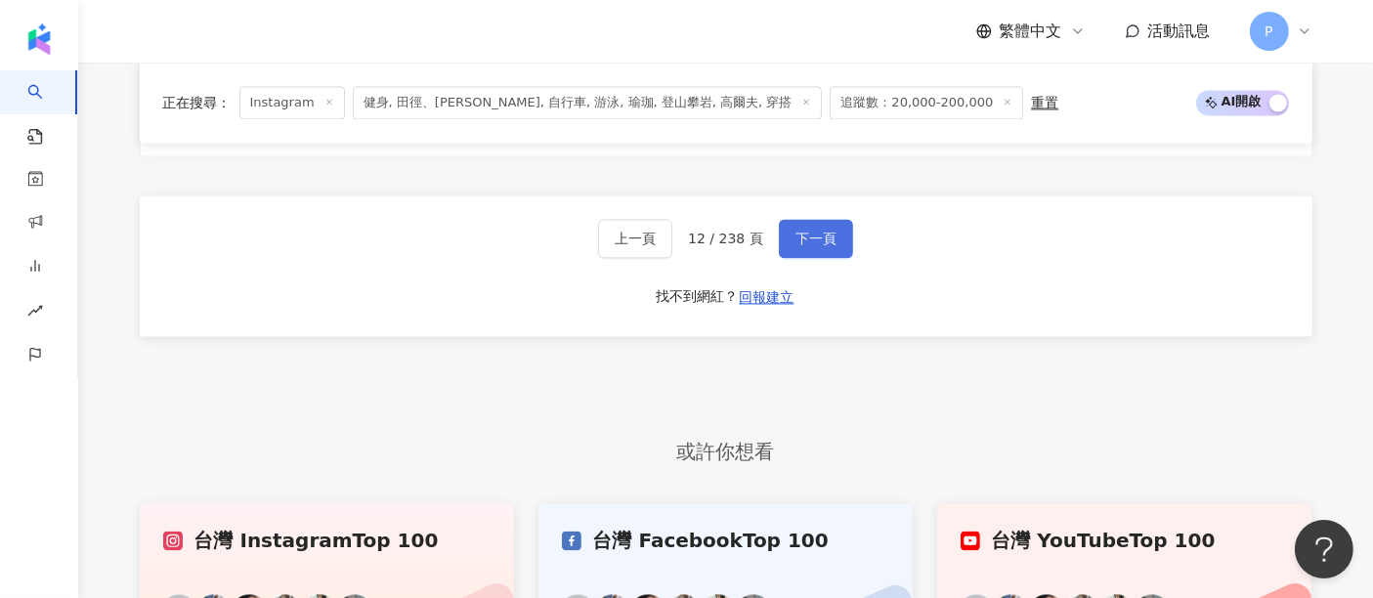
click at [812, 231] on span "下一頁" at bounding box center [815, 239] width 41 height 16
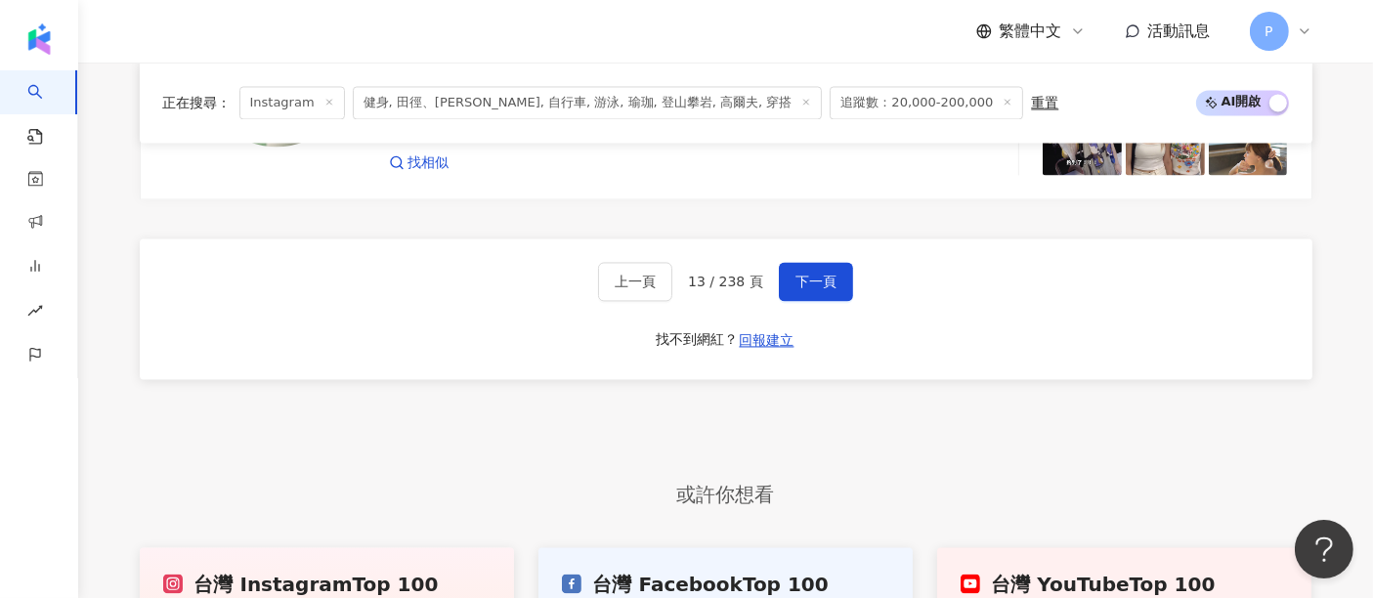
scroll to position [3887, 0]
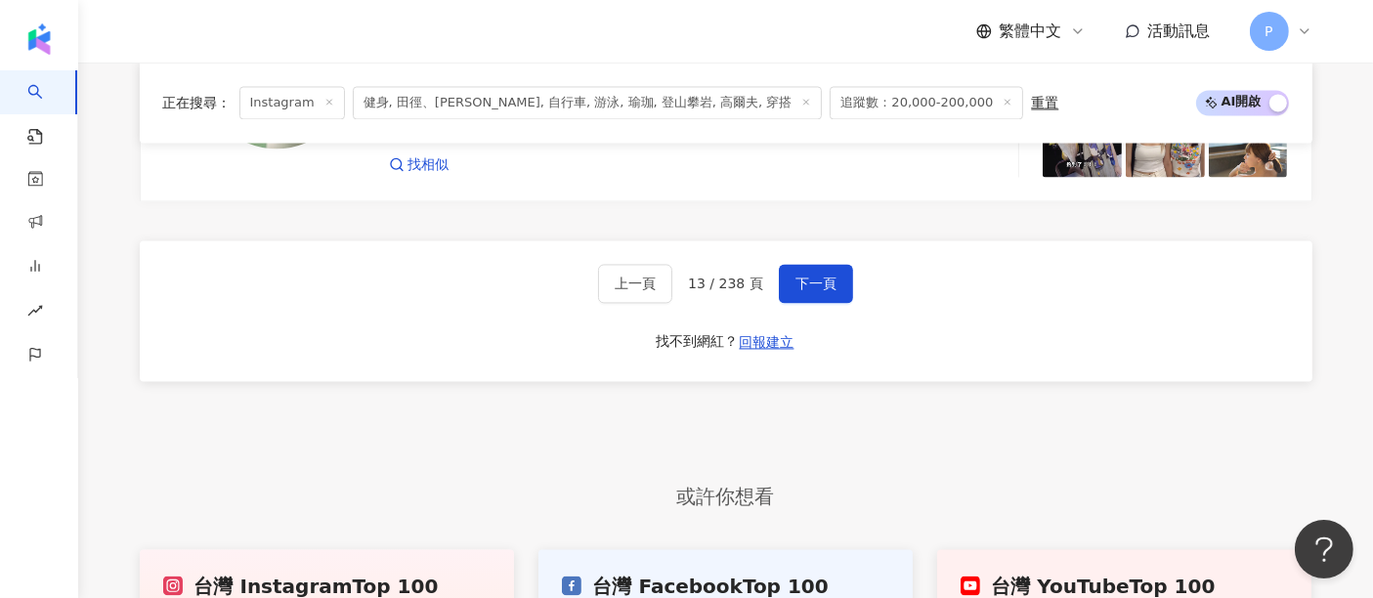
click at [848, 288] on div "上一頁 13 / 238 頁 下一頁 找不到網紅？ 回報建立" at bounding box center [726, 310] width 1173 height 141
click at [840, 288] on button "下一頁" at bounding box center [816, 283] width 74 height 39
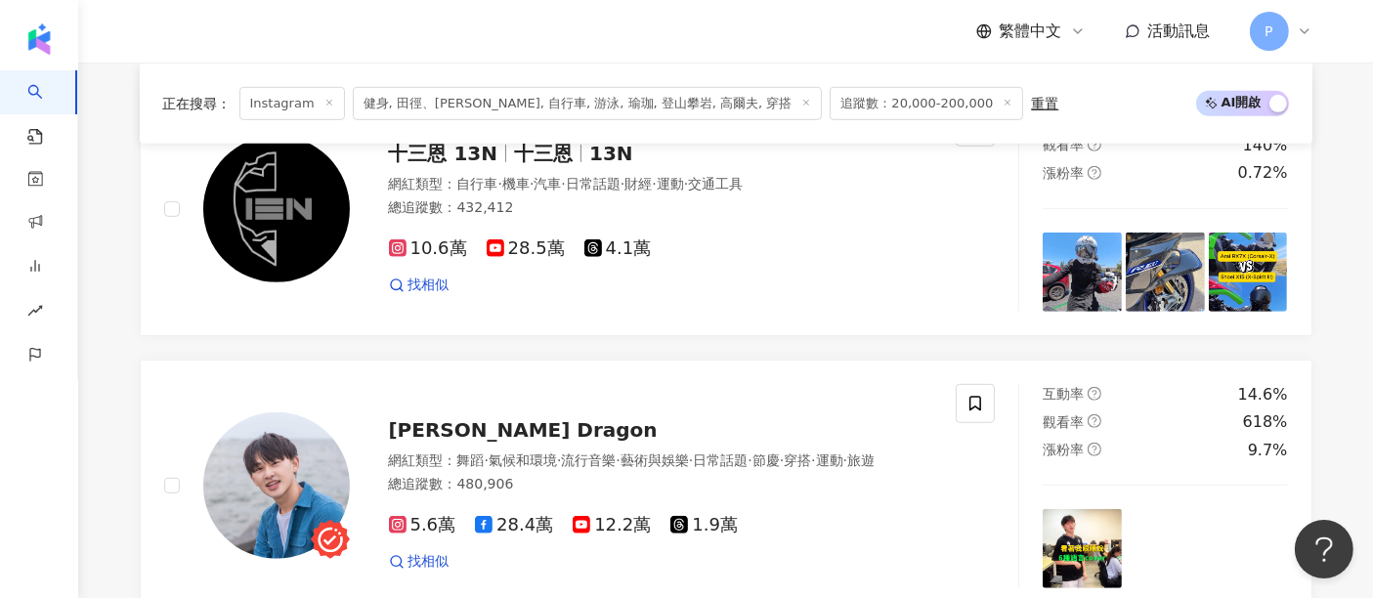
scroll to position [956, 0]
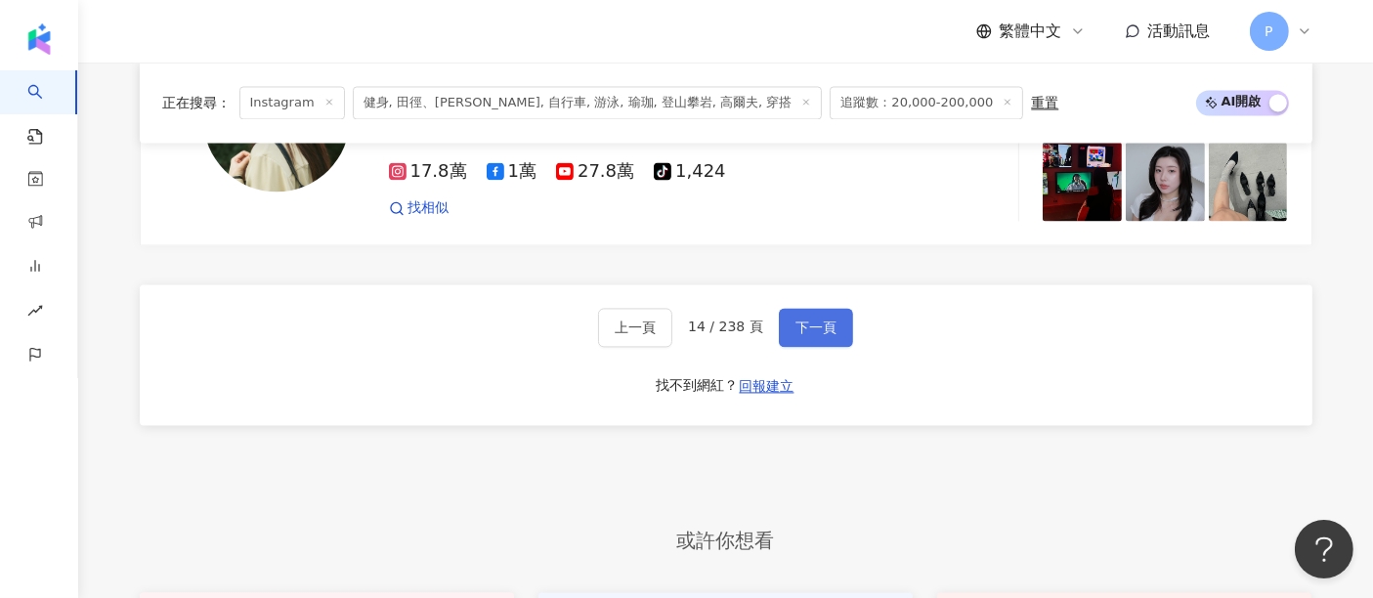
click at [813, 320] on span "下一頁" at bounding box center [815, 328] width 41 height 16
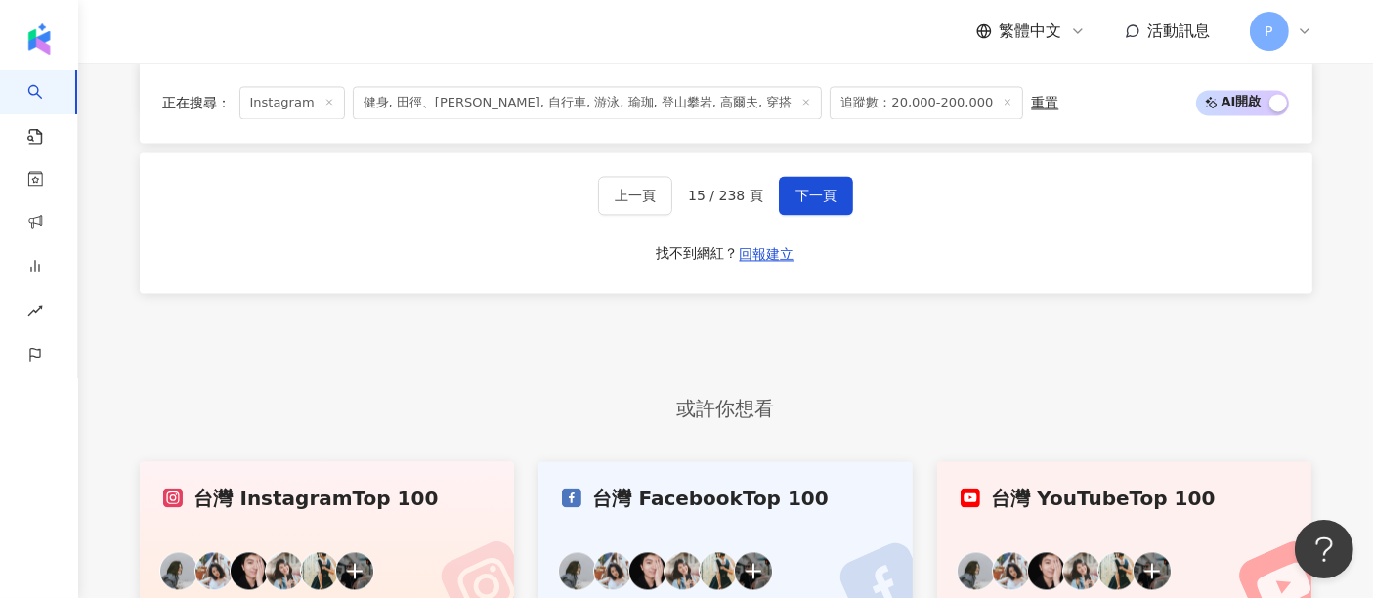
scroll to position [4009, 0]
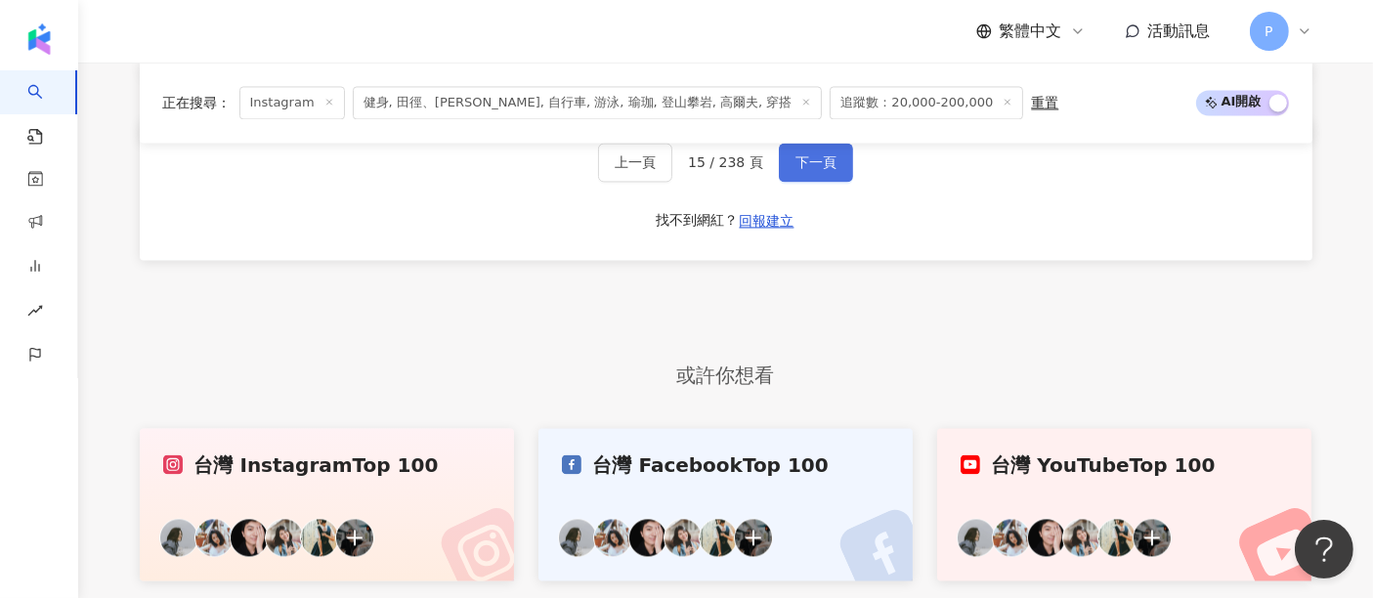
click at [808, 182] on button "下一頁" at bounding box center [816, 162] width 74 height 39
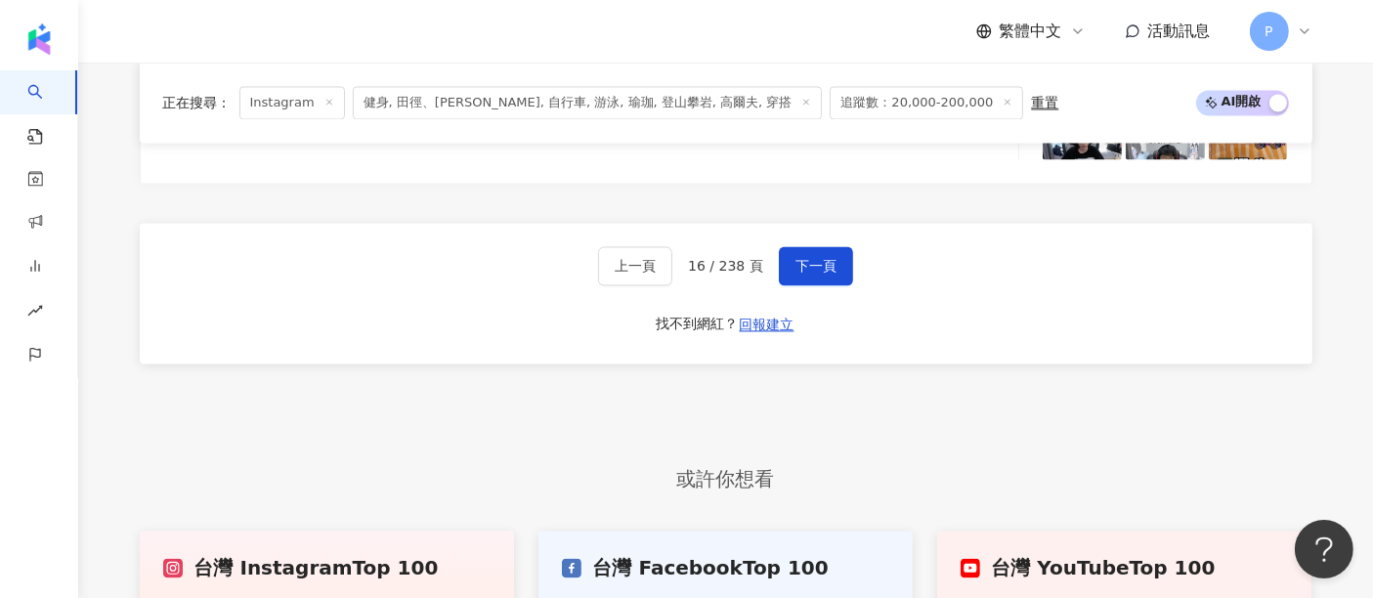
scroll to position [3900, 0]
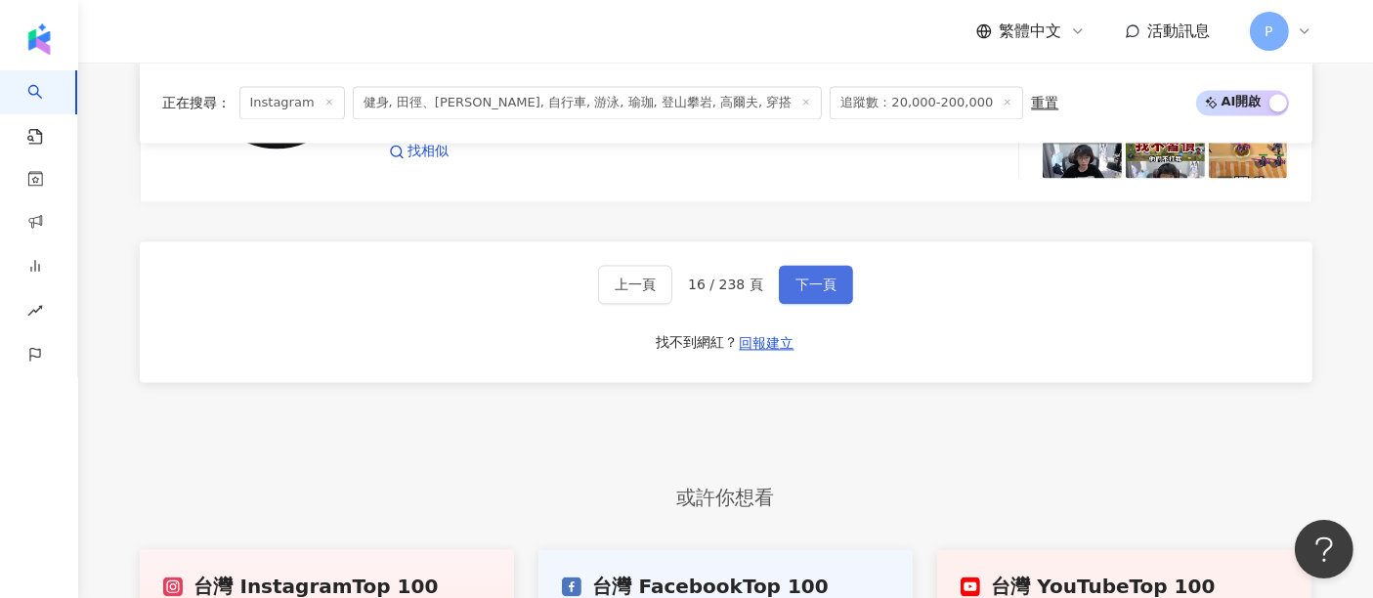
click at [806, 292] on span "下一頁" at bounding box center [815, 285] width 41 height 16
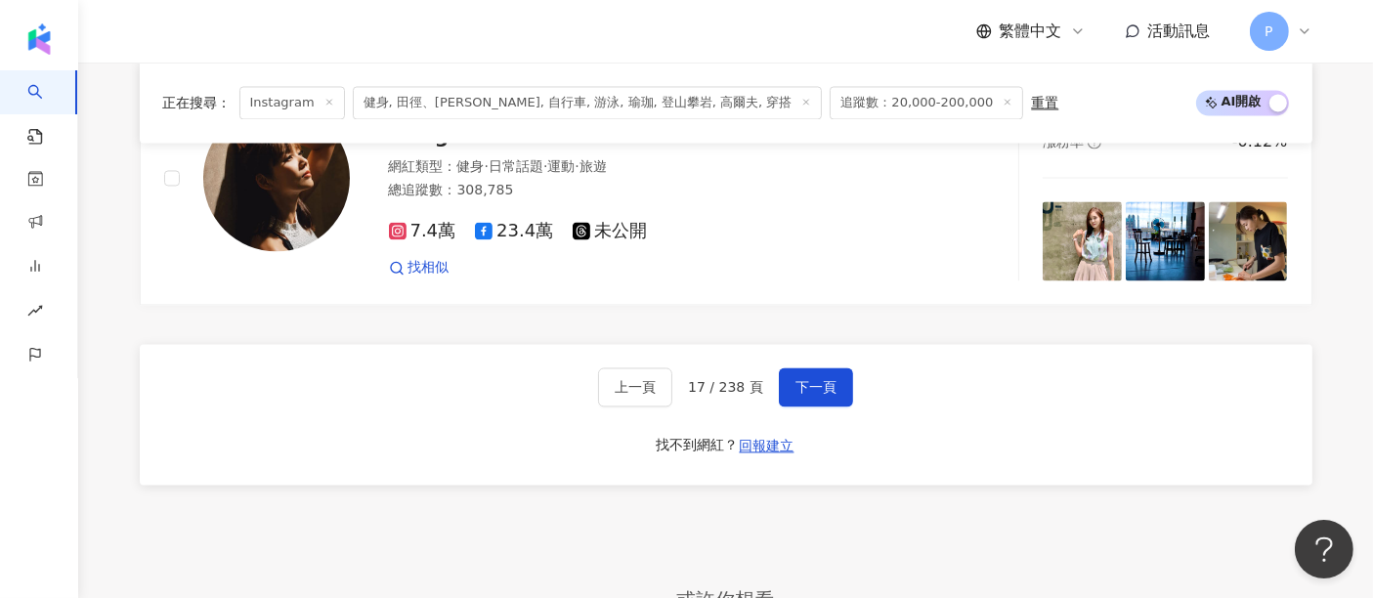
scroll to position [3903, 0]
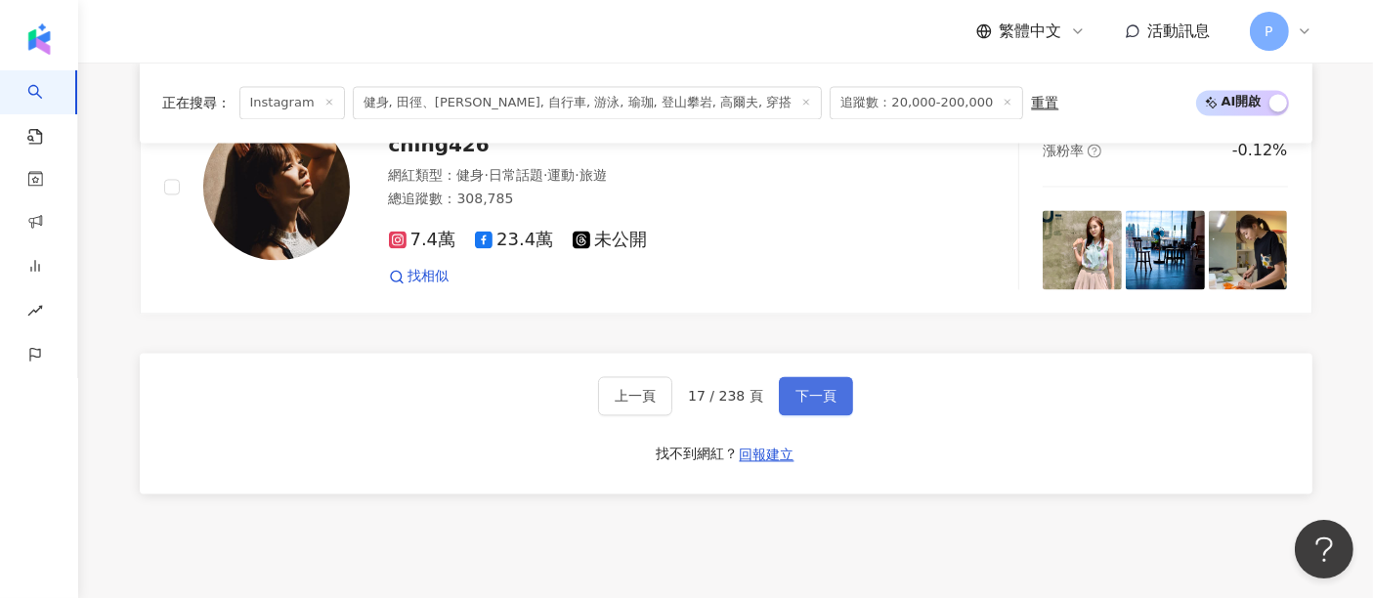
click at [798, 388] on span "下一頁" at bounding box center [815, 396] width 41 height 16
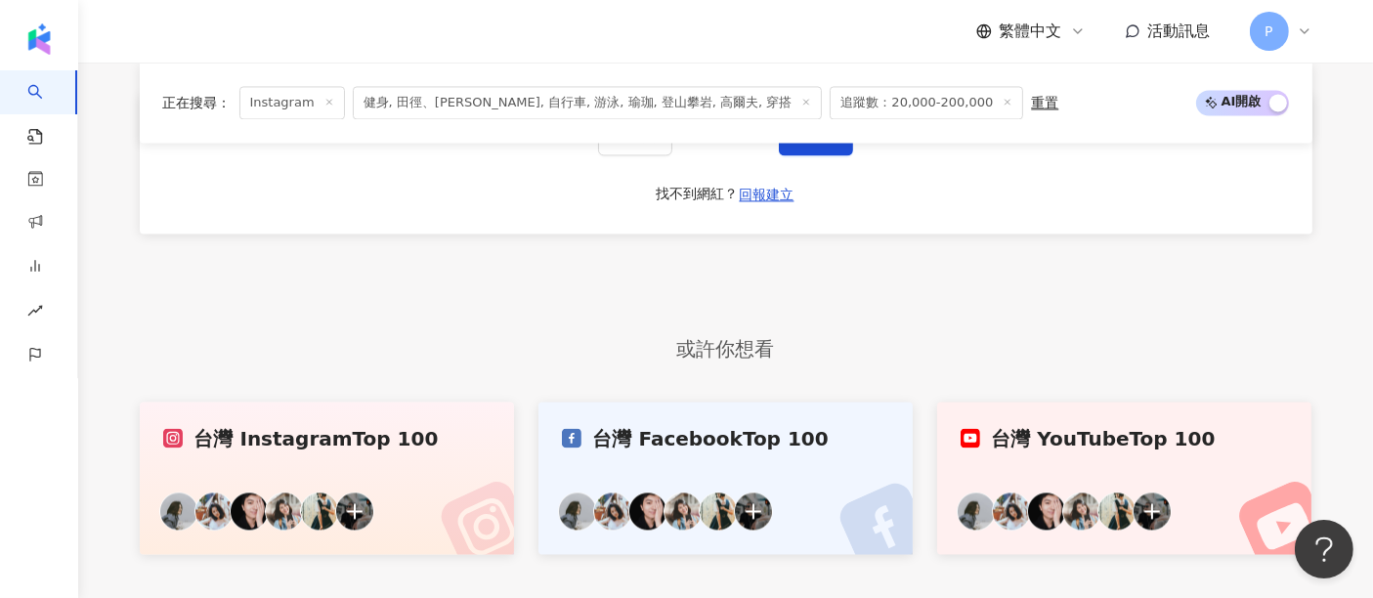
scroll to position [4034, 0]
click at [799, 156] on button "下一頁" at bounding box center [816, 136] width 74 height 39
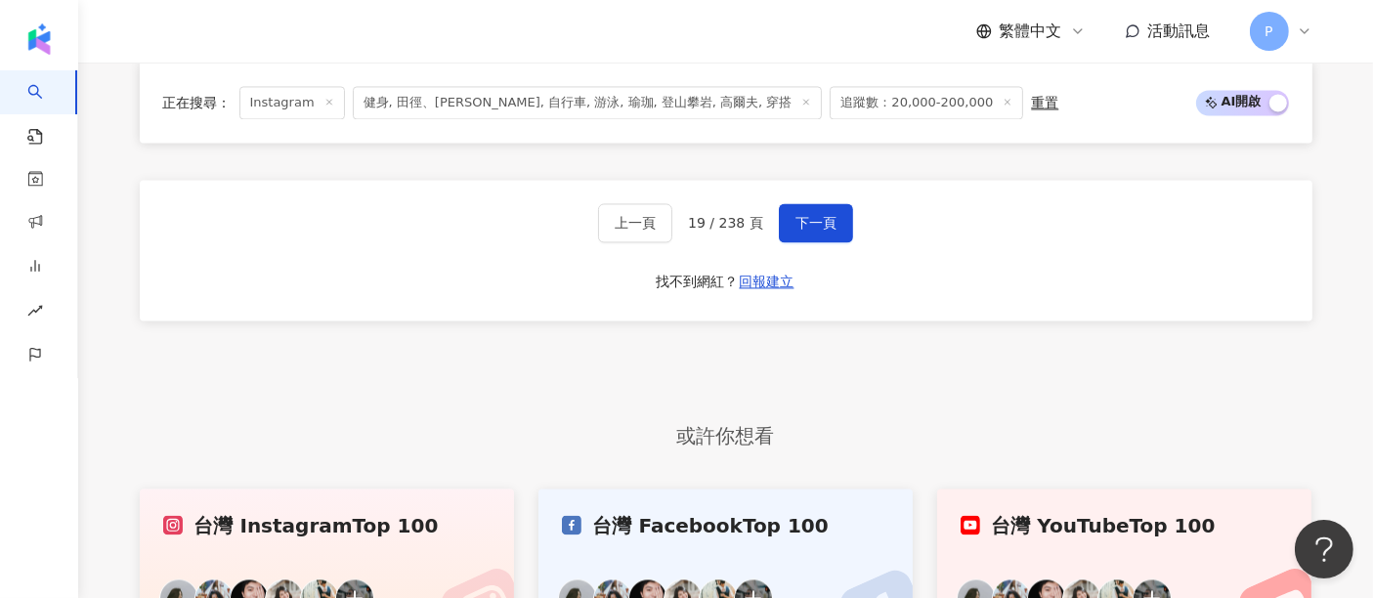
scroll to position [3964, 0]
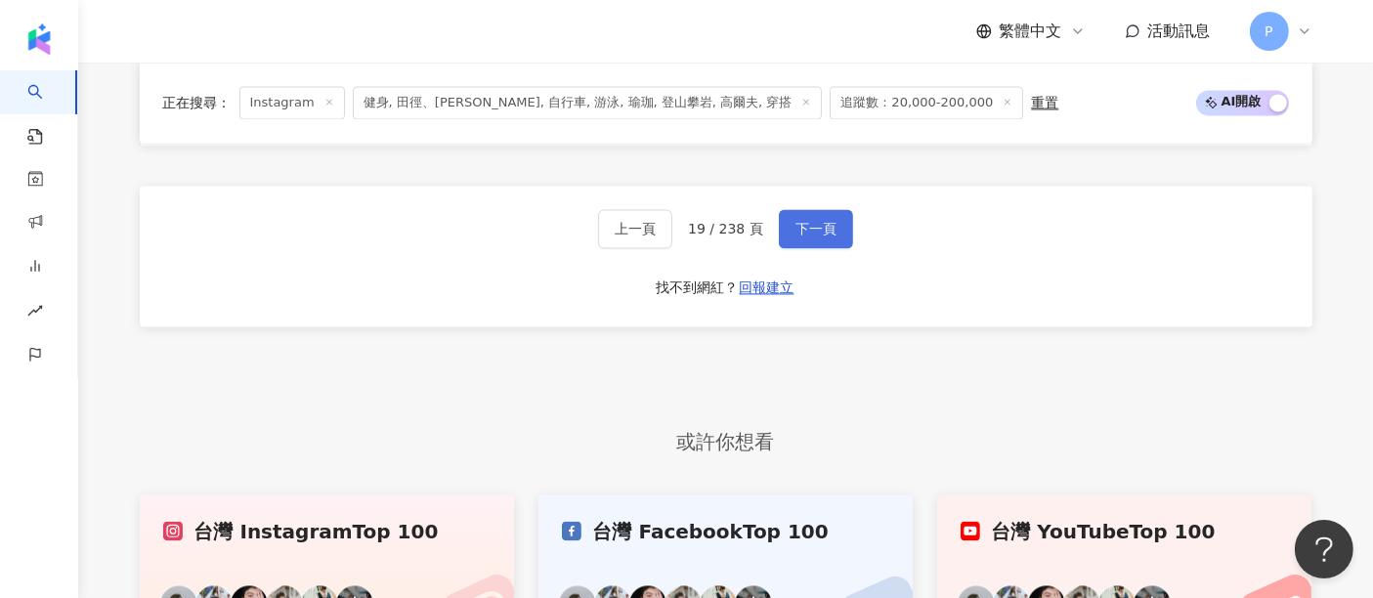
click at [817, 209] on button "下一頁" at bounding box center [816, 228] width 74 height 39
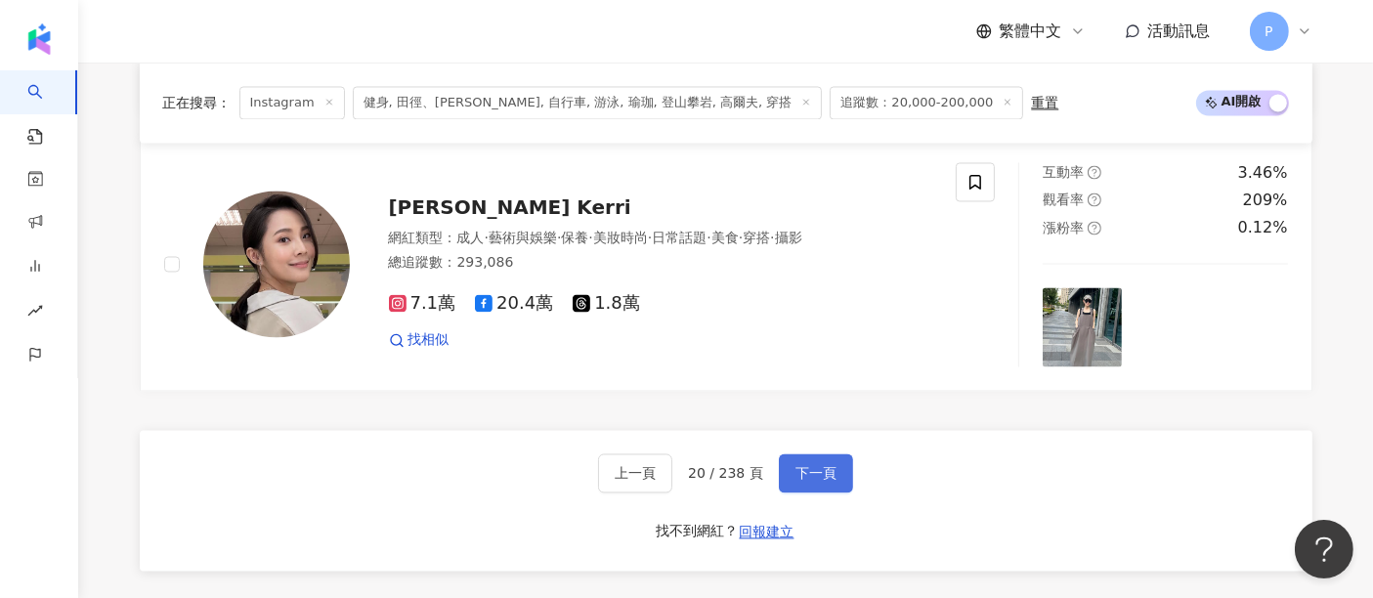
scroll to position [3740, 0]
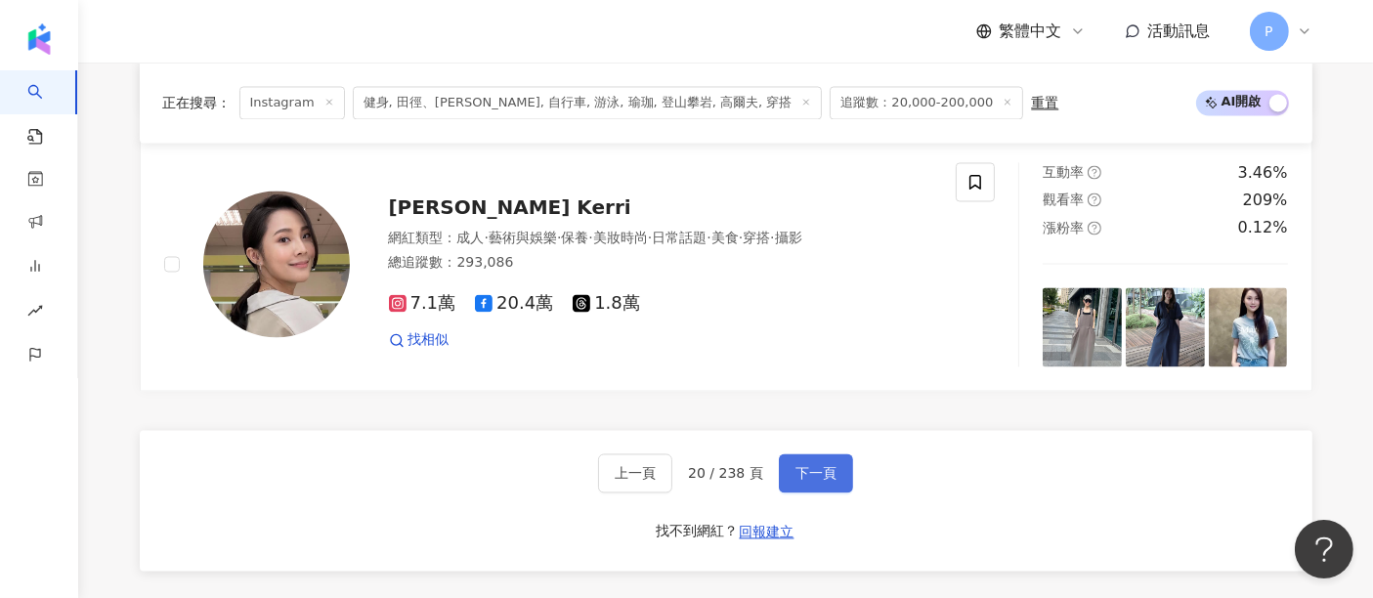
click at [827, 469] on span "下一頁" at bounding box center [815, 473] width 41 height 16
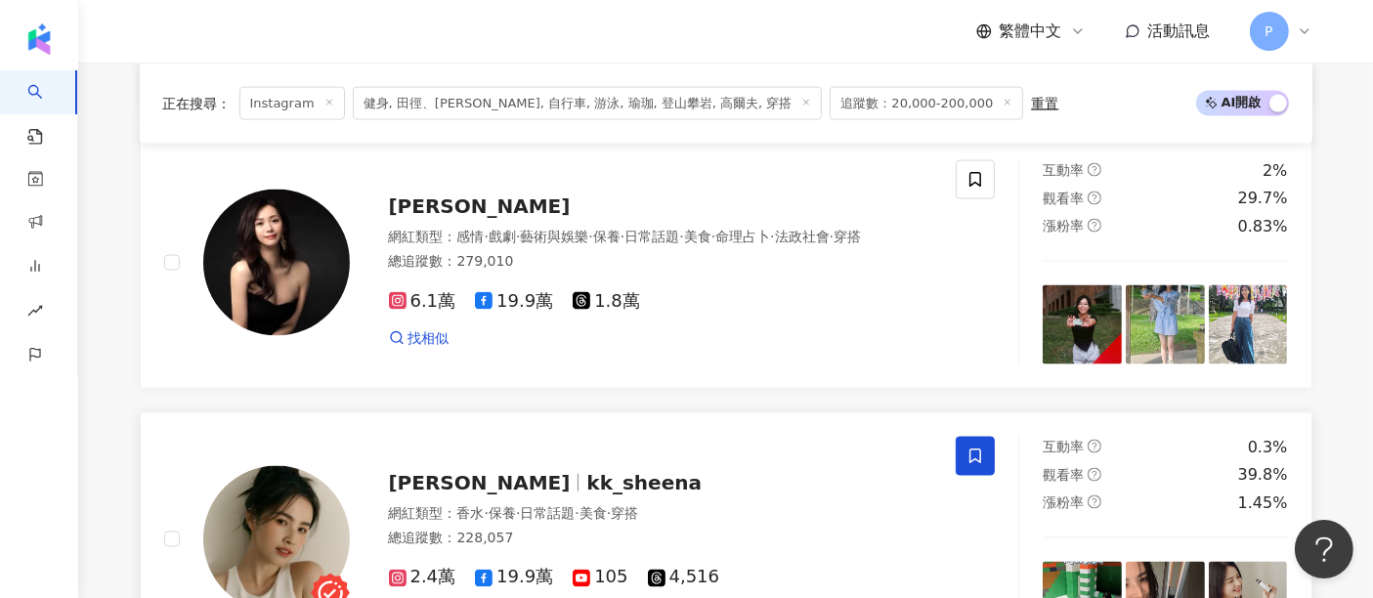
scroll to position [3375, 0]
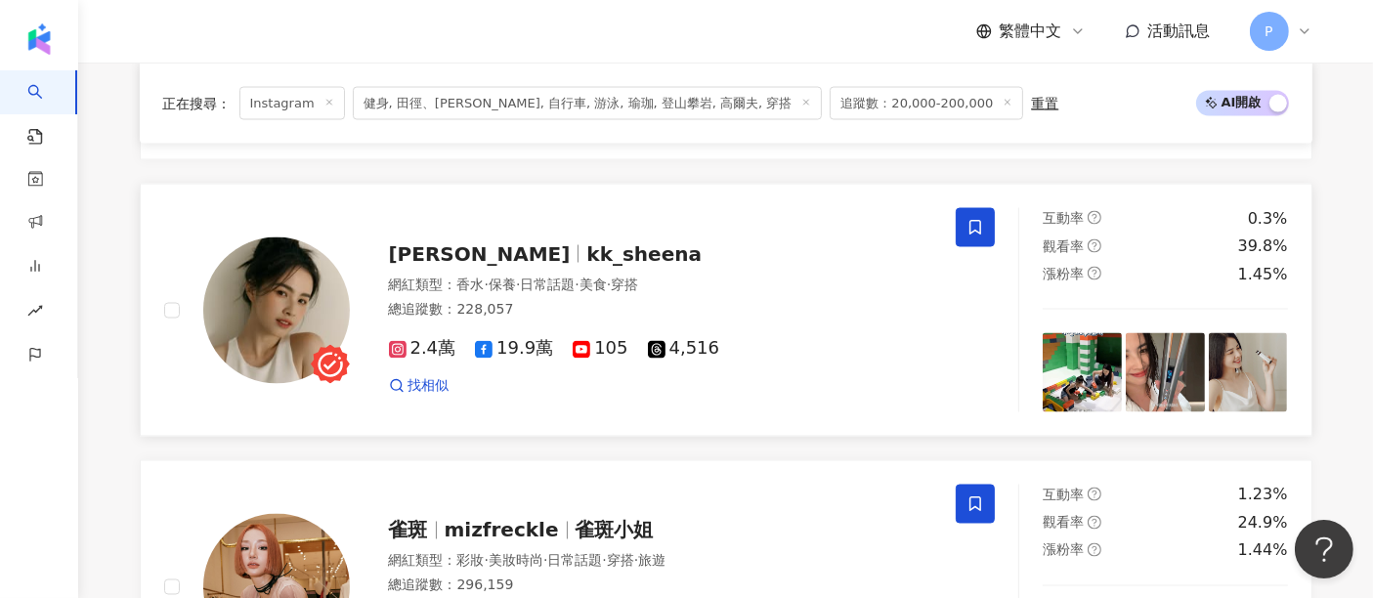
click at [586, 266] on span "kk_sheena" at bounding box center [643, 253] width 115 height 23
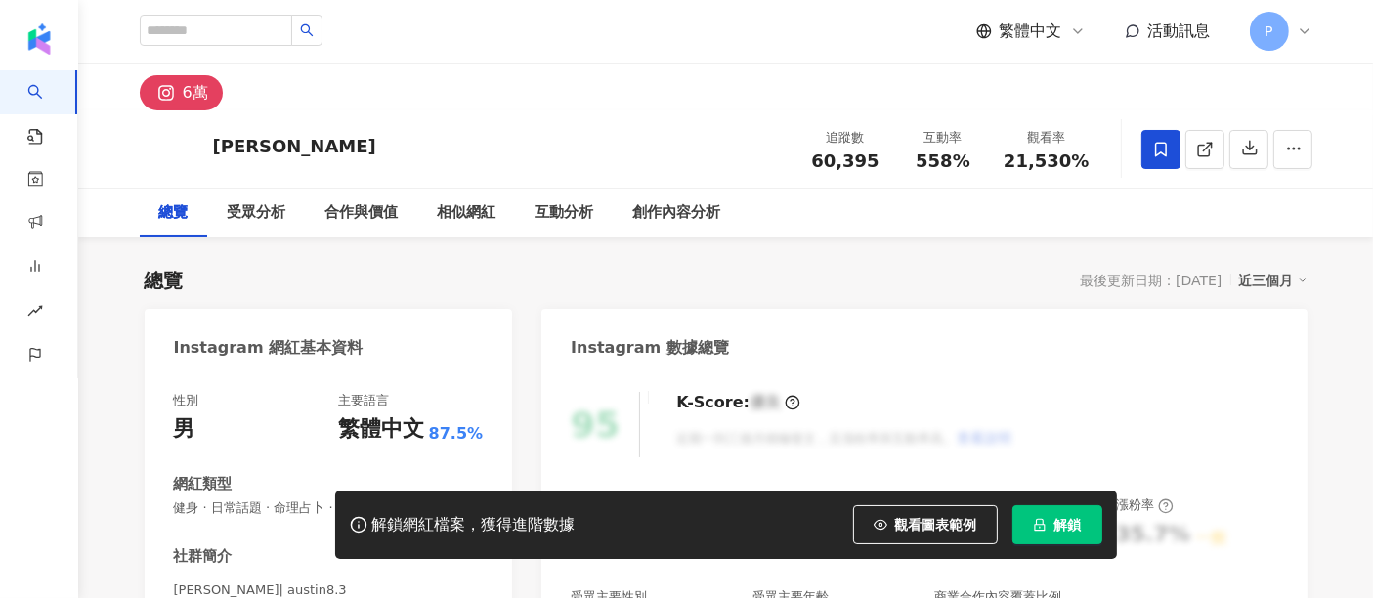
scroll to position [197, 0]
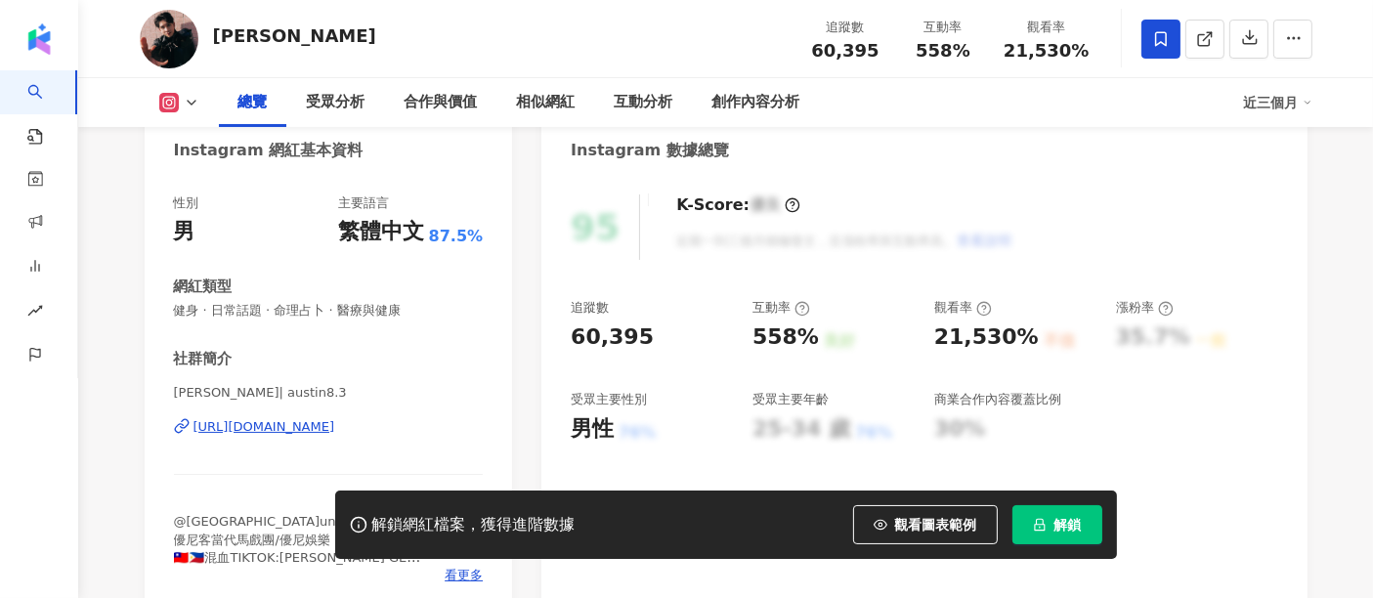
click at [319, 424] on div "https://www.instagram.com/austin8.3/" at bounding box center [264, 427] width 142 height 18
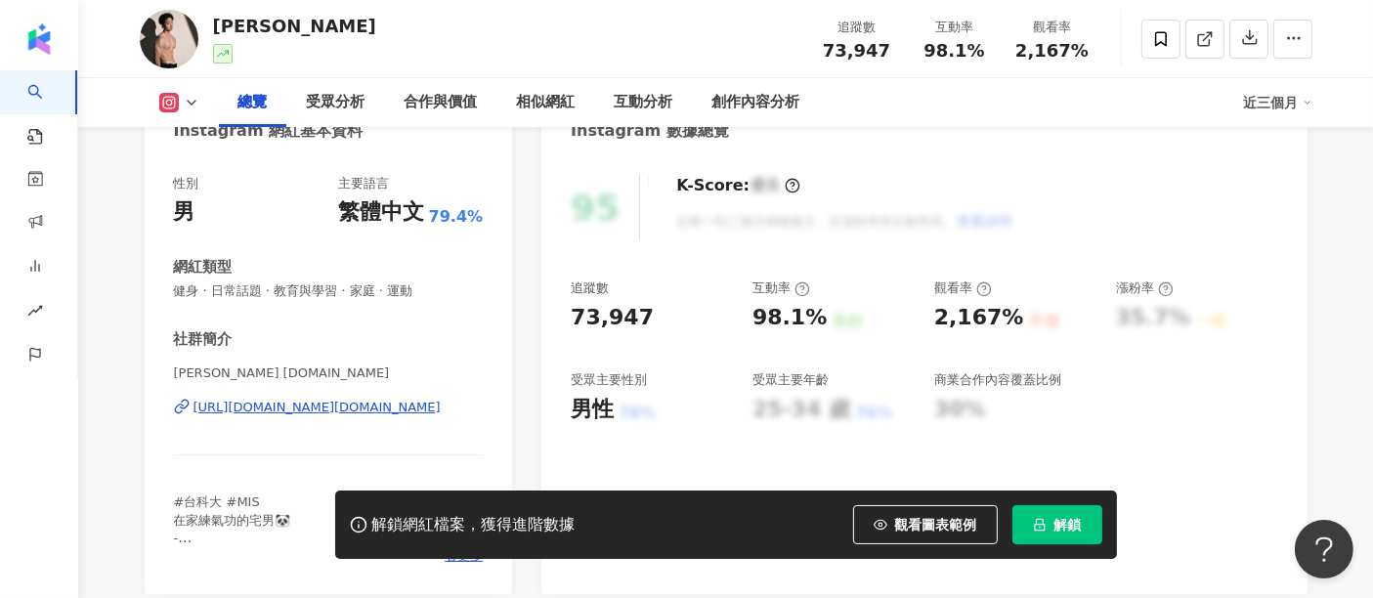
click at [353, 411] on div "https://www.instagram.com/2001.cy/" at bounding box center [316, 408] width 247 height 18
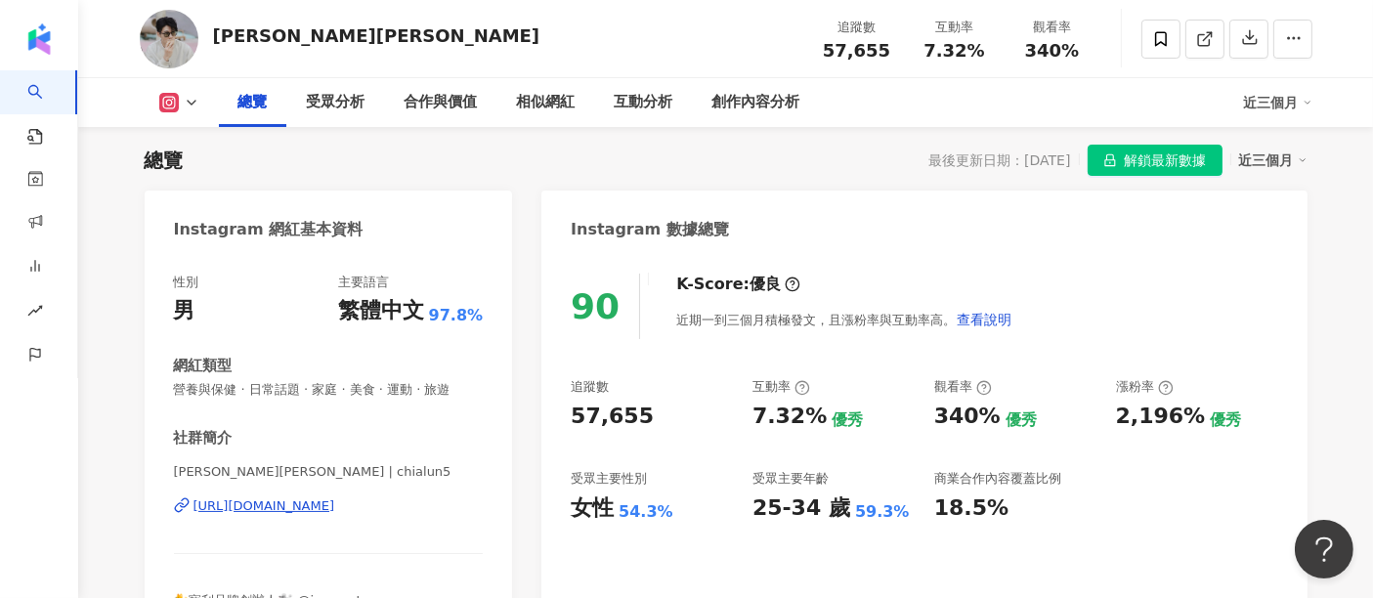
scroll to position [119, 0]
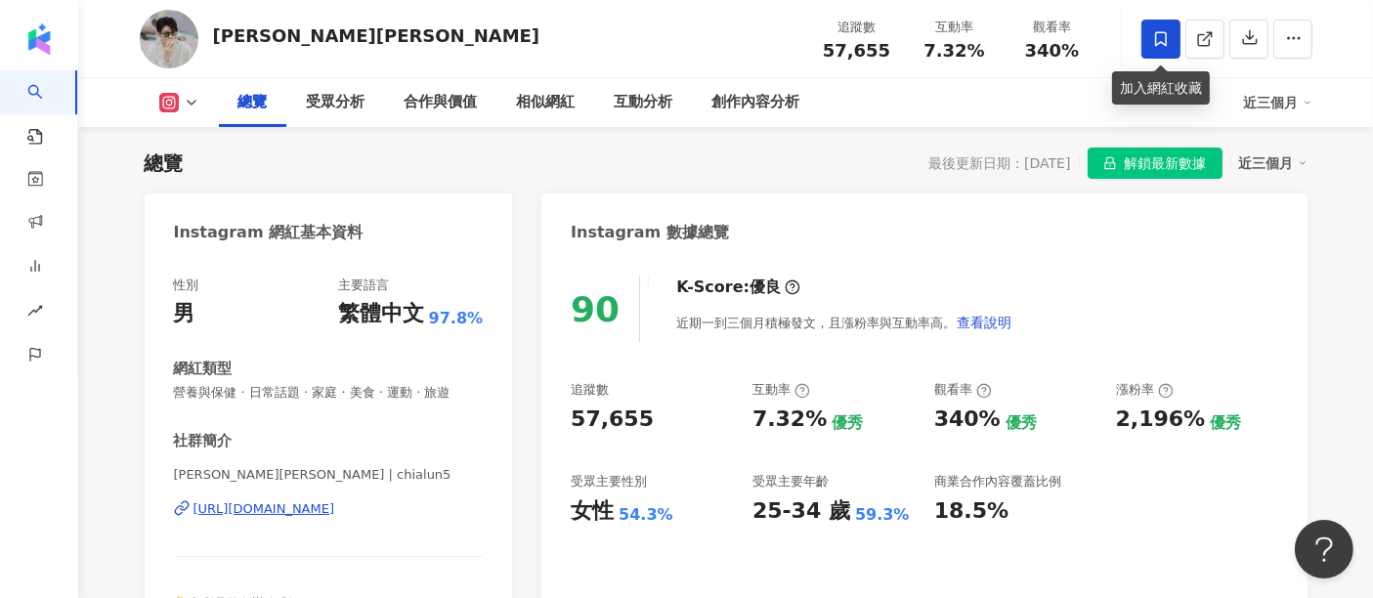
click at [1157, 31] on icon at bounding box center [1161, 38] width 12 height 15
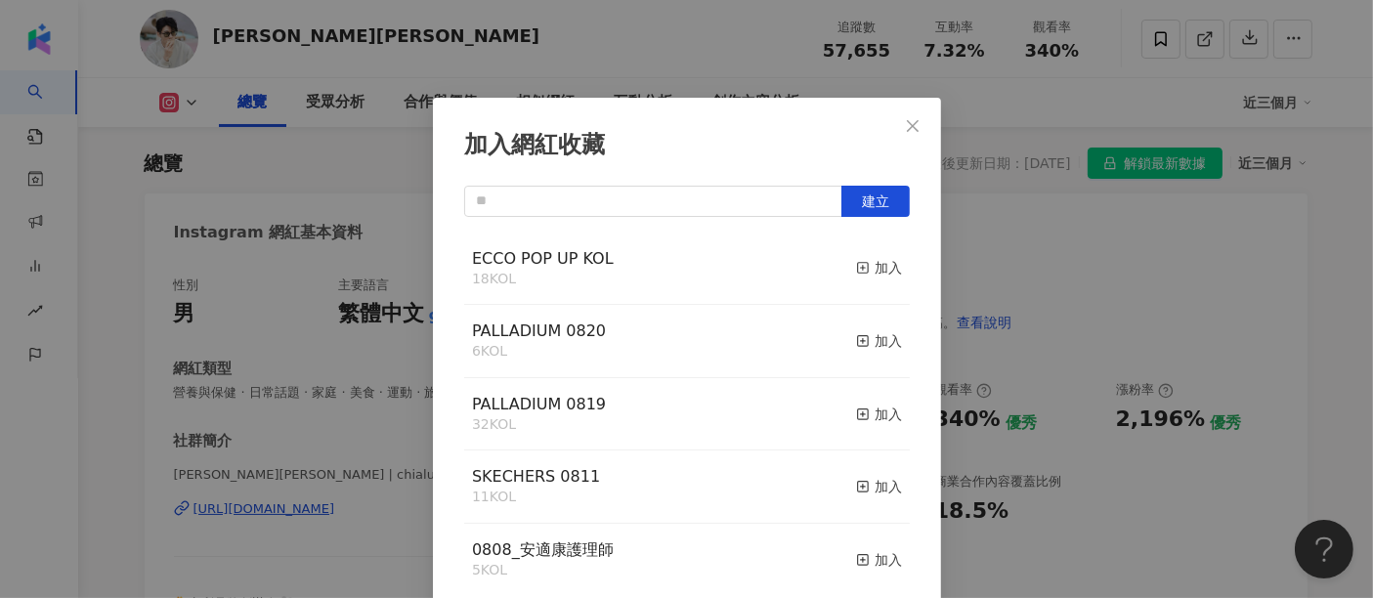
scroll to position [8, 0]
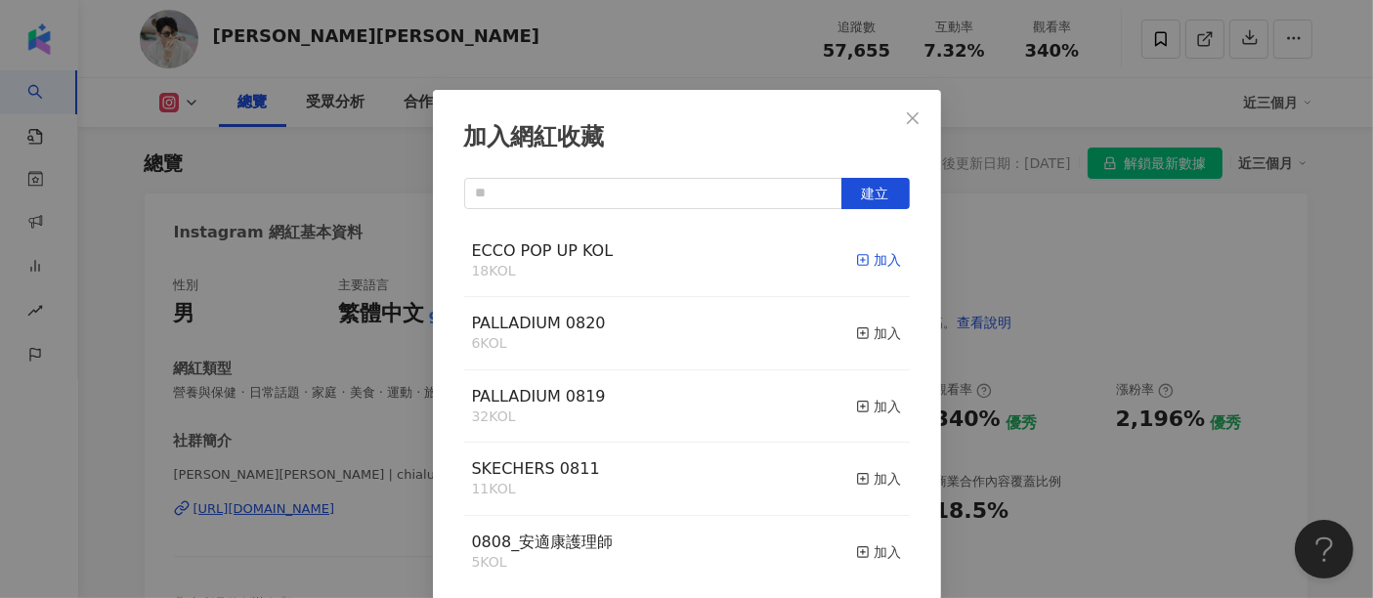
click at [874, 255] on div "加入" at bounding box center [879, 259] width 46 height 21
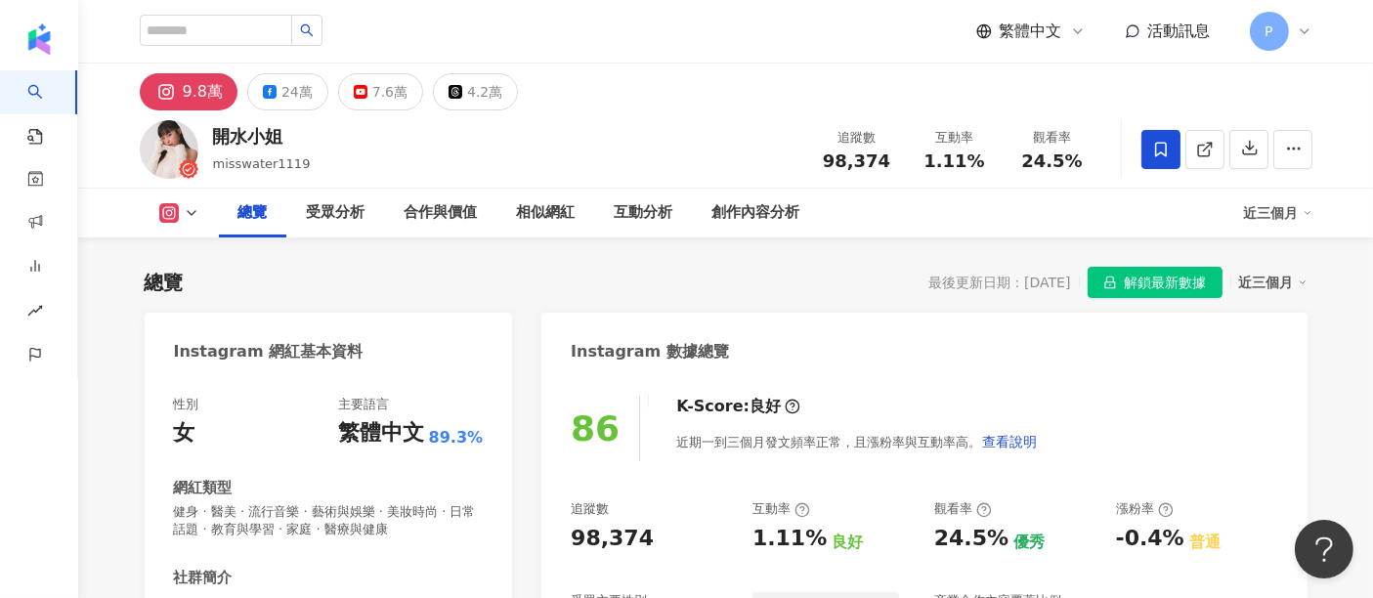
scroll to position [393, 0]
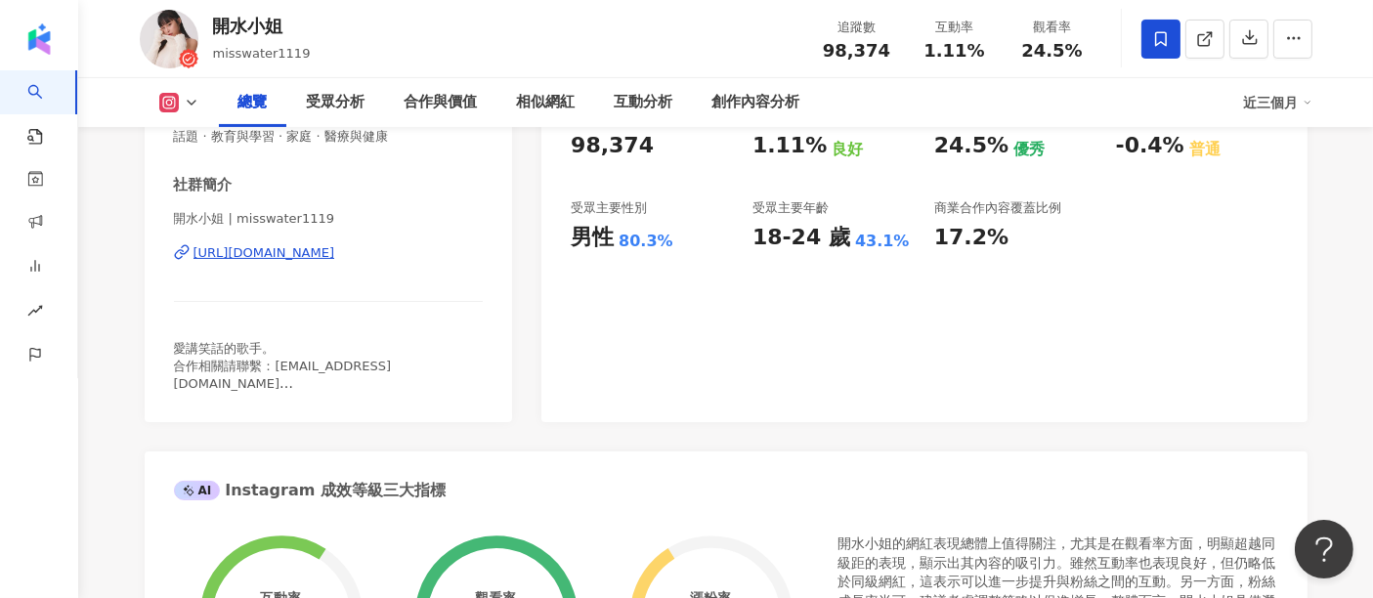
click at [335, 251] on div "[URL][DOMAIN_NAME]" at bounding box center [264, 253] width 142 height 18
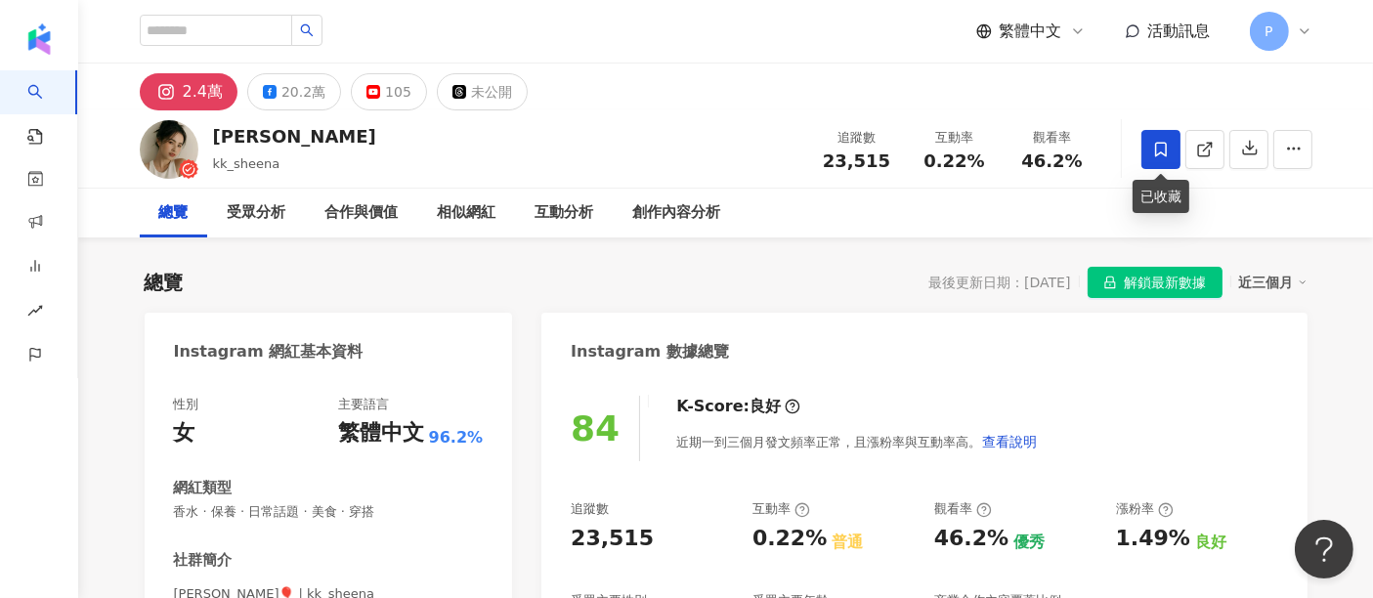
click at [1156, 143] on icon at bounding box center [1161, 149] width 12 height 15
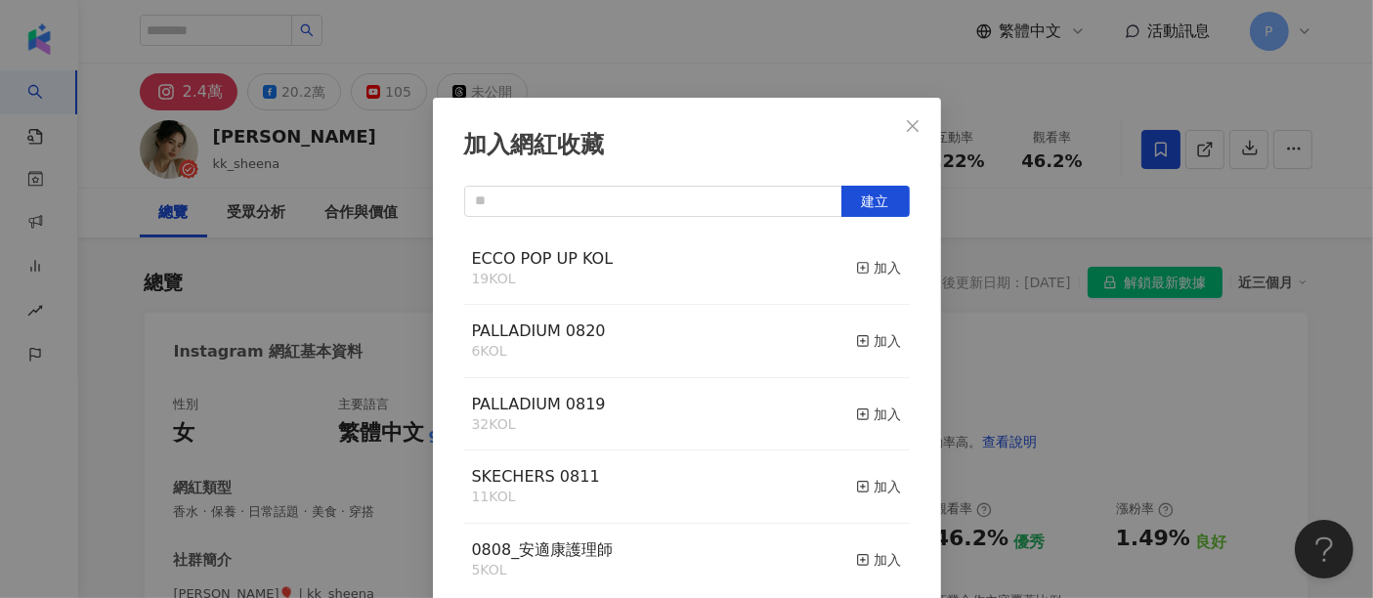
scroll to position [8, 0]
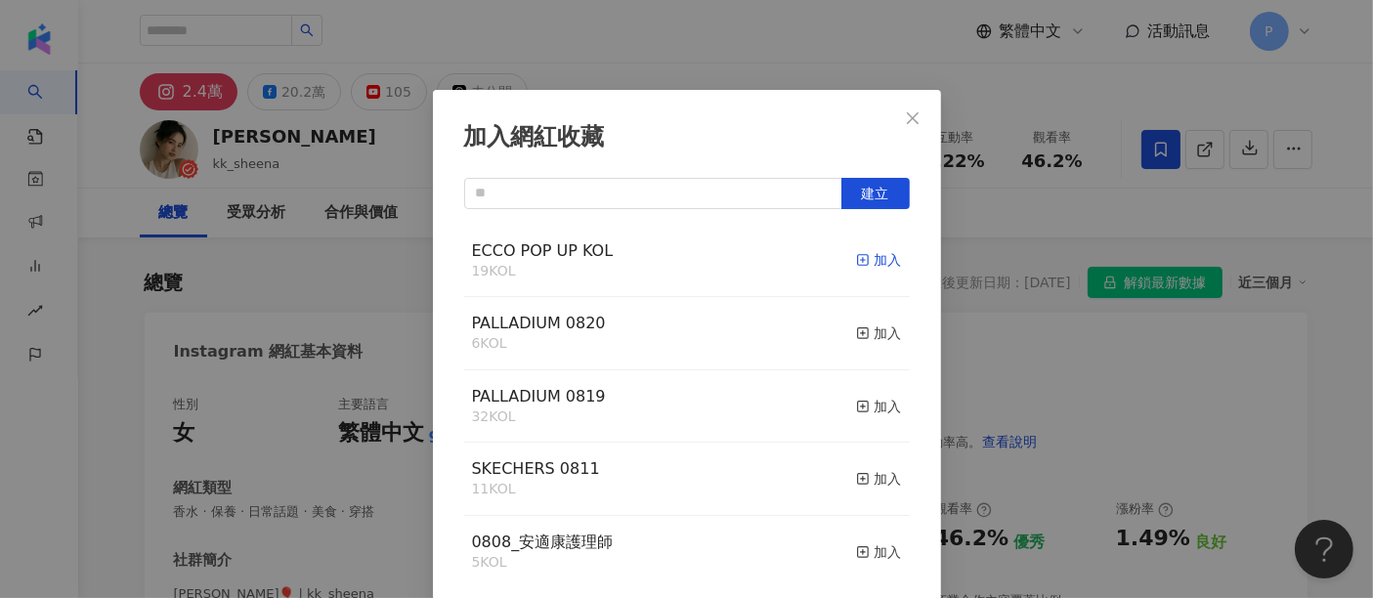
click at [862, 250] on div "加入" at bounding box center [879, 259] width 46 height 21
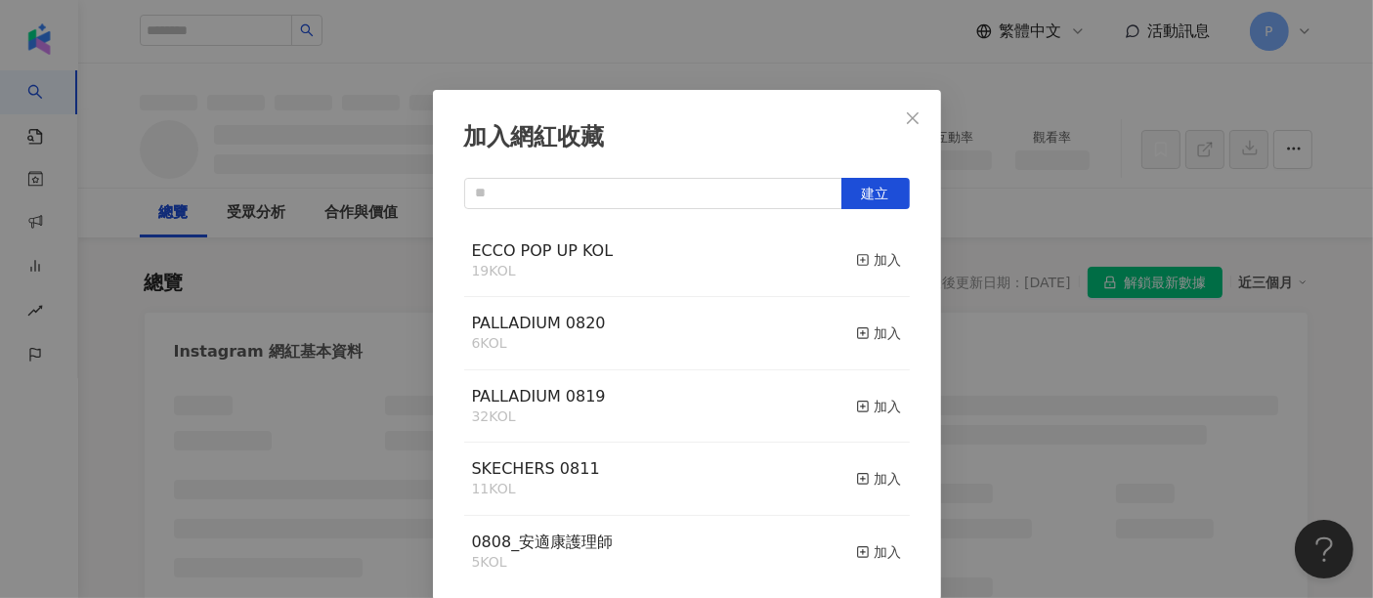
click at [904, 124] on button "Close" at bounding box center [912, 118] width 39 height 39
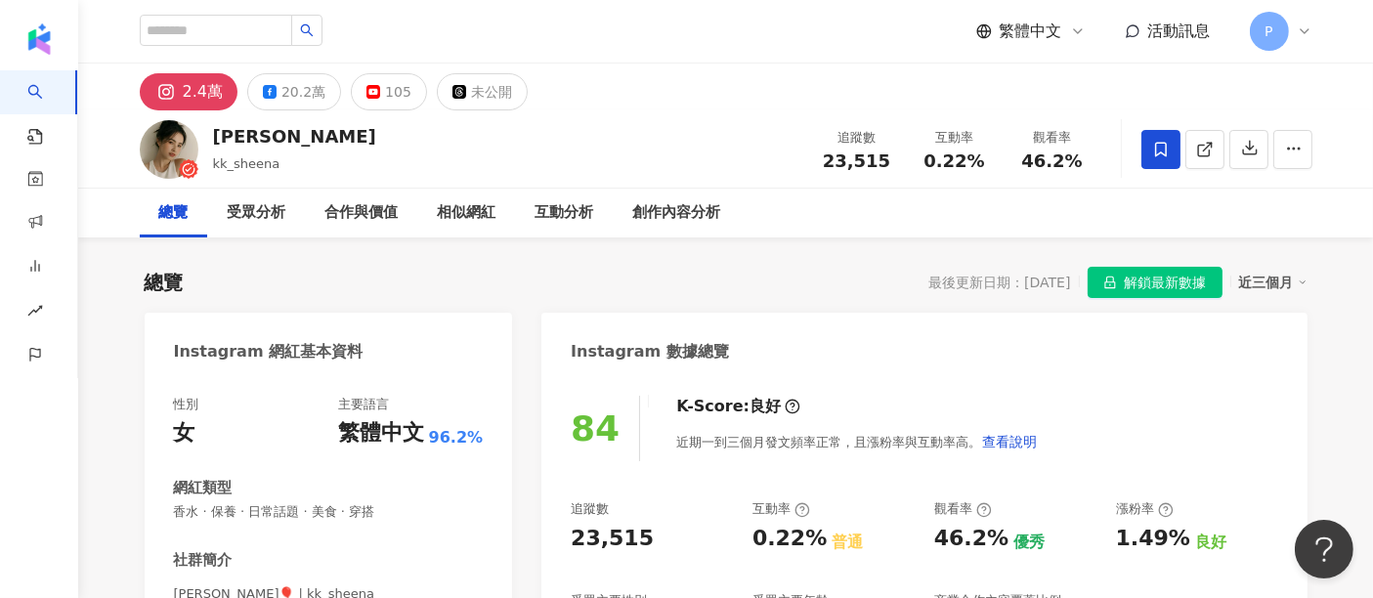
scroll to position [0, 0]
click at [1166, 141] on icon at bounding box center [1161, 150] width 18 height 18
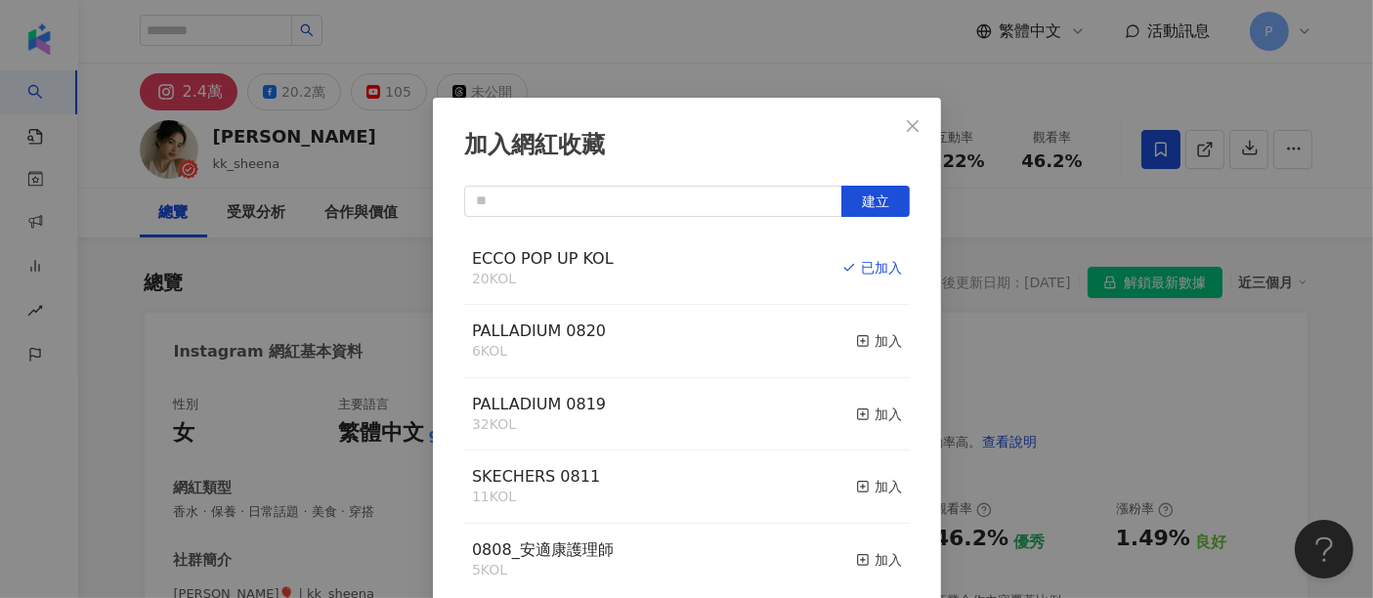
scroll to position [8, 0]
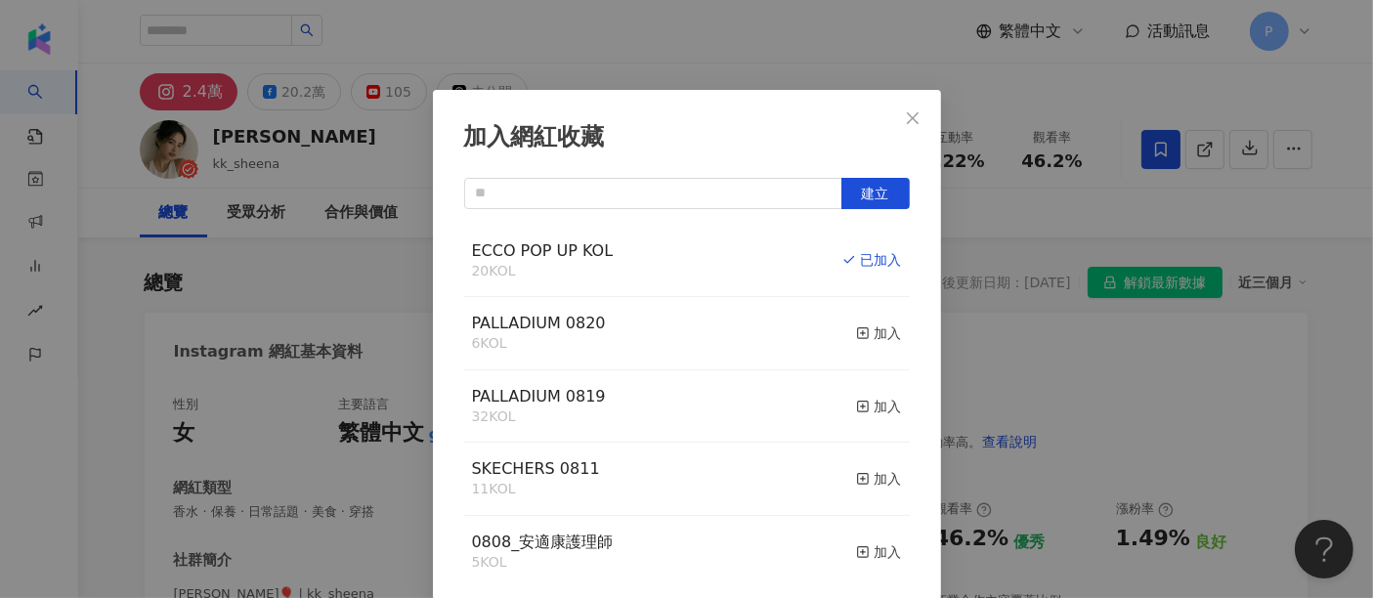
click at [1166, 140] on div "加入網紅收藏 建立 ECCO POP UP KOL 20 KOL 已加入 PALLADIUM 0820 6 KOL 加入 PALLADIUM 0819 32 …" at bounding box center [686, 299] width 1373 height 598
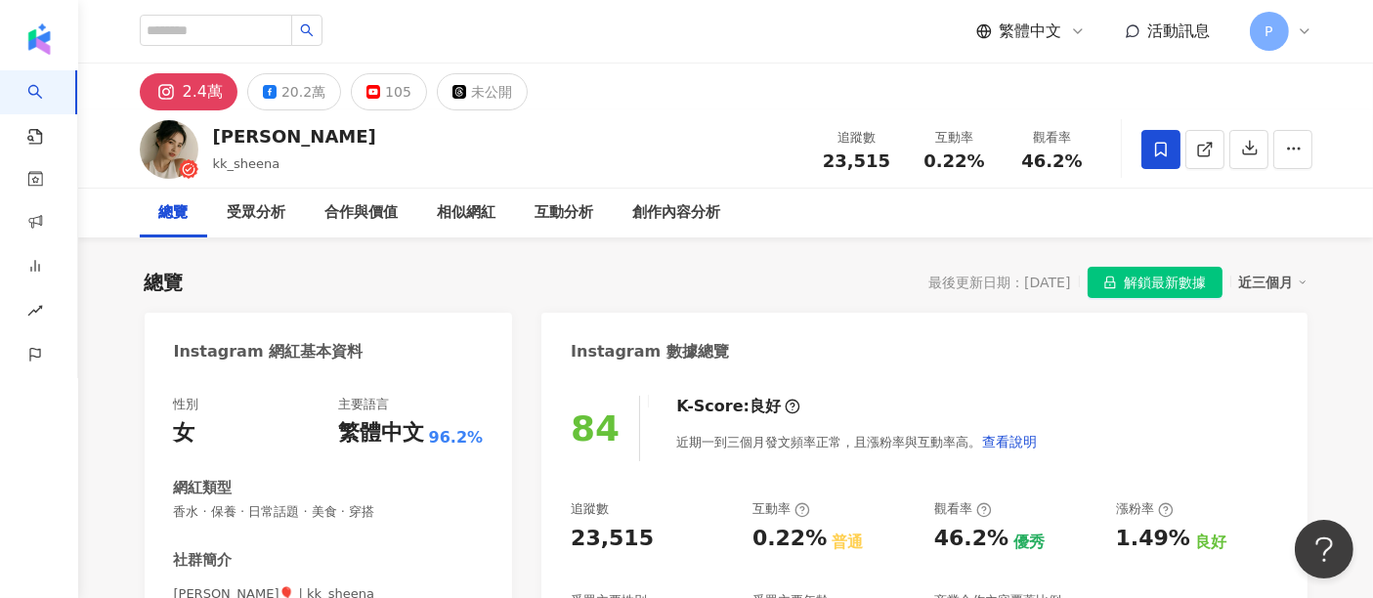
scroll to position [0, 0]
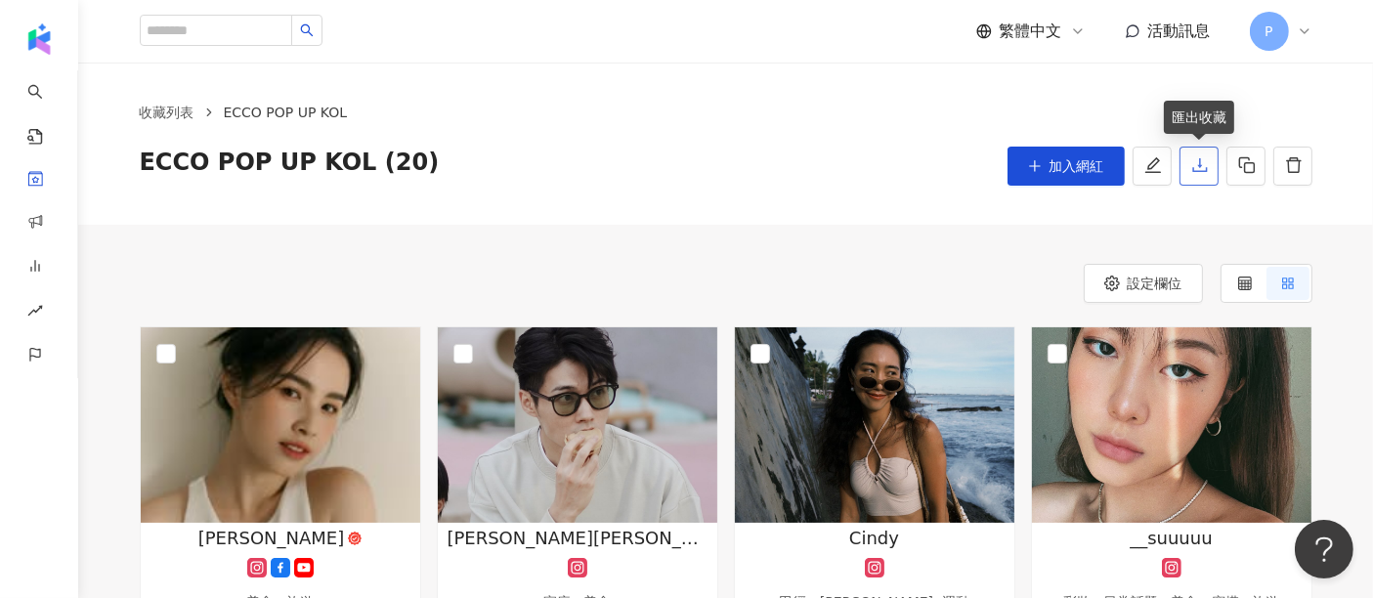
click at [1198, 165] on icon "download" at bounding box center [1199, 165] width 15 height 14
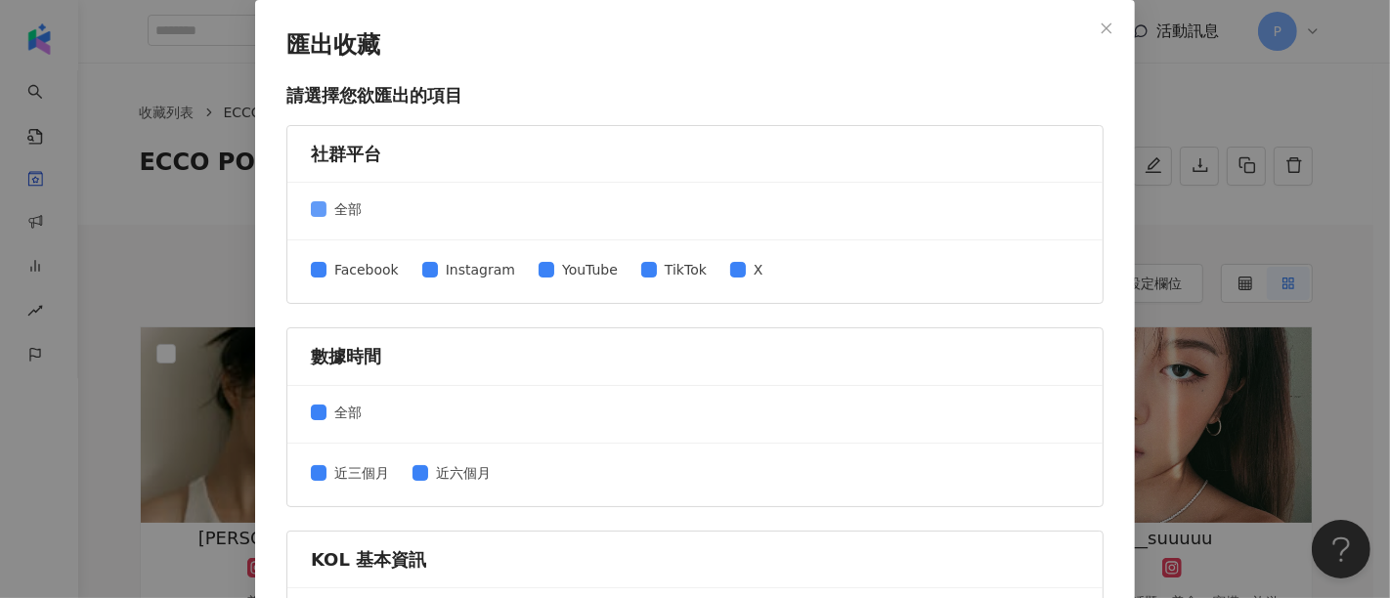
drag, startPoint x: 312, startPoint y: 199, endPoint x: 356, endPoint y: 210, distance: 45.3
click at [312, 199] on label "全部" at bounding box center [340, 208] width 59 height 21
click at [492, 266] on span "Instagram" at bounding box center [480, 269] width 85 height 21
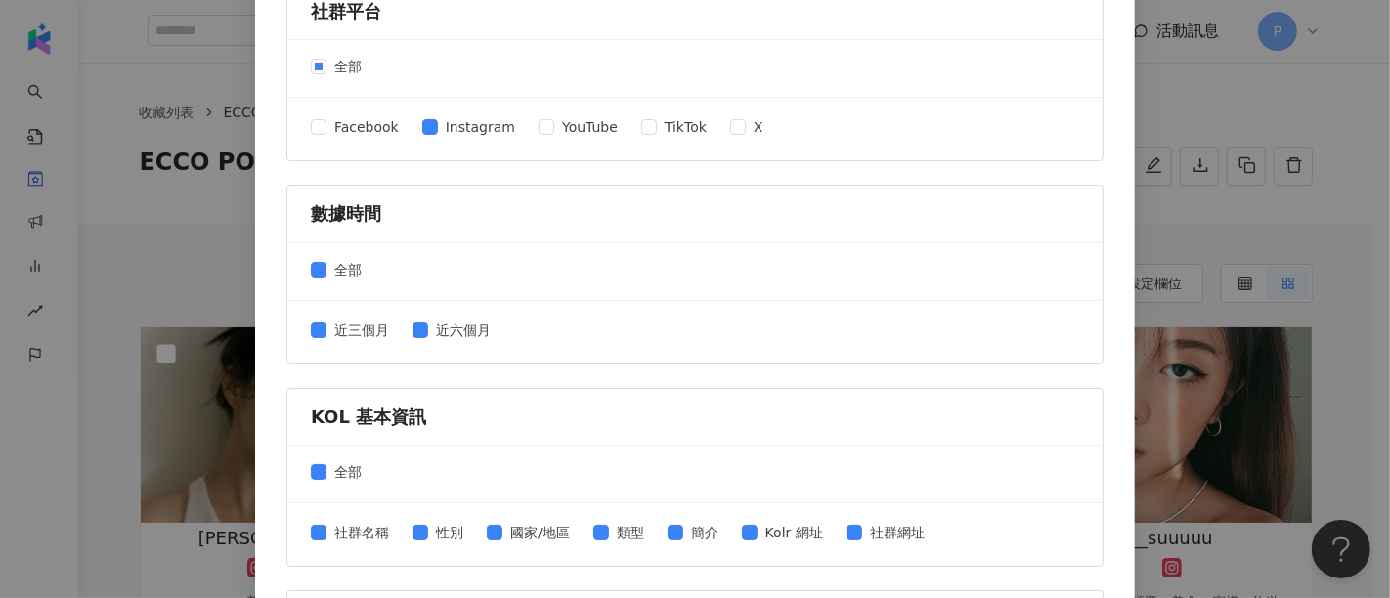
scroll to position [217, 0]
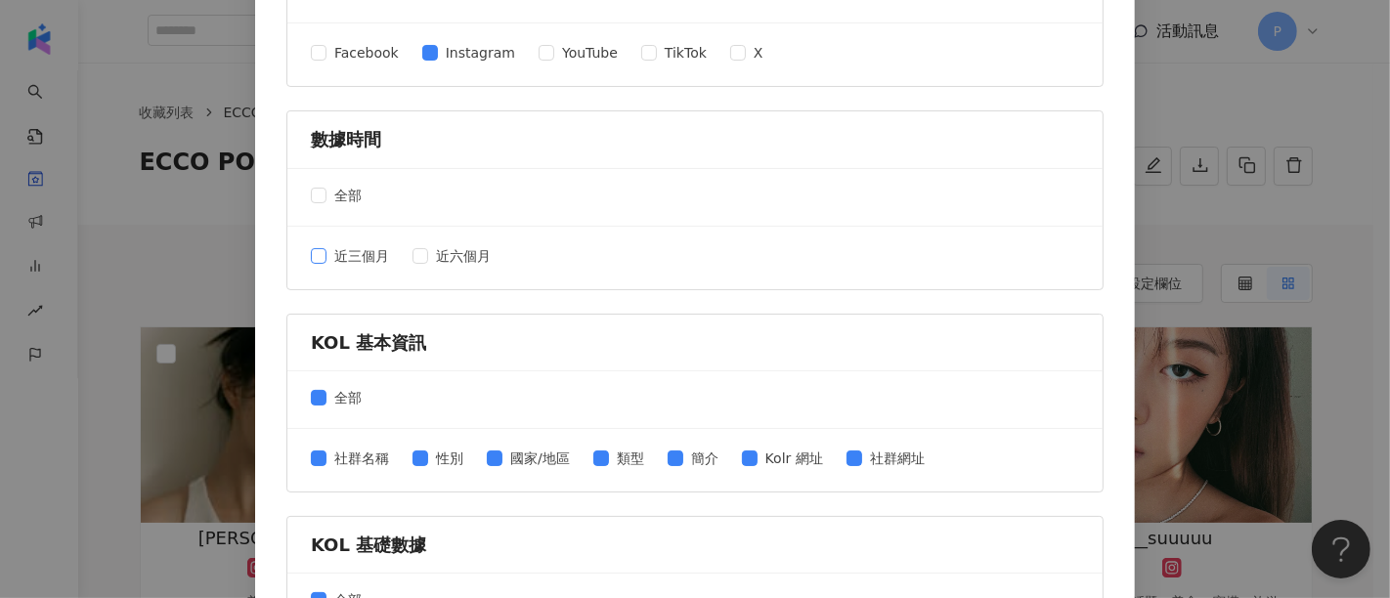
click at [326, 252] on span "近三個月" at bounding box center [361, 255] width 70 height 21
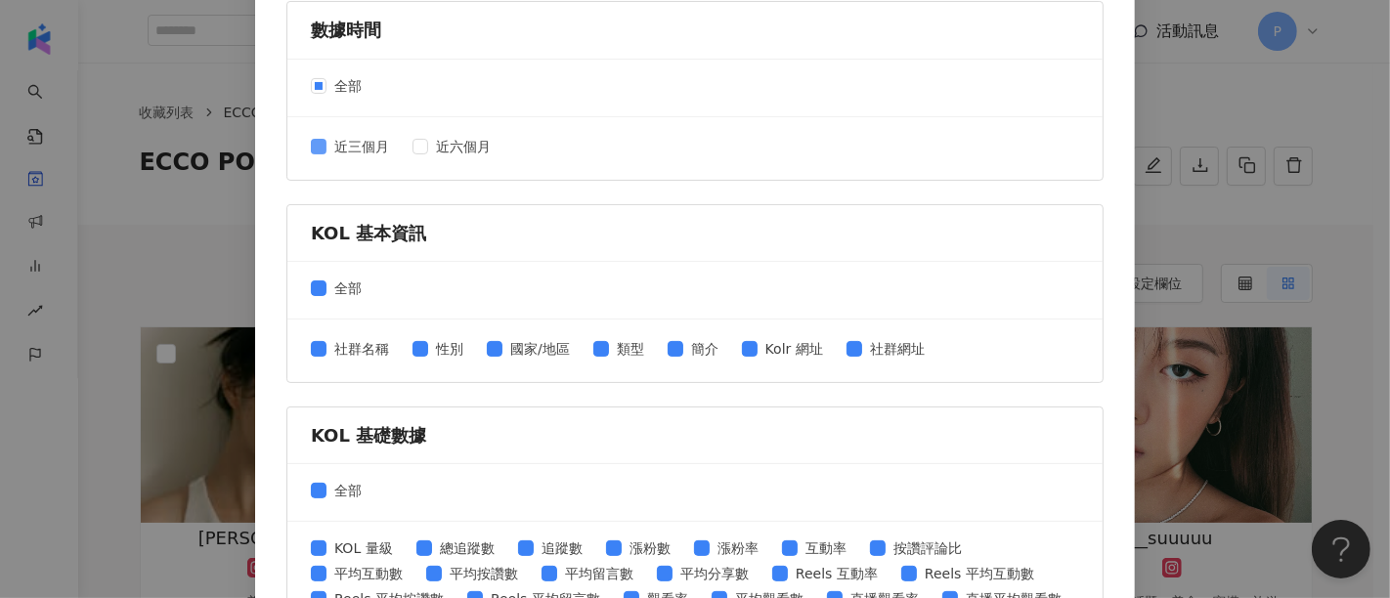
scroll to position [434, 0]
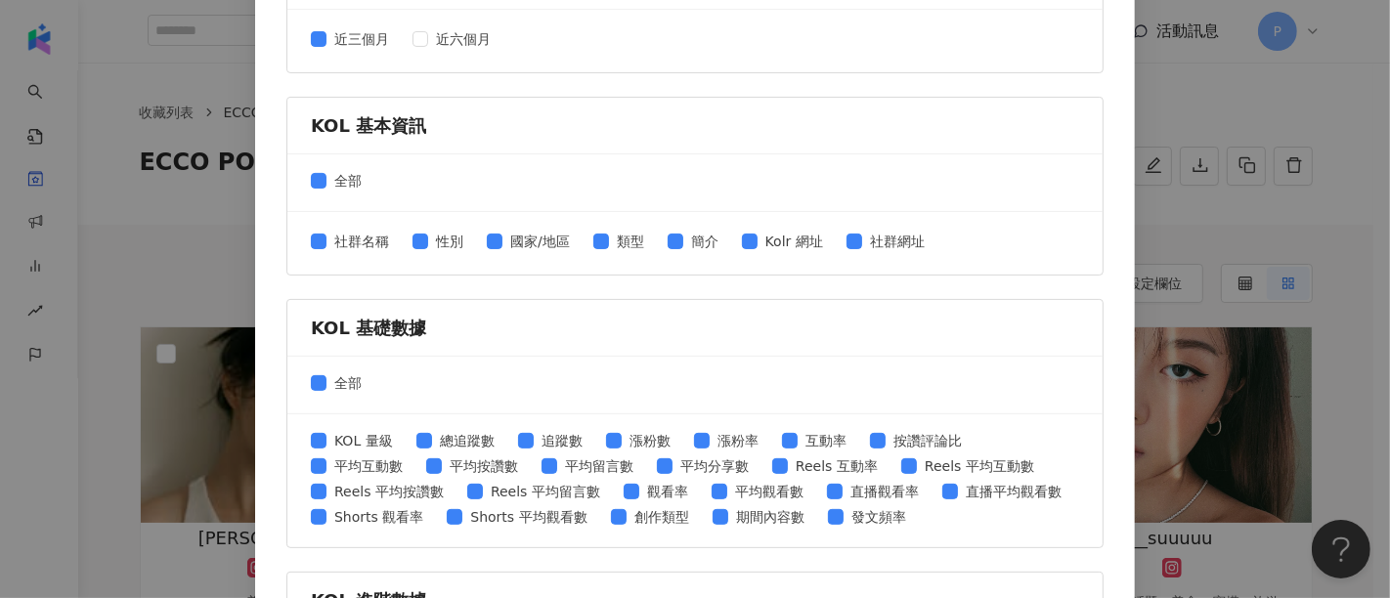
drag, startPoint x: 334, startPoint y: 203, endPoint x: 369, endPoint y: 213, distance: 36.5
click at [339, 204] on div "全部" at bounding box center [694, 183] width 815 height 58
click at [344, 183] on span "全部" at bounding box center [347, 180] width 43 height 21
click at [814, 231] on span "Kolr 網址" at bounding box center [793, 241] width 73 height 21
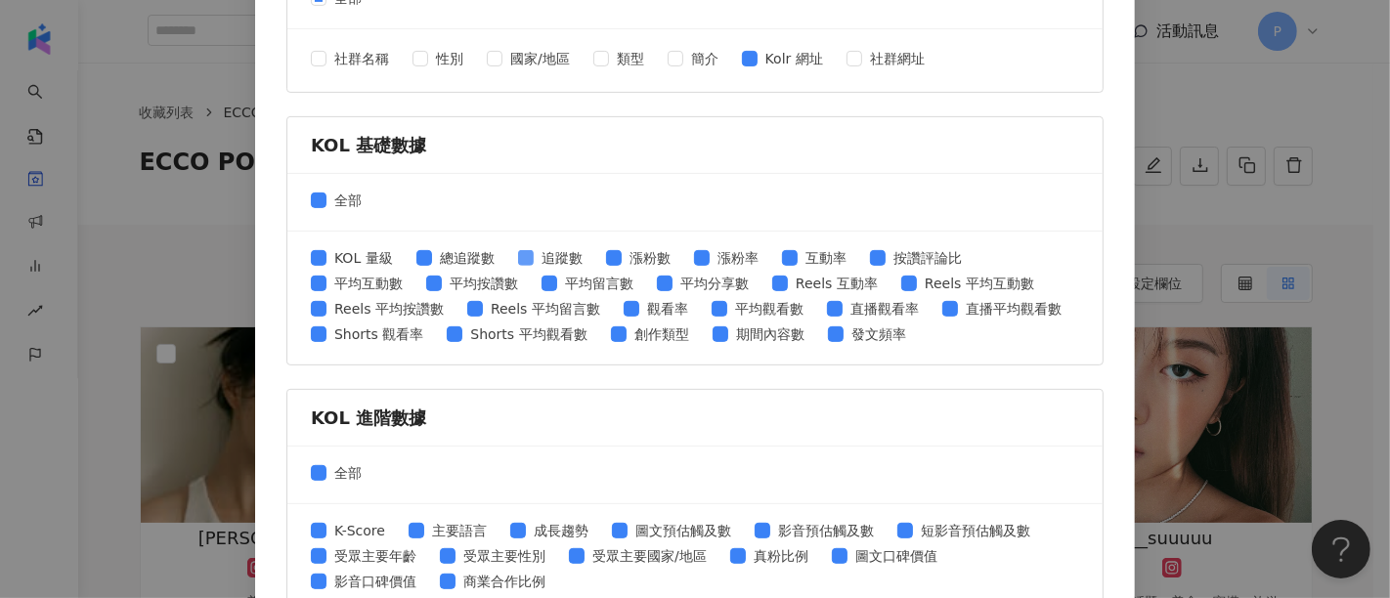
scroll to position [651, 0]
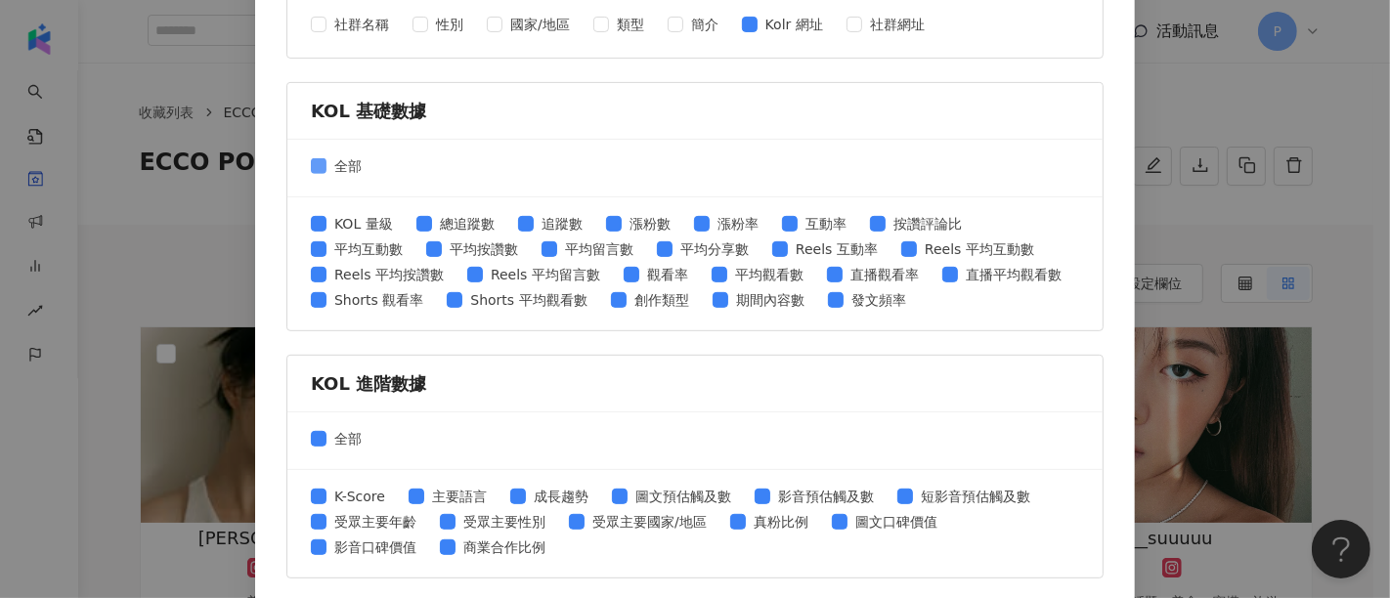
click at [328, 163] on span "全部" at bounding box center [347, 165] width 43 height 21
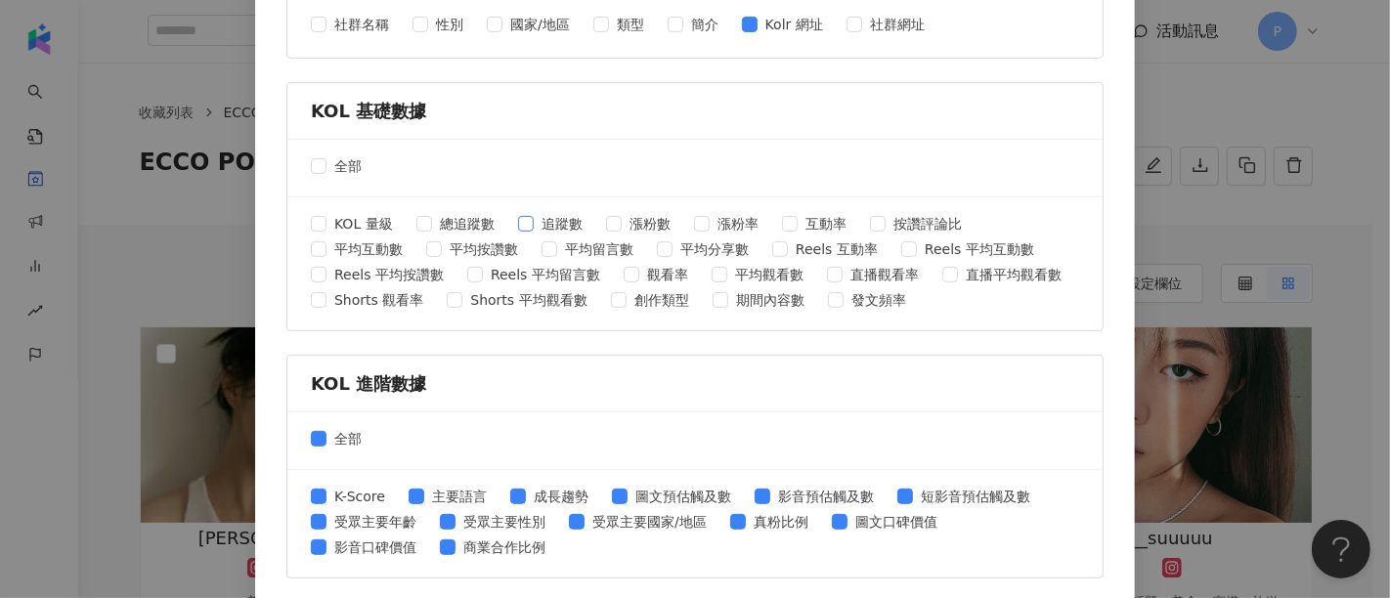
click at [566, 216] on span "追蹤數" at bounding box center [562, 223] width 57 height 21
click at [797, 225] on span "互動率" at bounding box center [825, 223] width 57 height 21
click at [454, 246] on span "平均按讚數" at bounding box center [484, 248] width 84 height 21
click at [376, 251] on span "平均互動數" at bounding box center [368, 248] width 84 height 21
click at [318, 431] on label "全部" at bounding box center [340, 438] width 59 height 21
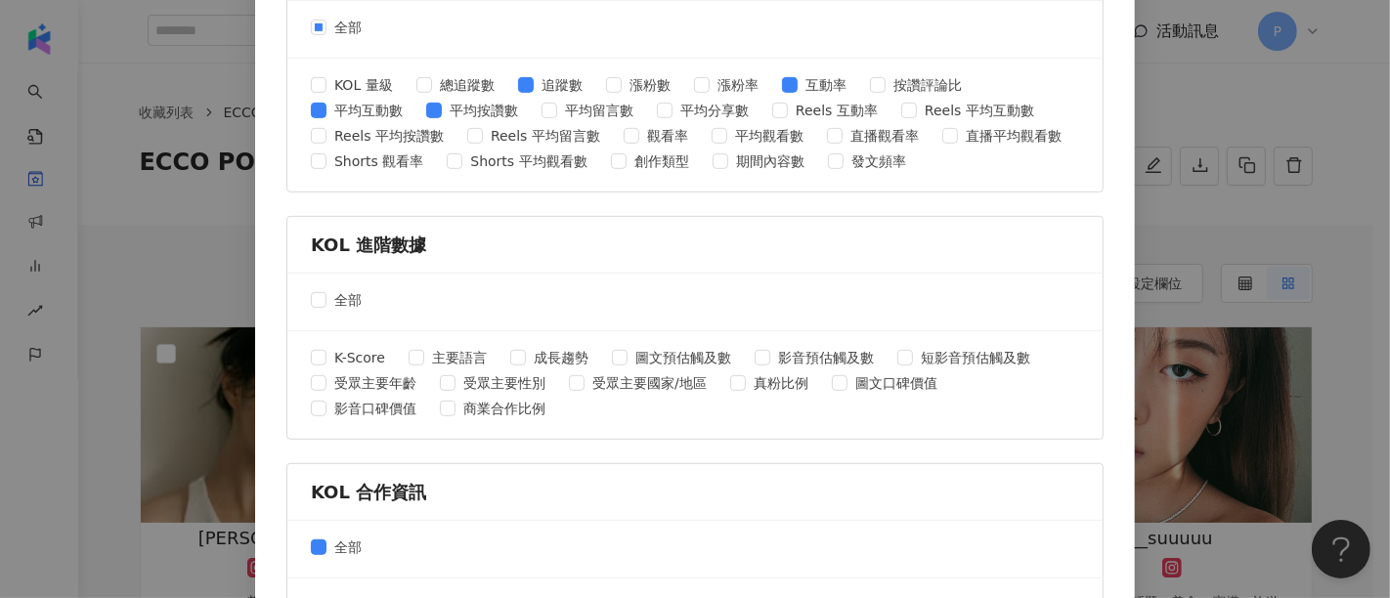
scroll to position [913, 0]
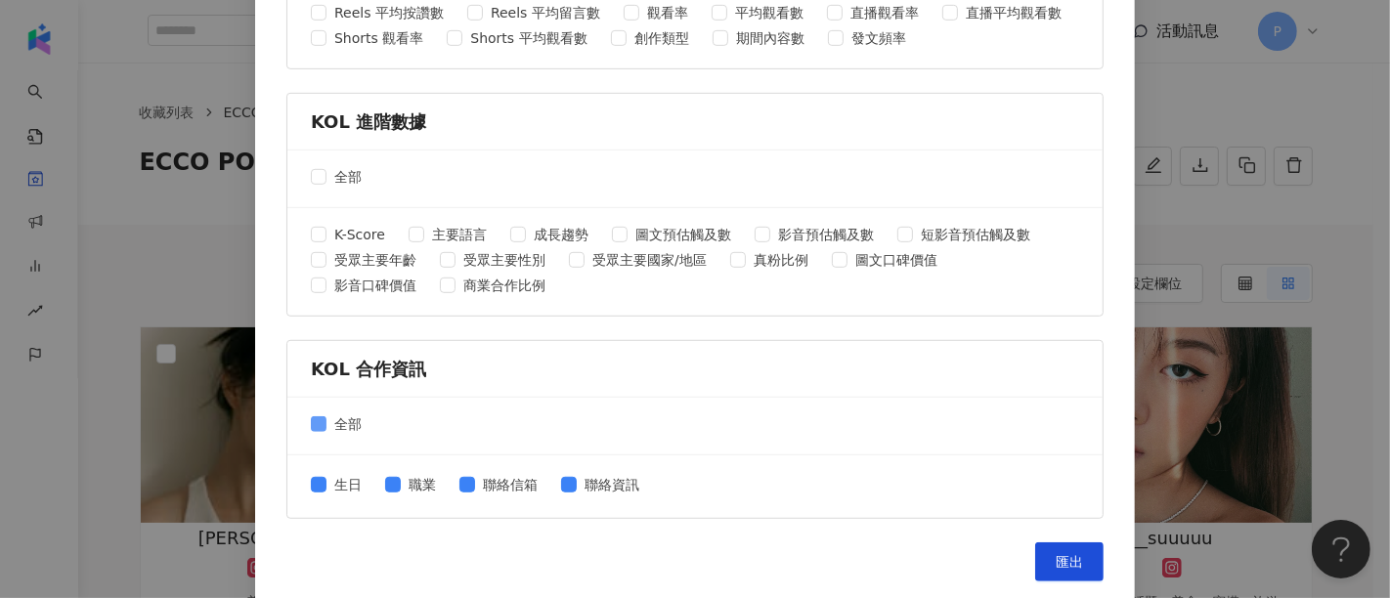
click at [333, 413] on span "全部" at bounding box center [347, 423] width 43 height 21
click at [1067, 554] on span "匯出" at bounding box center [1068, 562] width 27 height 16
click at [1264, 166] on div "匯出收藏 請選擇您欲匯出的項目 社群平台 全部 Facebook Instagram YouTube TikTok X 數據時間 全部 近三個月 近六個月 K…" at bounding box center [695, 299] width 1390 height 598
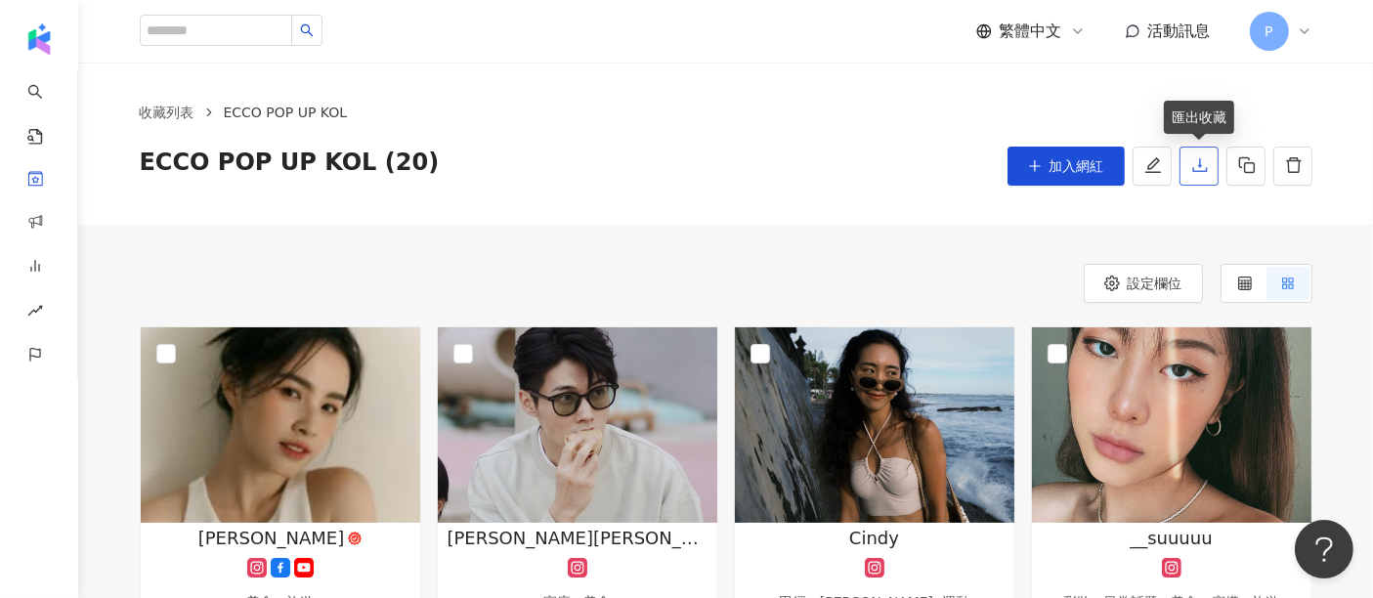
click at [1198, 174] on icon "download" at bounding box center [1200, 165] width 18 height 18
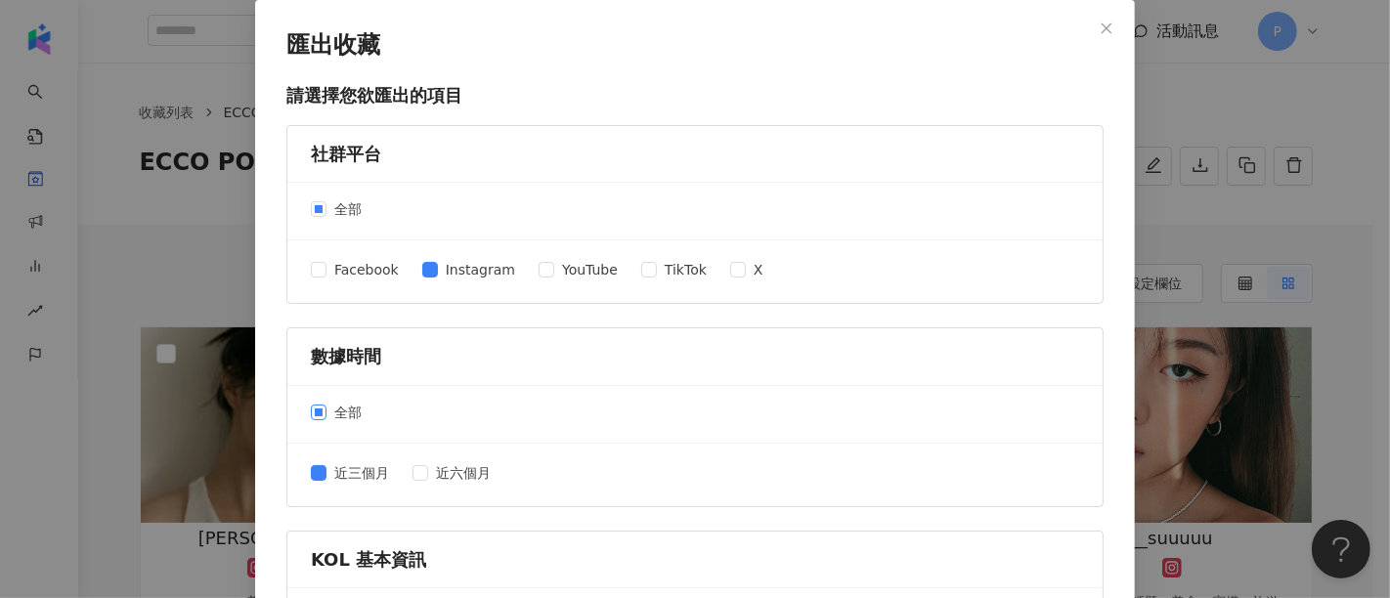
click at [343, 403] on span "全部" at bounding box center [347, 412] width 43 height 21
click at [351, 414] on span "全部" at bounding box center [347, 412] width 43 height 21
click at [475, 462] on span "近六個月" at bounding box center [463, 472] width 70 height 21
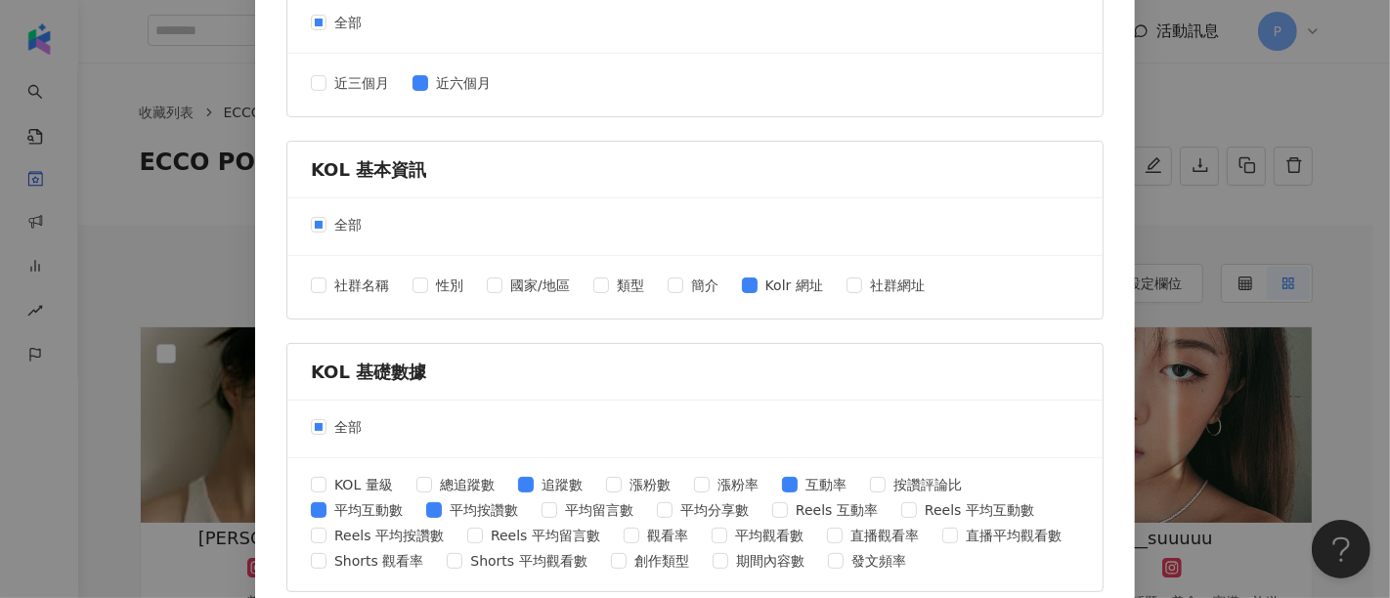
scroll to position [434, 0]
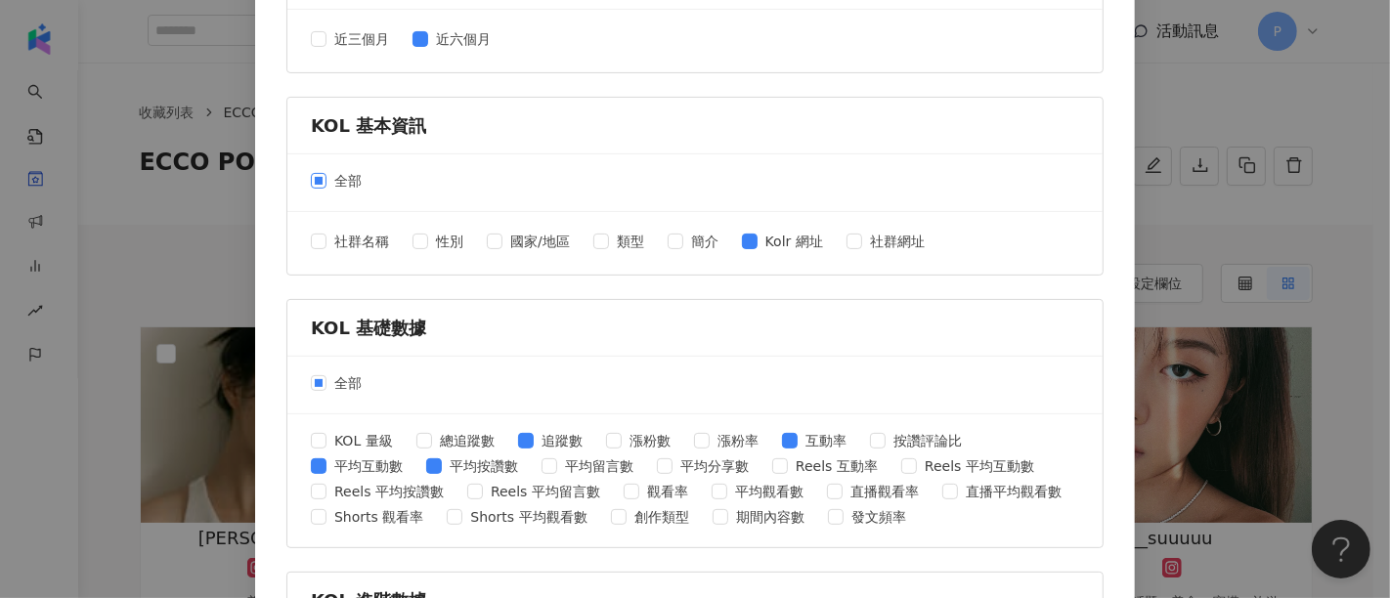
click at [339, 179] on span "全部" at bounding box center [347, 180] width 43 height 21
click at [331, 180] on span "全部" at bounding box center [347, 180] width 43 height 21
click at [332, 455] on span "平均互動數" at bounding box center [368, 465] width 84 height 21
drag, startPoint x: 550, startPoint y: 444, endPoint x: 855, endPoint y: 474, distance: 306.4
click at [545, 441] on span "追蹤數" at bounding box center [562, 440] width 57 height 21
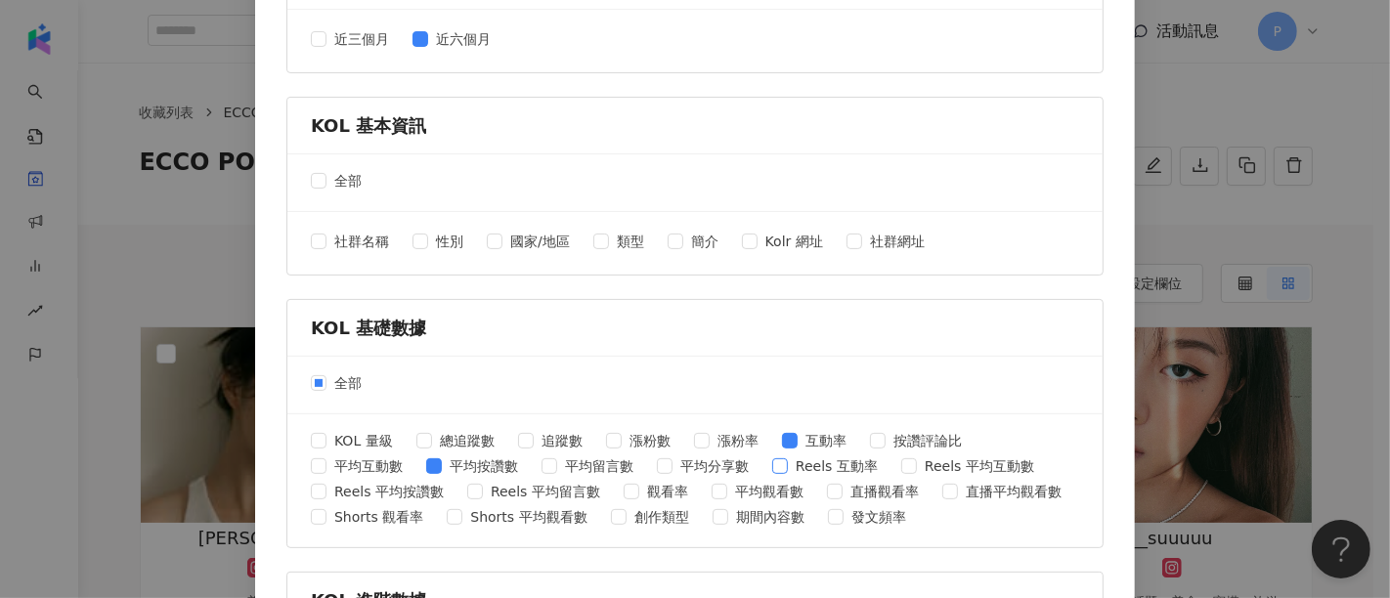
click at [810, 455] on span "Reels 互動率" at bounding box center [837, 465] width 98 height 21
click at [837, 432] on span "互動率" at bounding box center [825, 440] width 57 height 21
click at [829, 448] on div "KOL 量級 總追蹤數 追蹤數 漲粉數 漲粉率 互動率 按讚評論比 平均互動數 平均按讚數 平均留言數 平均分享數 Reels 互動率 Reels 平均互動數…" at bounding box center [695, 481] width 768 height 102
click at [832, 459] on span "Reels 互動率" at bounding box center [837, 465] width 98 height 21
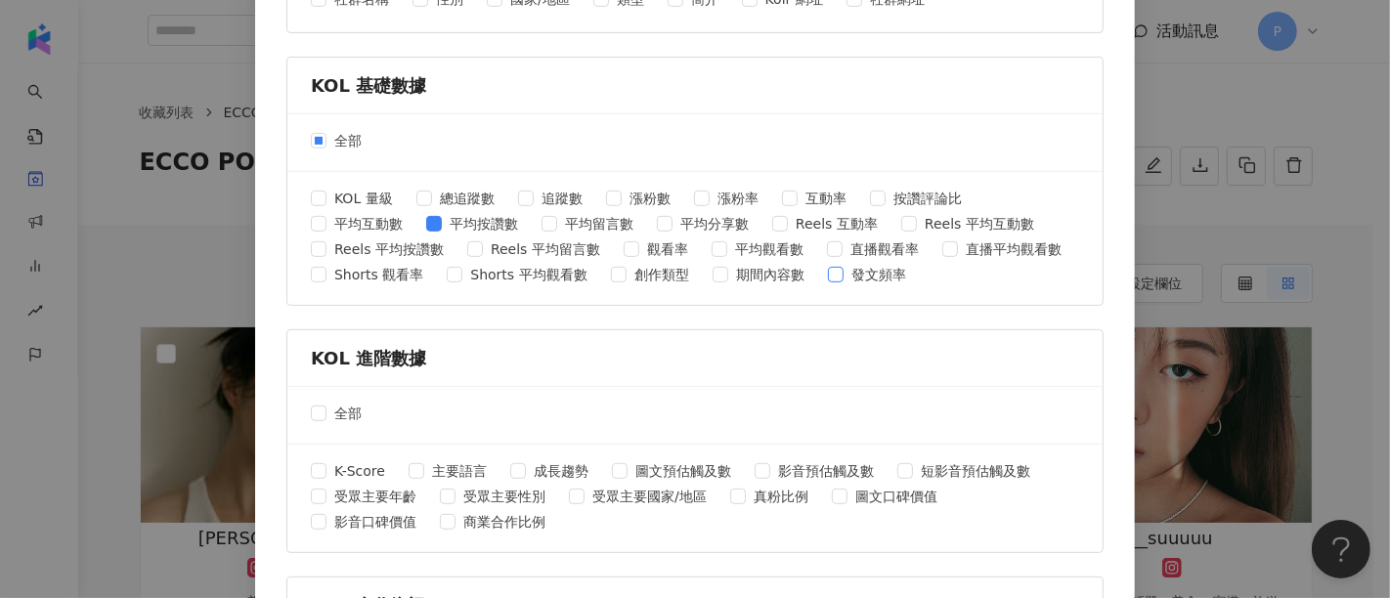
scroll to position [913, 0]
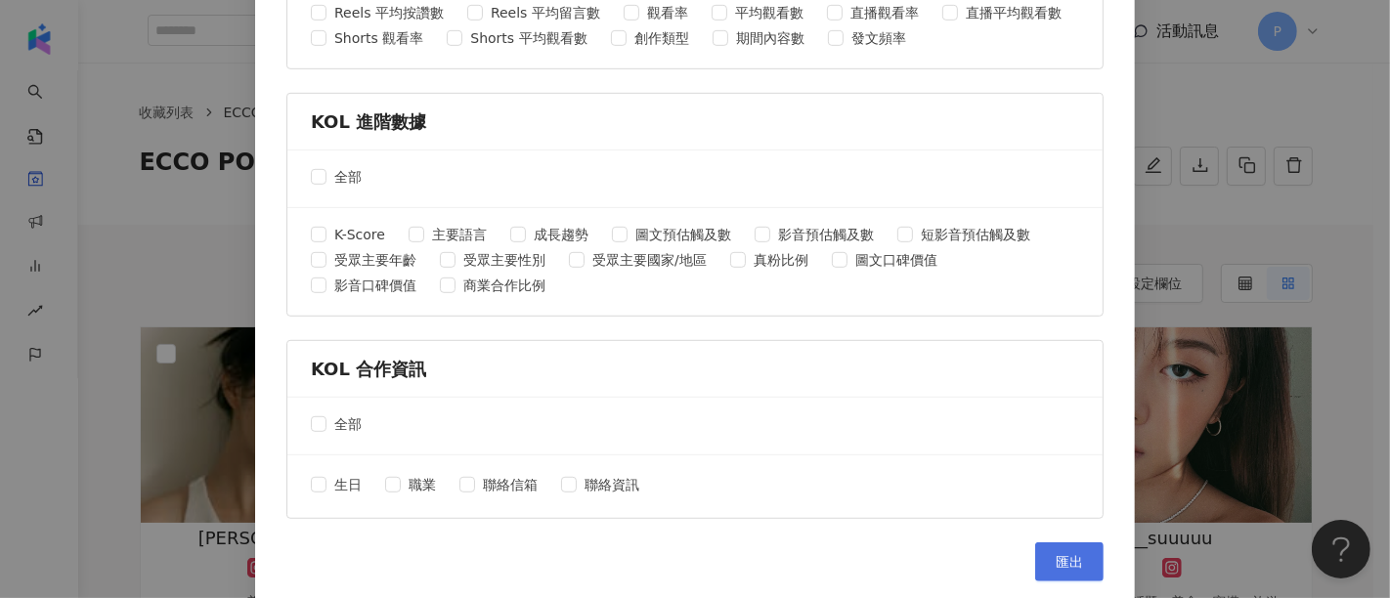
click at [1062, 544] on button "匯出" at bounding box center [1069, 561] width 68 height 39
click at [1268, 231] on div "匯出收藏 請選擇您欲匯出的項目 社群平台 全部 Facebook Instagram YouTube TikTok X 數據時間 全部 近三個月 近六個月 K…" at bounding box center [695, 299] width 1390 height 598
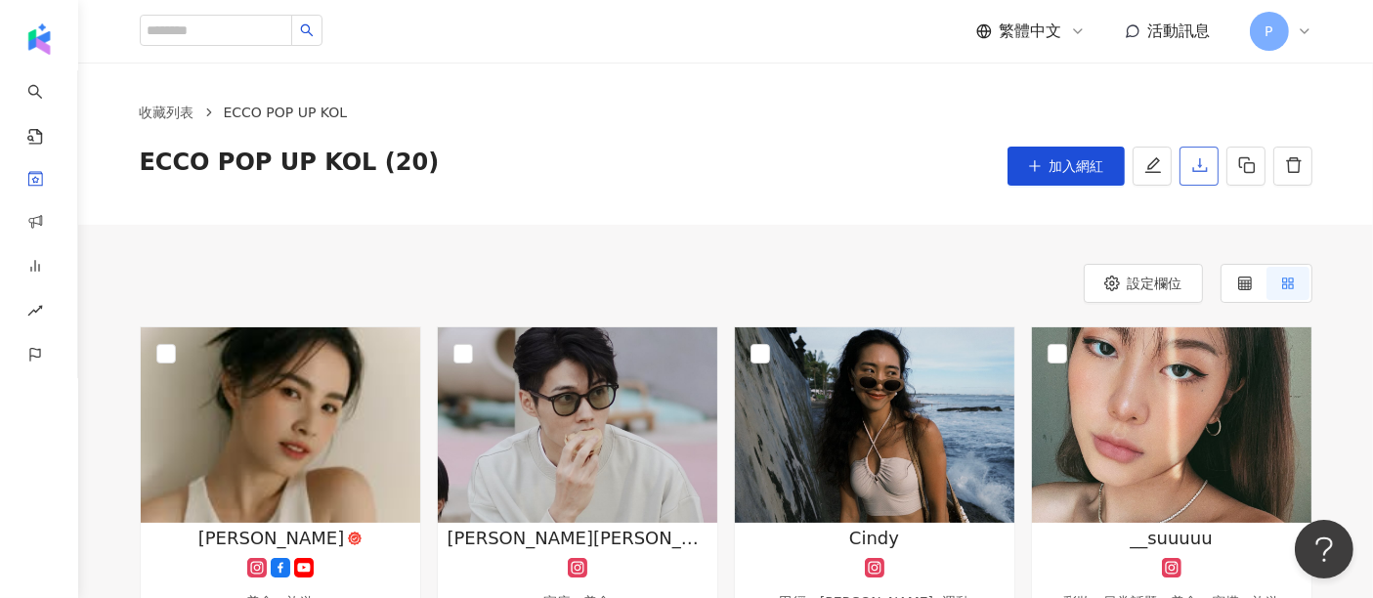
click at [1191, 171] on icon "download" at bounding box center [1200, 165] width 18 height 18
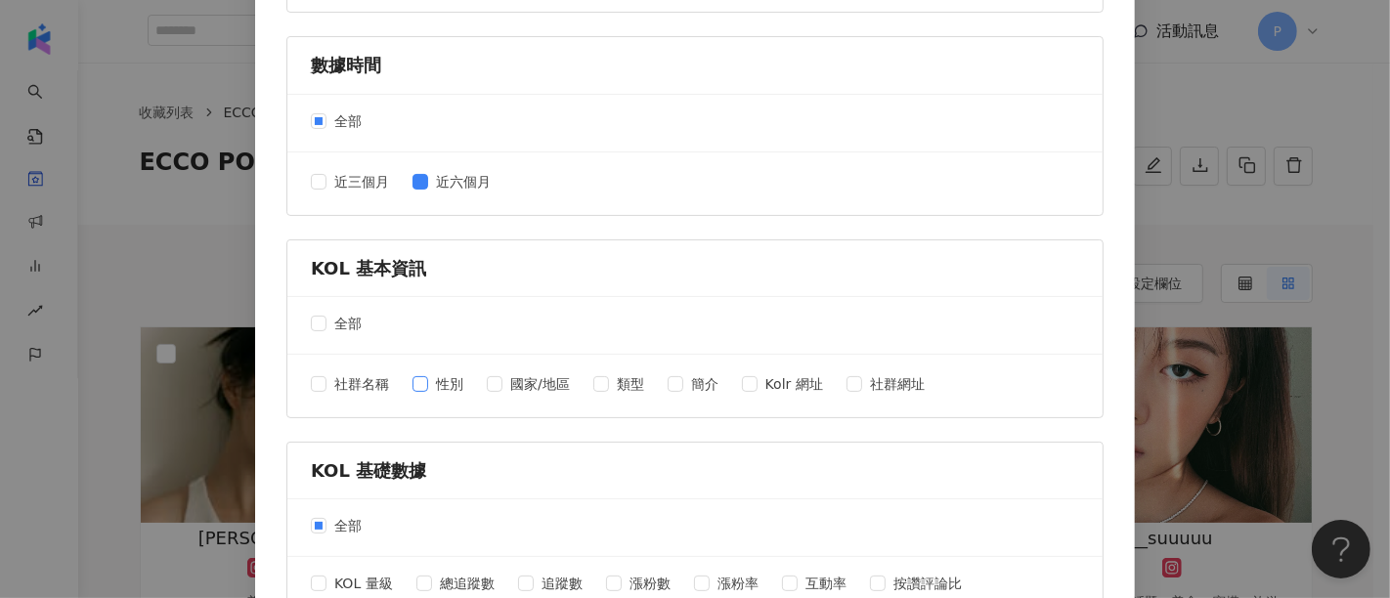
scroll to position [325, 0]
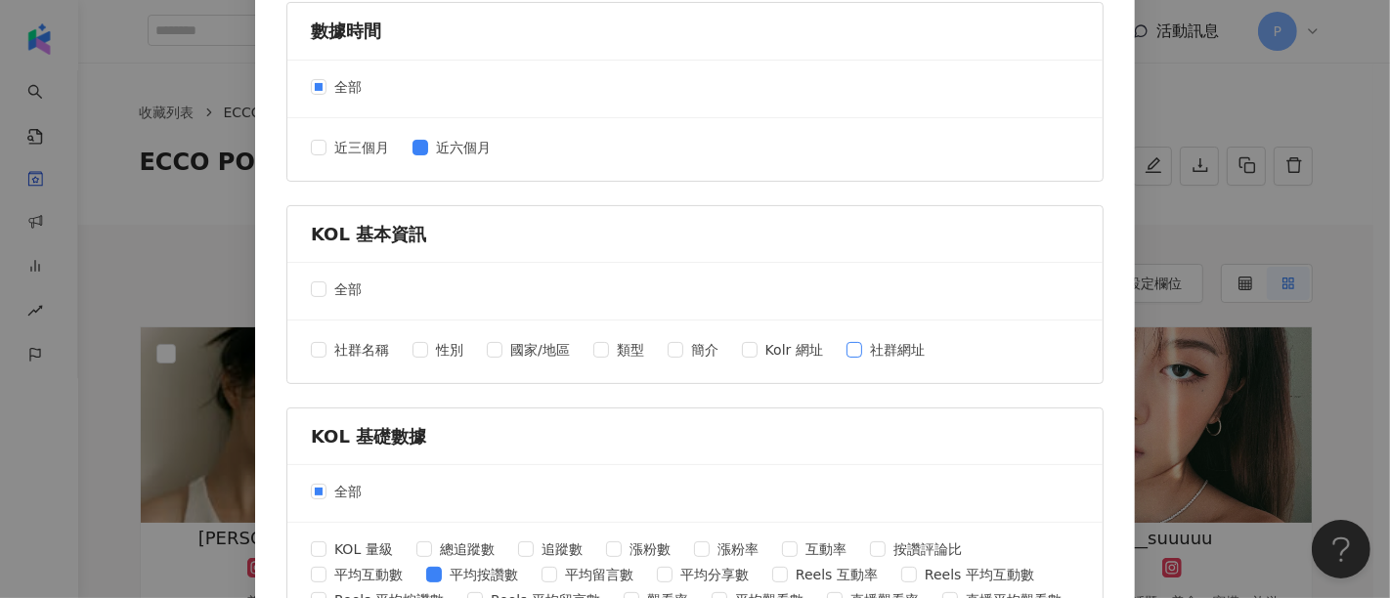
click at [915, 350] on span "社群網址" at bounding box center [897, 349] width 70 height 21
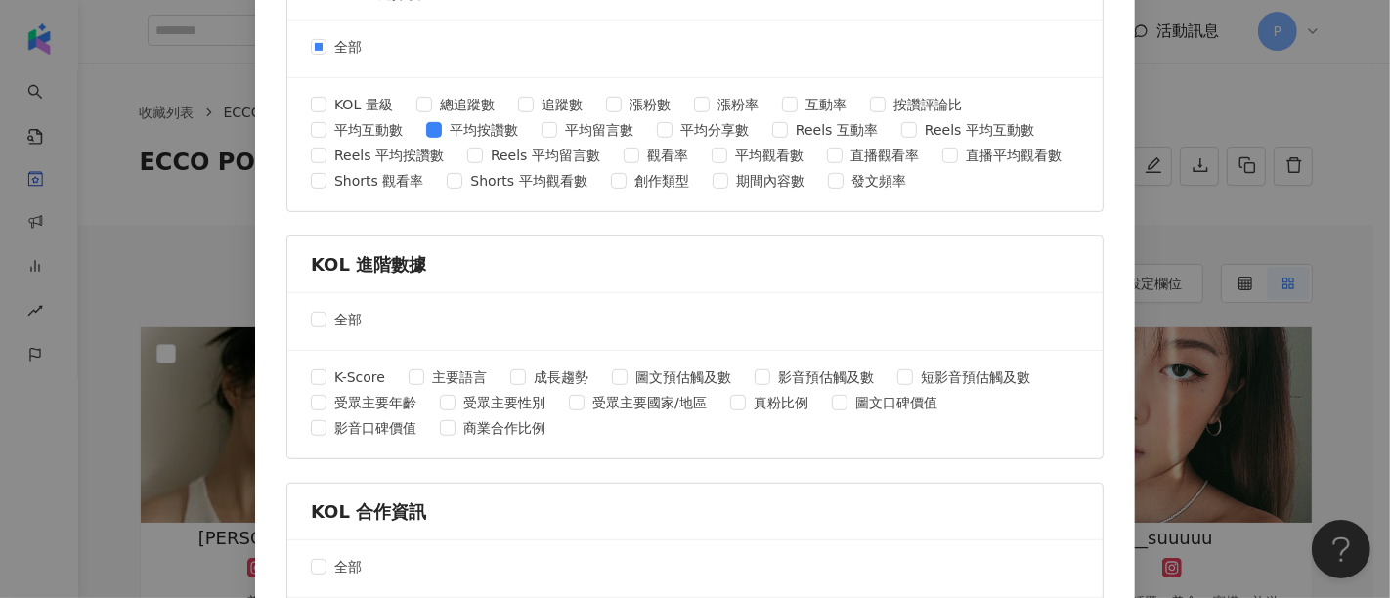
scroll to position [868, 0]
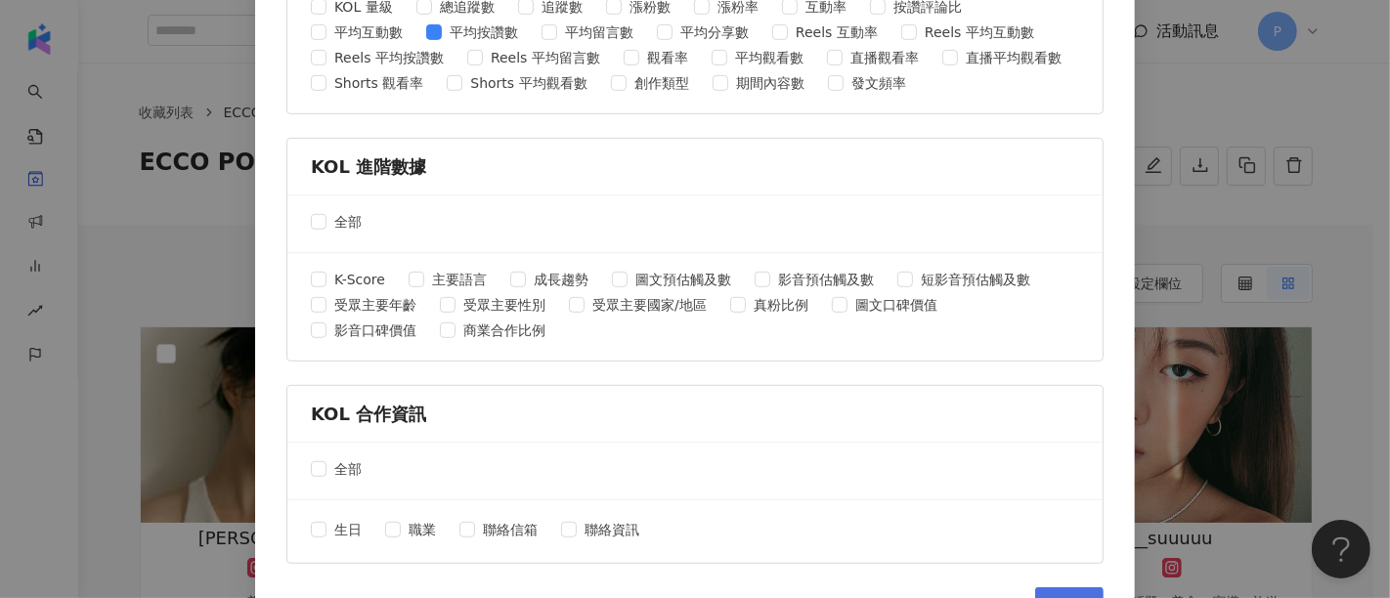
click at [1065, 580] on button "匯出" at bounding box center [1069, 606] width 68 height 39
